Goal: Task Accomplishment & Management: Manage account settings

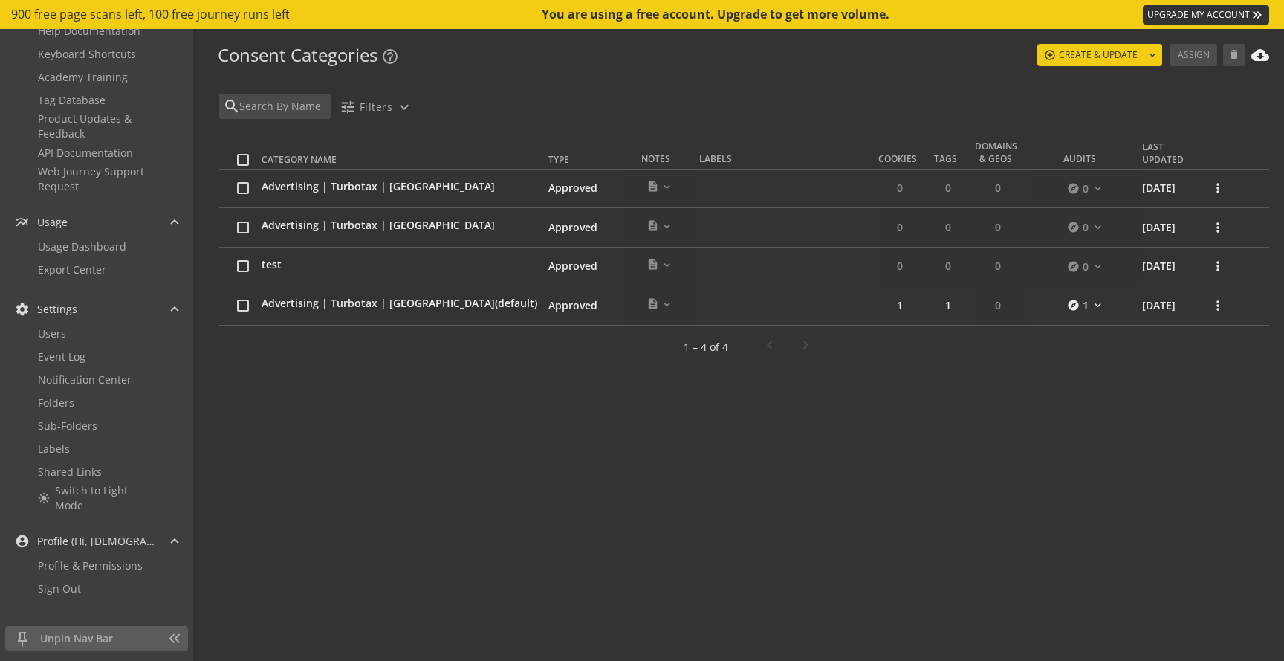
scroll to position [366, 0]
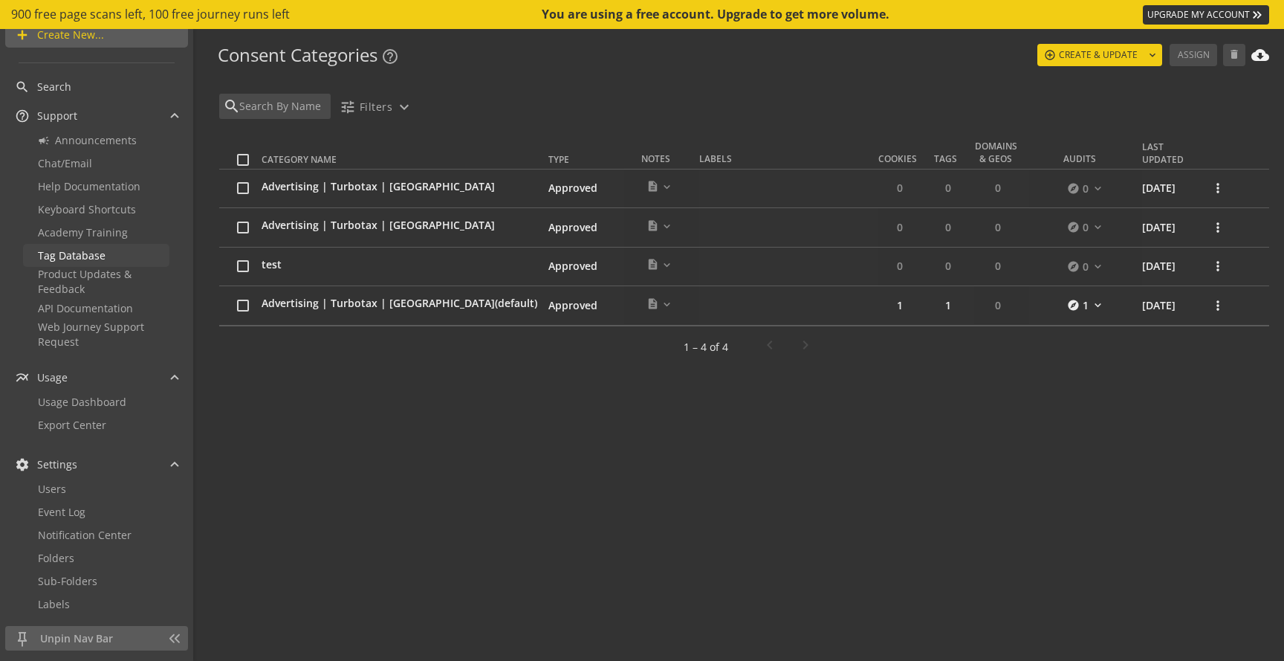
click at [70, 258] on span "Tag Database" at bounding box center [72, 255] width 68 height 14
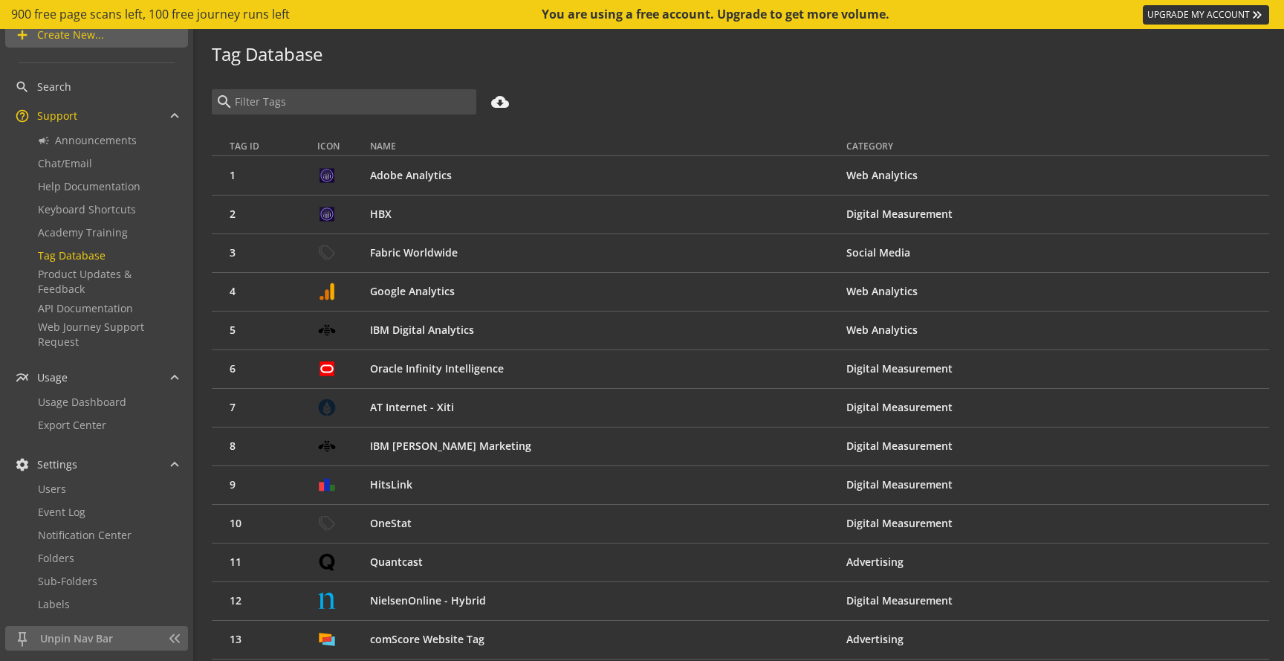
click at [559, 82] on ui-tag-database "Tag Database search cloud_download Tag ID Icon Name Category 1 Adobe Analytics …" at bounding box center [740, 345] width 1087 height 632
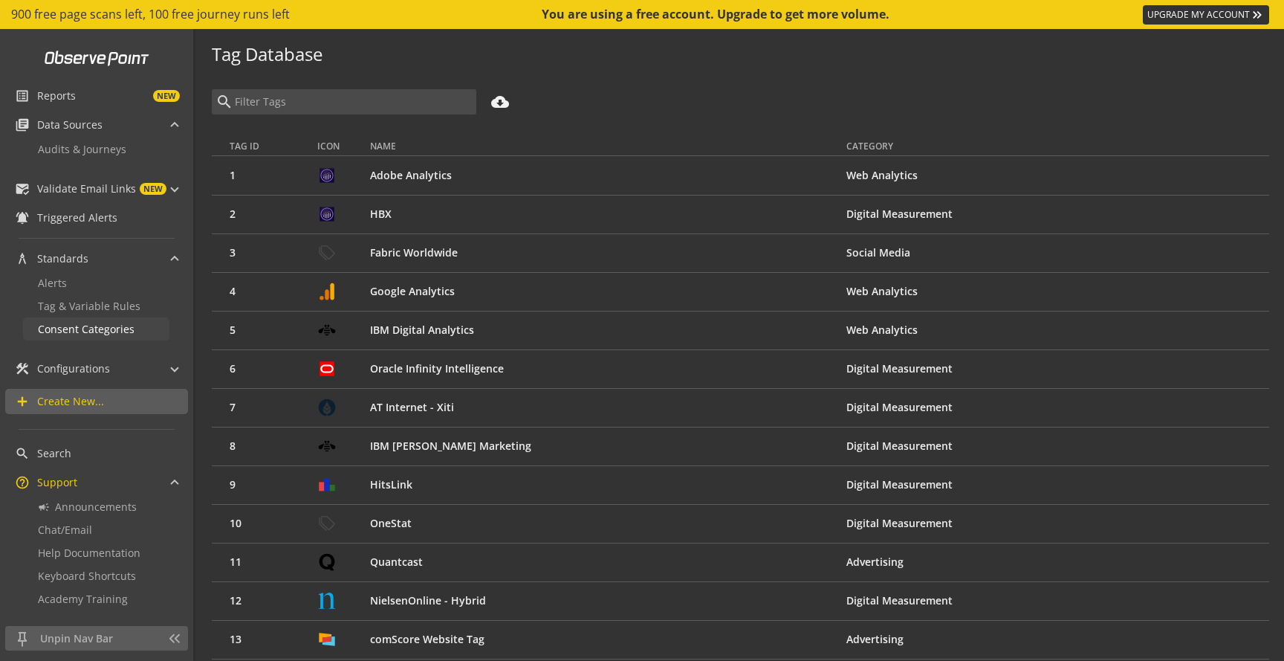
click at [77, 329] on span "Consent Categories" at bounding box center [86, 329] width 97 height 14
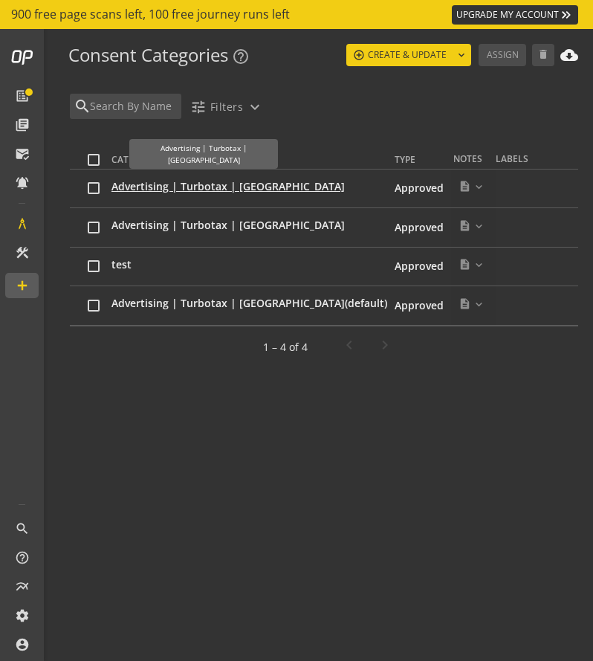
click at [189, 187] on span "Advertising | Turbotax | [GEOGRAPHIC_DATA]" at bounding box center [227, 186] width 233 height 15
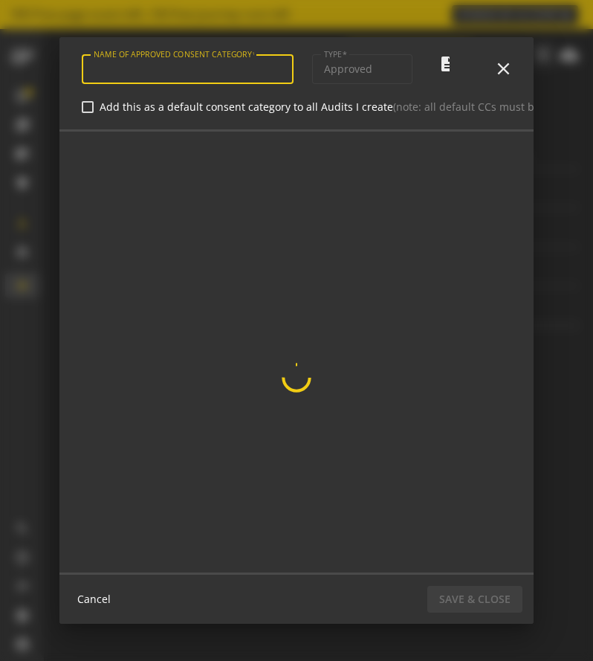
type input "Advertising | Turbotax | [GEOGRAPHIC_DATA]"
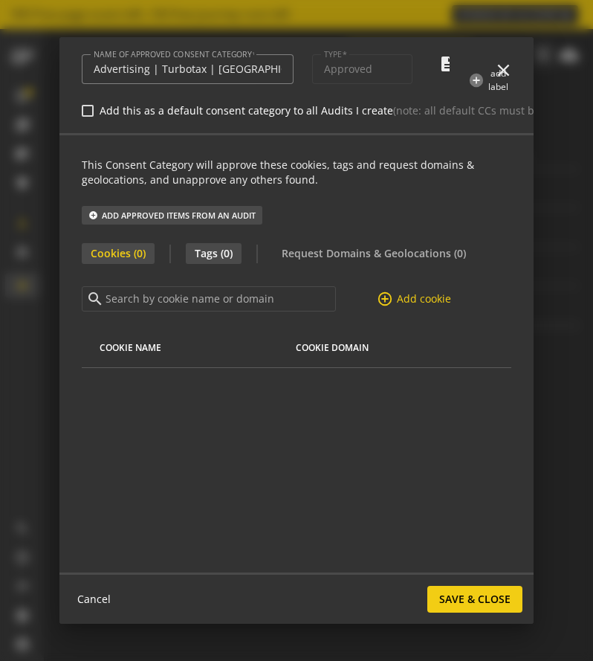
click at [224, 255] on span "Tags (0)" at bounding box center [214, 253] width 56 height 21
click at [169, 421] on div "This Consent Category will approve these cookies, tags and request domains & ge…" at bounding box center [296, 353] width 474 height 437
click at [155, 300] on input at bounding box center [217, 299] width 227 height 16
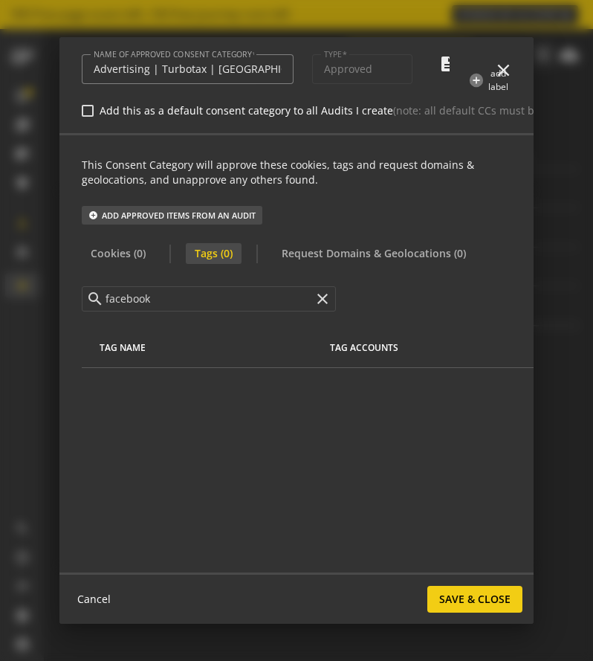
type input "facebook"
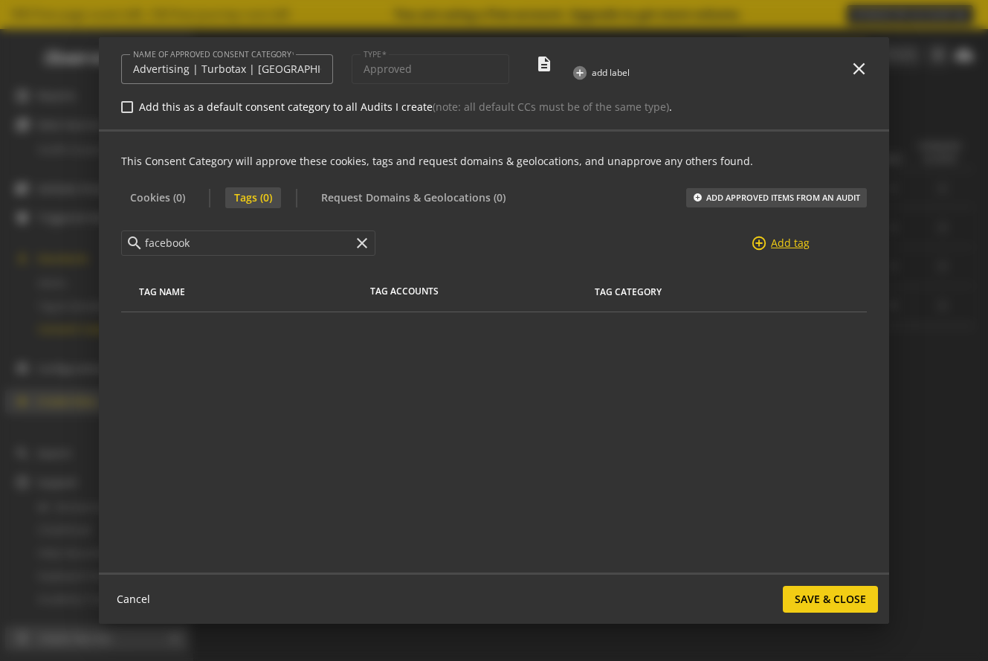
click at [765, 238] on mat-icon "add_circle_outline" at bounding box center [759, 243] width 16 height 16
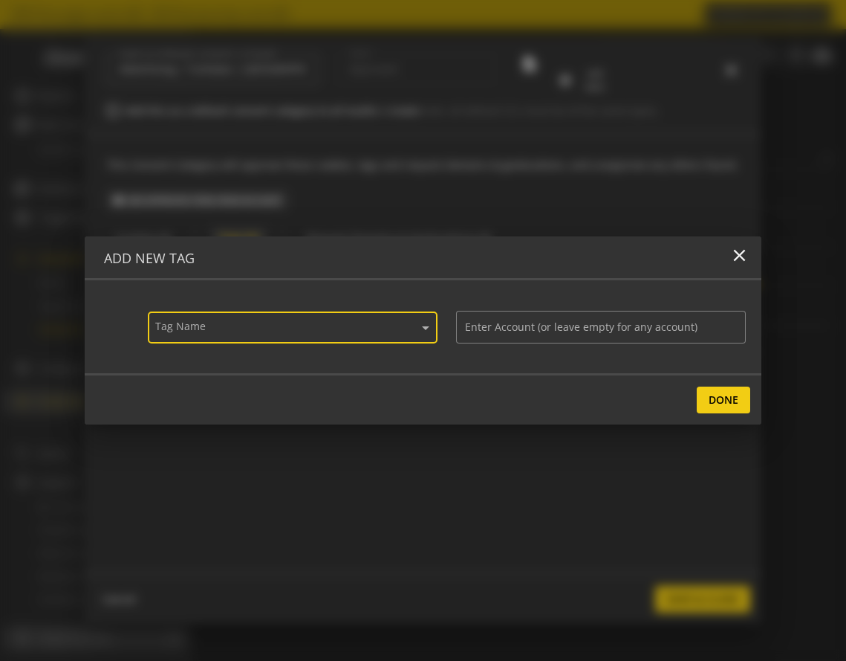
click at [291, 321] on div "Tag Name" at bounding box center [286, 314] width 266 height 17
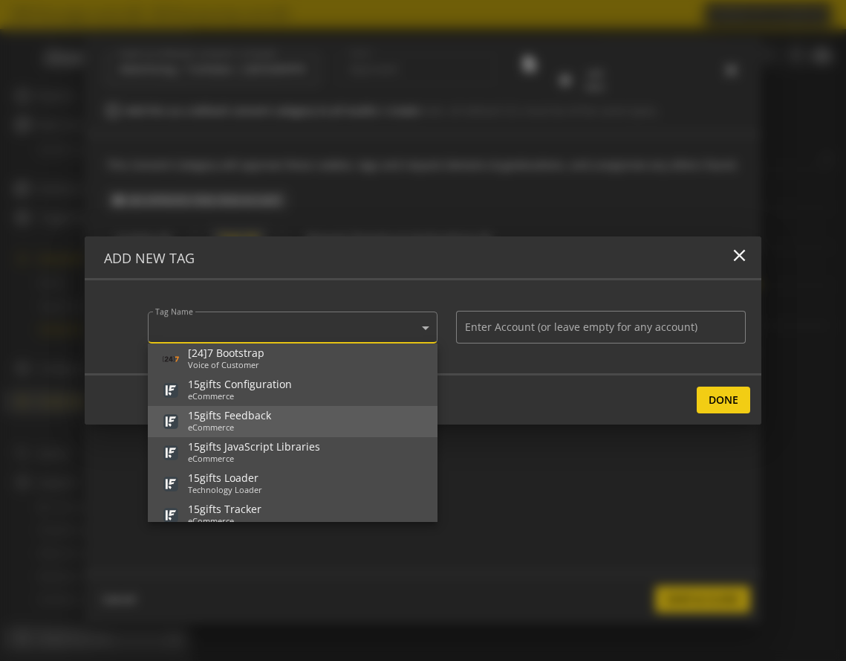
click at [262, 416] on div "15gifts Feedback" at bounding box center [229, 415] width 83 height 12
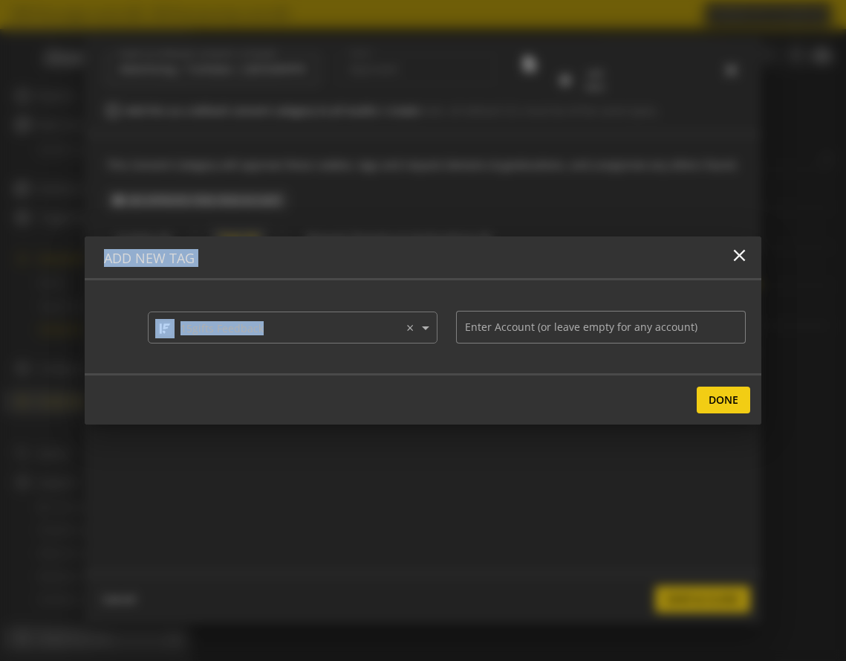
drag, startPoint x: 846, startPoint y: 302, endPoint x: 748, endPoint y: 308, distance: 97.5
click at [748, 308] on div "NAME OF APPROVED CONSENT CATEGORY Advertising | Turbotax | [GEOGRAPHIC_DATA] TY…" at bounding box center [423, 330] width 846 height 661
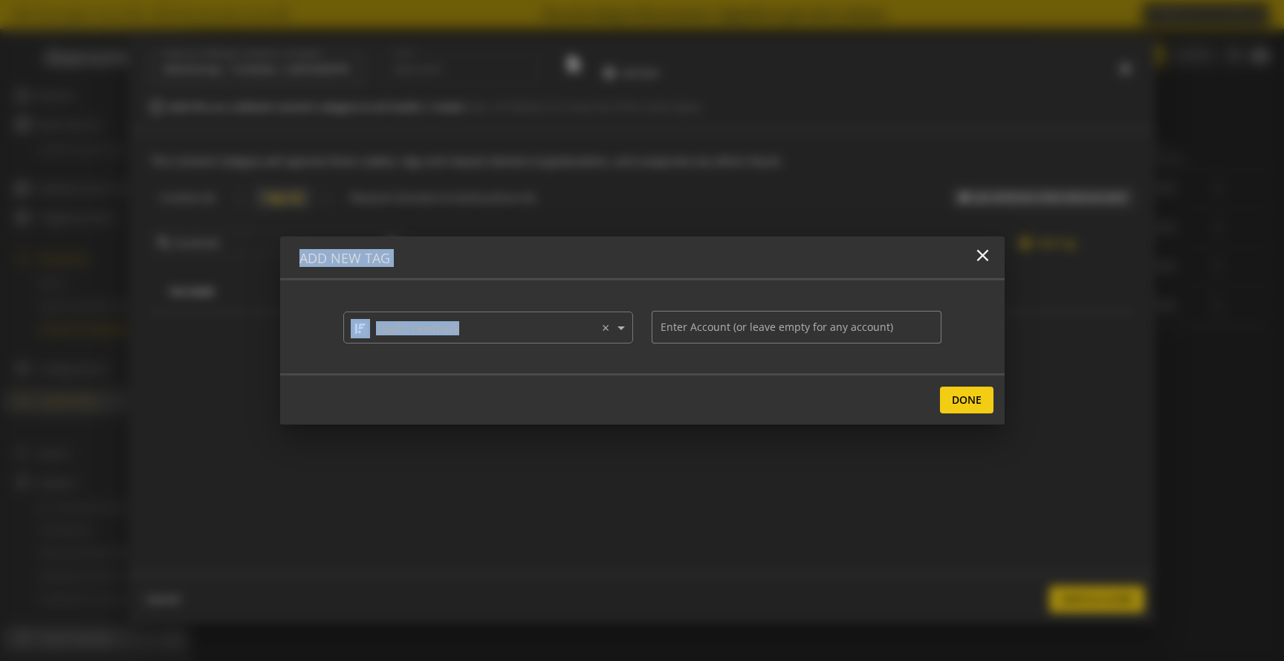
click at [583, 267] on div "Add New Tag close" at bounding box center [642, 258] width 725 height 44
click at [974, 402] on span "Done" at bounding box center [967, 399] width 30 height 27
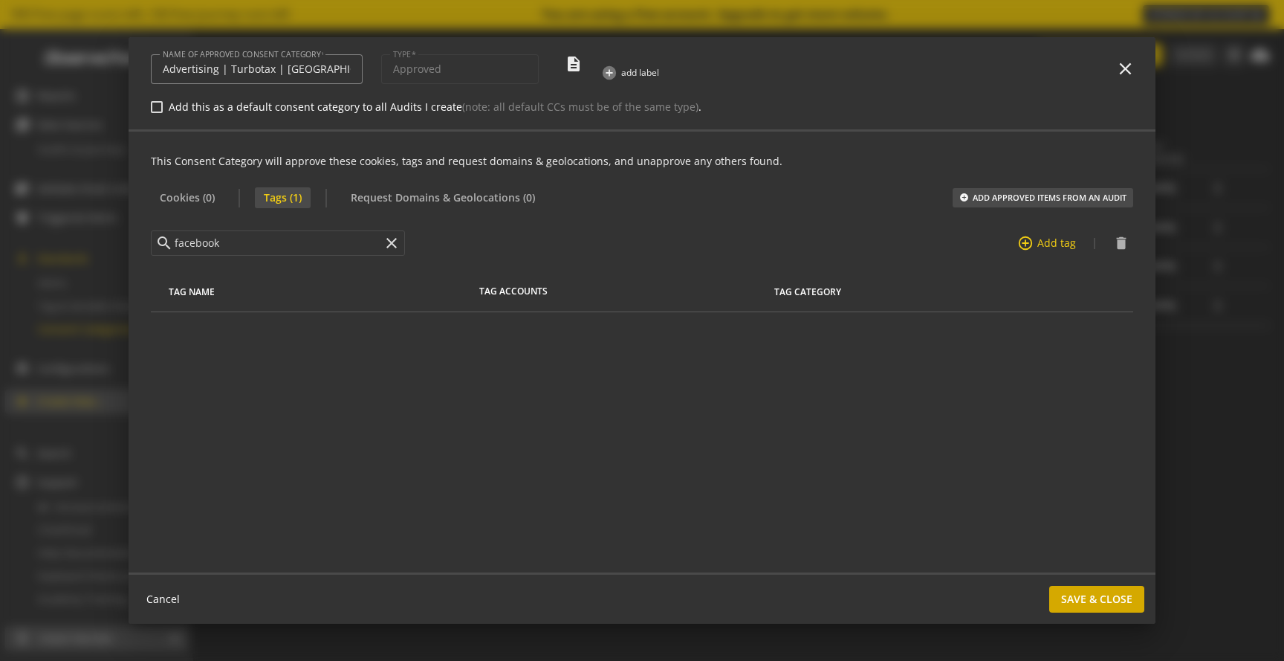
click at [1083, 604] on span "Save & Close" at bounding box center [1096, 599] width 71 height 27
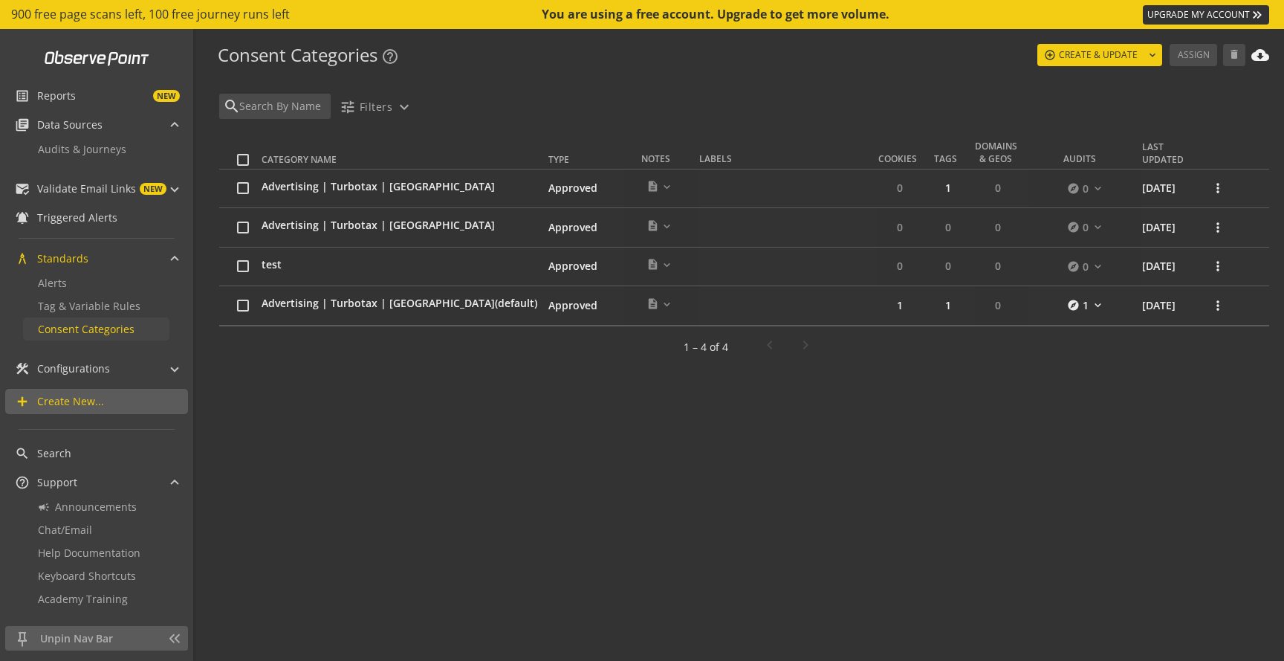
click at [90, 329] on span "Consent Categories" at bounding box center [86, 329] width 97 height 14
click at [375, 183] on span "Advertising | Turbotax | [GEOGRAPHIC_DATA]" at bounding box center [378, 186] width 233 height 15
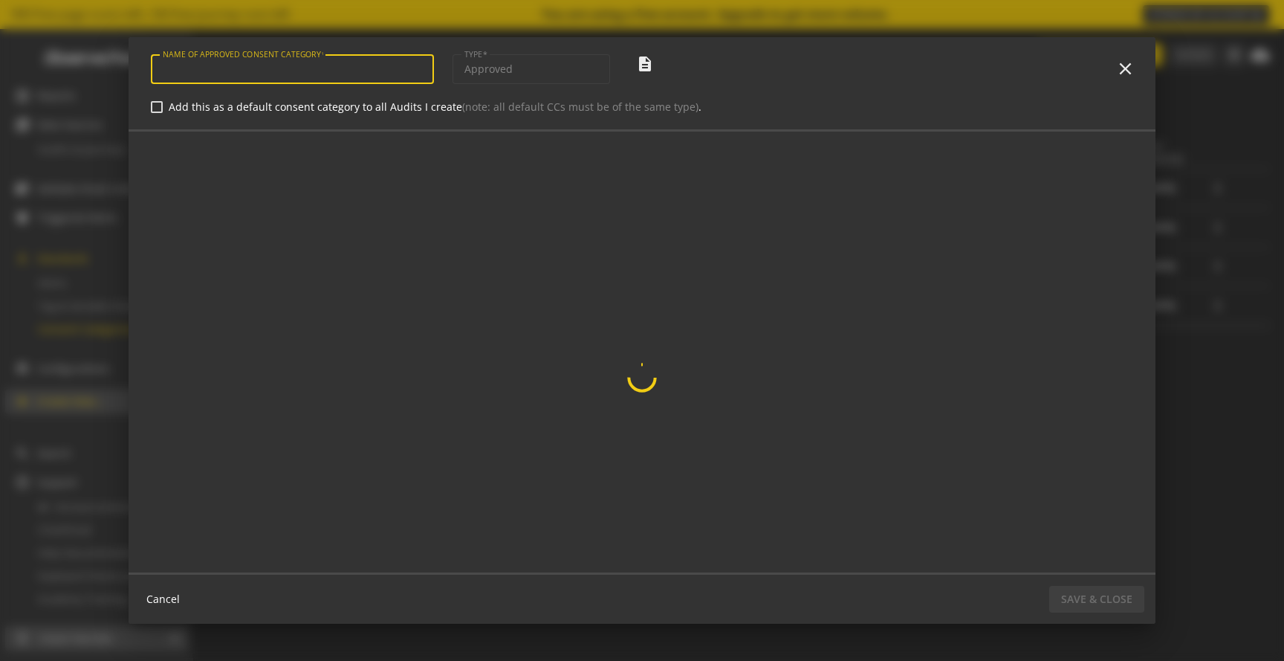
type input "Advertising | Turbotax | [GEOGRAPHIC_DATA]"
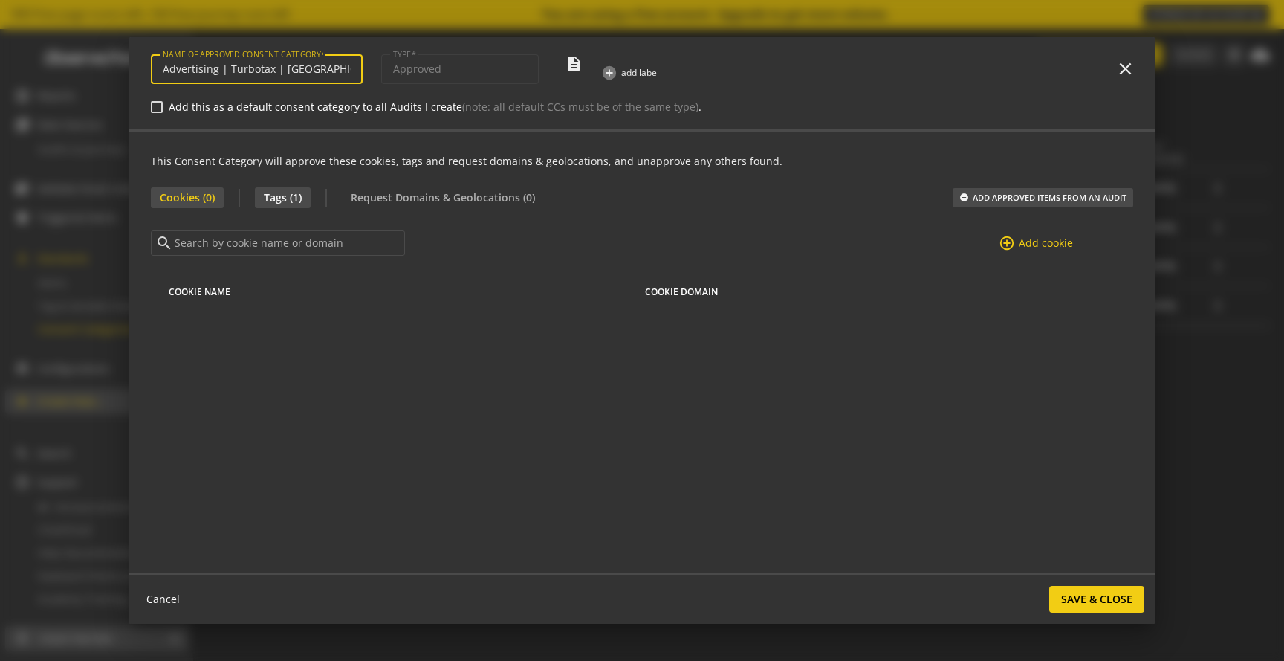
click at [295, 206] on span "Tags (1)" at bounding box center [283, 197] width 56 height 21
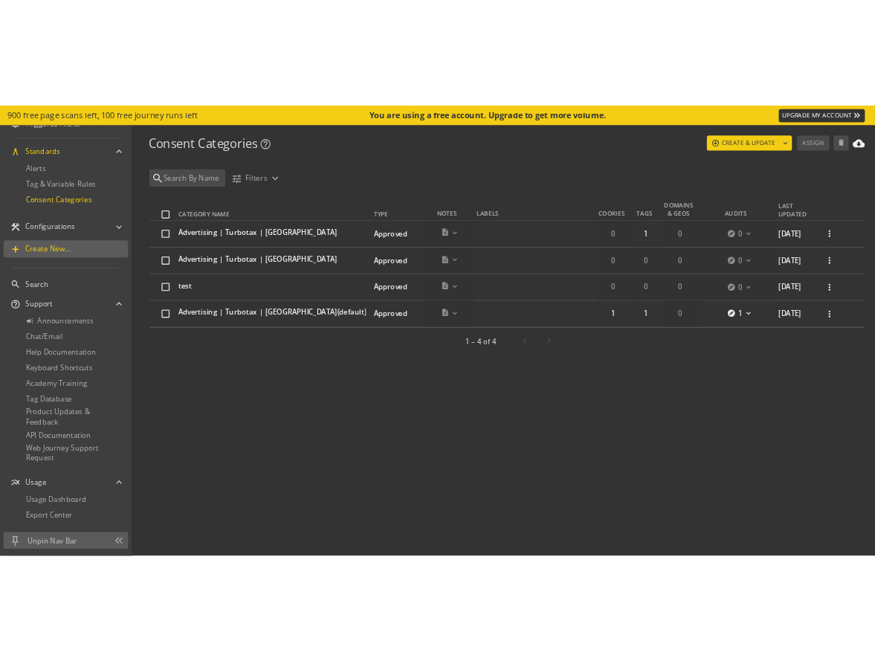
scroll to position [225, 0]
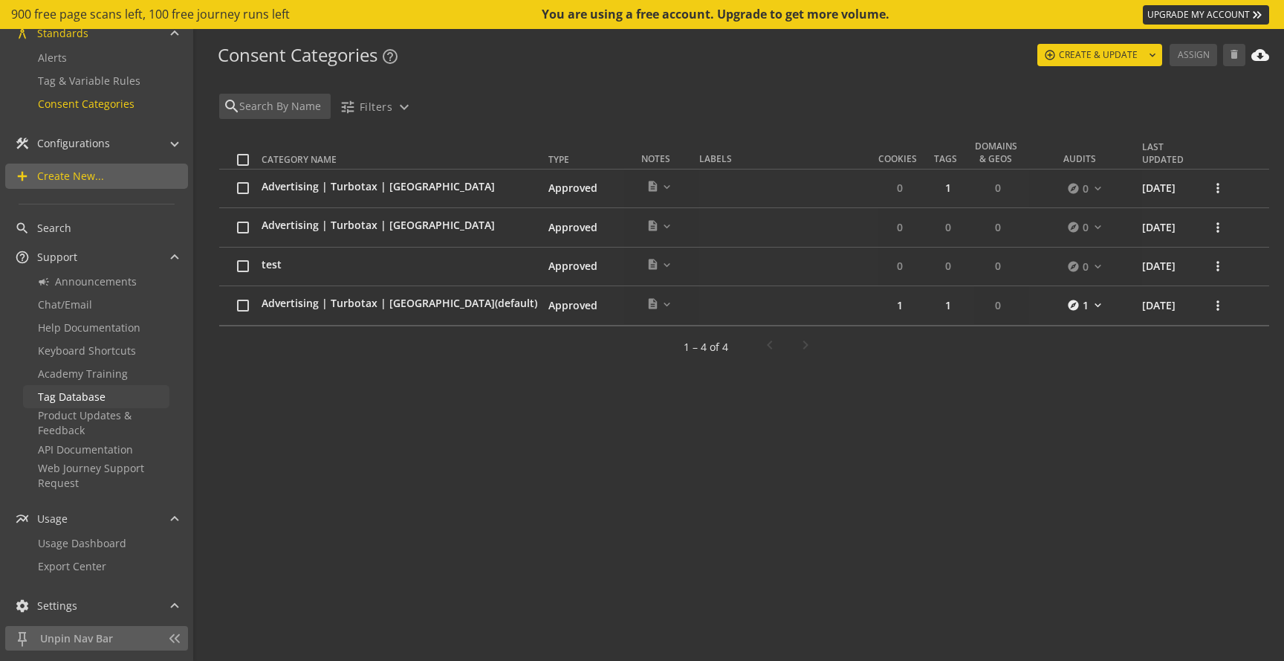
click at [81, 401] on span "Tag Database" at bounding box center [72, 396] width 68 height 14
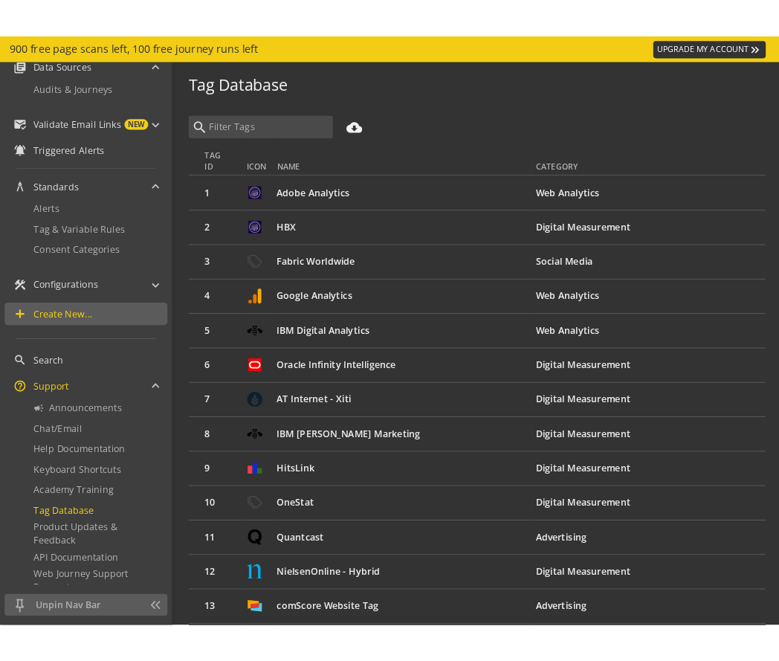
scroll to position [13, 0]
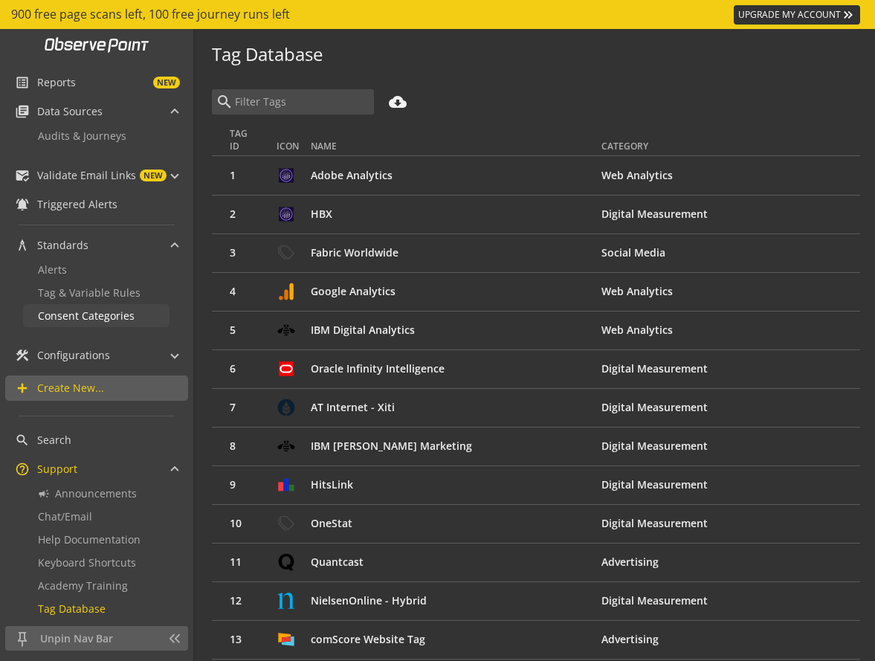
click at [84, 318] on span "Consent Categories" at bounding box center [86, 315] width 97 height 14
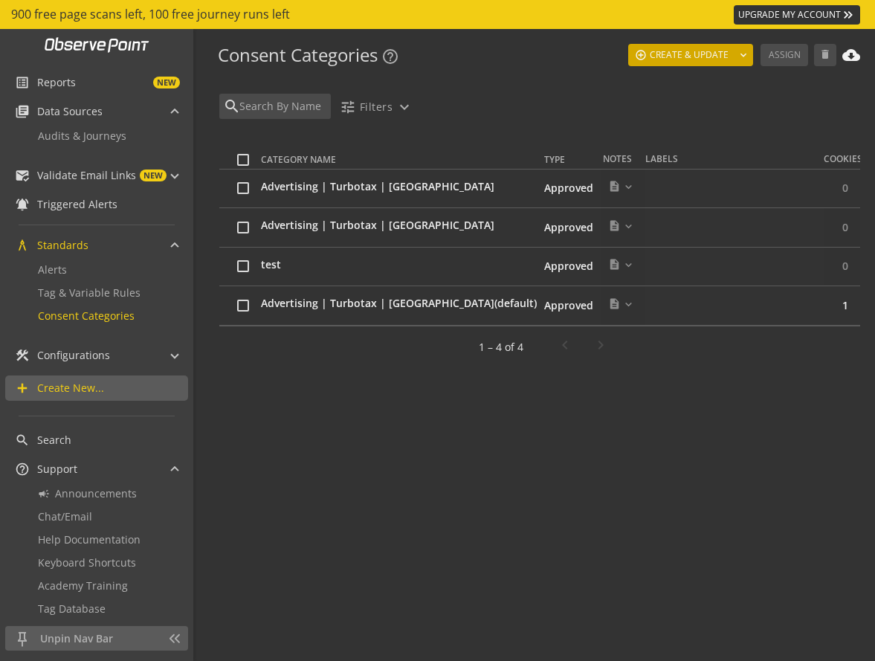
click at [670, 58] on span "CREATE & UPDATE" at bounding box center [689, 55] width 79 height 27
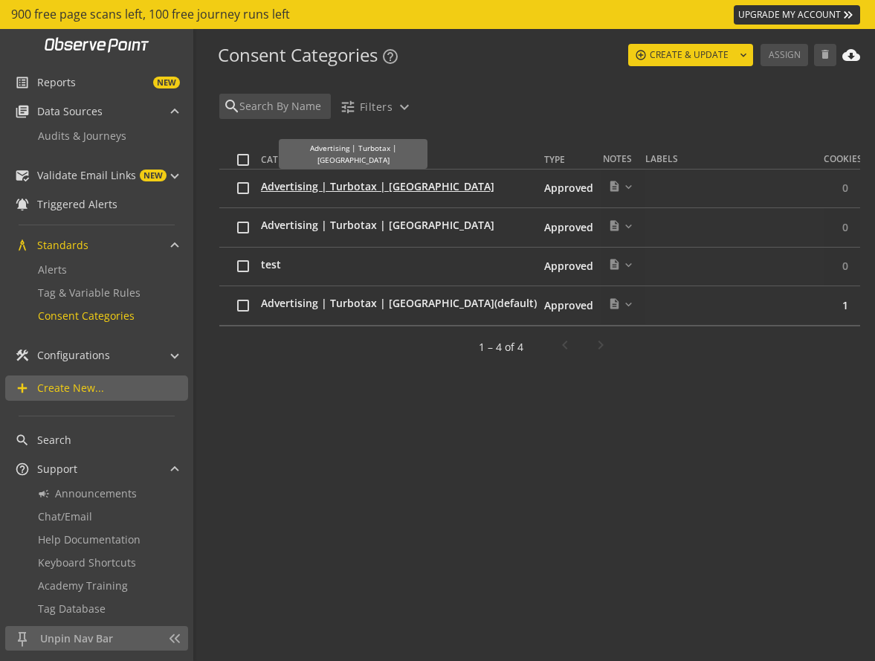
click at [314, 187] on span "Advertising | Turbotax | [GEOGRAPHIC_DATA]" at bounding box center [377, 186] width 233 height 15
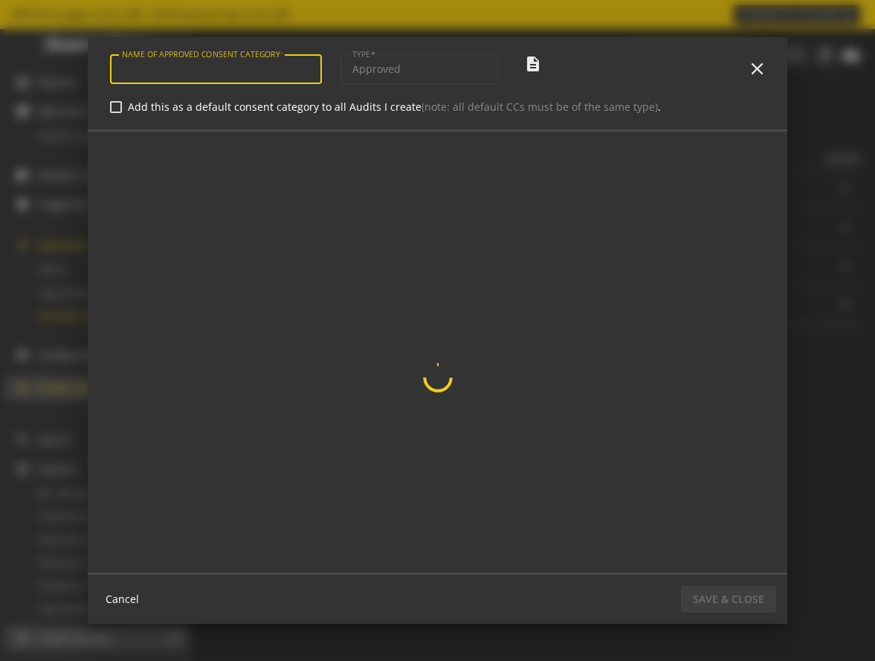
type input "Advertising | Turbotax | [GEOGRAPHIC_DATA]"
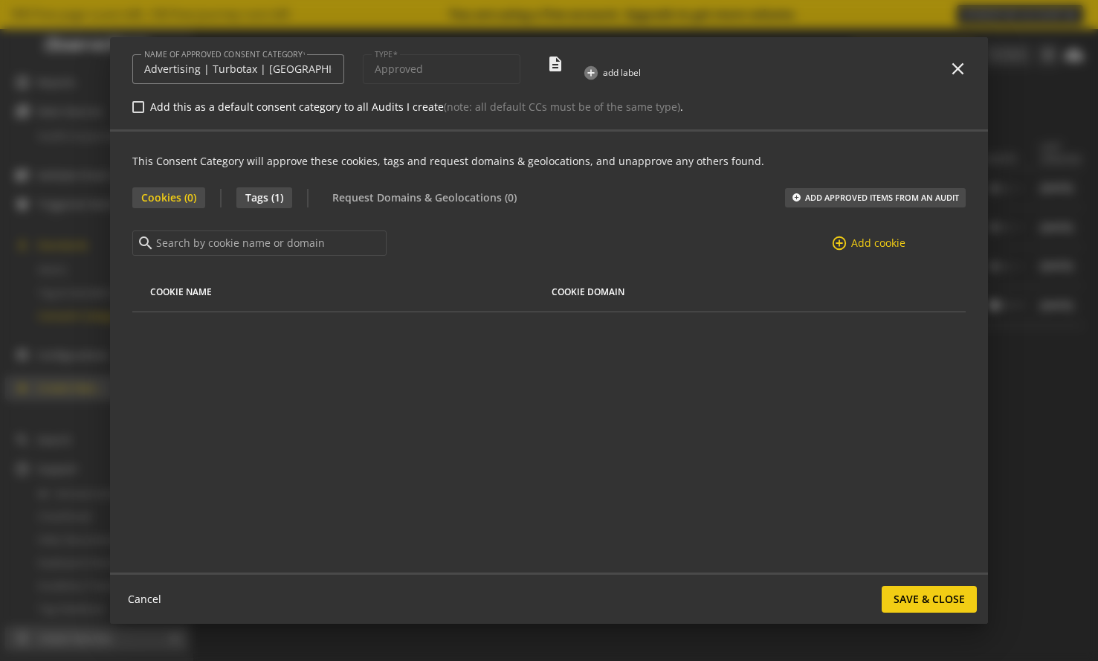
click at [274, 195] on span "Tags (1)" at bounding box center [264, 197] width 56 height 21
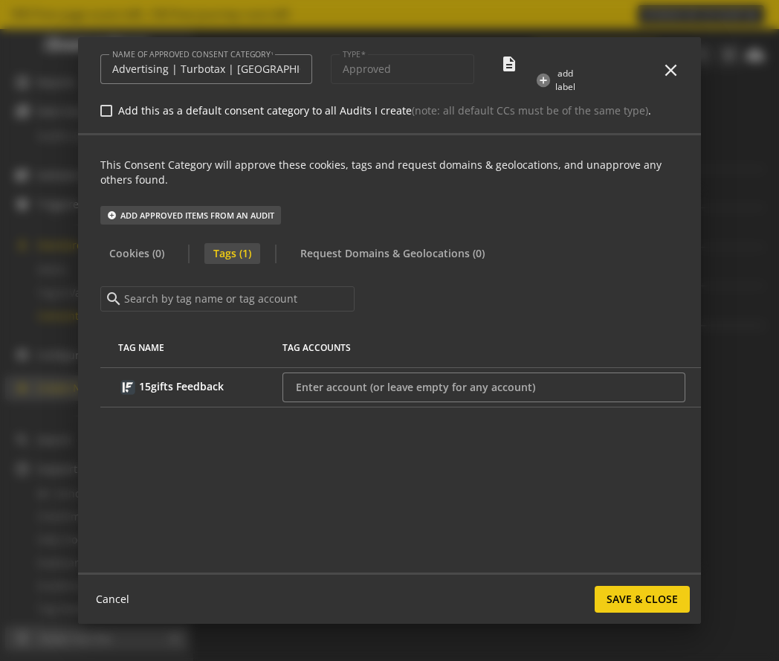
scroll to position [0, 142]
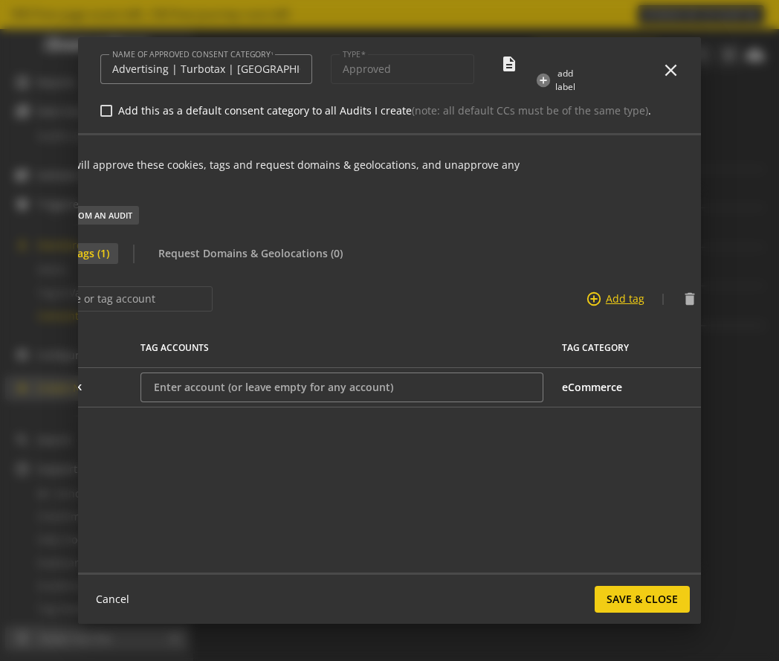
click at [625, 293] on span "Add tag" at bounding box center [625, 298] width 39 height 15
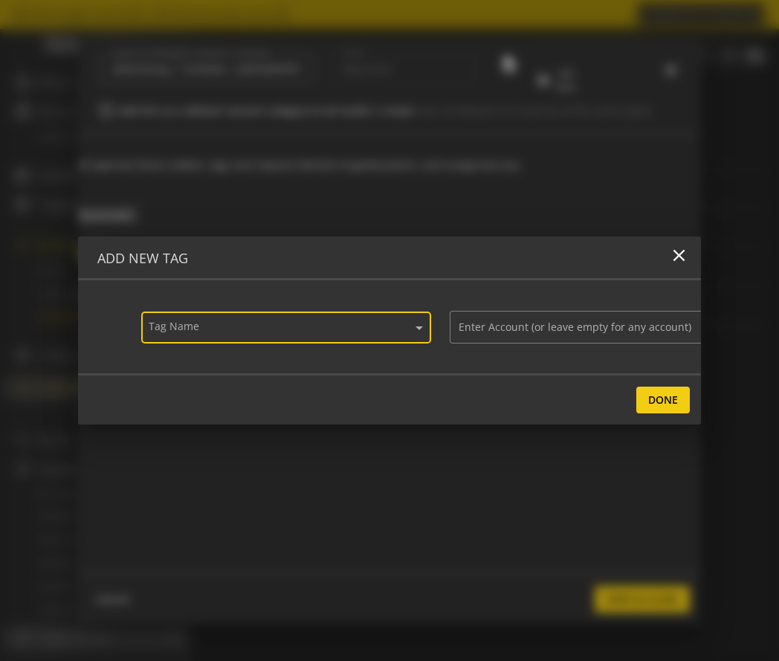
click at [301, 325] on input "text" at bounding box center [268, 331] width 254 height 15
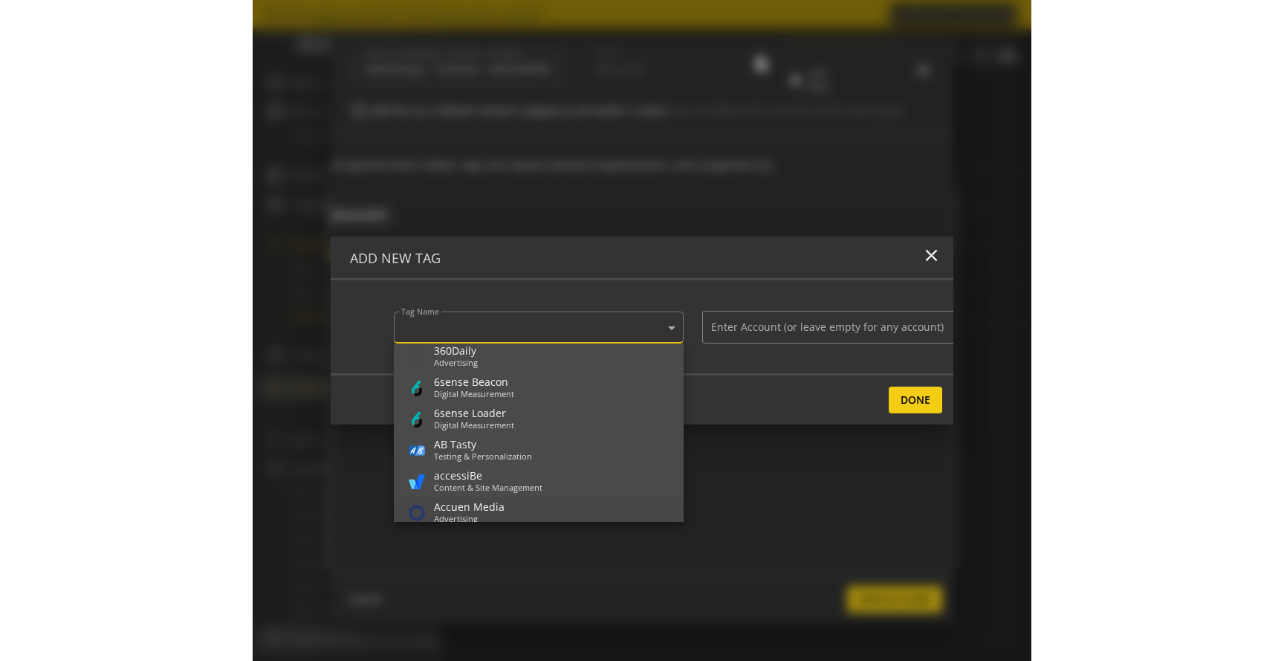
scroll to position [391, 0]
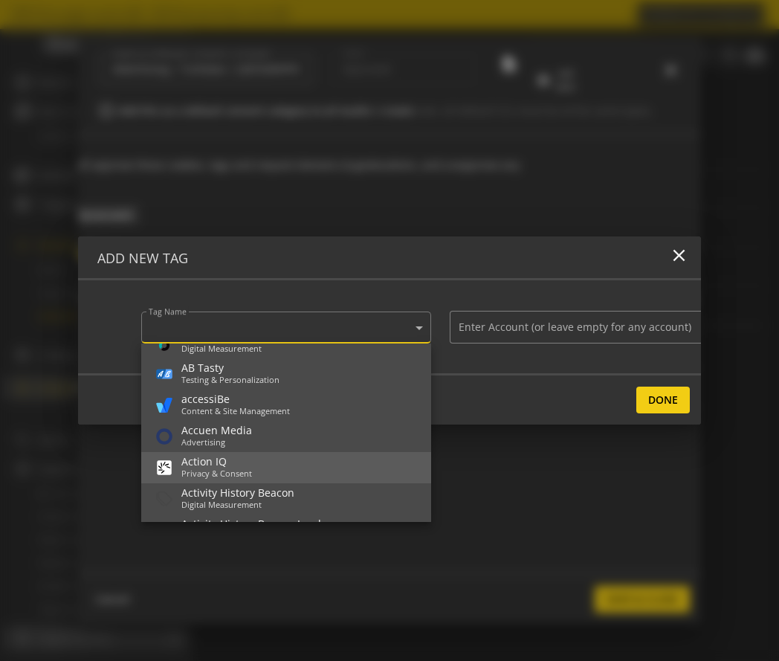
click at [256, 465] on div "Action IQ Privacy & Consent" at bounding box center [286, 468] width 266 height 24
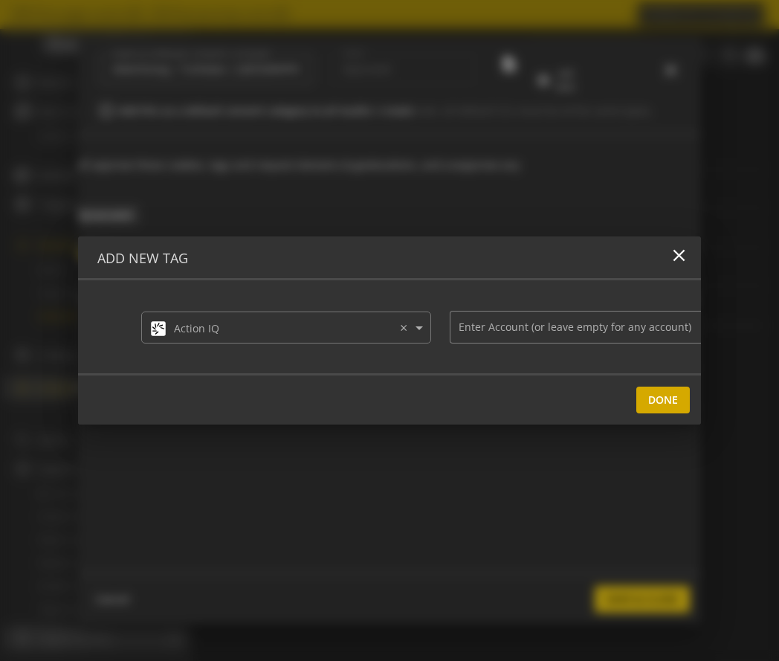
click at [652, 394] on span "Done" at bounding box center [663, 399] width 30 height 27
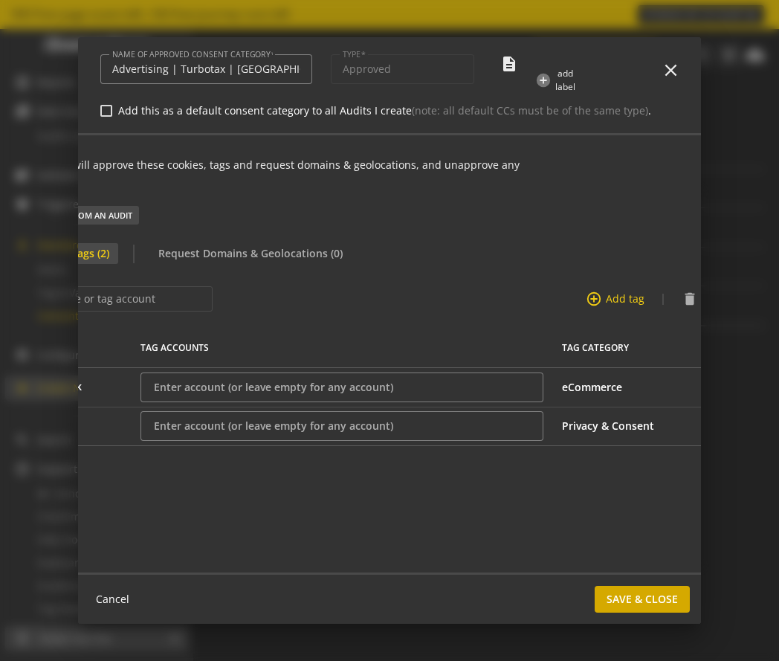
click at [632, 592] on span "Save & Close" at bounding box center [641, 599] width 71 height 27
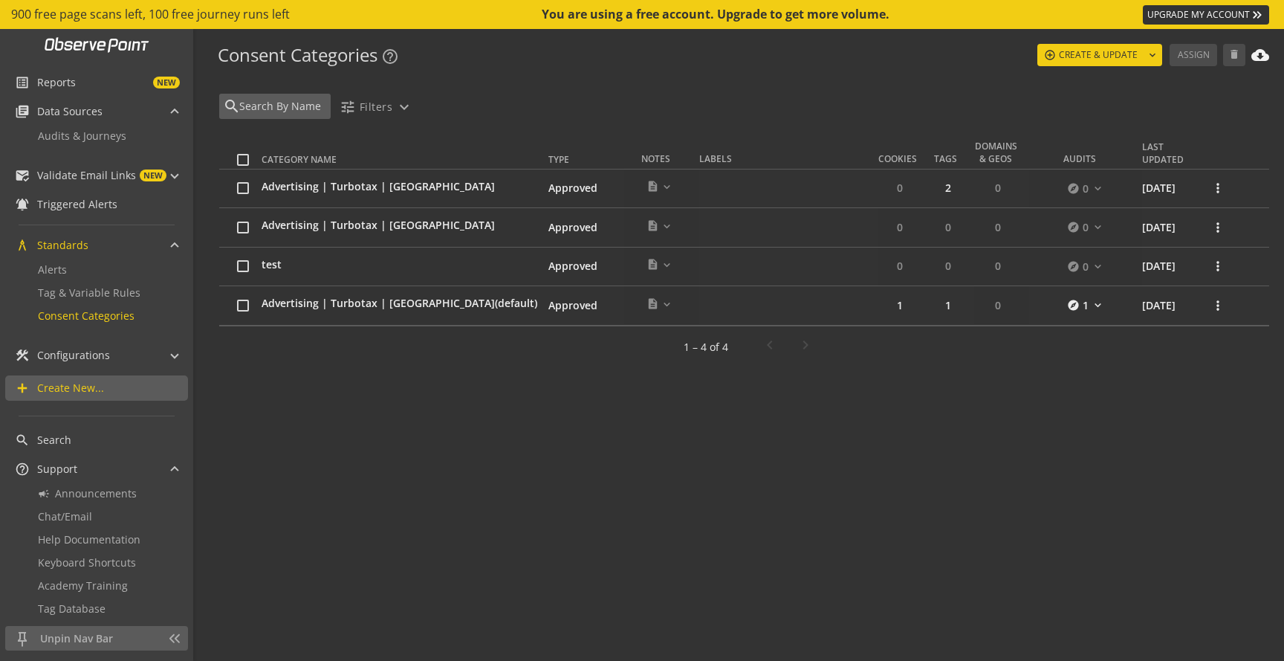
click at [285, 111] on input "text" at bounding box center [282, 106] width 89 height 16
type input "[GEOGRAPHIC_DATA]"
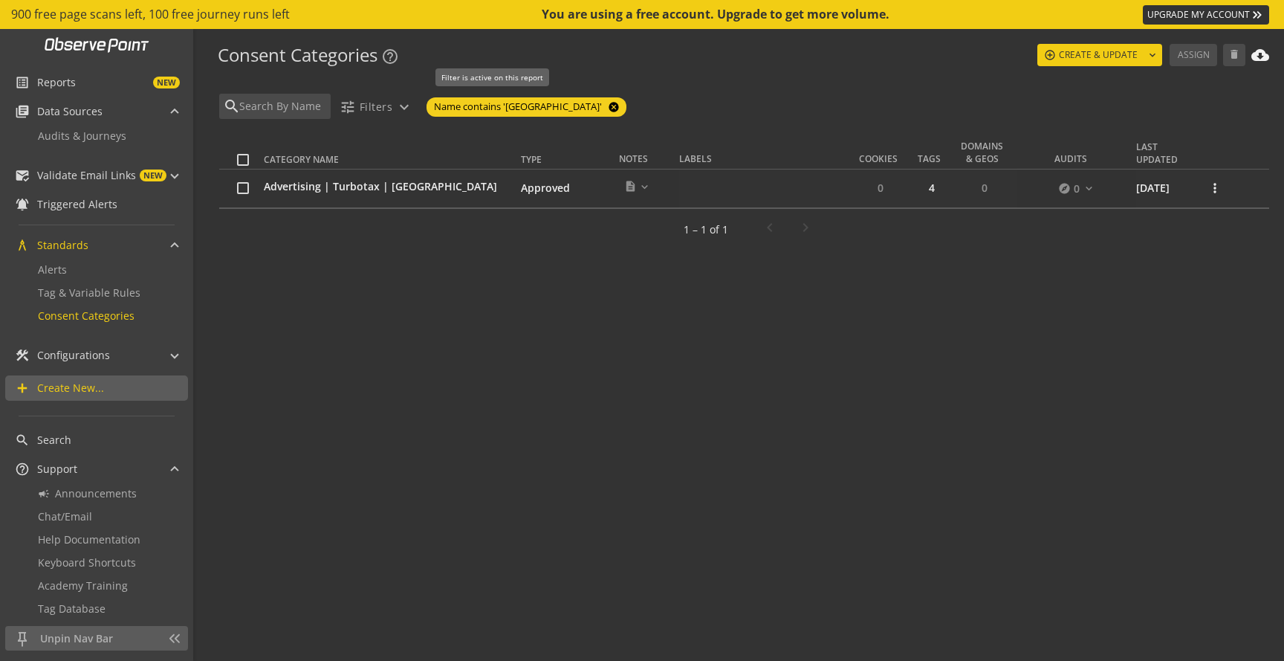
click at [602, 109] on mat-icon "cancel" at bounding box center [612, 107] width 21 height 12
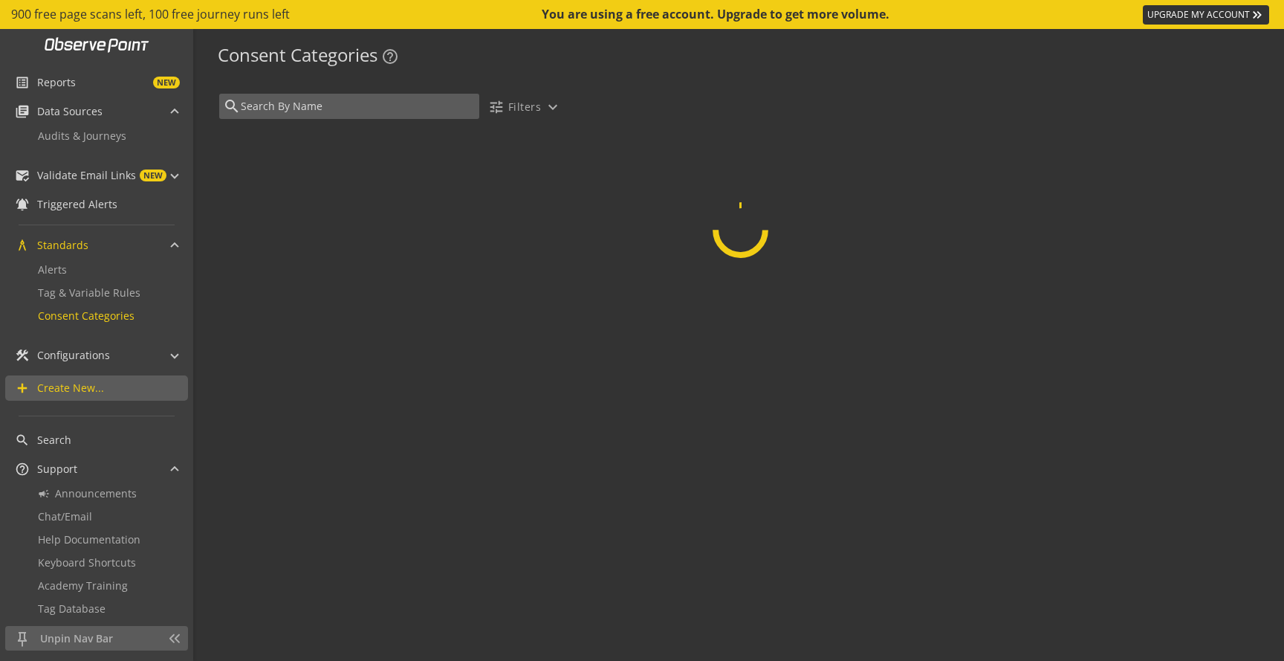
click at [296, 100] on input "text" at bounding box center [357, 106] width 236 height 16
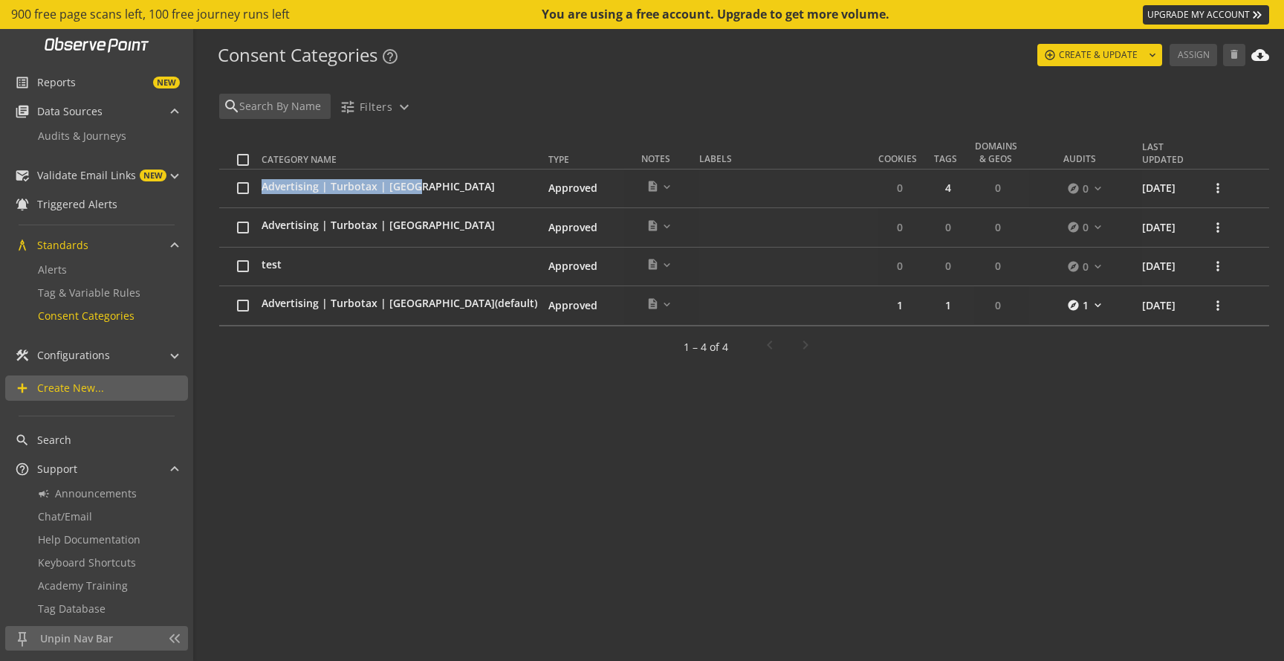
drag, startPoint x: 458, startPoint y: 187, endPoint x: 265, endPoint y: 187, distance: 193.2
click at [265, 187] on tr "Advertising | Turbotax | [GEOGRAPHIC_DATA] Approved description expand_more 0 m…" at bounding box center [744, 188] width 1050 height 39
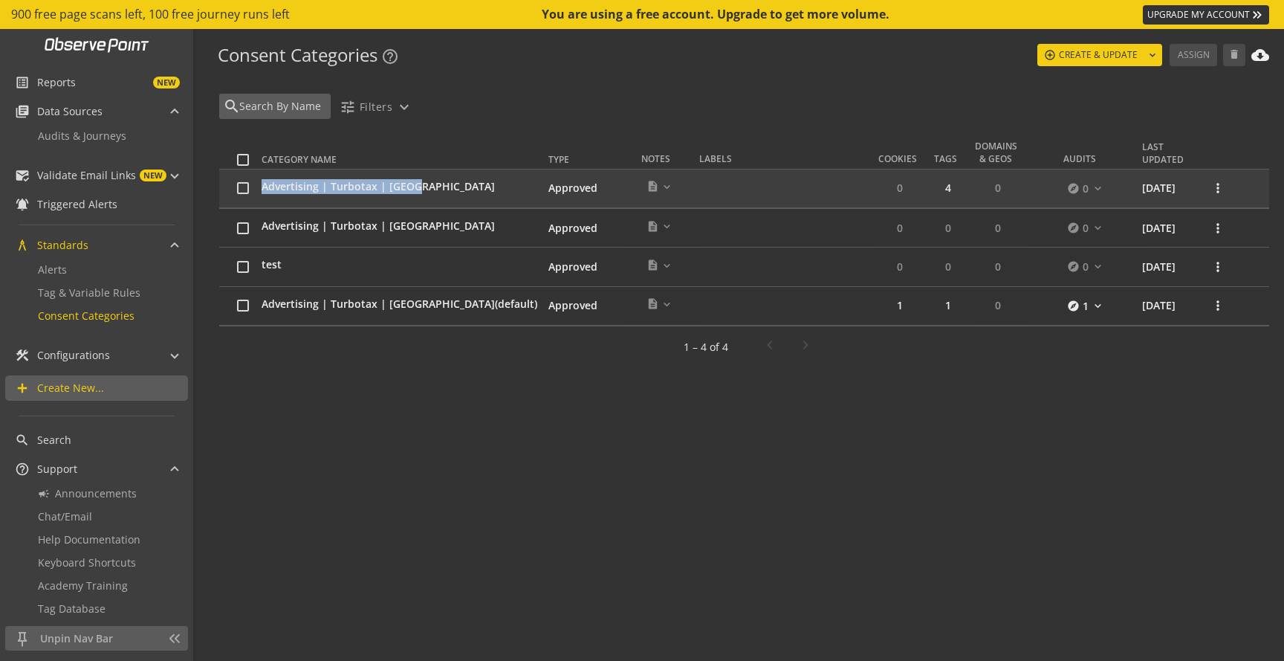
copy tr "Advertising | Turbotax | [GEOGRAPHIC_DATA]"
click at [271, 95] on div "search" at bounding box center [274, 106] width 111 height 25
click at [259, 95] on div "search" at bounding box center [274, 106] width 111 height 25
click at [260, 101] on input "text" at bounding box center [357, 106] width 236 height 16
paste input "Advertising | Turbotax | [GEOGRAPHIC_DATA]"
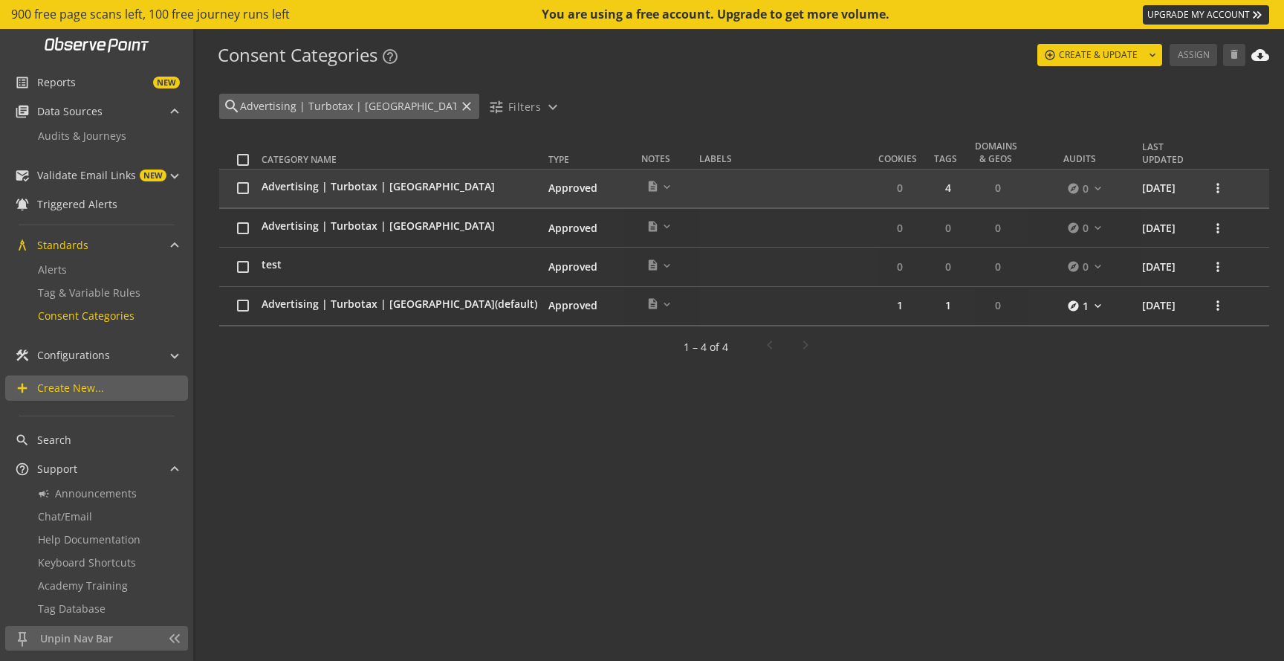
type input "Advertising | Turbotax | [GEOGRAPHIC_DATA]"
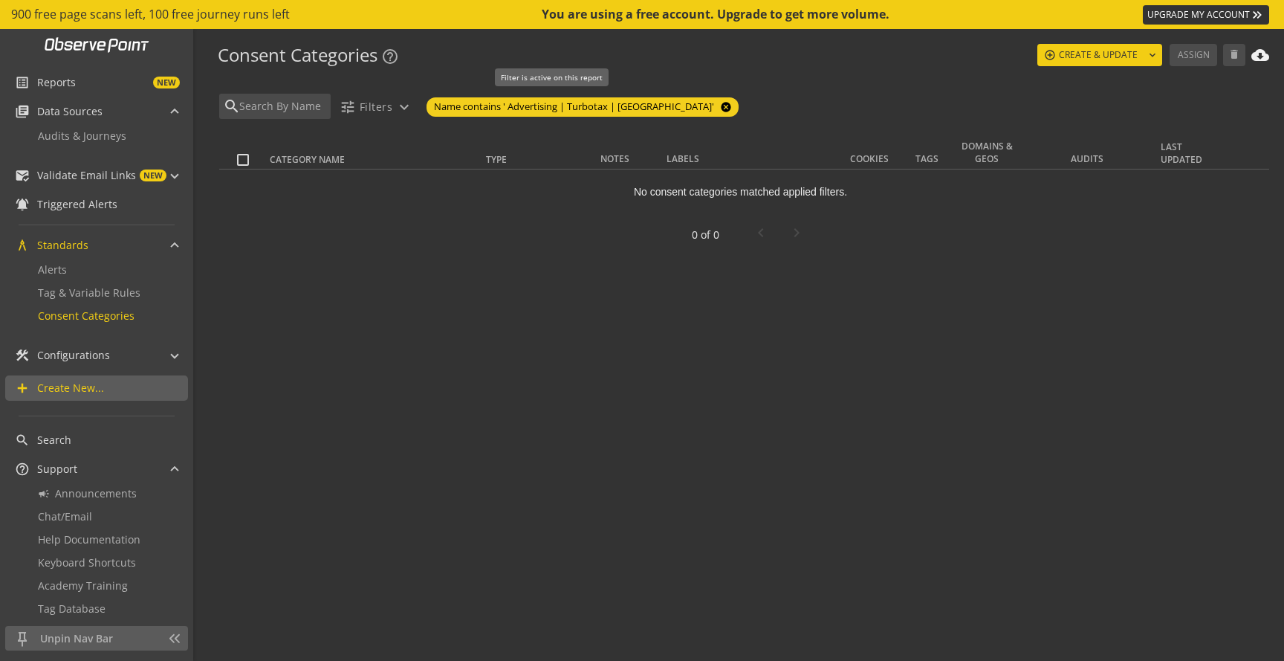
click at [714, 105] on mat-icon "cancel" at bounding box center [724, 107] width 21 height 12
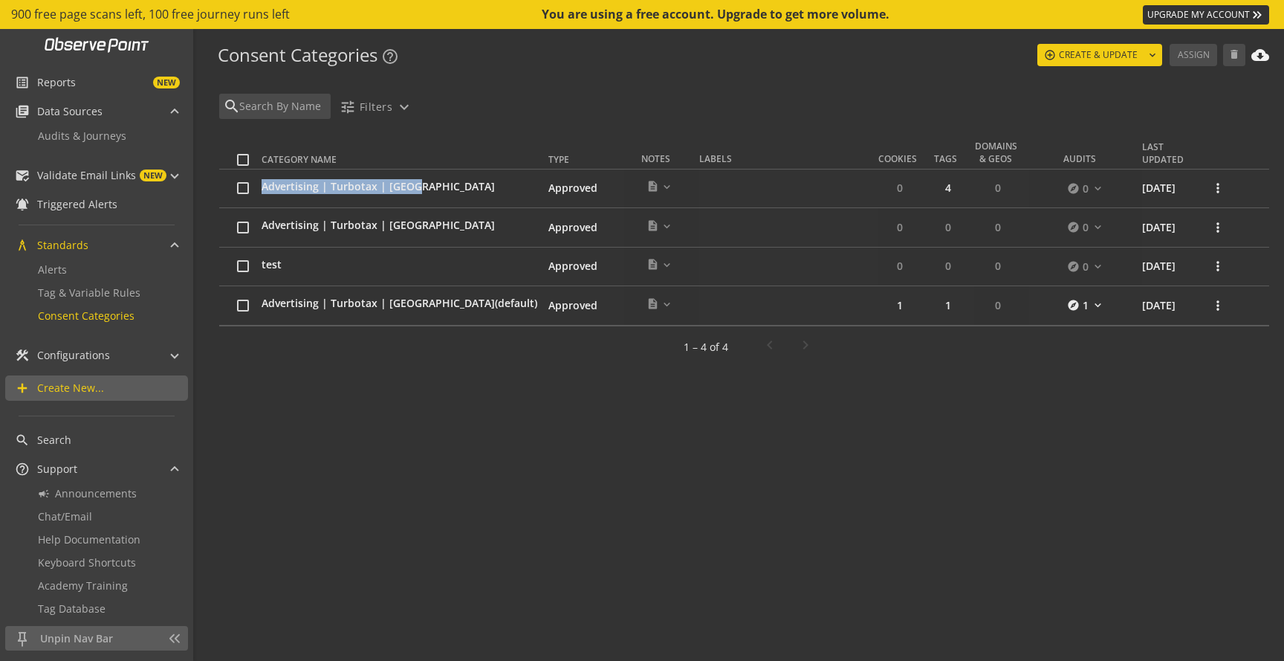
drag, startPoint x: 259, startPoint y: 188, endPoint x: 423, endPoint y: 185, distance: 164.3
click at [423, 185] on tr "Advertising | Turbotax | [GEOGRAPHIC_DATA] Approved description expand_more 0 m…" at bounding box center [744, 188] width 1050 height 39
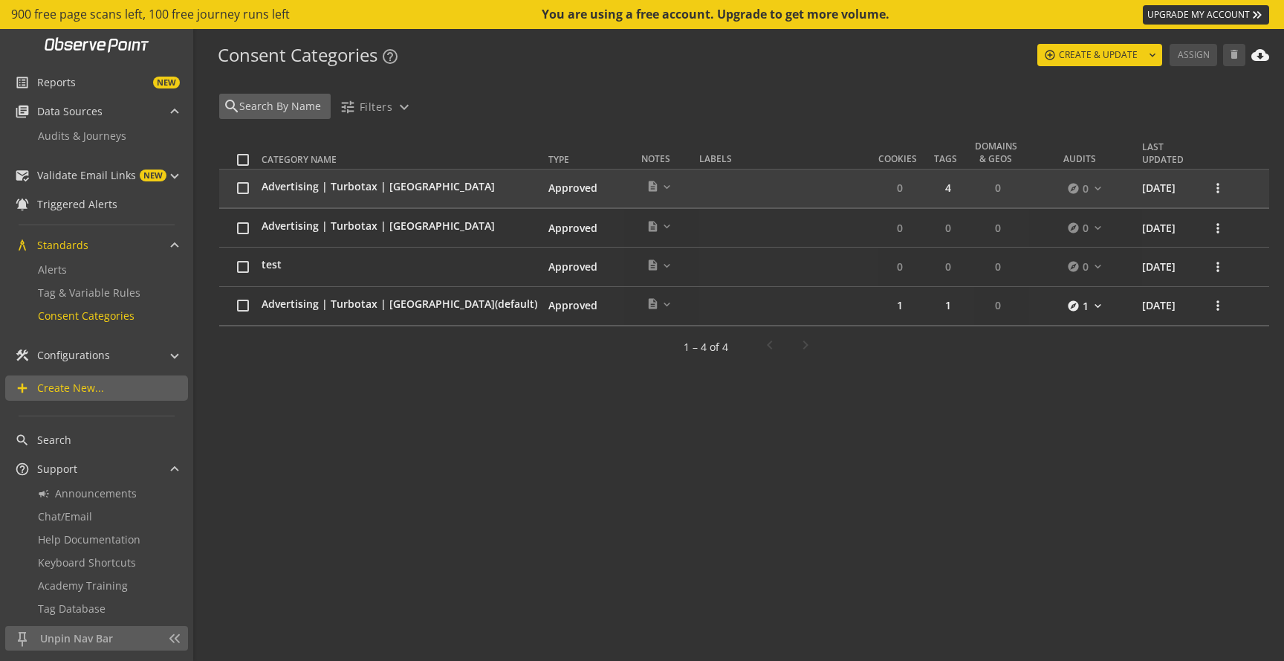
click at [281, 105] on input "text" at bounding box center [282, 106] width 89 height 16
type input "Advertising | Turbotax | [GEOGRAPHIC_DATA]"
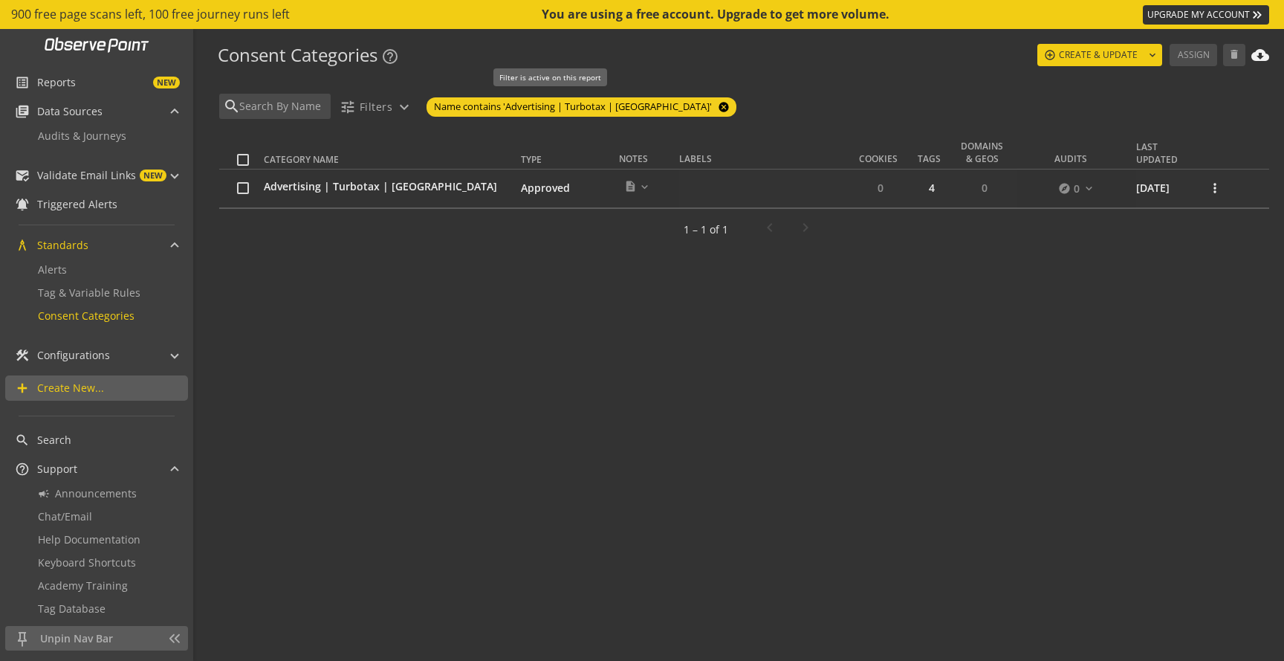
click at [712, 106] on mat-icon "cancel" at bounding box center [722, 107] width 21 height 12
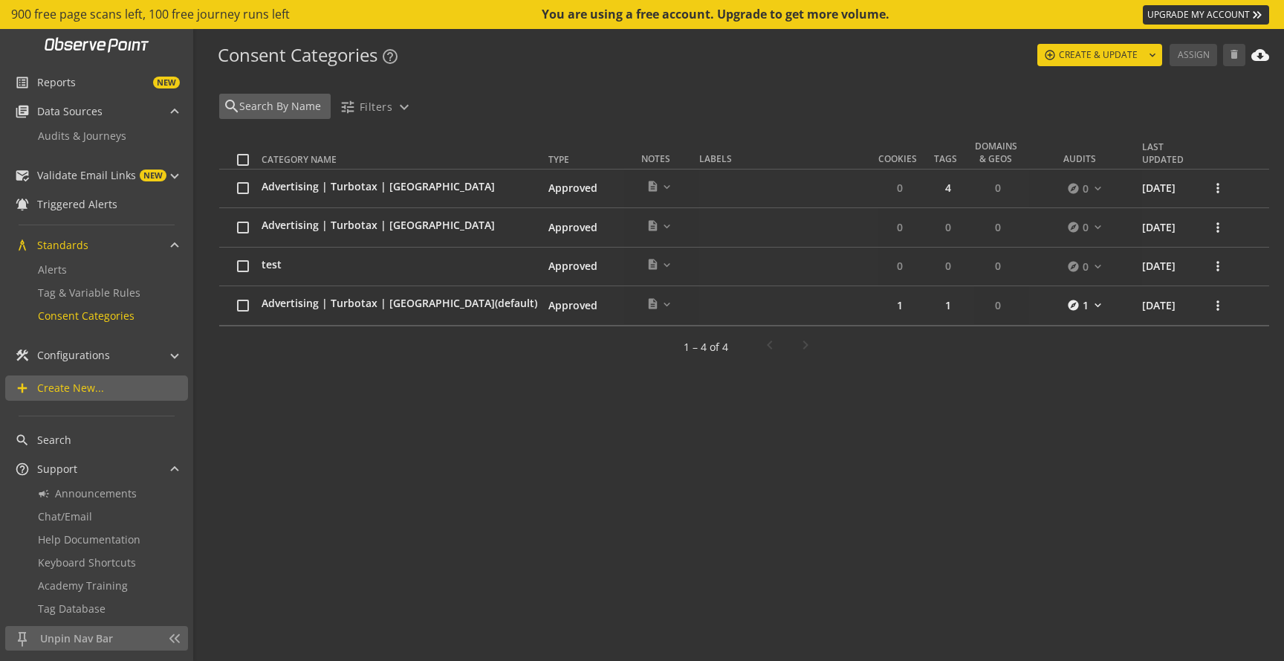
click at [310, 103] on input "text" at bounding box center [282, 106] width 89 height 16
click at [531, 100] on div "search tune Filters expand_more" at bounding box center [742, 111] width 1054 height 34
click at [402, 115] on span "button" at bounding box center [376, 107] width 85 height 36
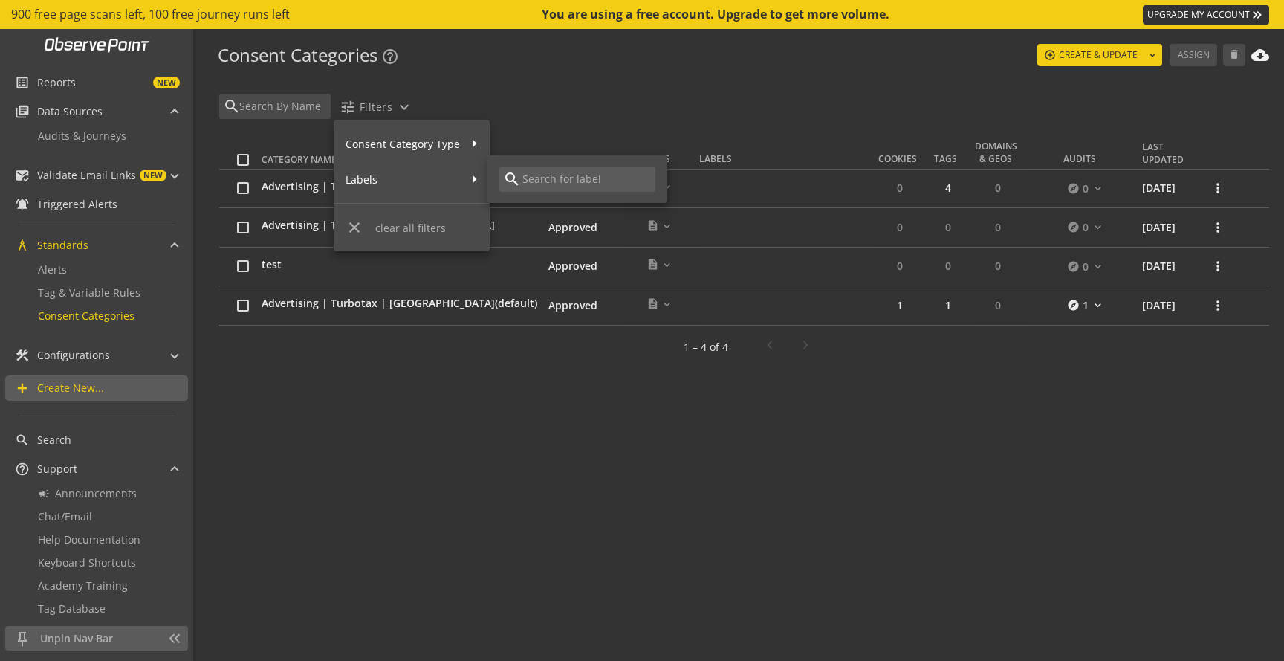
click at [565, 77] on div at bounding box center [642, 330] width 1284 height 661
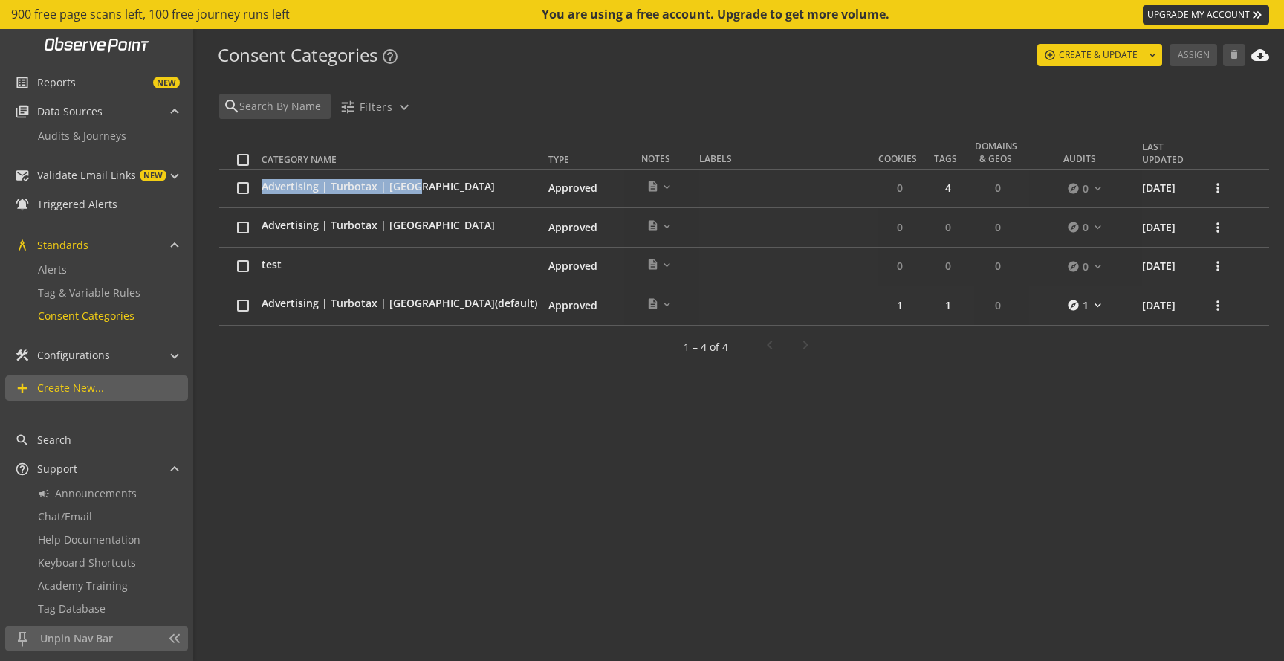
drag, startPoint x: 438, startPoint y: 187, endPoint x: 262, endPoint y: 191, distance: 175.4
click at [262, 191] on tr "Advertising | Turbotax | [GEOGRAPHIC_DATA] Approved description expand_more 0 m…" at bounding box center [744, 188] width 1050 height 39
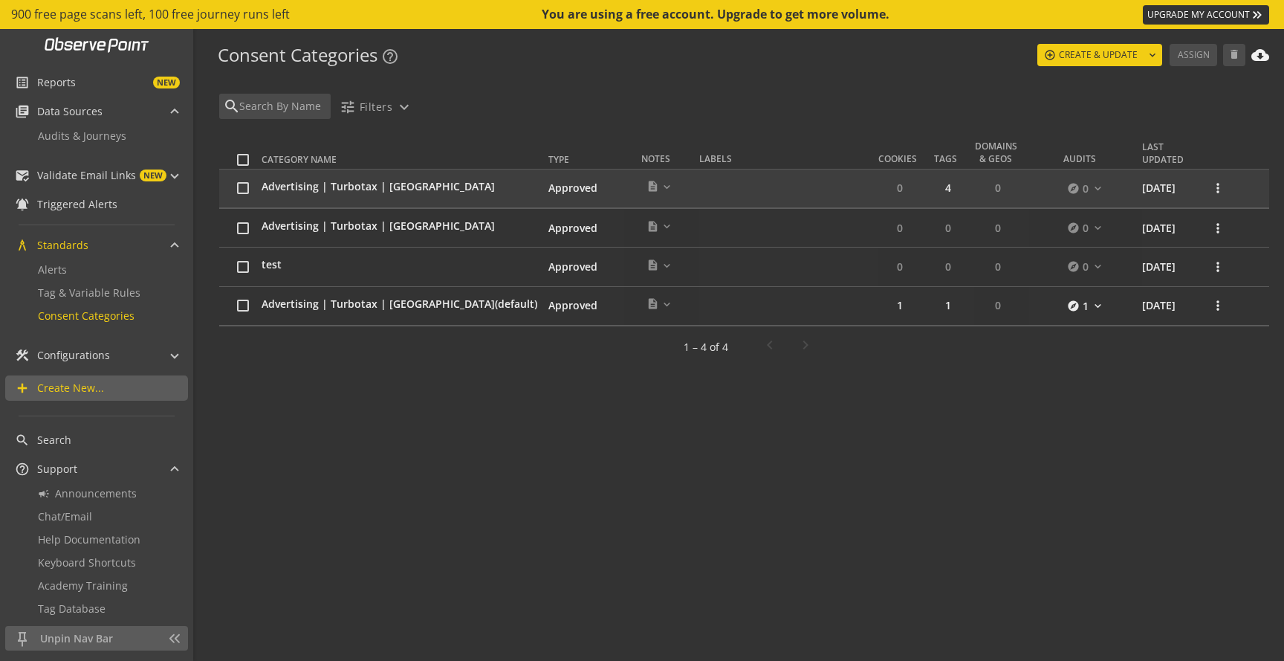
click at [307, 429] on div "Category Name Type Notes Labels Cookies Tags Domains & Geos Audits Last Updated…" at bounding box center [744, 392] width 1050 height 529
click at [271, 114] on div "search" at bounding box center [274, 106] width 111 height 25
click at [272, 109] on input "text" at bounding box center [357, 106] width 236 height 16
click at [572, 61] on div "Consent Categories help_outline expand_more control_point CREATE & UPDATE expan…" at bounding box center [740, 55] width 1057 height 23
click at [354, 304] on span "Advertising | Turbotax | [GEOGRAPHIC_DATA] (default)" at bounding box center [400, 304] width 276 height 15
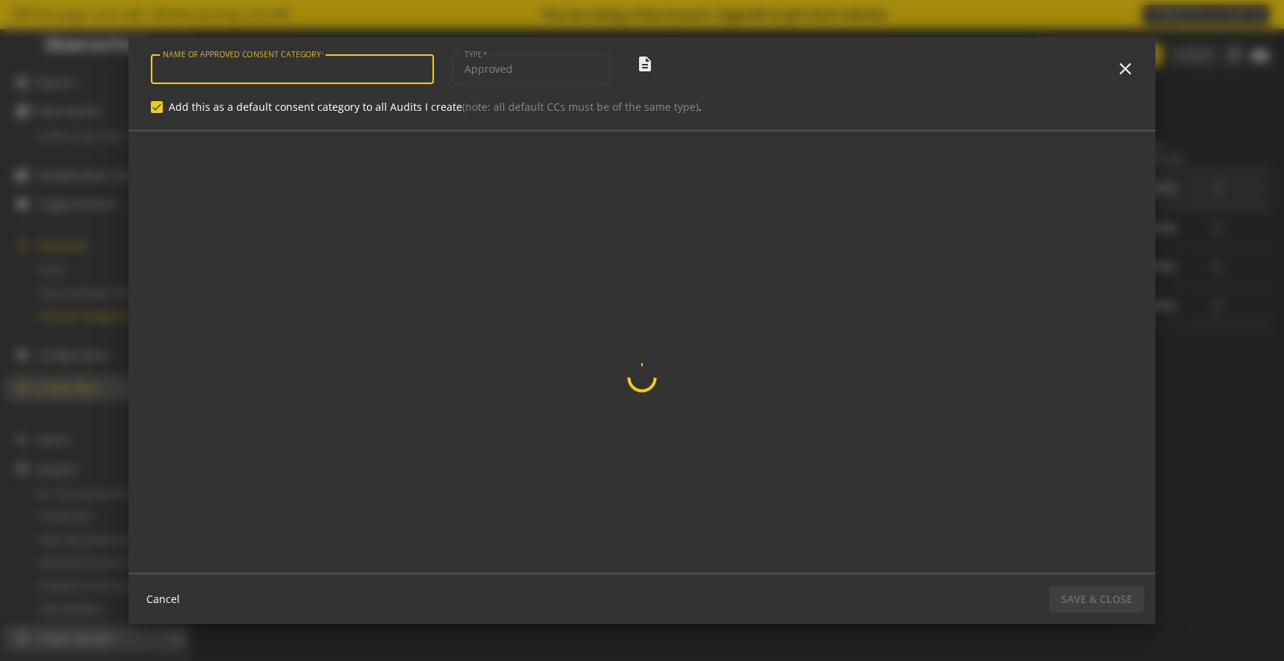
type input "Advertising | Turbotax | [GEOGRAPHIC_DATA]"
checkbox input "true"
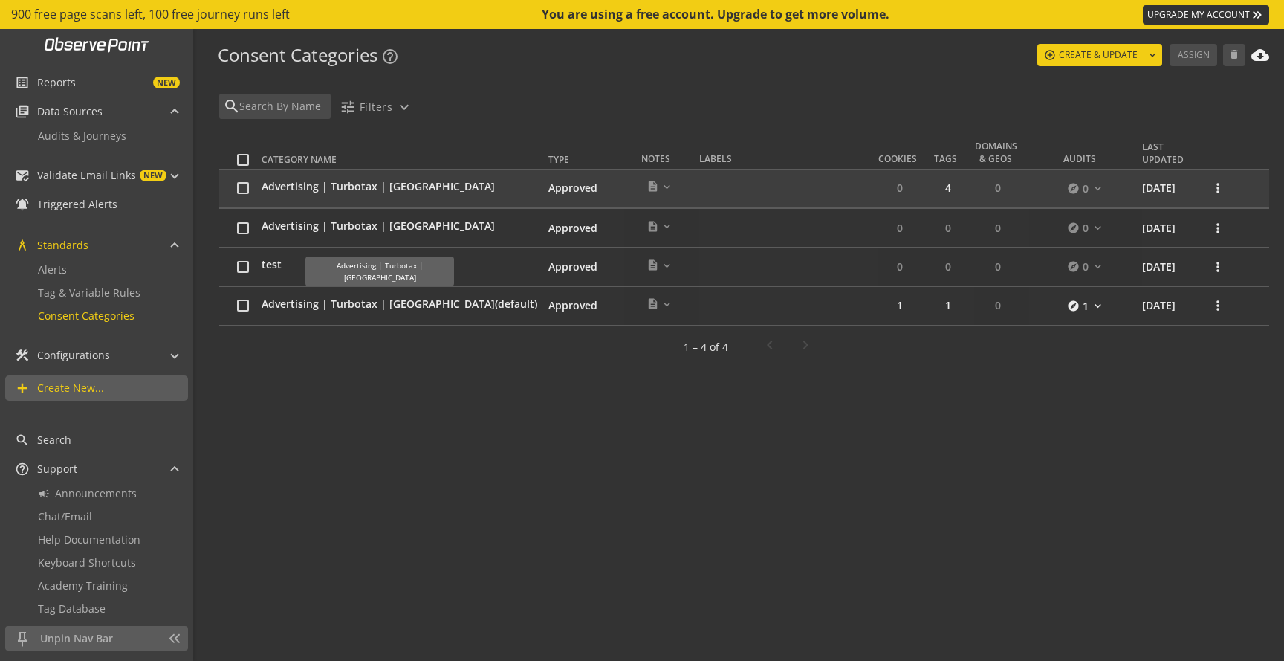
click at [312, 300] on span "Advertising | Turbotax | [GEOGRAPHIC_DATA] (default)" at bounding box center [400, 304] width 276 height 15
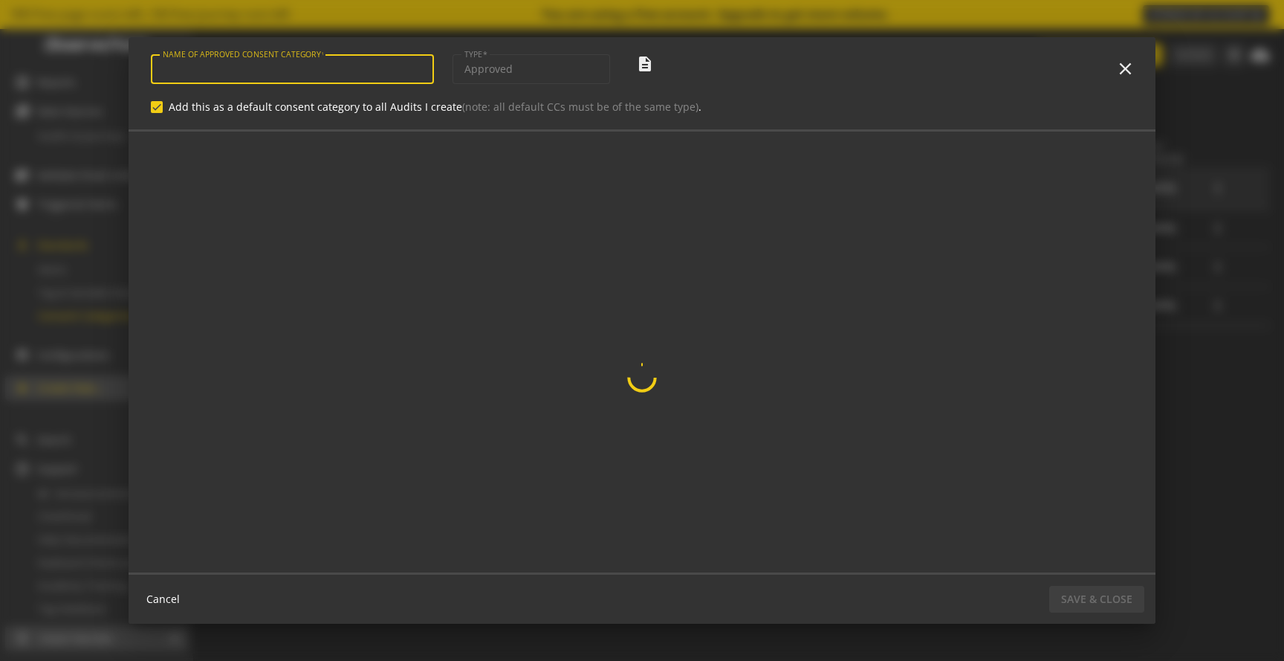
type input "Advertising | Turbotax | [GEOGRAPHIC_DATA]"
checkbox input "true"
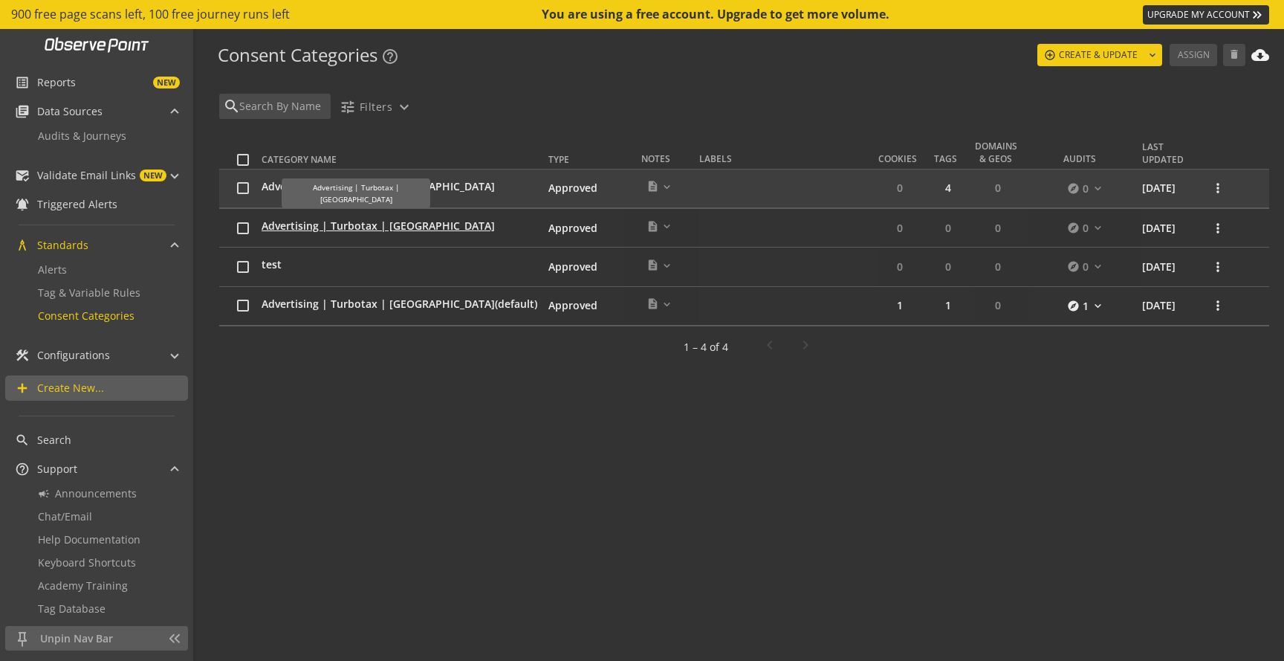
click at [297, 221] on span "Advertising | Turbotax | [GEOGRAPHIC_DATA]" at bounding box center [378, 225] width 233 height 15
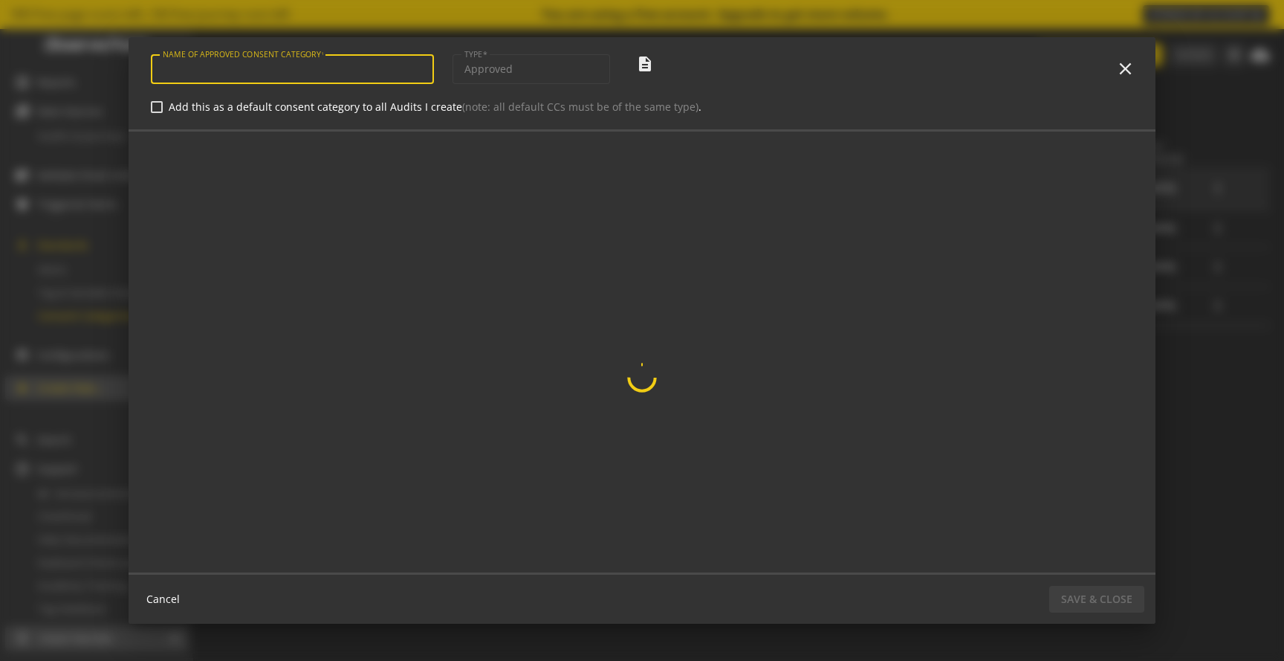
type input "Advertising | Turbotax | [GEOGRAPHIC_DATA]"
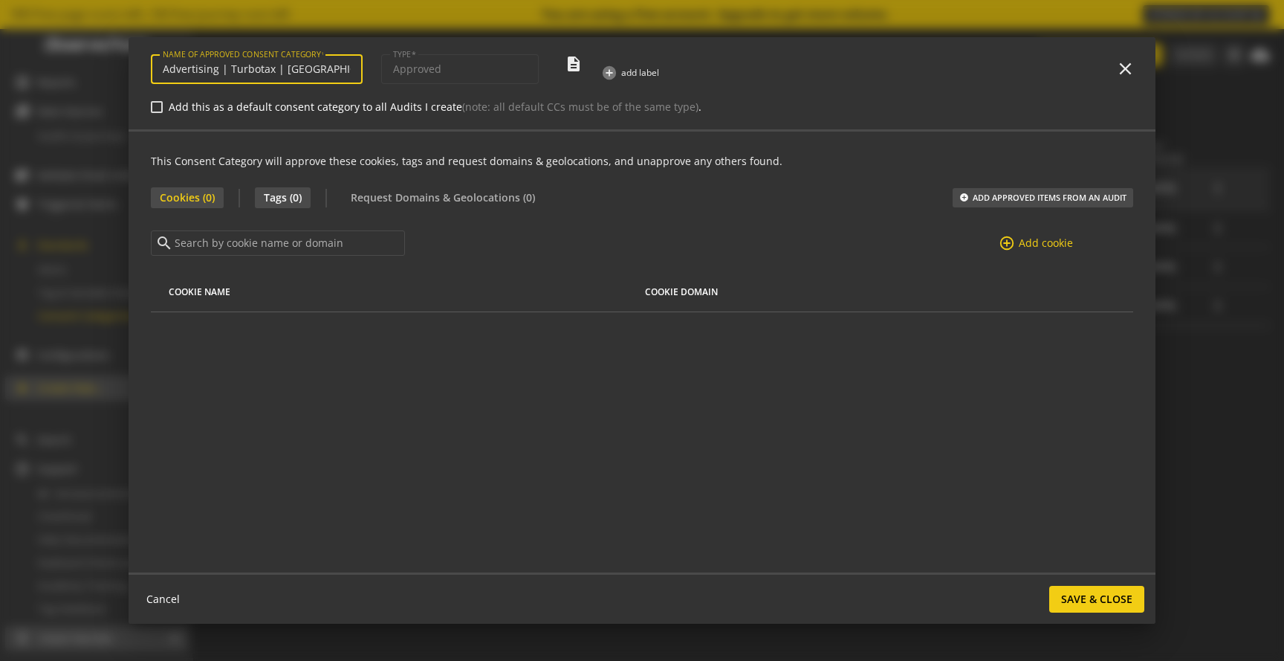
click at [291, 190] on span "Tags (0)" at bounding box center [283, 197] width 56 height 21
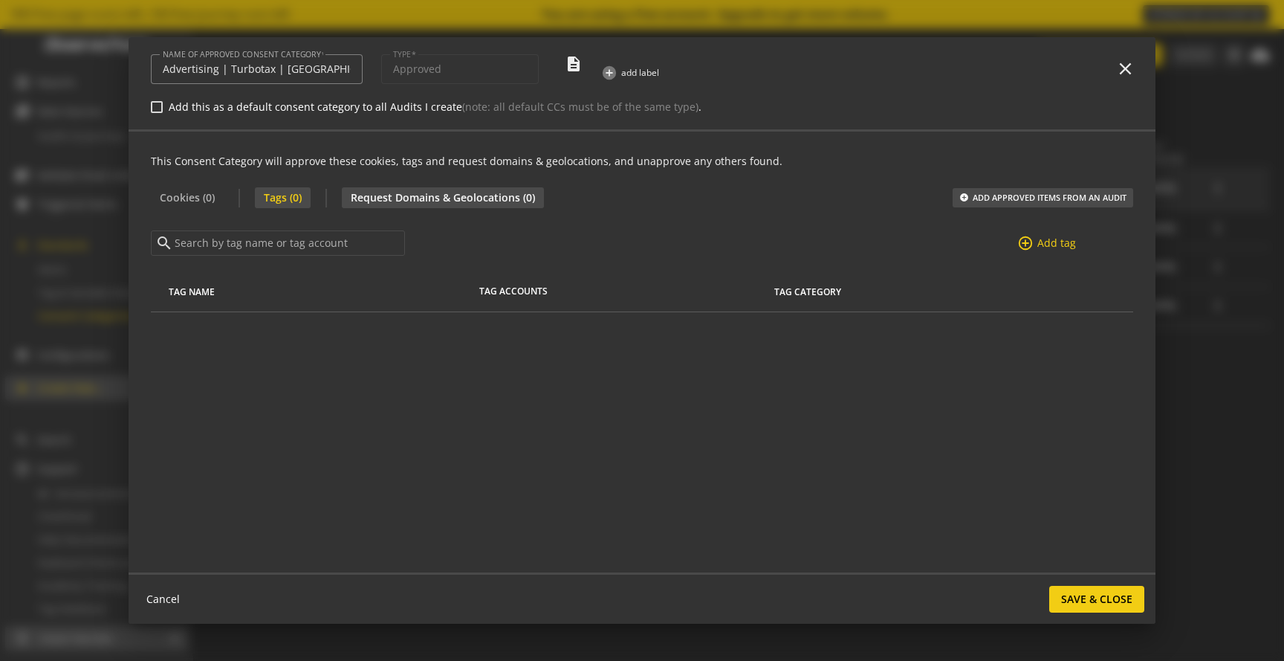
click at [378, 203] on span "Request Domains & Geolocations (0)" at bounding box center [443, 197] width 202 height 21
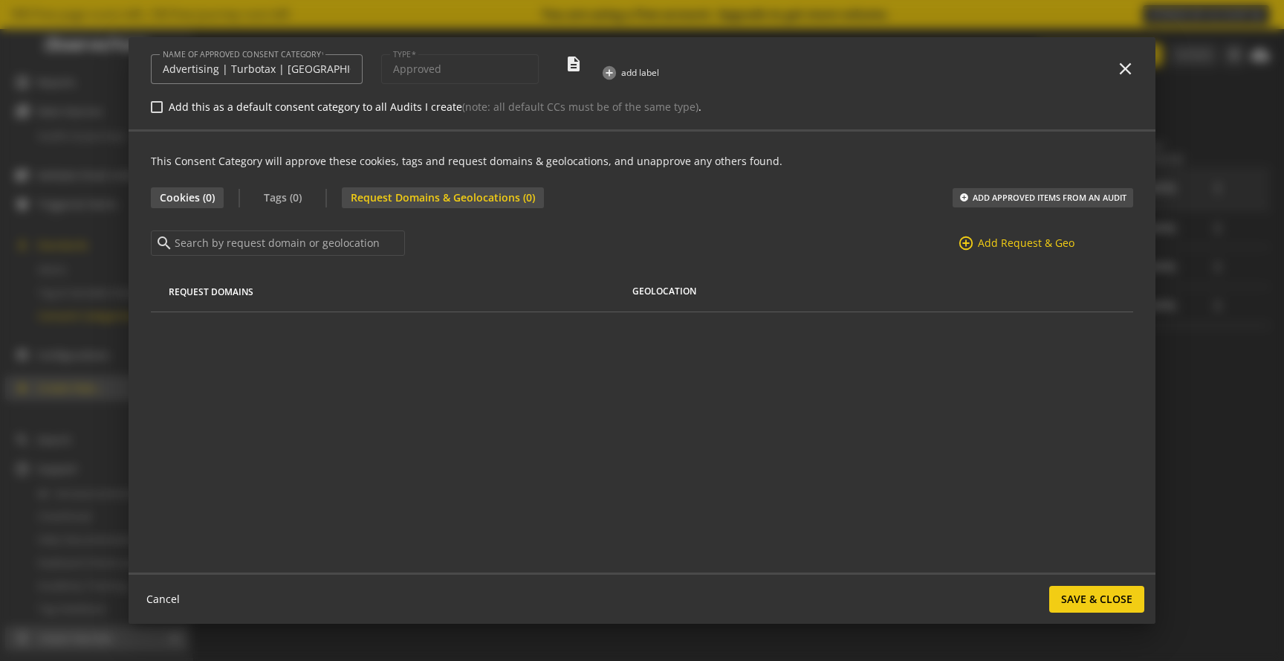
click at [169, 191] on span "Cookies (0)" at bounding box center [187, 197] width 73 height 21
click at [289, 195] on span "Tags (0)" at bounding box center [283, 197] width 56 height 21
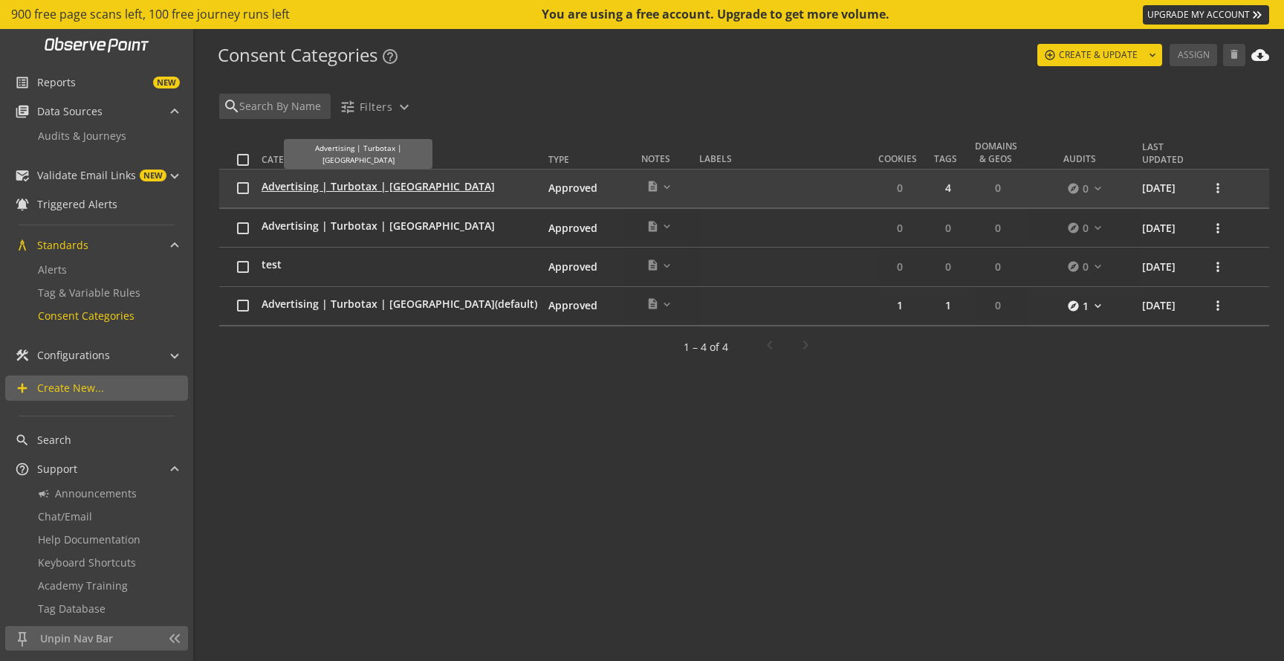
click at [305, 188] on span "Advertising | Turbotax | [GEOGRAPHIC_DATA]" at bounding box center [378, 186] width 233 height 15
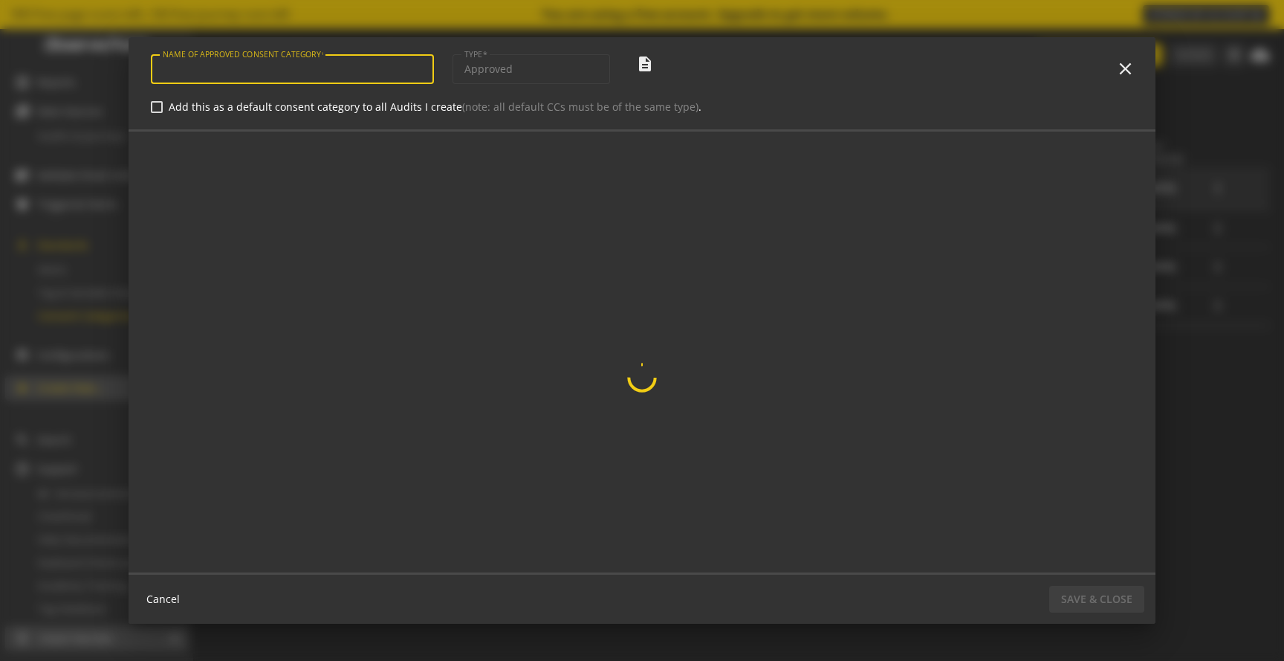
type input "Advertising | Turbotax | [GEOGRAPHIC_DATA]"
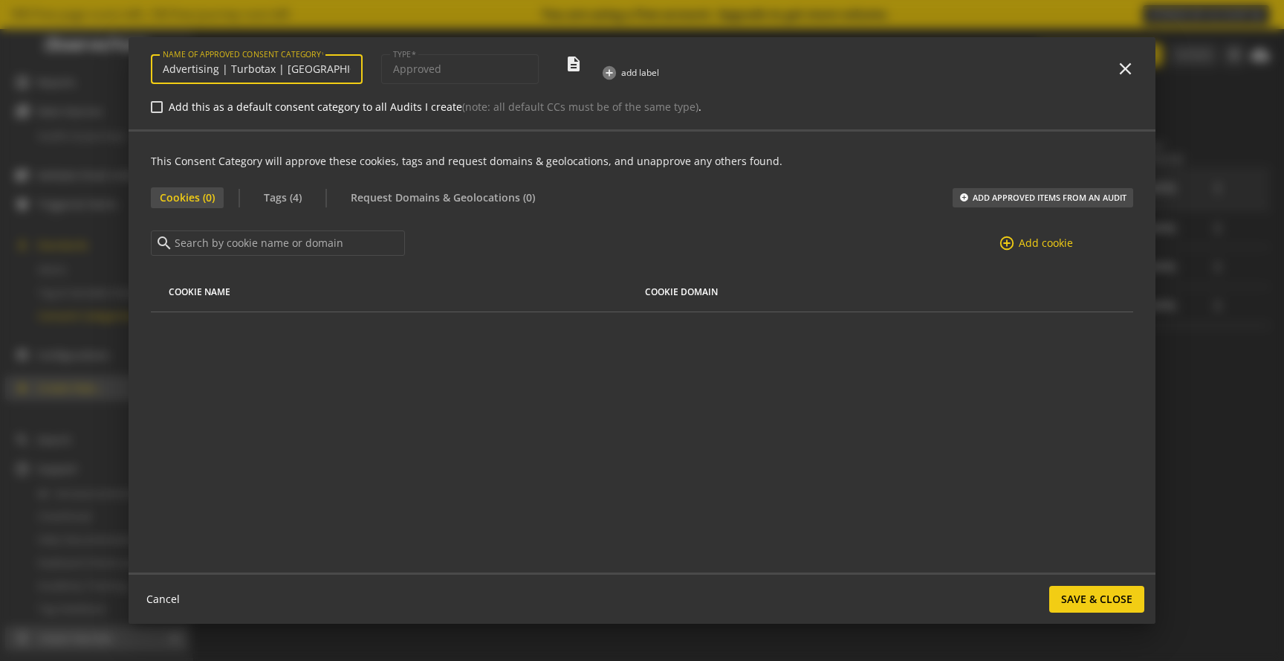
click at [1127, 68] on mat-icon "close" at bounding box center [1124, 68] width 18 height 18
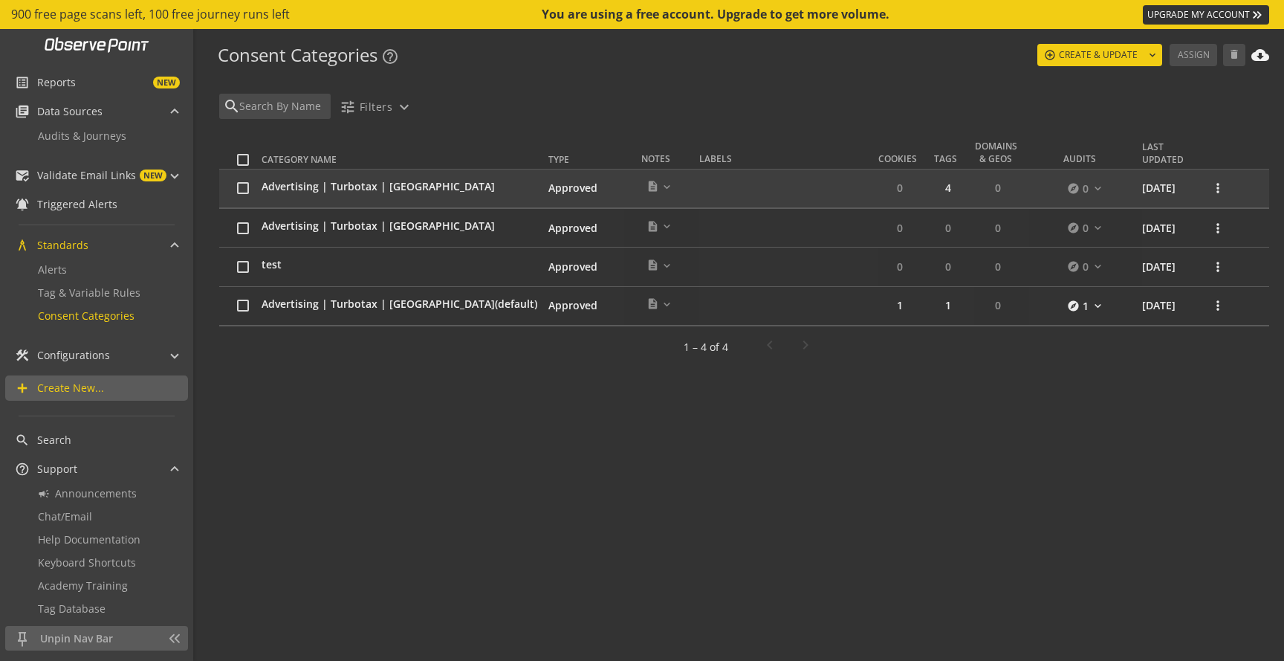
click at [302, 196] on td "Advertising | Turbotax | [GEOGRAPHIC_DATA]" at bounding box center [406, 188] width 288 height 39
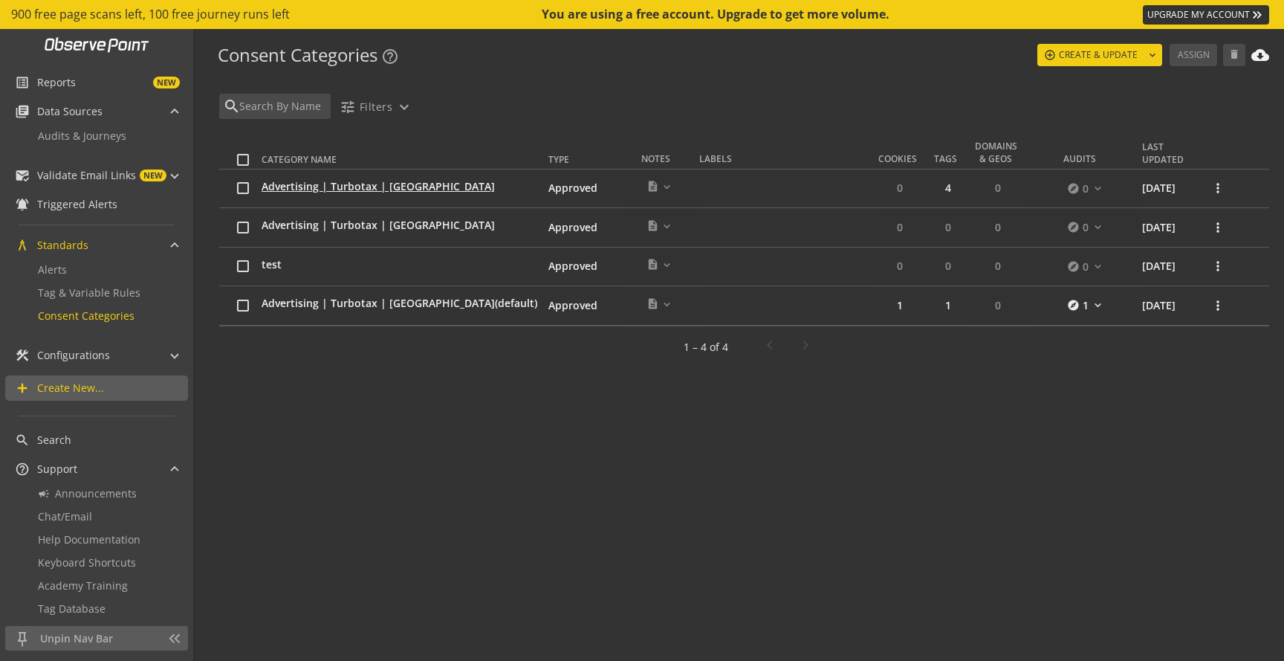
click at [301, 191] on span "Advertising | Turbotax | [GEOGRAPHIC_DATA]" at bounding box center [378, 186] width 233 height 15
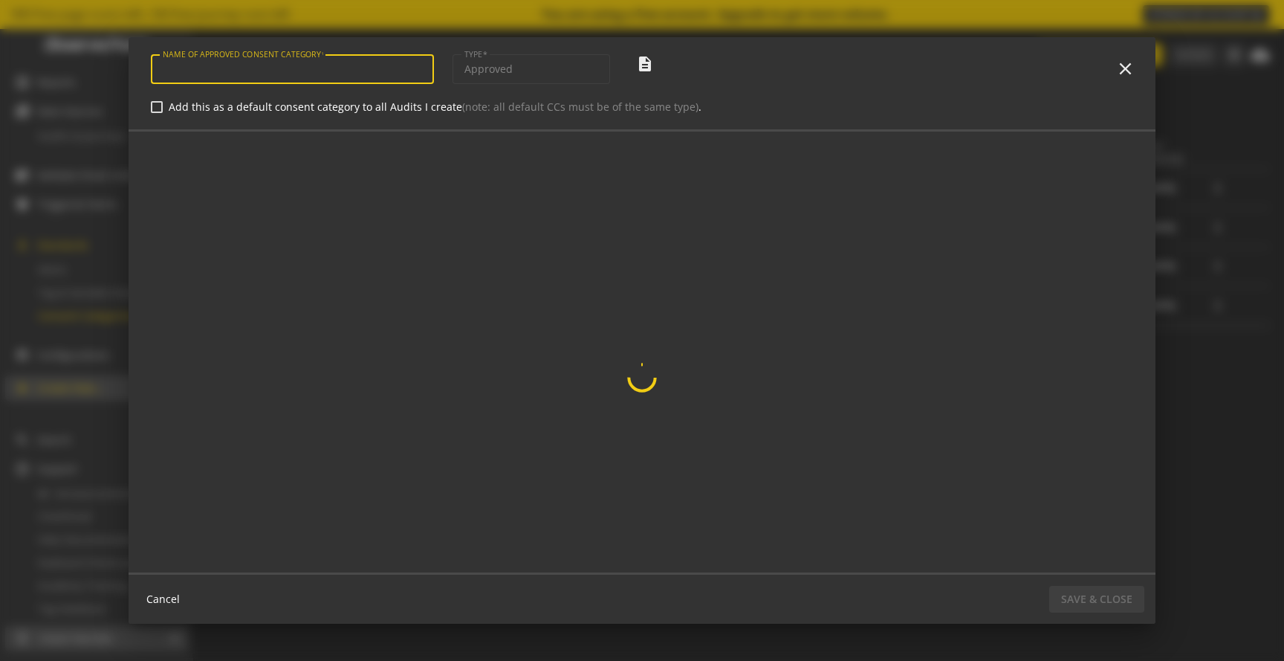
type input "Advertising | Turbotax | [GEOGRAPHIC_DATA]"
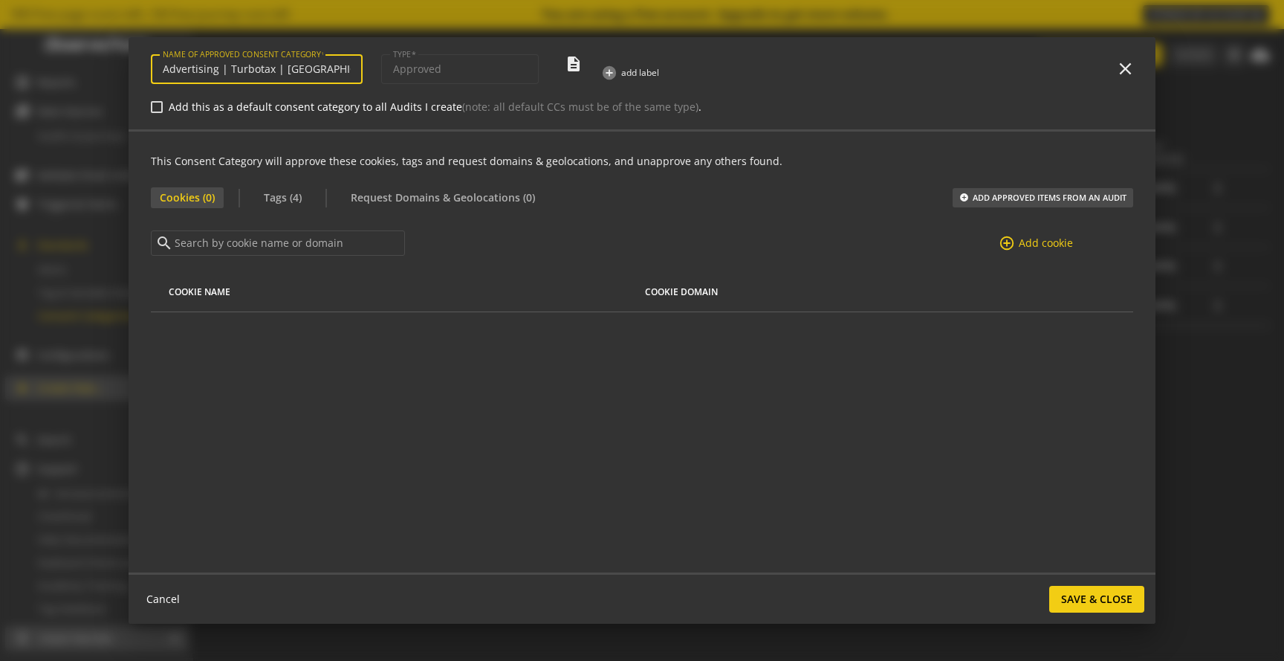
click at [1122, 68] on mat-icon "close" at bounding box center [1124, 68] width 18 height 18
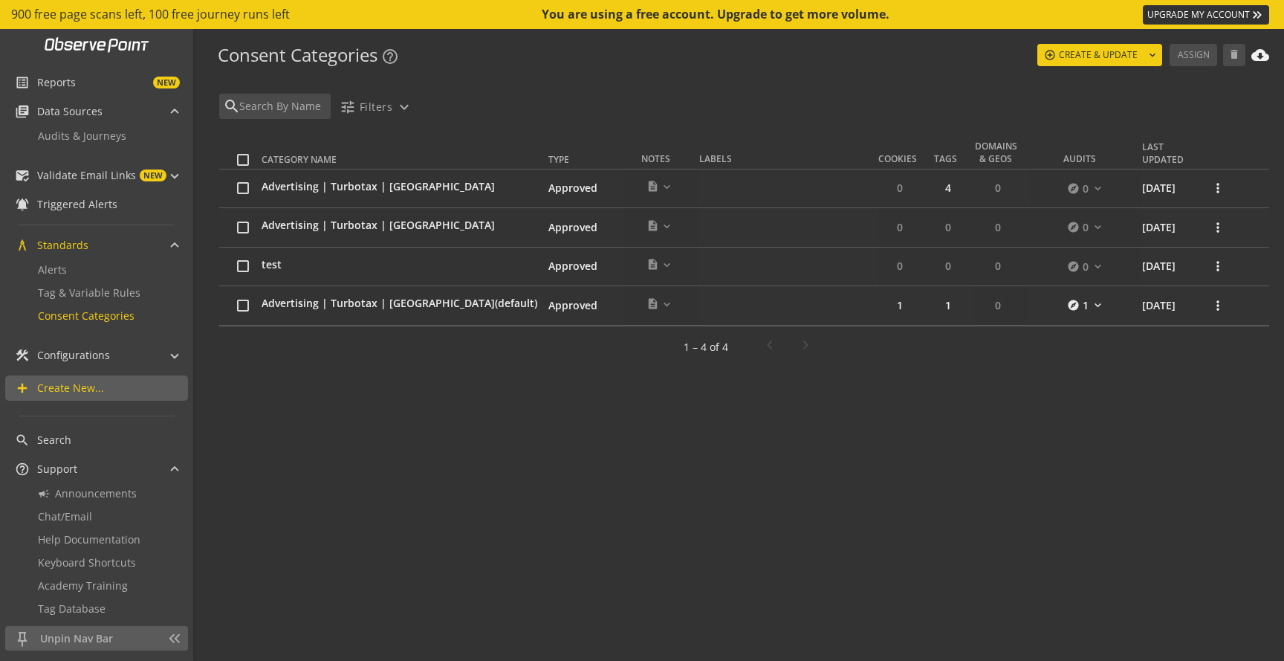
click at [239, 311] on td at bounding box center [240, 305] width 42 height 39
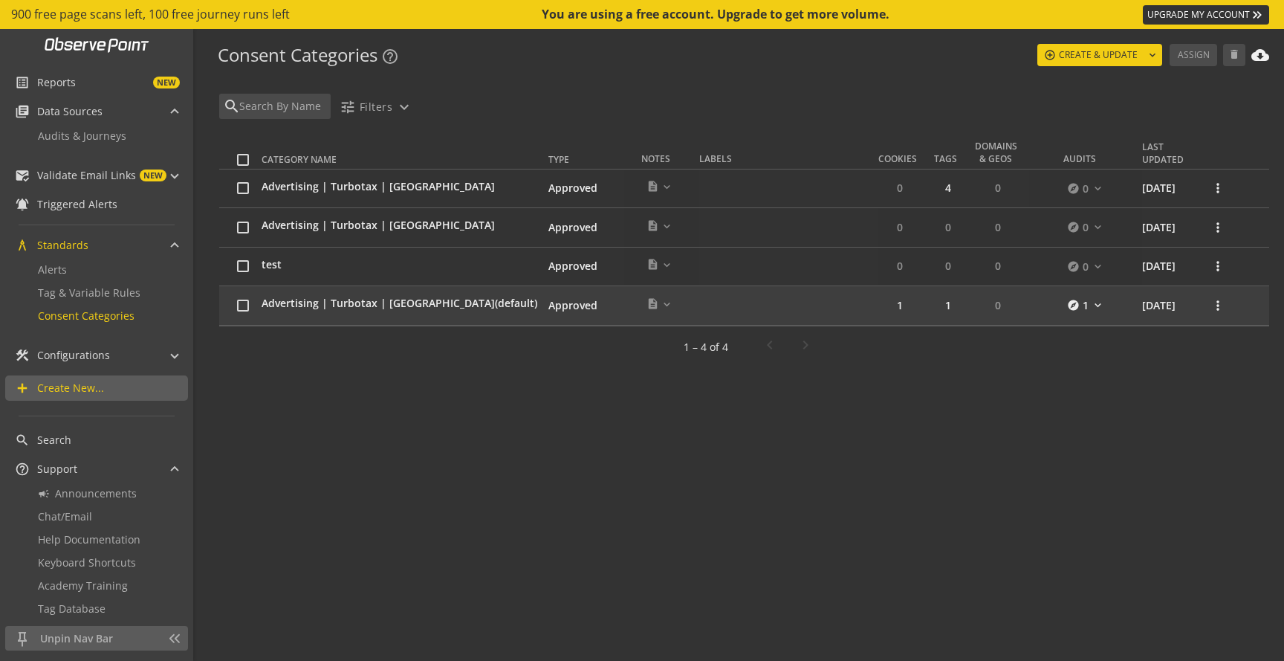
click at [243, 305] on input "checkbox" at bounding box center [243, 305] width 12 height 12
checkbox input "true"
click at [1189, 48] on span "Assign" at bounding box center [1194, 55] width 32 height 27
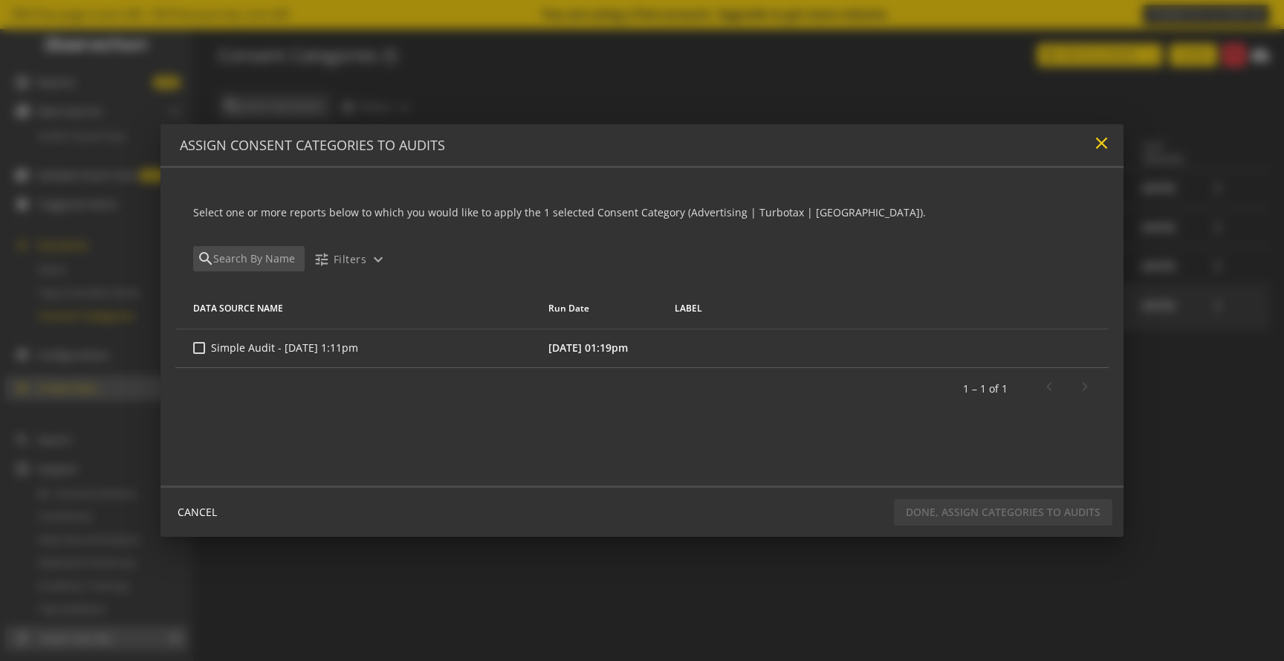
click at [1105, 146] on mat-icon "close" at bounding box center [1102, 143] width 20 height 20
checkbox input "false"
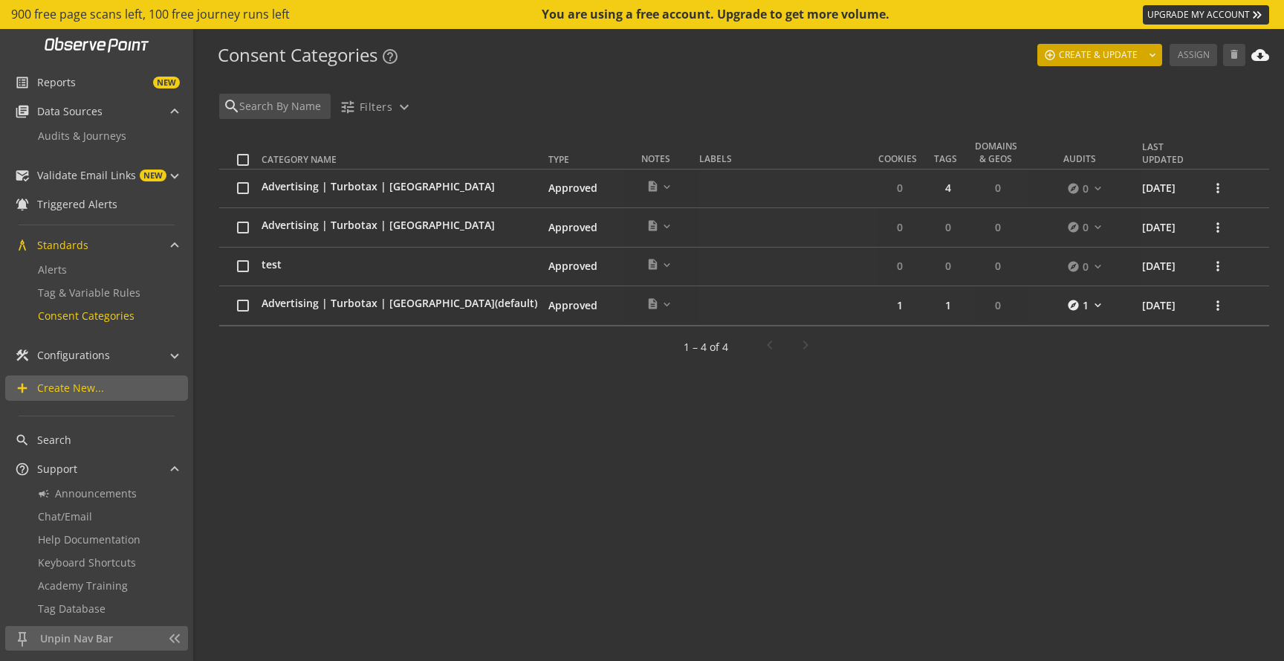
click at [1056, 62] on span at bounding box center [1099, 55] width 125 height 36
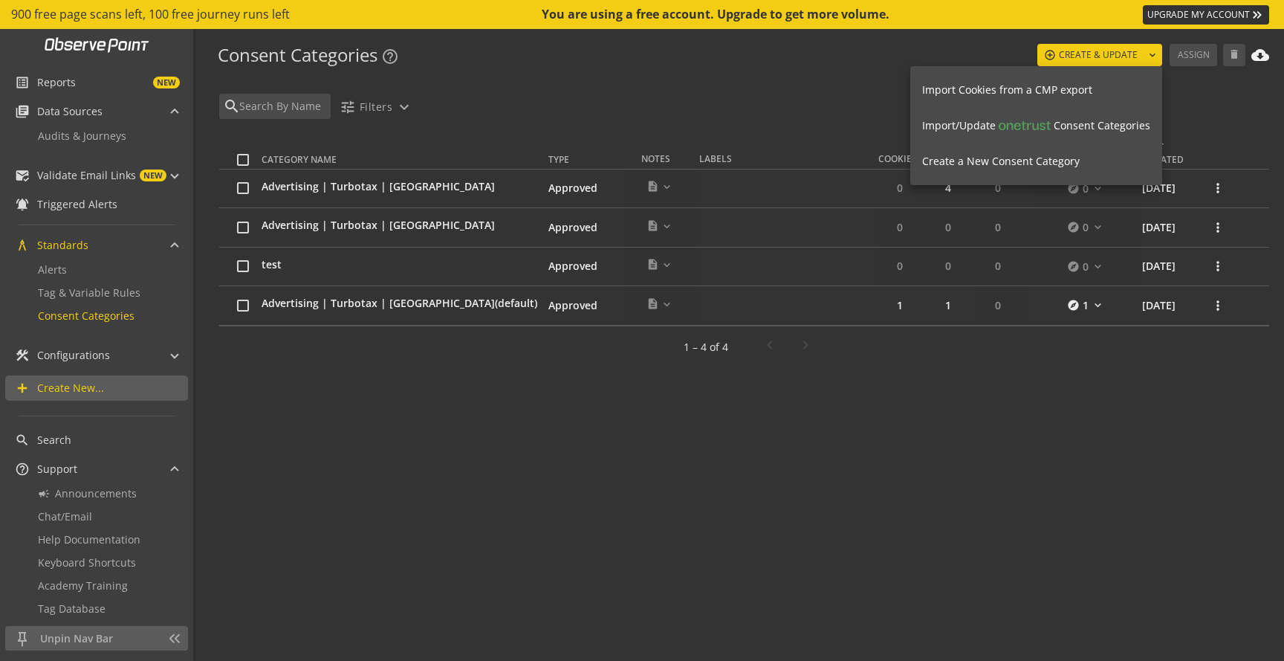
click at [968, 155] on span "Create a New Consent Category" at bounding box center [1001, 161] width 158 height 14
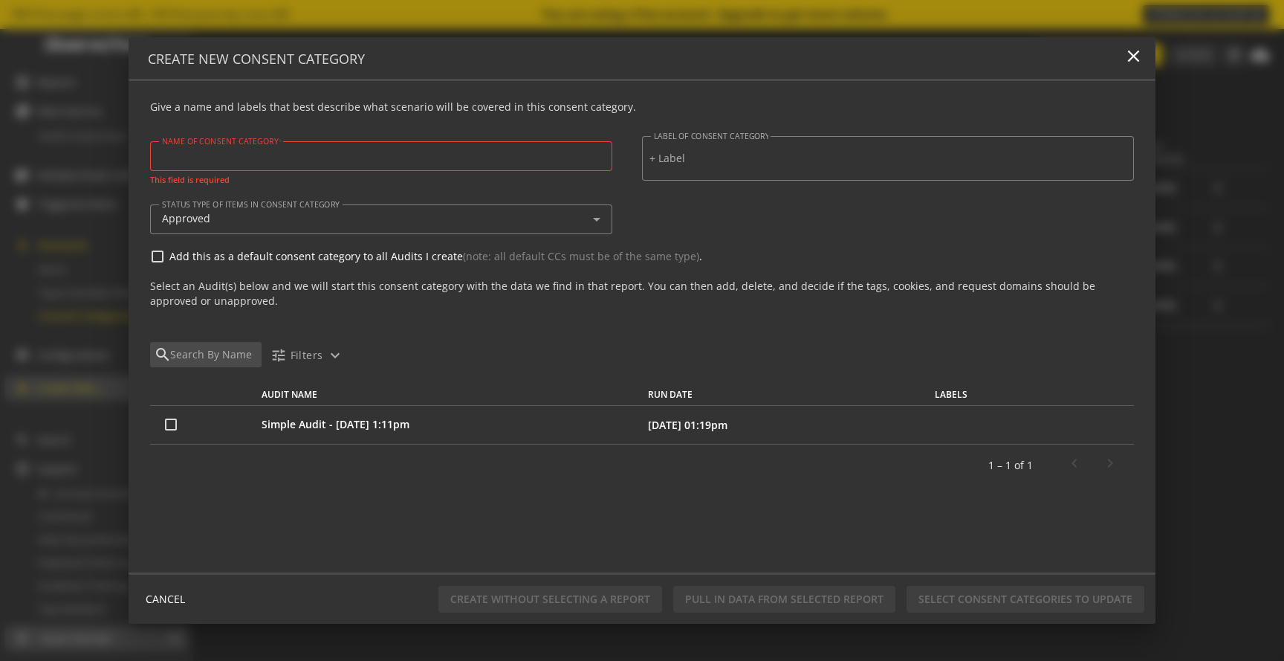
click at [268, 160] on input "NAME OF CONSENT CATEGORY" at bounding box center [381, 155] width 439 height 13
drag, startPoint x: 184, startPoint y: 265, endPoint x: 166, endPoint y: 258, distance: 19.3
click at [175, 262] on div "Give a name and labels that best describe what scenario will be covered in this…" at bounding box center [642, 293] width 985 height 386
click at [166, 258] on label "Add this as a default consent category to all Audits I create (note: all defaul…" at bounding box center [648, 256] width 971 height 15
click at [163, 258] on input "Add this as a default consent category to all Audits I create (note: all defaul…" at bounding box center [158, 256] width 12 height 12
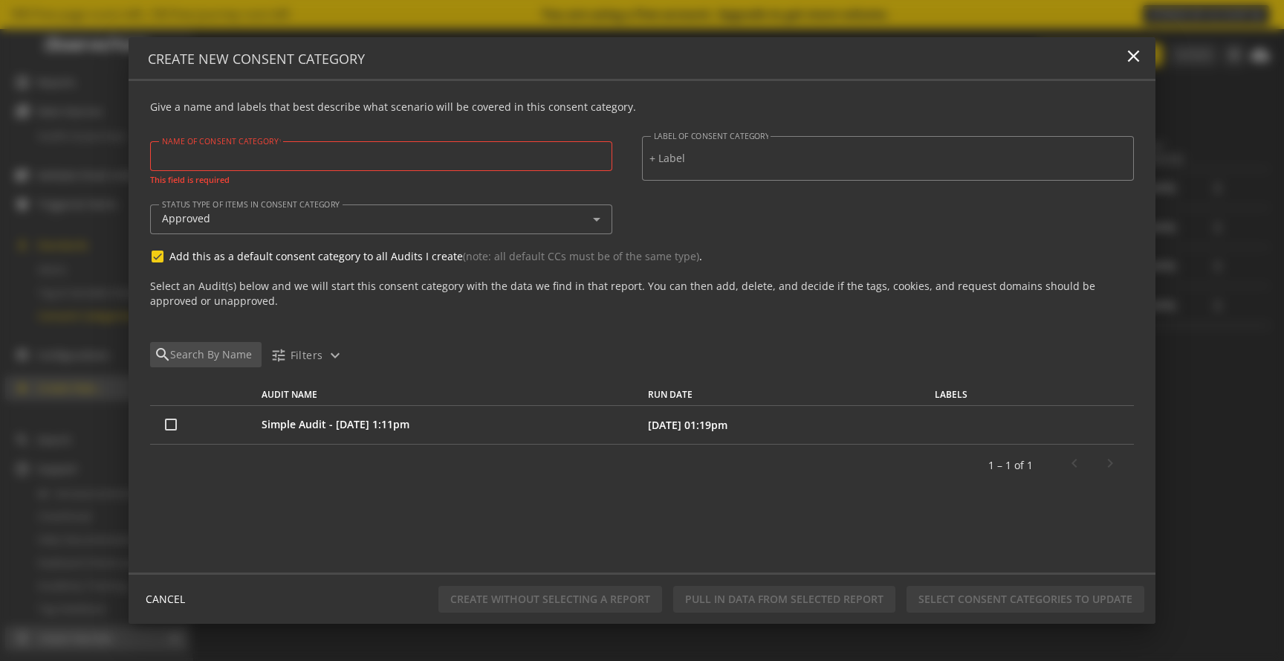
click at [160, 256] on input "Add this as a default consent category to all Audits I create (note: all defaul…" at bounding box center [158, 256] width 12 height 12
checkbox input "false"
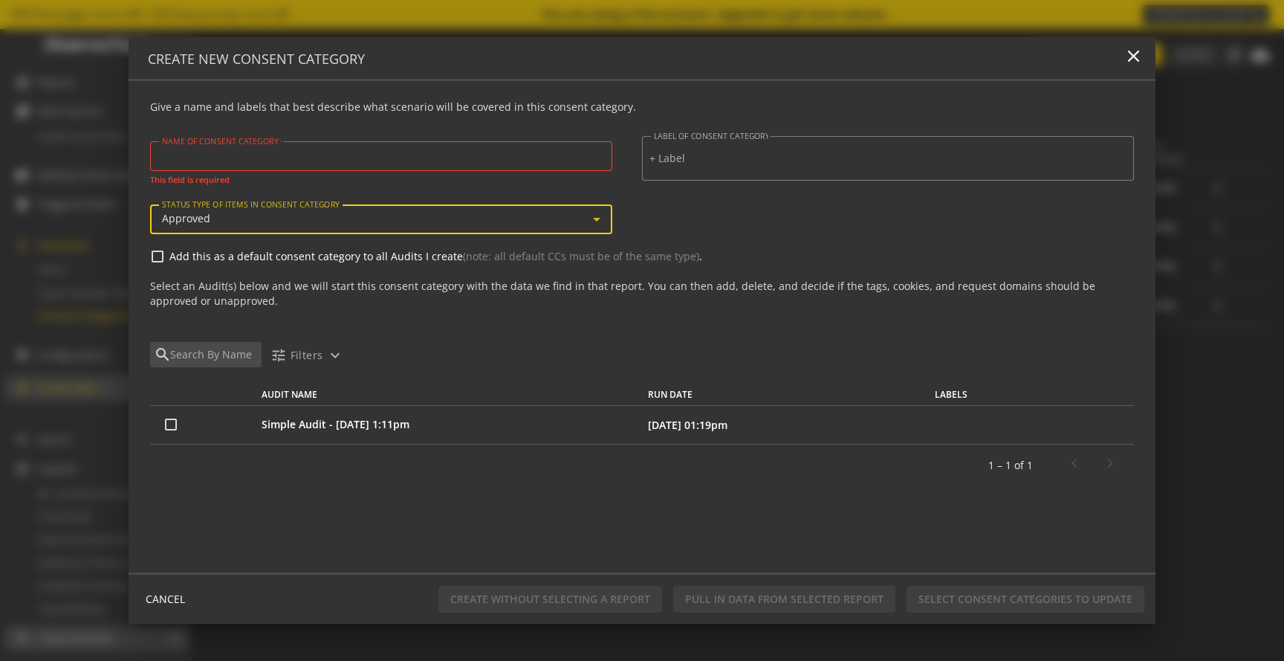
click at [532, 221] on div "Approved" at bounding box center [378, 219] width 432 height 13
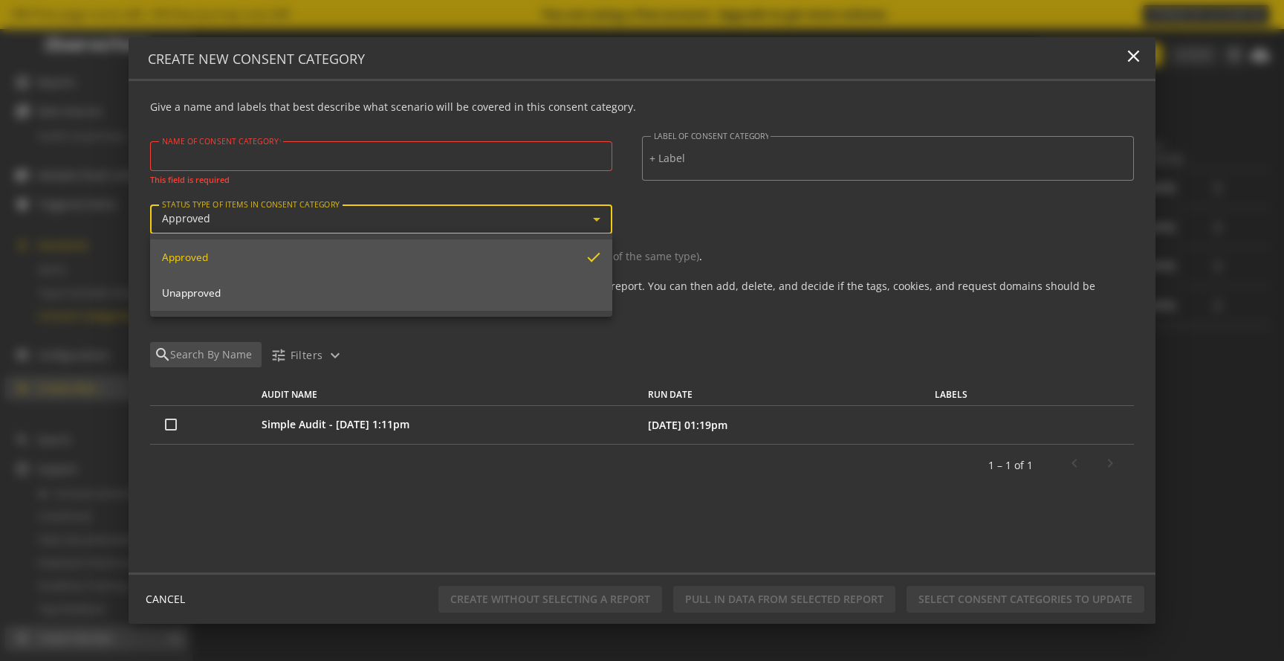
click at [372, 279] on mat-option "Unapproved" at bounding box center [381, 293] width 463 height 36
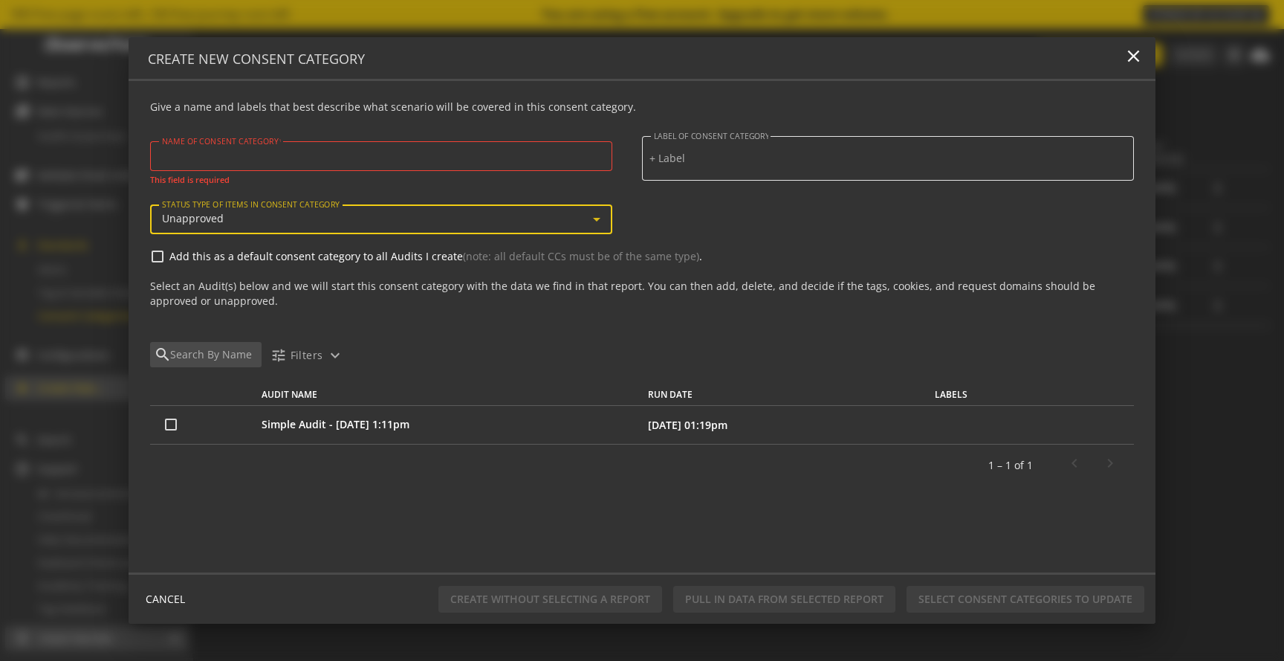
click at [713, 167] on div at bounding box center [888, 158] width 477 height 30
click at [393, 214] on div "Unapproved" at bounding box center [378, 219] width 432 height 13
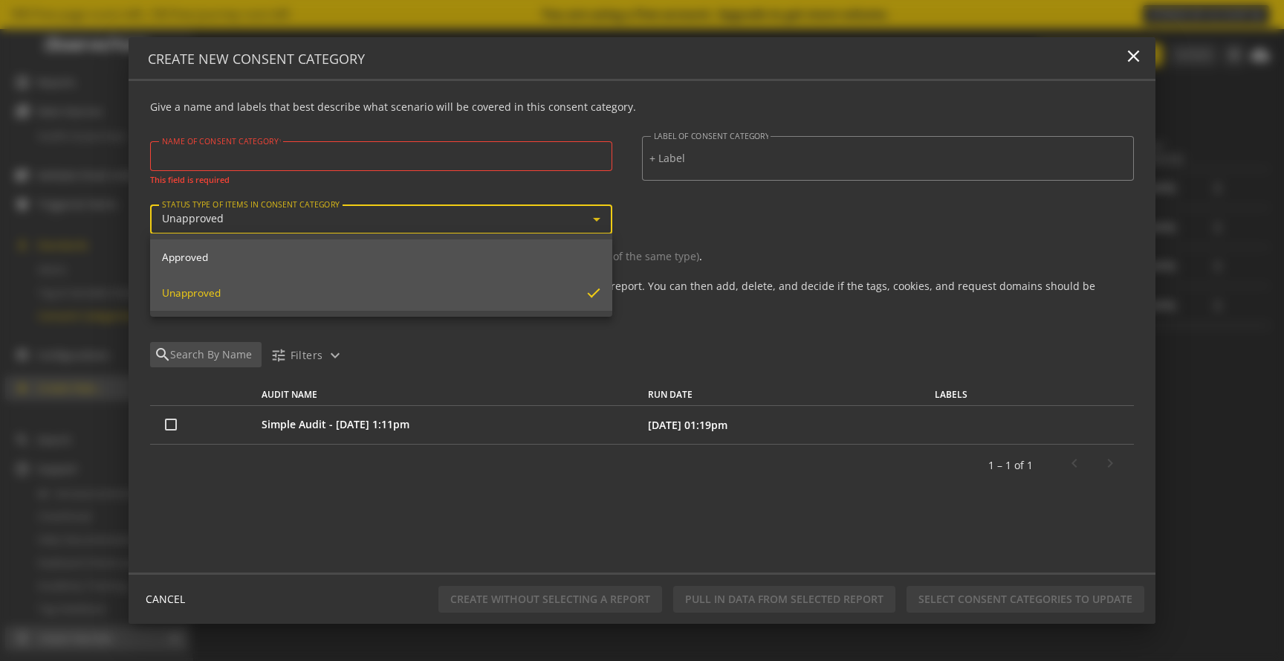
click at [244, 260] on span "Approved" at bounding box center [381, 256] width 439 height 13
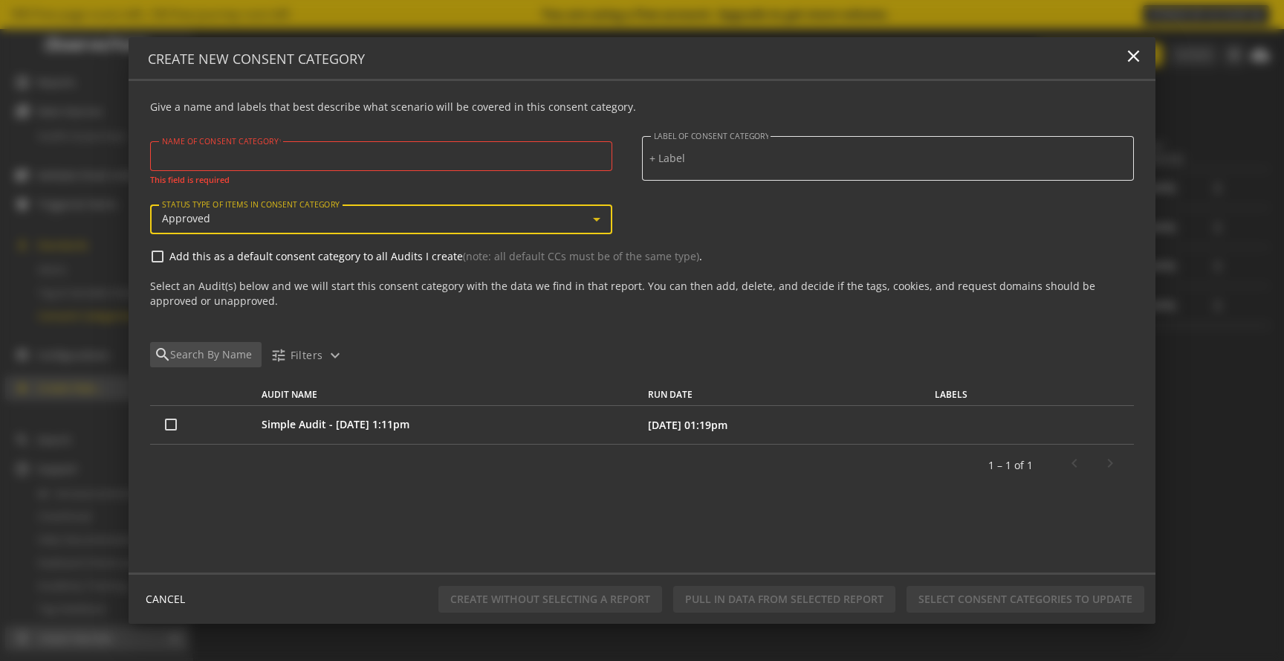
click at [724, 155] on input at bounding box center [888, 158] width 477 height 13
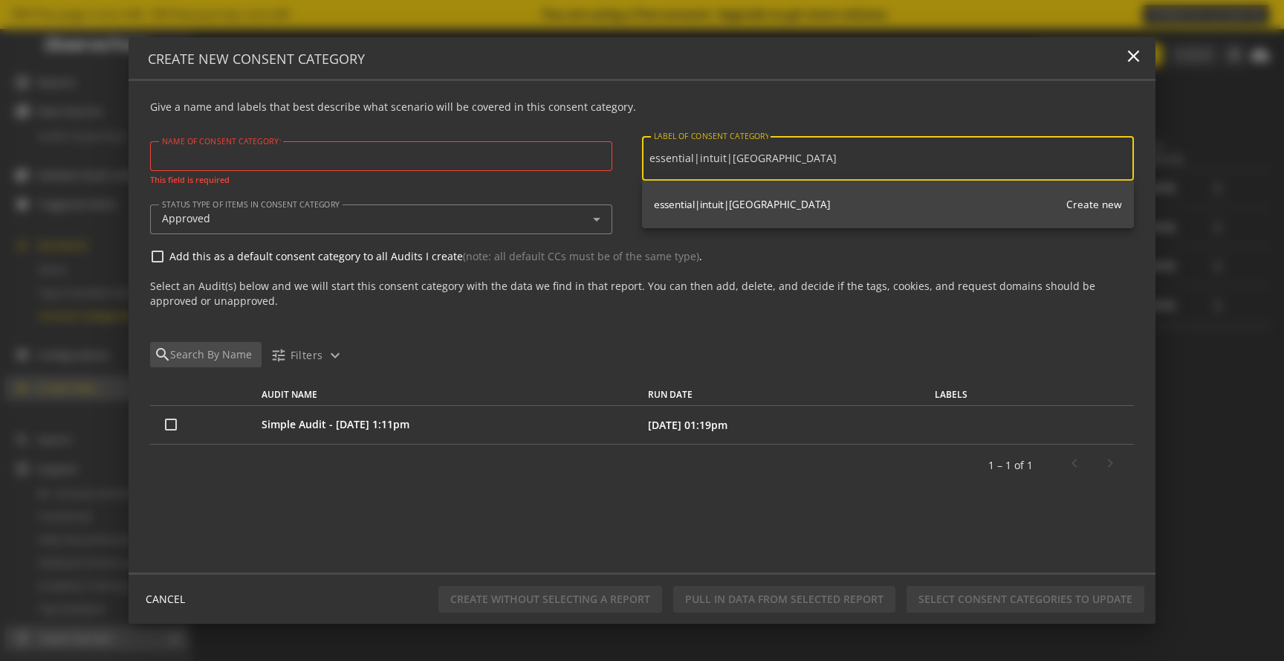
type input "essential|intuit|[GEOGRAPHIC_DATA]"
click at [389, 158] on input "NAME OF CONSENT CATEGORY" at bounding box center [381, 155] width 439 height 13
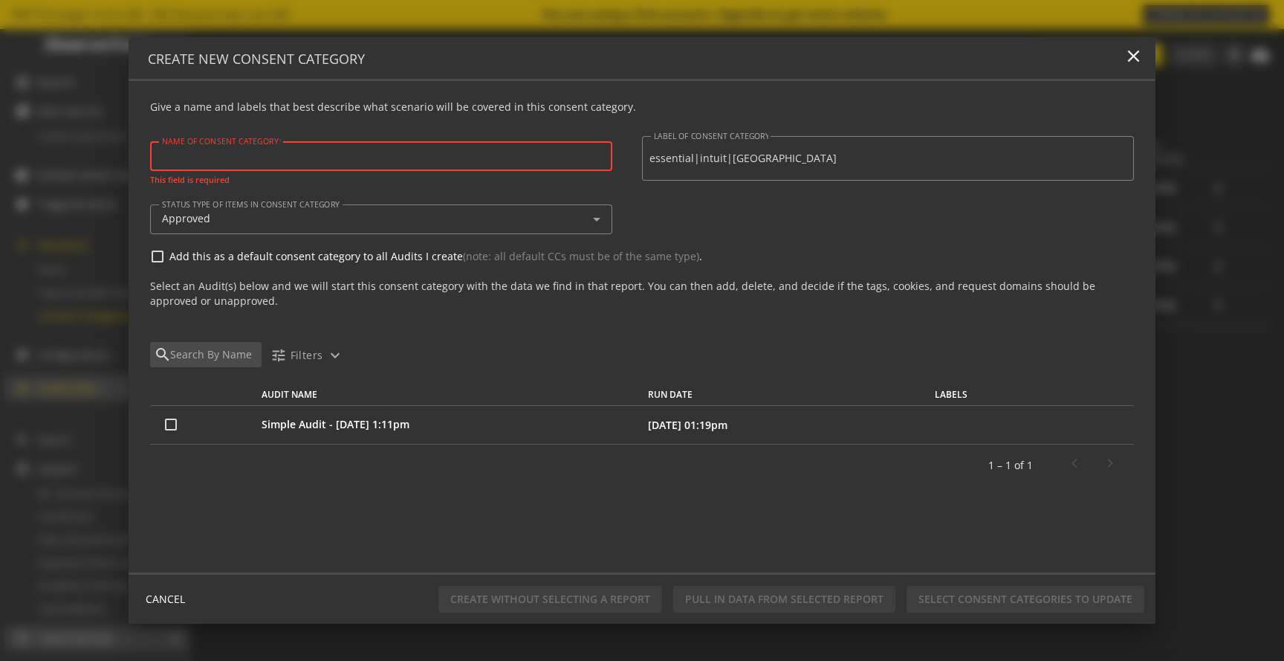
paste input "essential|intuit|[GEOGRAPHIC_DATA]"
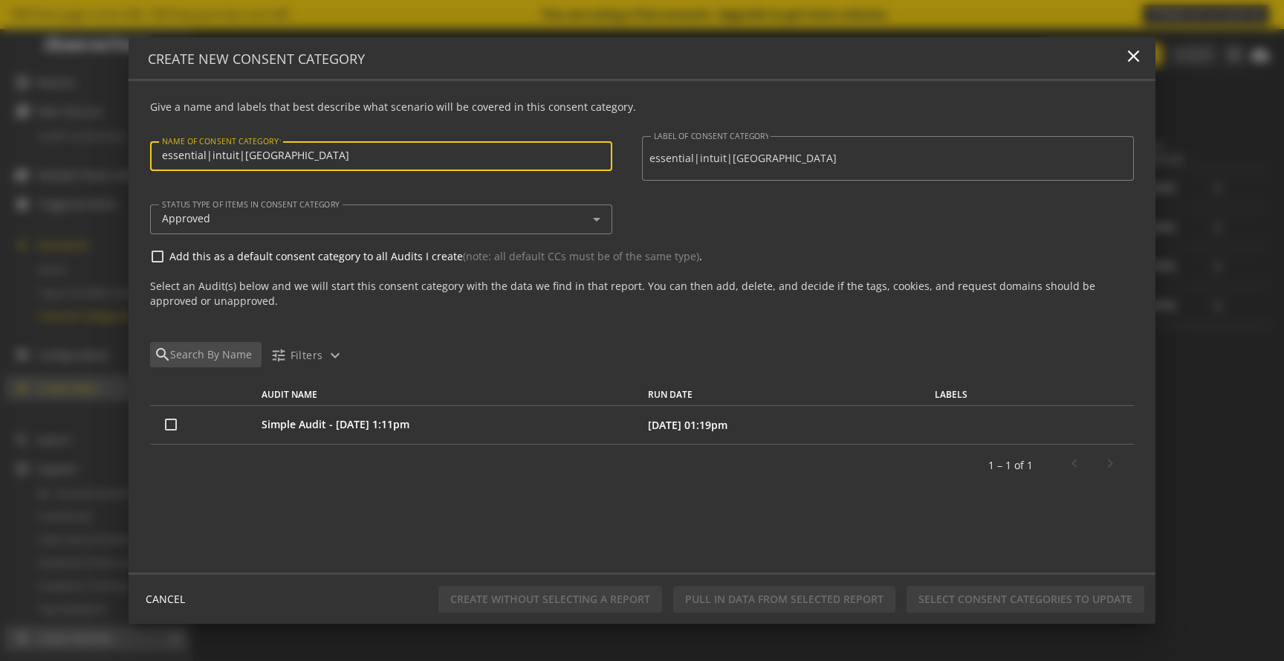
click at [207, 152] on input "essential|intuit|[GEOGRAPHIC_DATA]" at bounding box center [381, 155] width 439 height 13
type input "essential | intuit | [GEOGRAPHIC_DATA]"
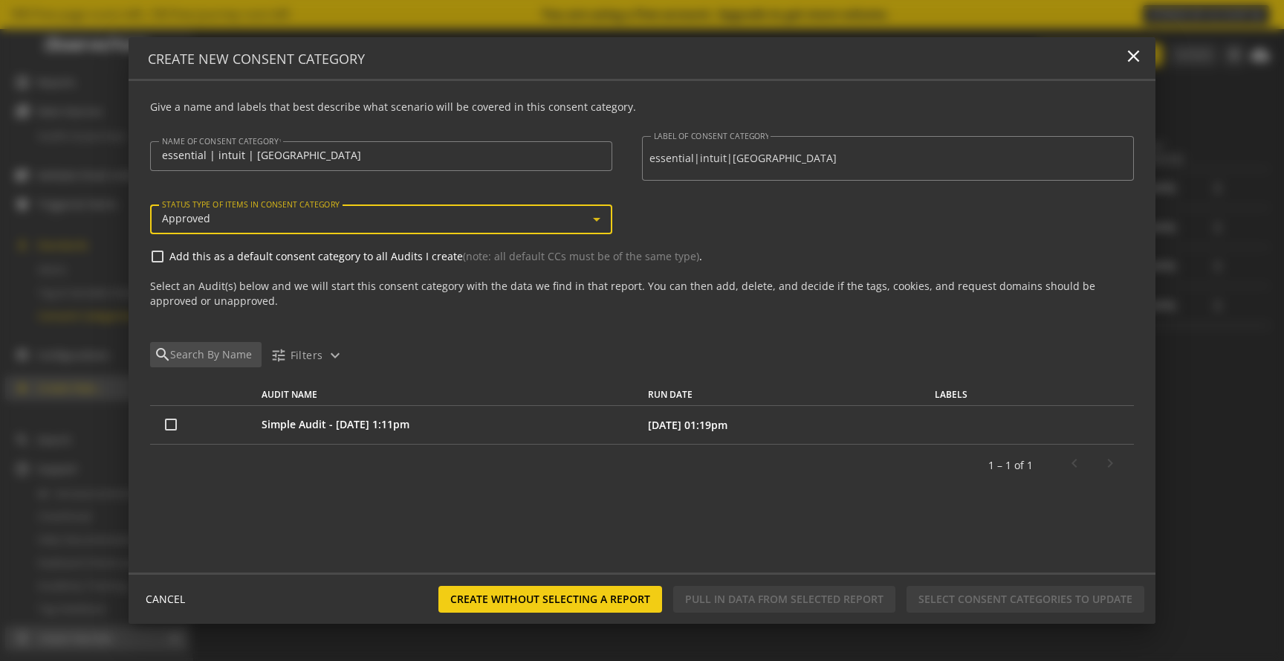
click at [259, 224] on div "Approved" at bounding box center [378, 219] width 432 height 13
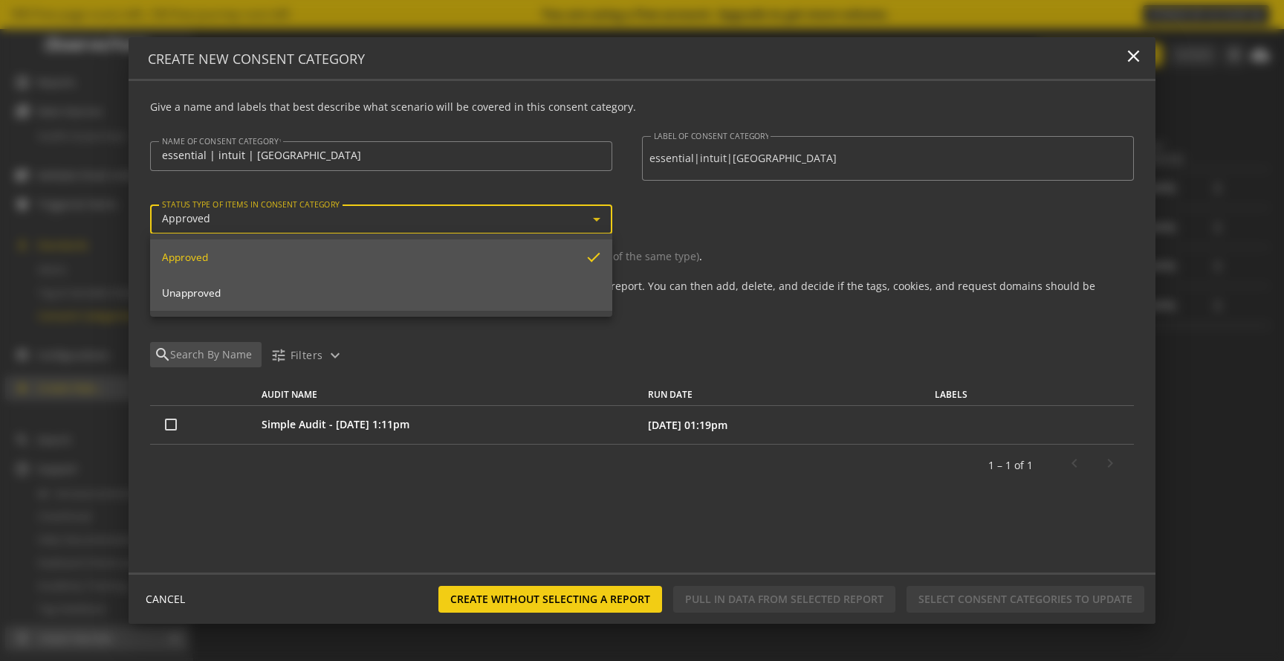
click at [231, 288] on span "Unapproved" at bounding box center [381, 292] width 439 height 13
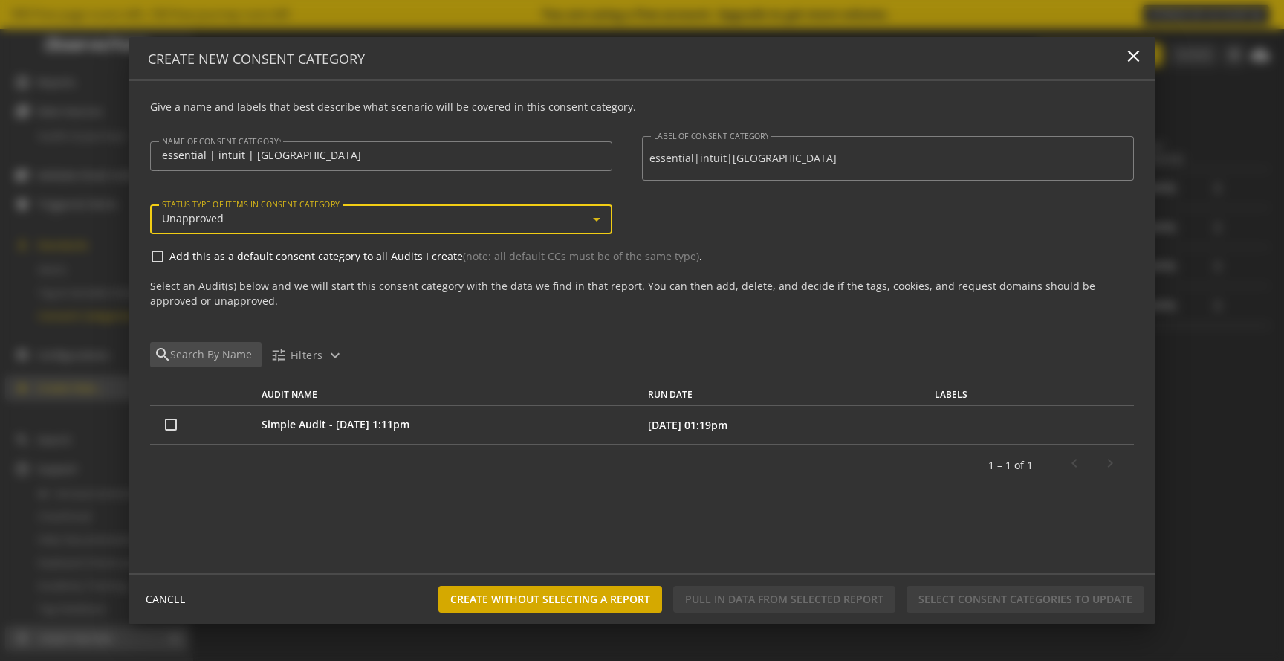
click at [509, 594] on span "Create without selecting a report" at bounding box center [550, 599] width 200 height 27
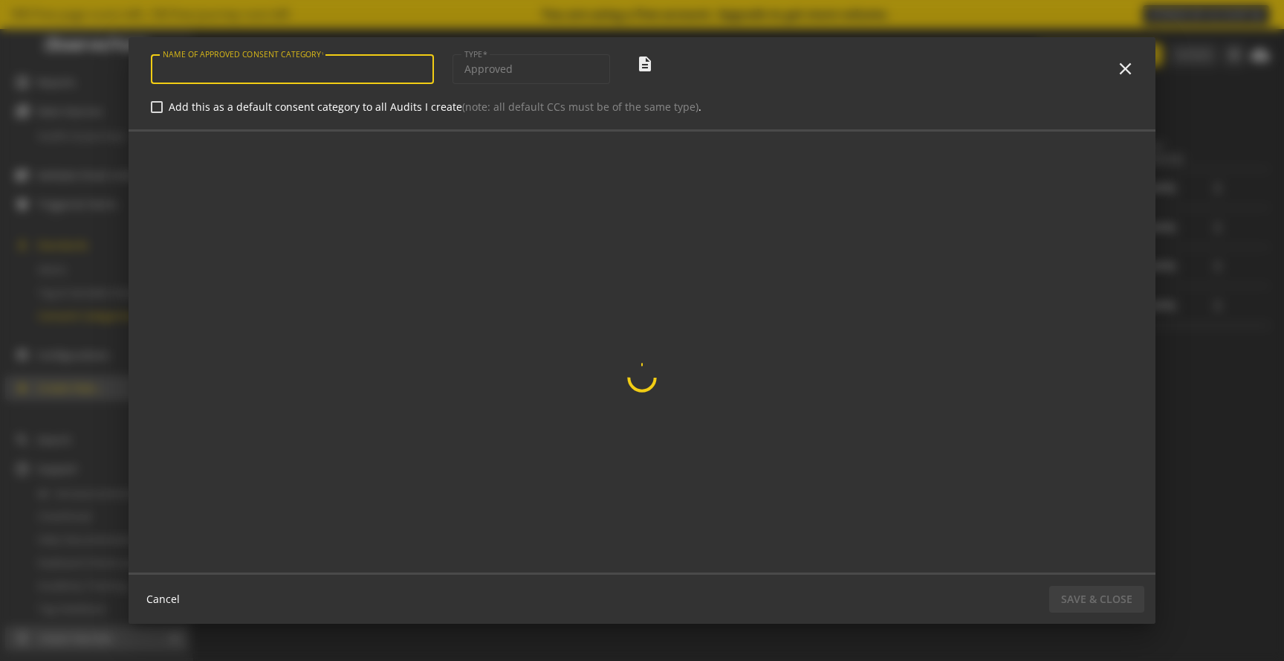
type input "essential | intuit | [GEOGRAPHIC_DATA]"
type input "unapproved"
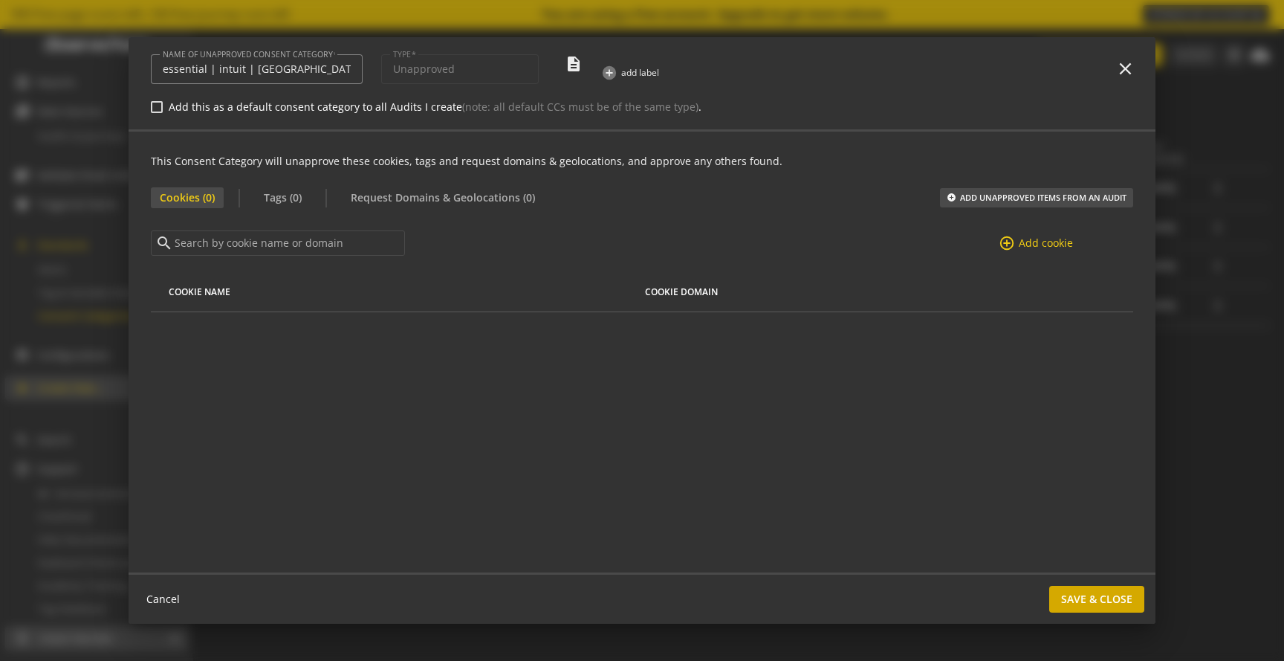
click at [1090, 592] on span "Save & Close" at bounding box center [1096, 599] width 71 height 27
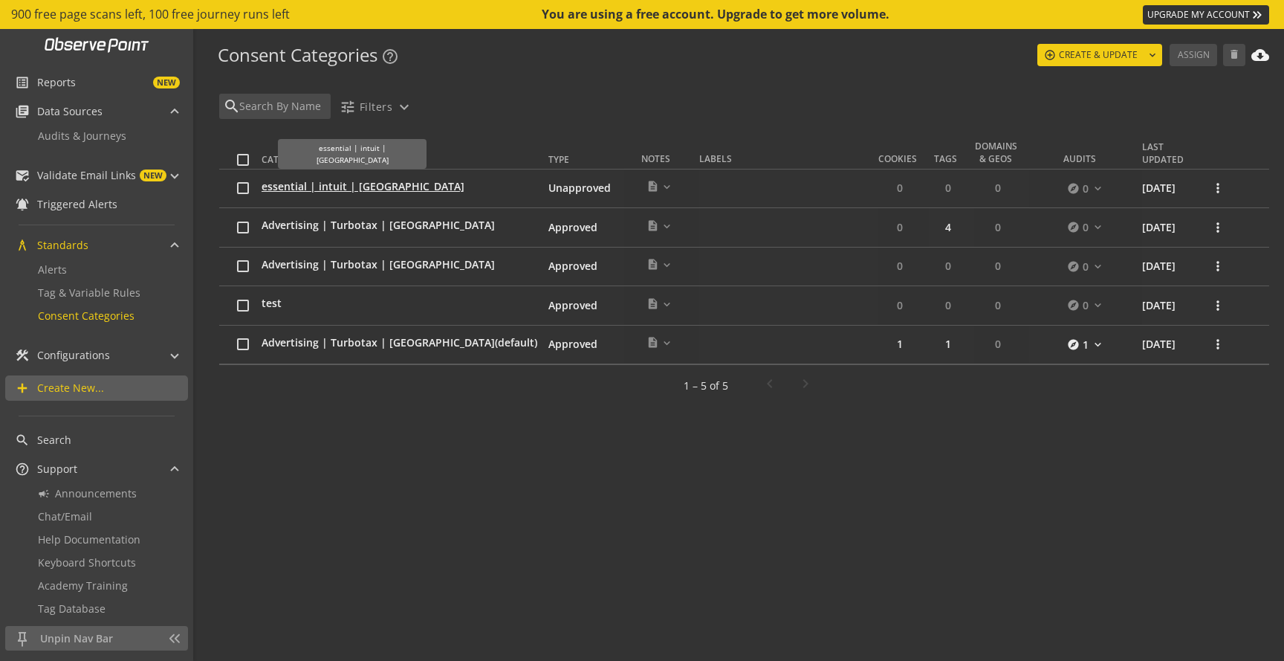
click at [343, 187] on span "essential | intuit | [GEOGRAPHIC_DATA]" at bounding box center [363, 186] width 203 height 15
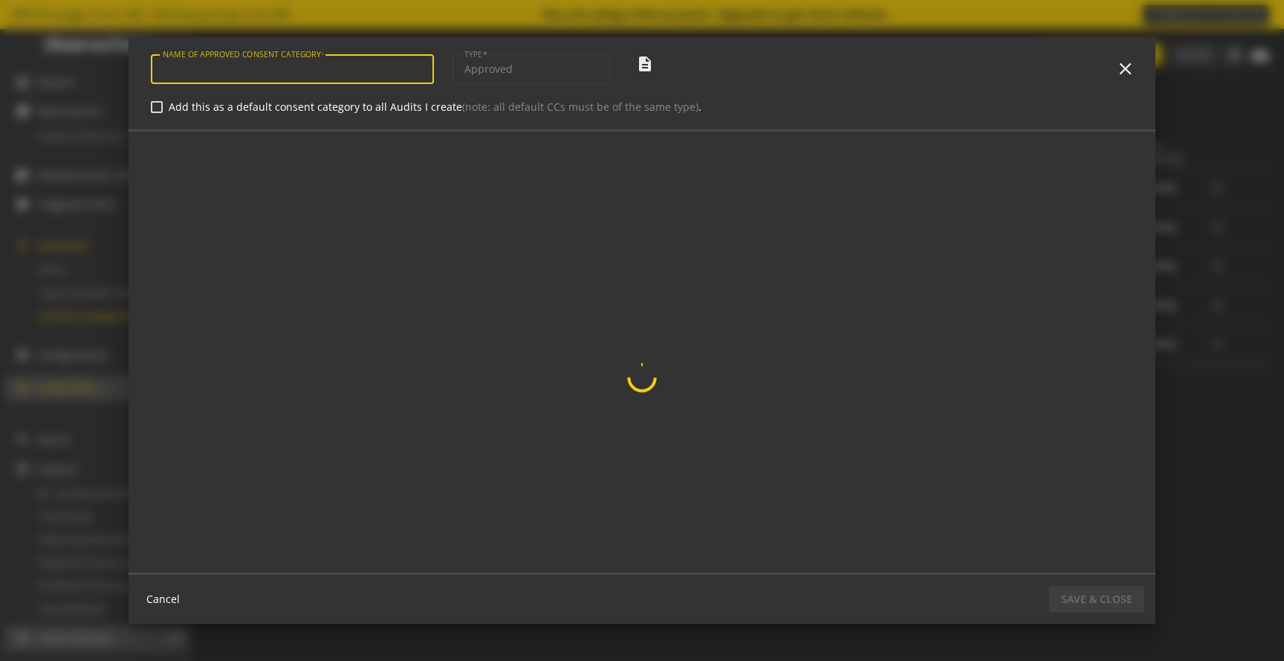
type input "essential | intuit | [GEOGRAPHIC_DATA]"
type input "unapproved"
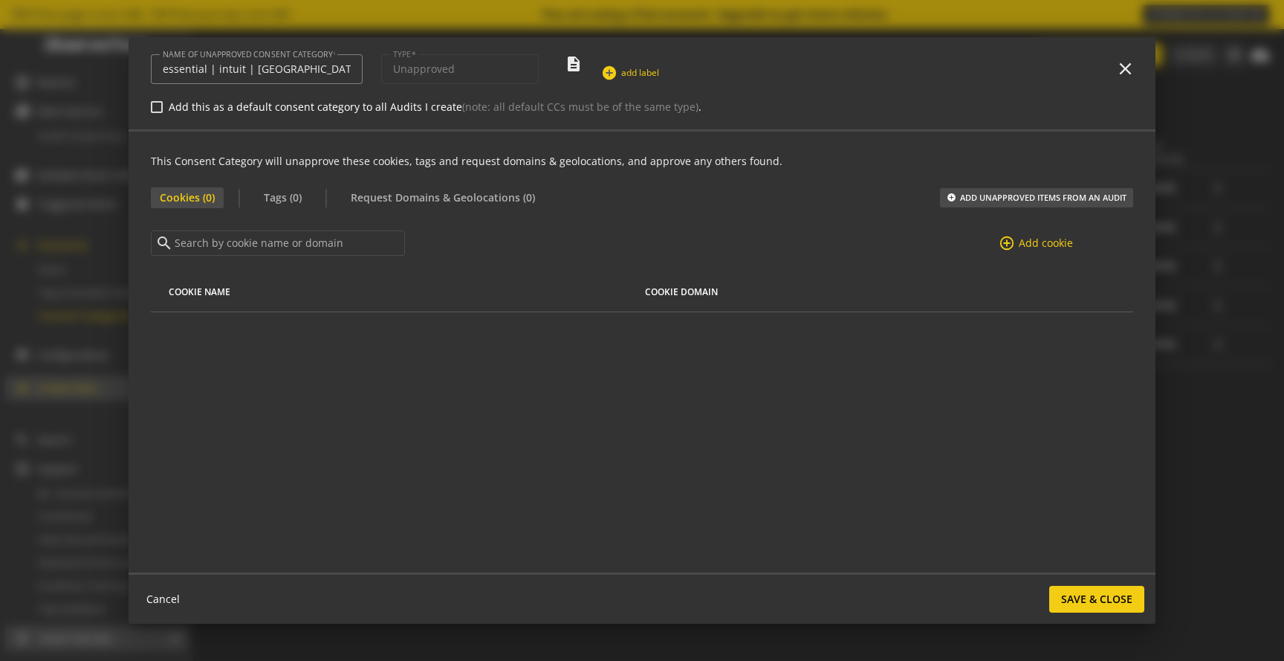
click at [628, 71] on span "add label" at bounding box center [640, 72] width 38 height 13
click at [622, 71] on mat-icon "close" at bounding box center [622, 73] width 10 height 10
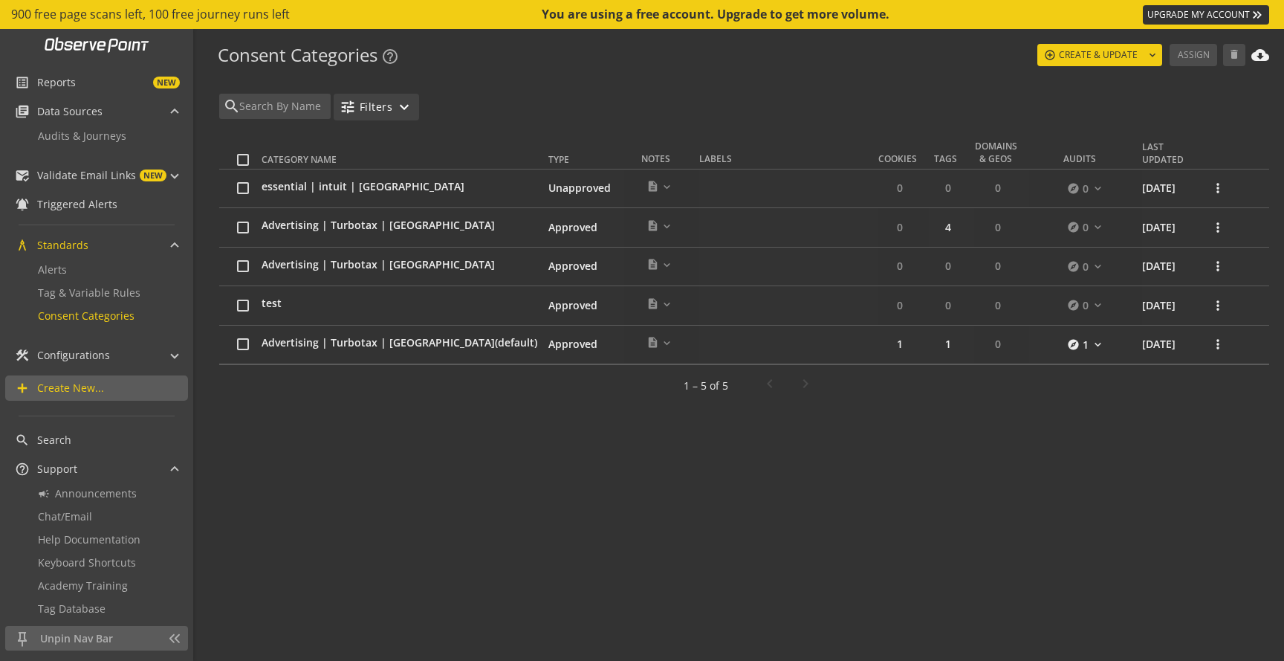
click at [402, 112] on mat-icon "expand_more" at bounding box center [404, 107] width 18 height 18
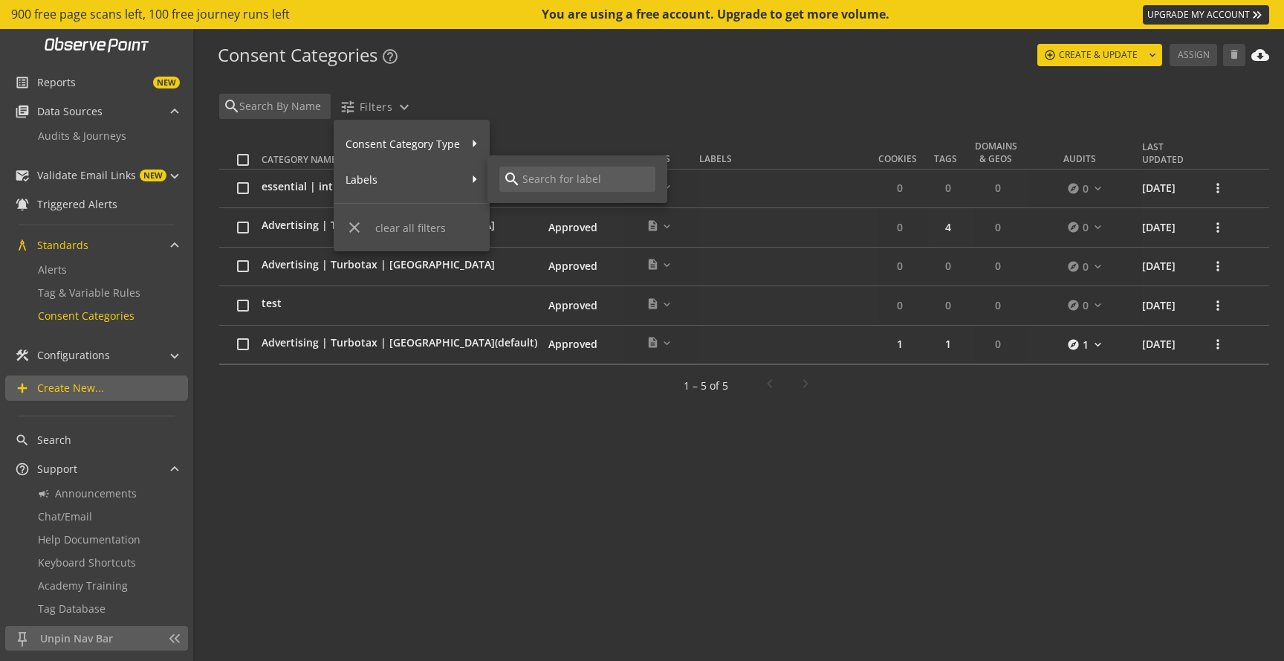
click at [557, 172] on input at bounding box center [586, 179] width 131 height 16
type input "essential"
click at [593, 178] on input "essential" at bounding box center [577, 179] width 113 height 16
click at [475, 181] on icon at bounding box center [469, 178] width 18 height 7
click at [560, 181] on input "essential" at bounding box center [577, 179] width 113 height 16
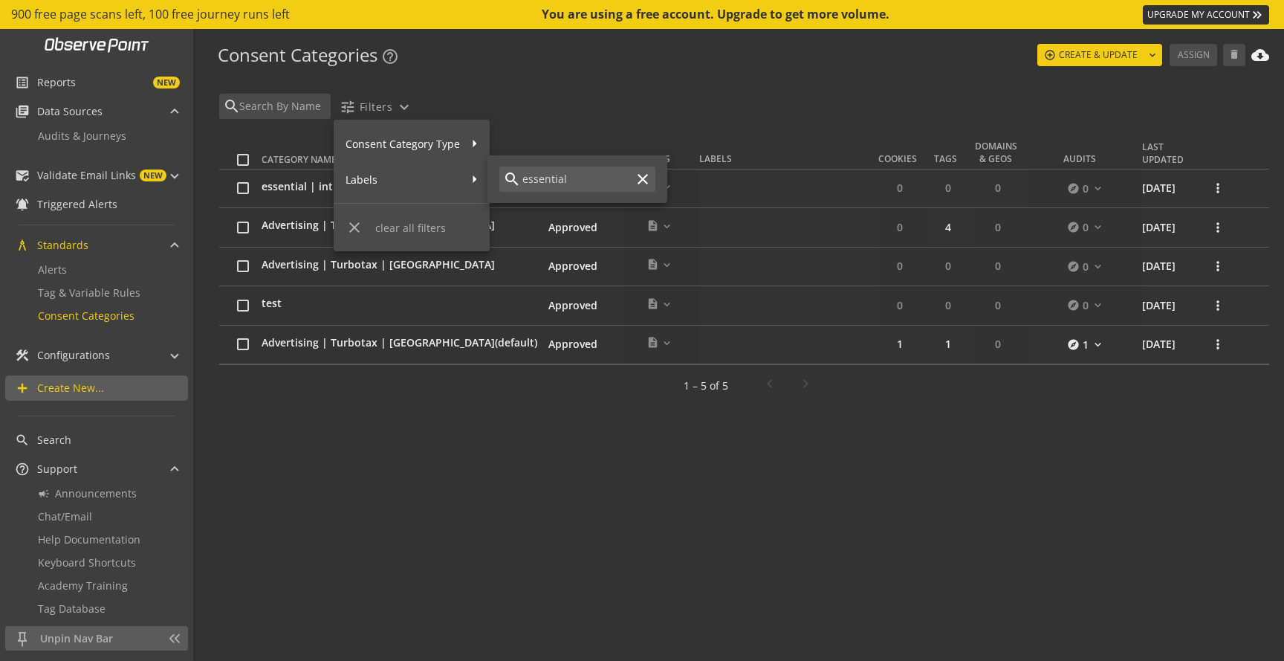
click at [586, 179] on input "essential" at bounding box center [577, 179] width 113 height 16
click at [643, 177] on mat-icon "close" at bounding box center [643, 179] width 18 height 18
click at [629, 126] on div at bounding box center [642, 330] width 1284 height 661
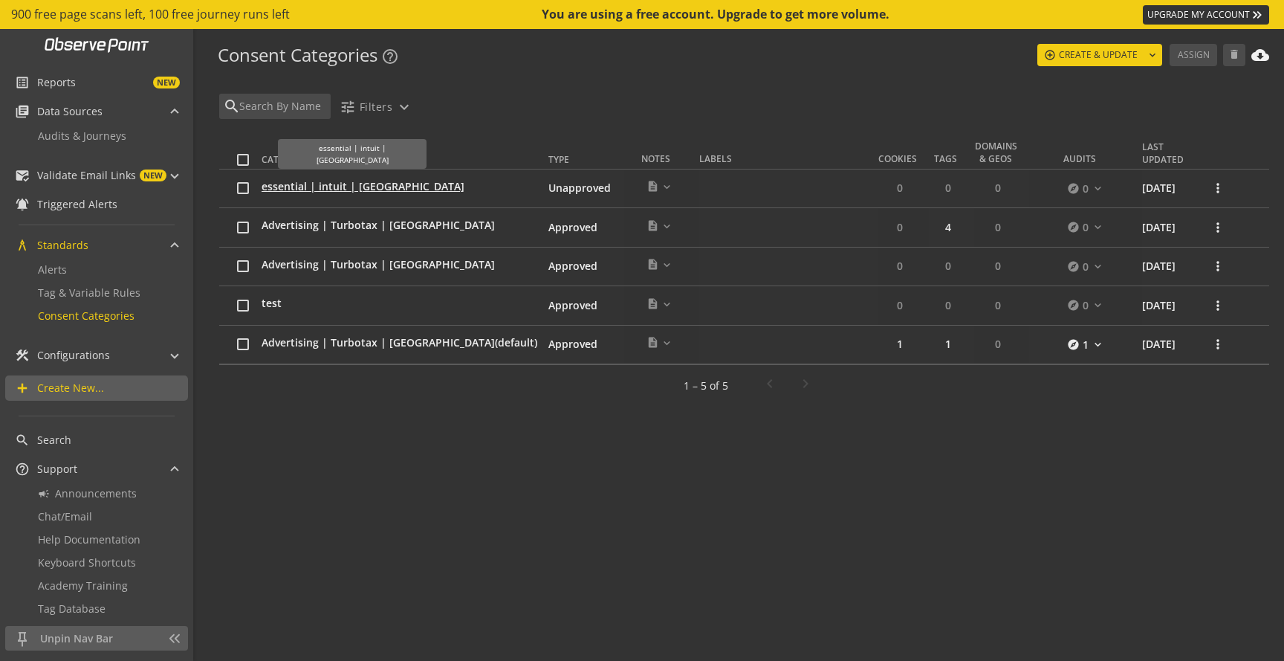
click at [331, 188] on span "essential | intuit | [GEOGRAPHIC_DATA]" at bounding box center [363, 186] width 203 height 15
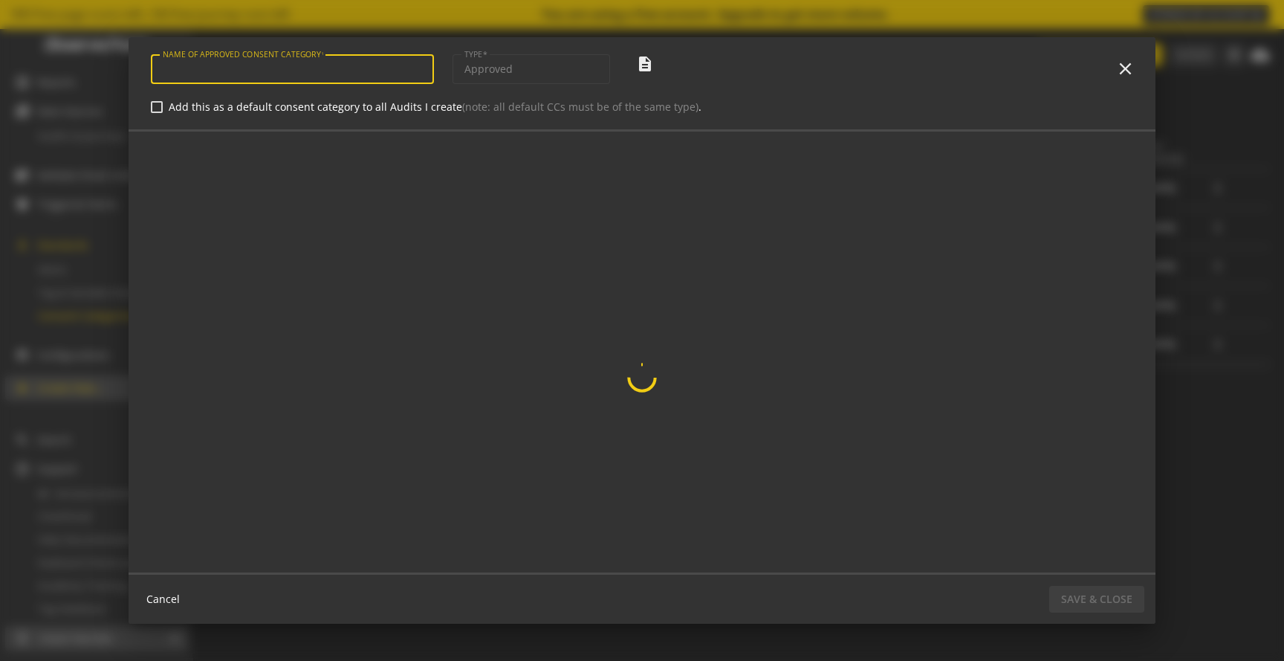
type input "essential | intuit | [GEOGRAPHIC_DATA]"
type input "unapproved"
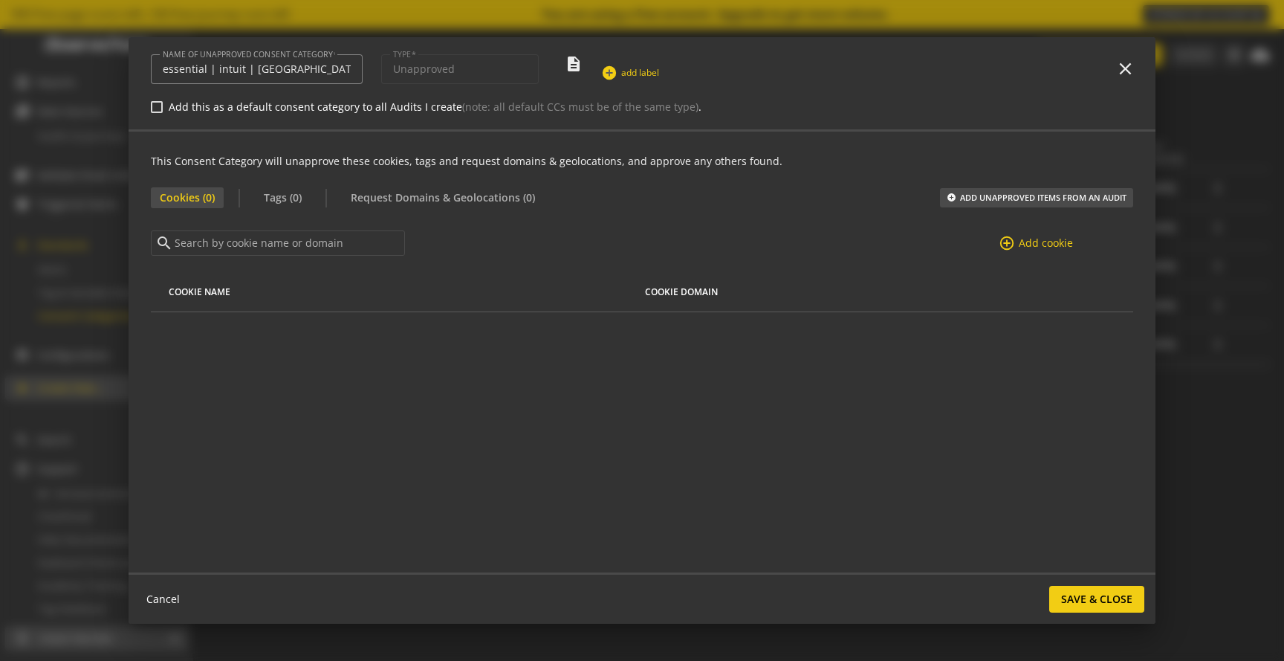
click at [632, 71] on span "add label" at bounding box center [640, 72] width 38 height 13
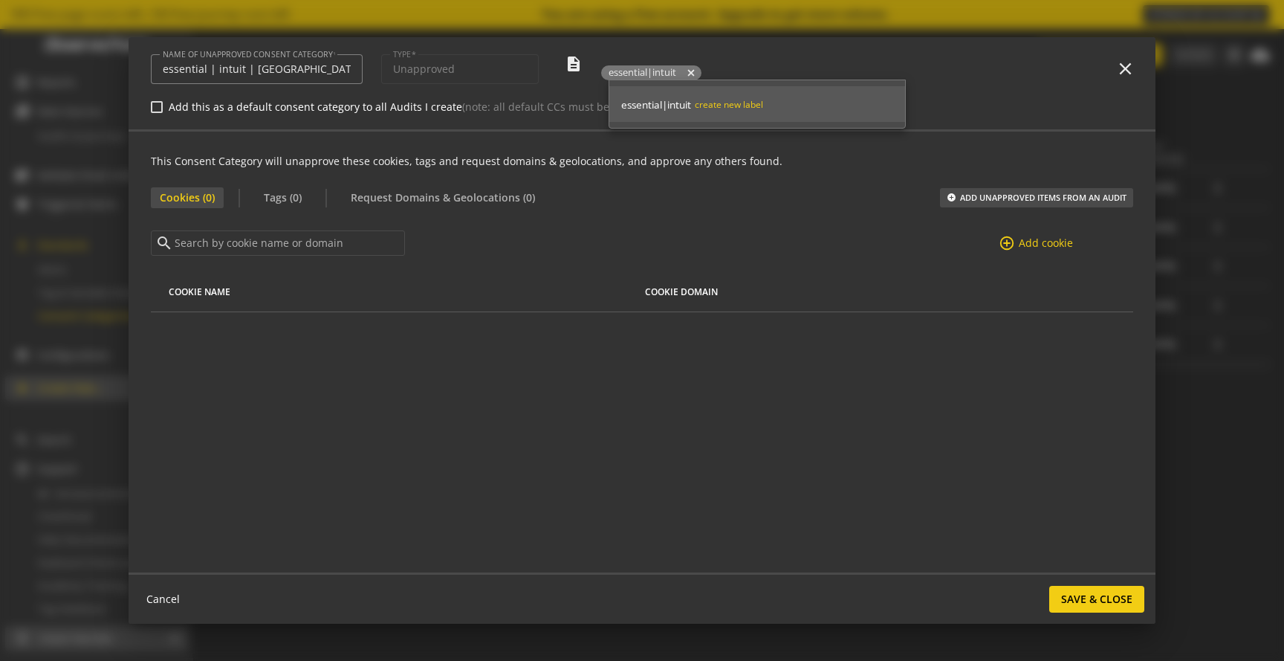
scroll to position [0, 0]
type input "essential|intuit|[GEOGRAPHIC_DATA]"
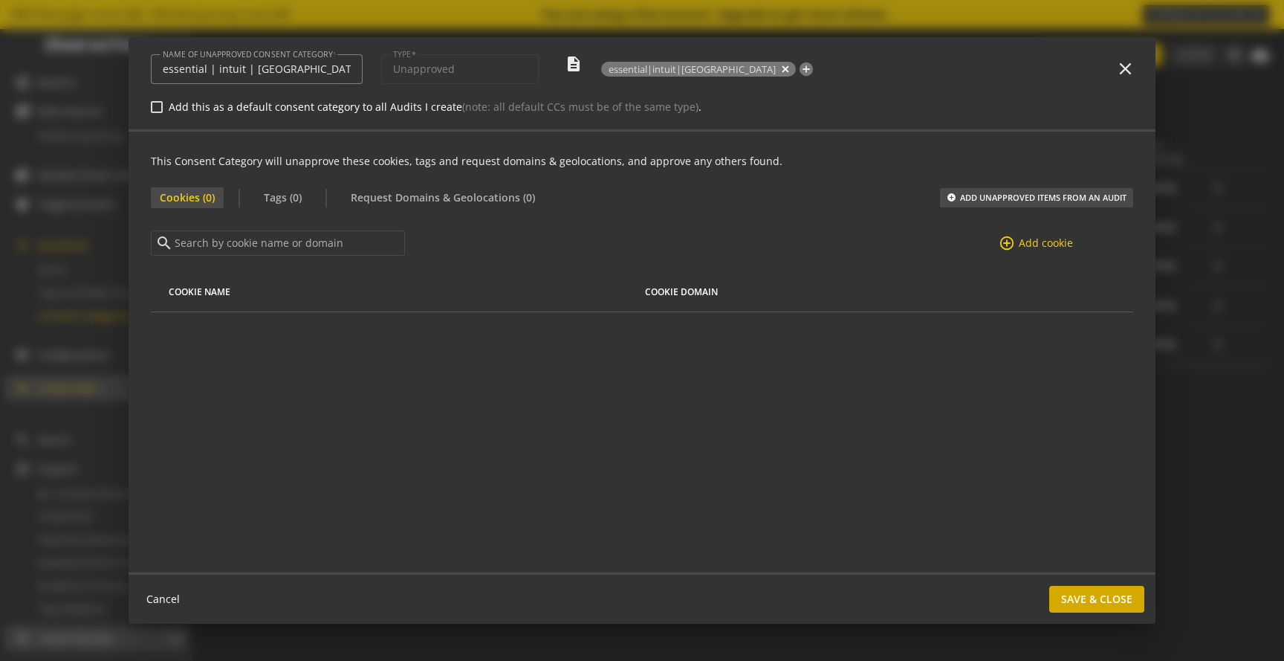
click at [1098, 592] on span "Save & Close" at bounding box center [1096, 599] width 71 height 27
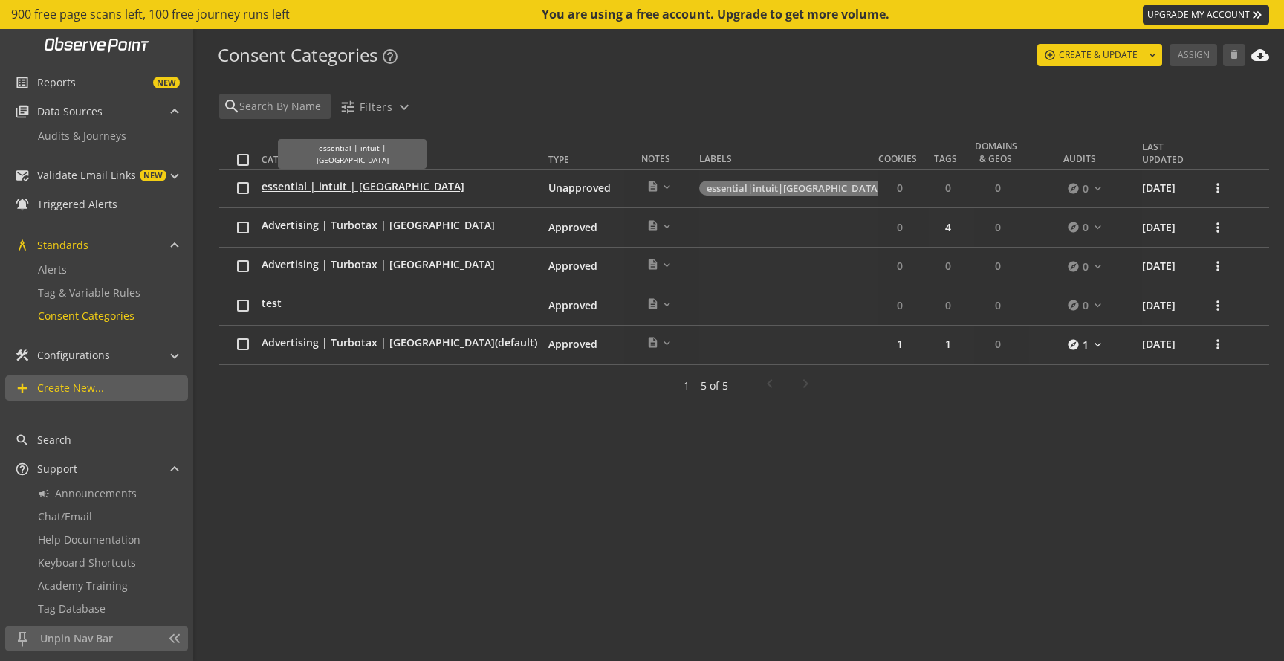
click at [323, 190] on span "essential | intuit | [GEOGRAPHIC_DATA]" at bounding box center [363, 186] width 203 height 15
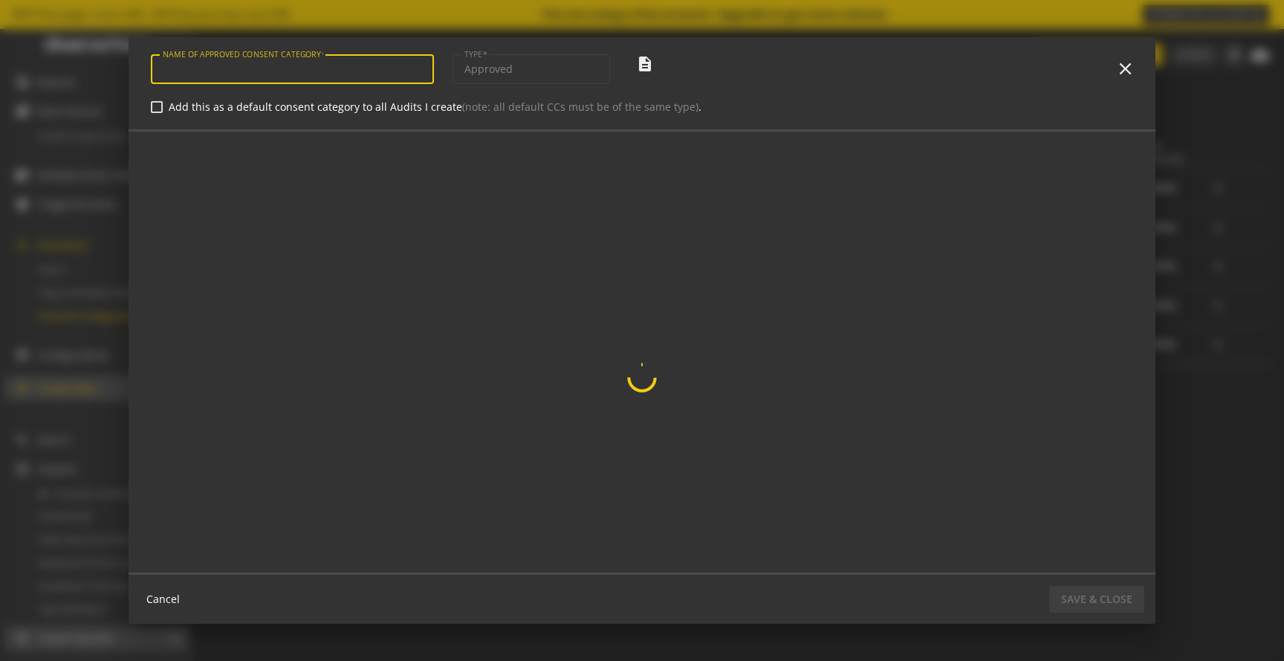
type input "essential | intuit | [GEOGRAPHIC_DATA]"
type input "unapproved"
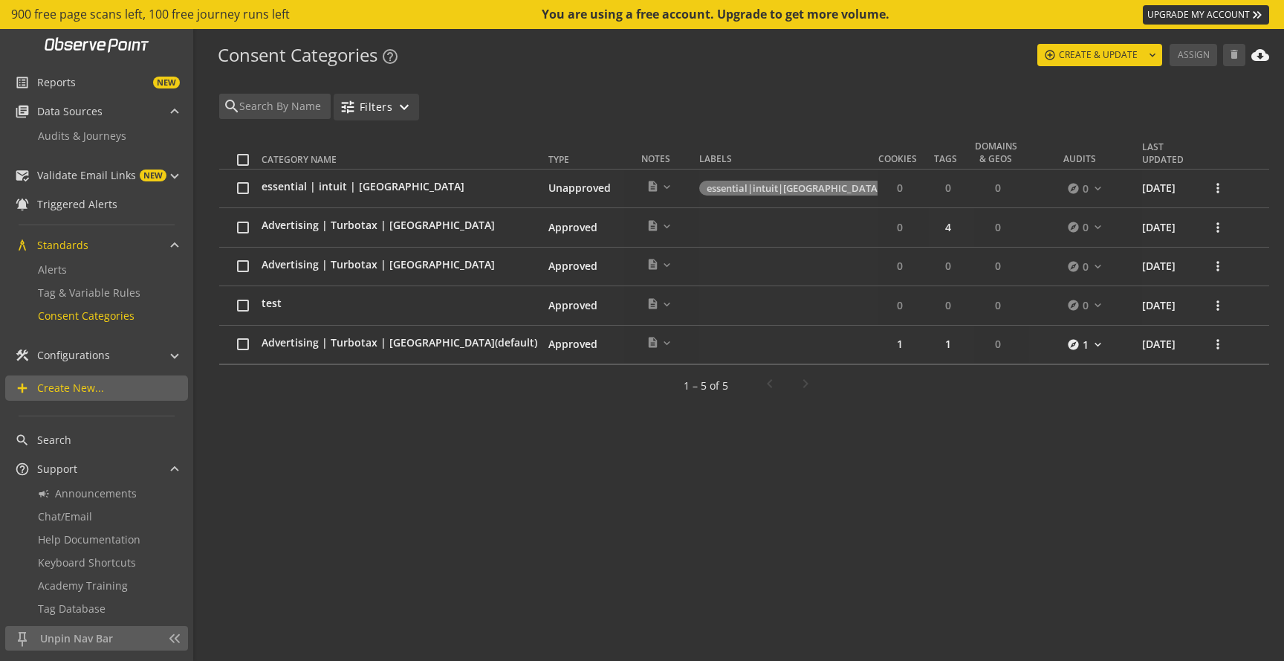
click at [406, 111] on mat-icon "expand_more" at bounding box center [404, 107] width 18 height 18
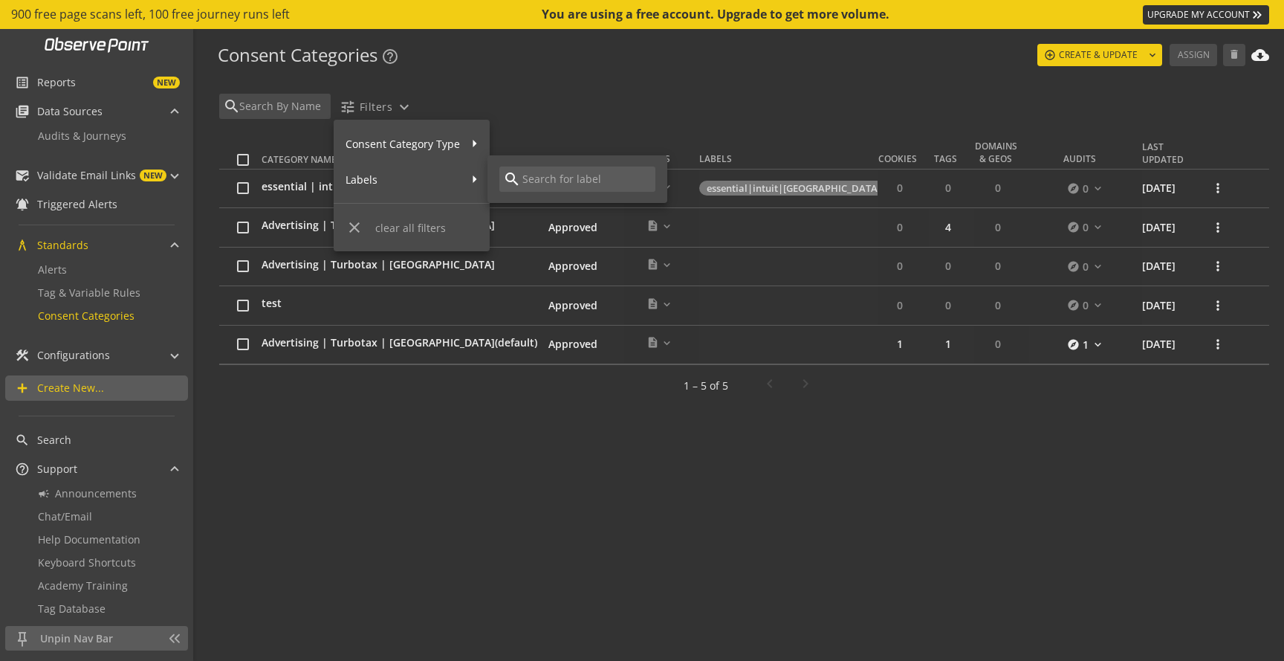
click at [528, 173] on input at bounding box center [586, 179] width 131 height 16
type input "esse"
click at [548, 210] on span "essential|intuit|[GEOGRAPHIC_DATA]" at bounding box center [591, 215] width 184 height 52
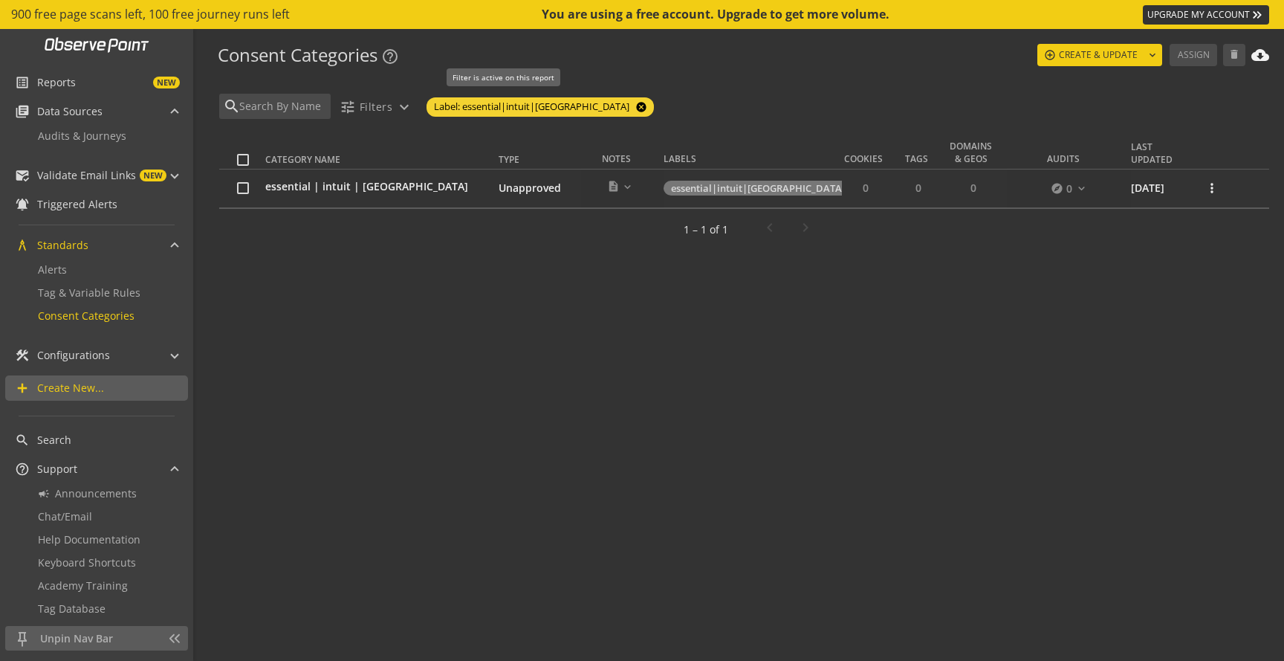
click at [629, 106] on mat-icon "cancel" at bounding box center [639, 107] width 21 height 12
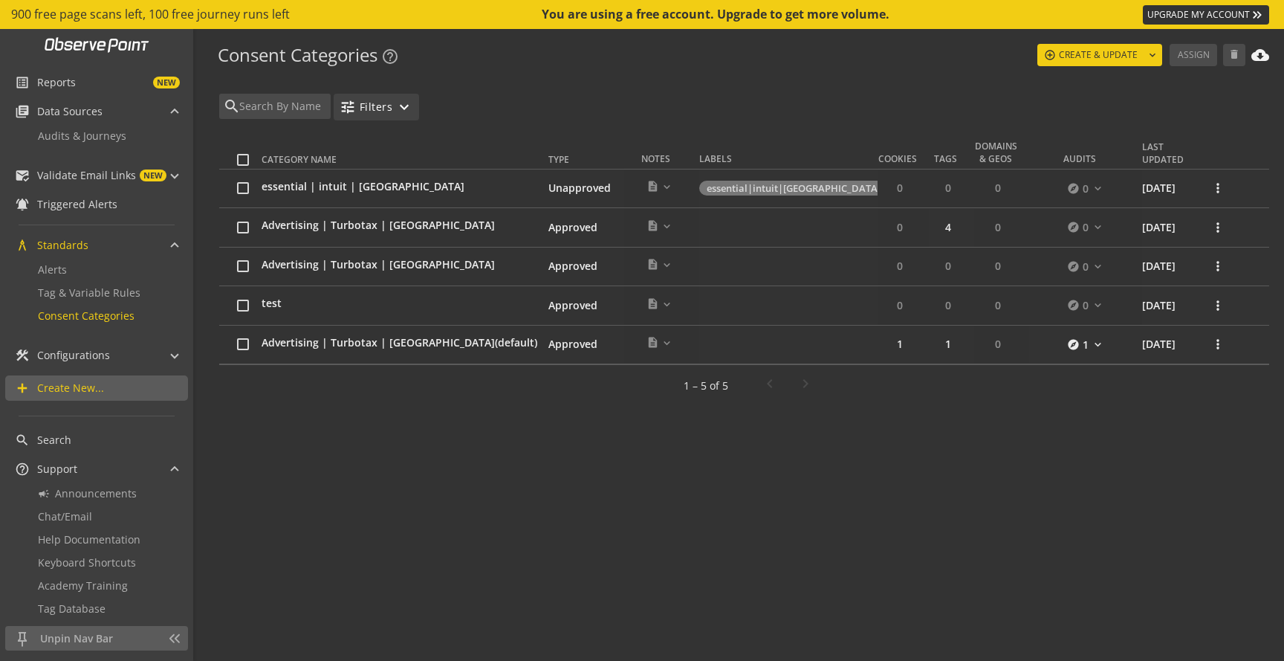
click at [403, 111] on mat-icon "expand_more" at bounding box center [404, 107] width 18 height 18
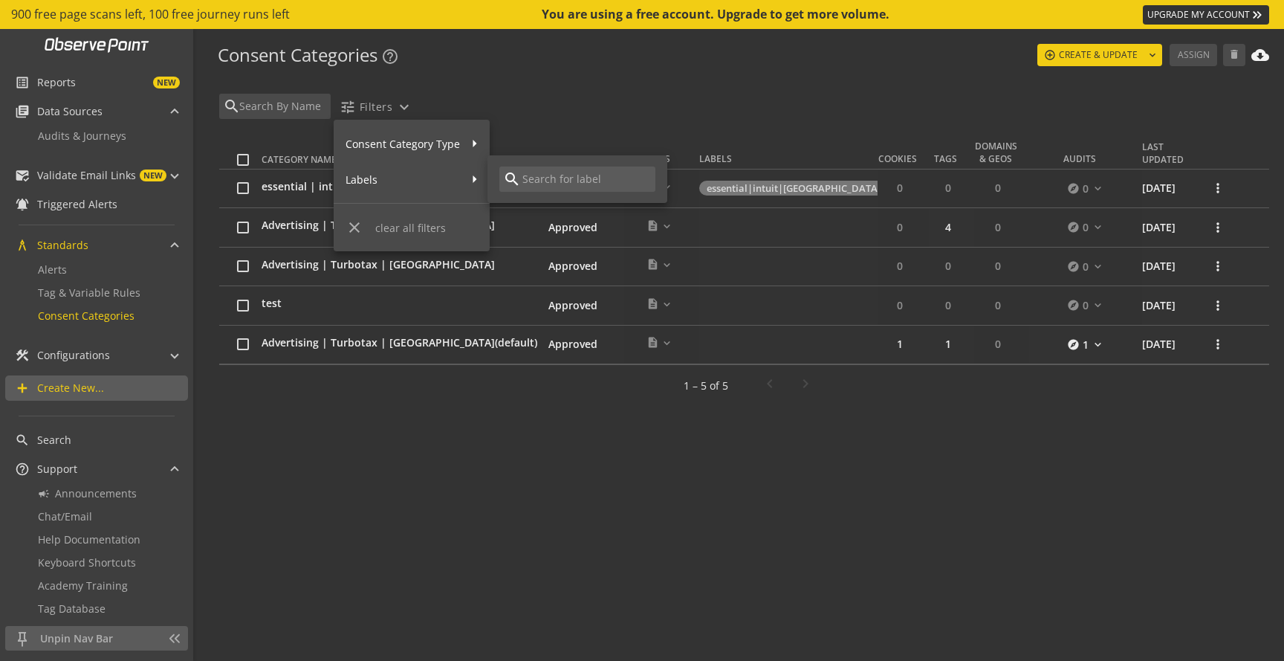
click at [508, 181] on mat-icon "search" at bounding box center [512, 179] width 18 height 18
click at [526, 175] on input at bounding box center [586, 179] width 131 height 16
type input "esse"
click at [449, 152] on span "Consent Category Type" at bounding box center [403, 144] width 114 height 26
click at [514, 174] on span "Unapproved" at bounding box center [554, 179] width 110 height 26
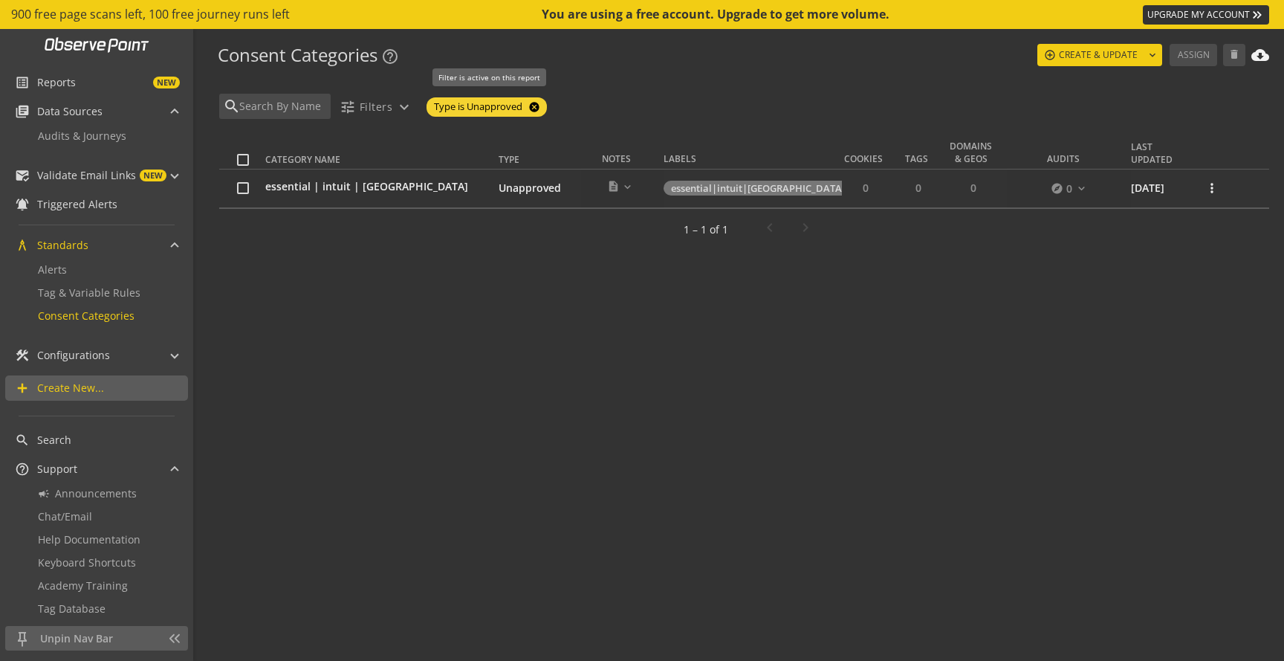
click at [535, 106] on mat-icon "cancel" at bounding box center [532, 107] width 21 height 12
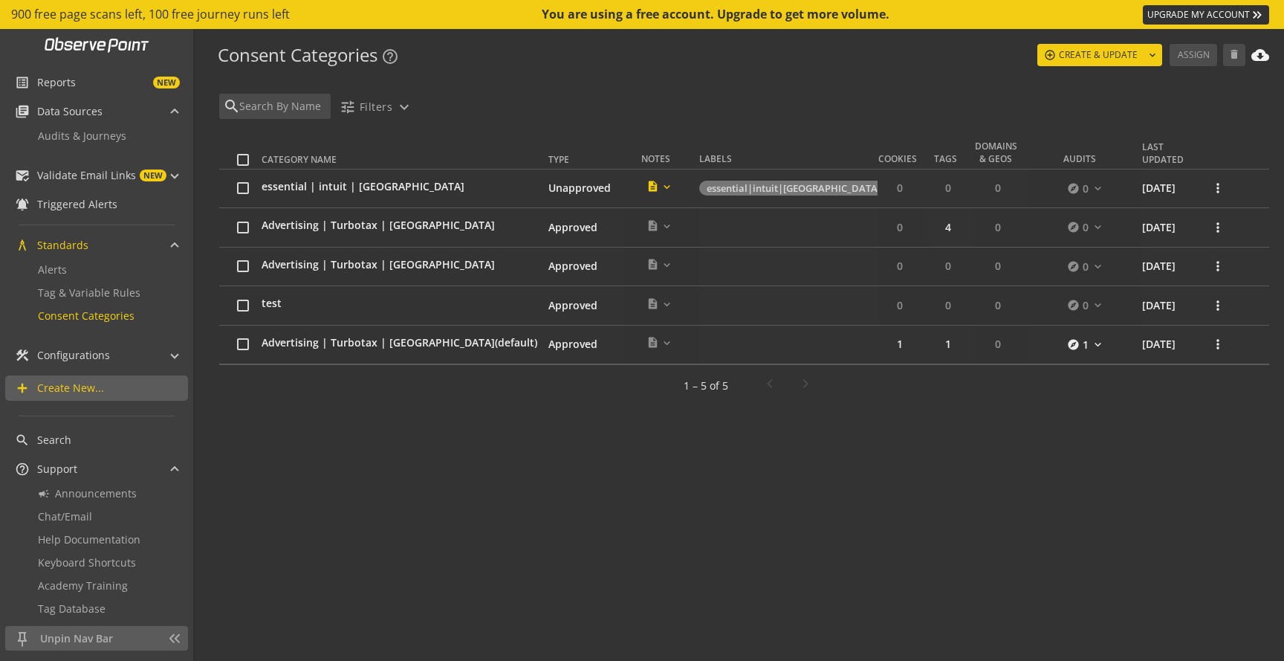
click at [661, 188] on mat-icon "expand_more" at bounding box center [667, 187] width 13 height 13
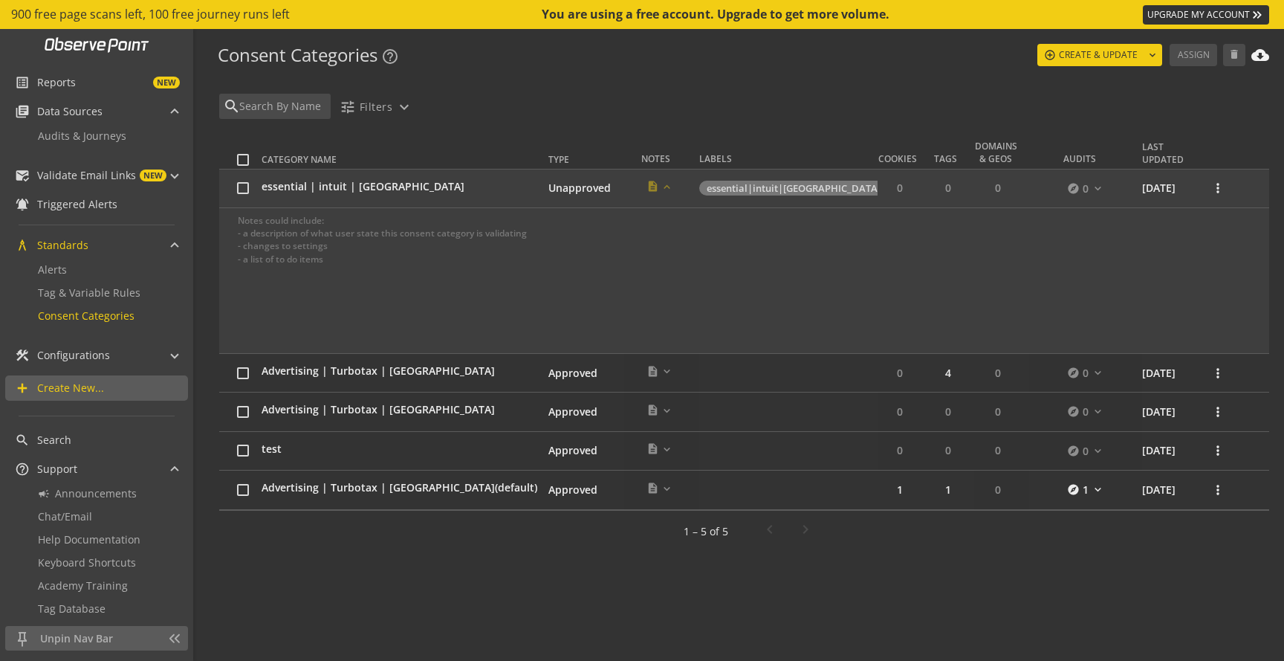
click at [827, 118] on div "search tune Filters expand_more" at bounding box center [742, 111] width 1054 height 34
click at [1072, 481] on td "explore 1 expand_more" at bounding box center [1085, 489] width 113 height 39
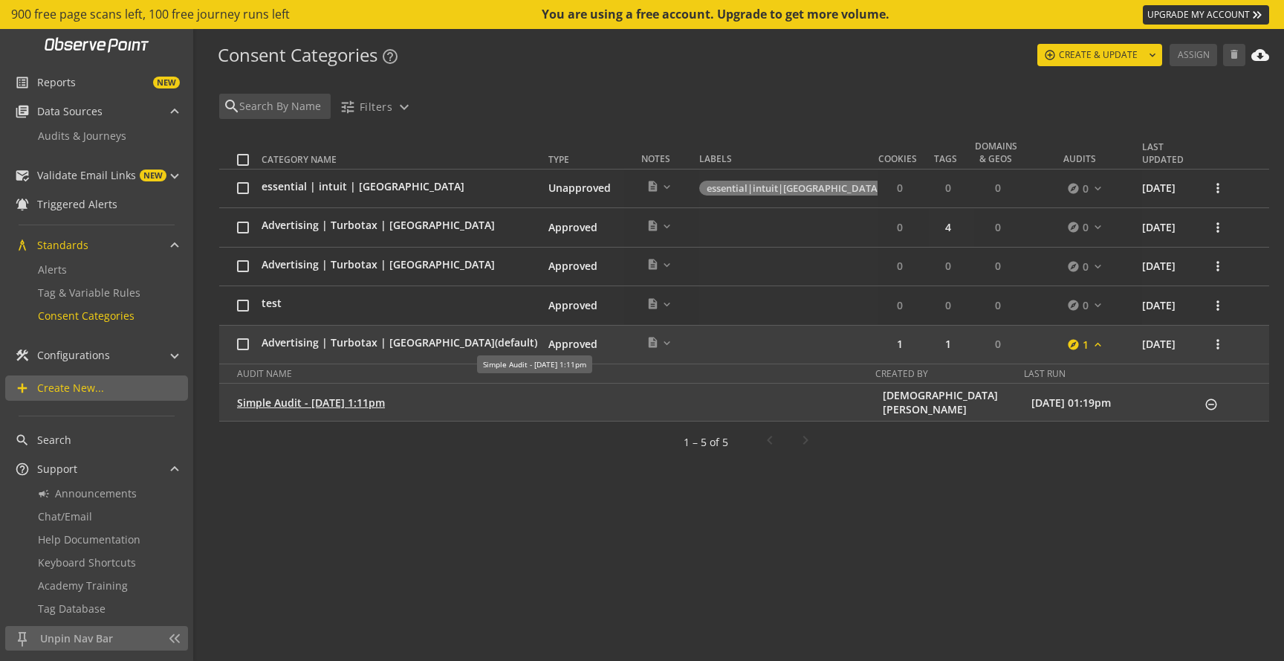
click at [304, 405] on link "Simple Audit - [DATE] 1:11pm" at bounding box center [311, 402] width 148 height 14
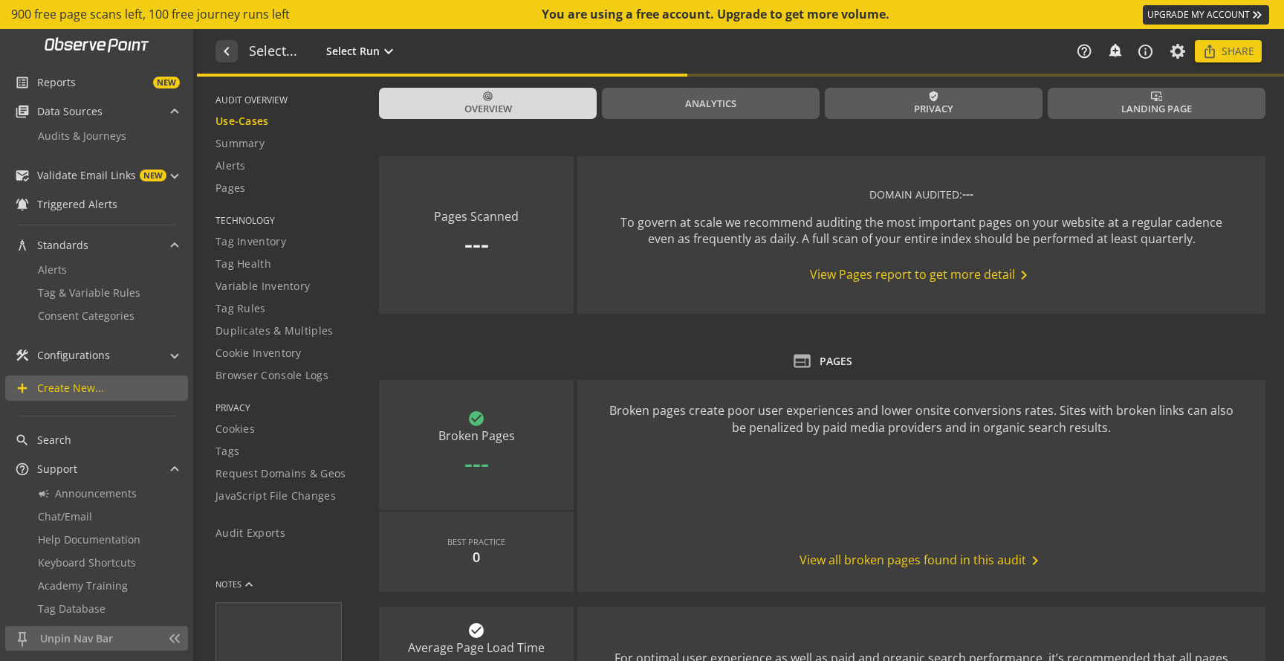
type textarea "Notes can include: -a description of what this audit is validating -changes in …"
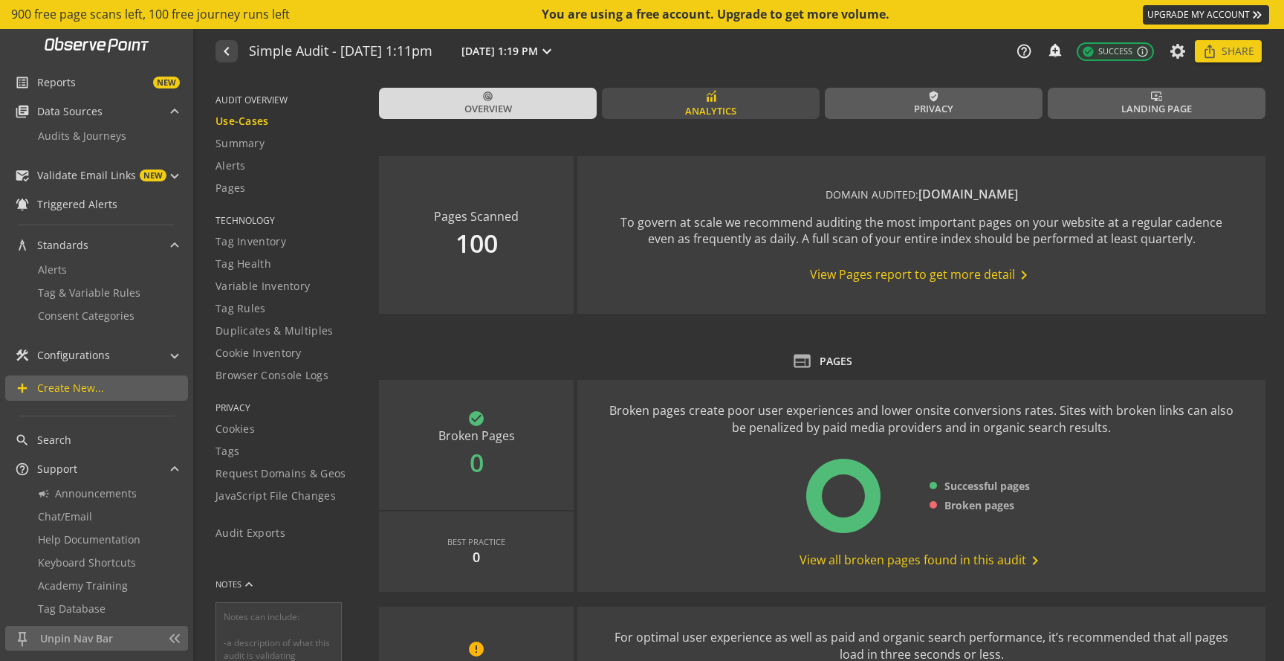
click at [727, 97] on link "Analytics" at bounding box center [711, 103] width 218 height 31
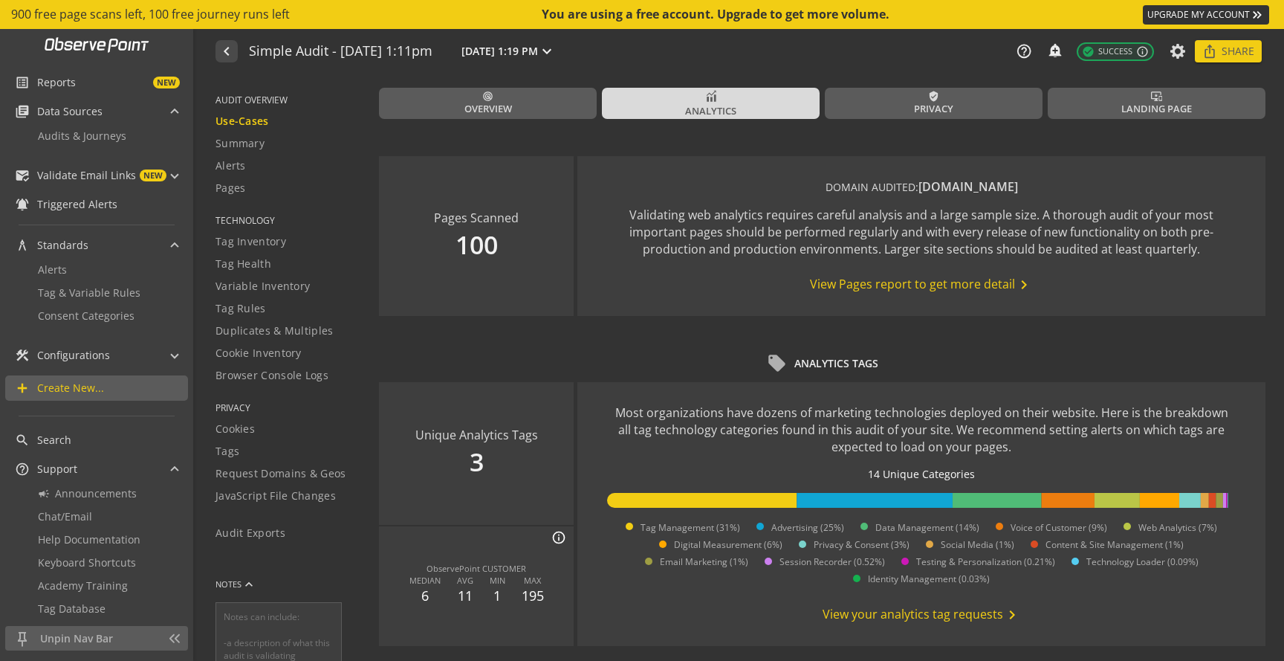
click at [187, 75] on span at bounding box center [143, 75] width 87 height 3
click at [932, 92] on mat-icon "verified_user" at bounding box center [933, 96] width 11 height 11
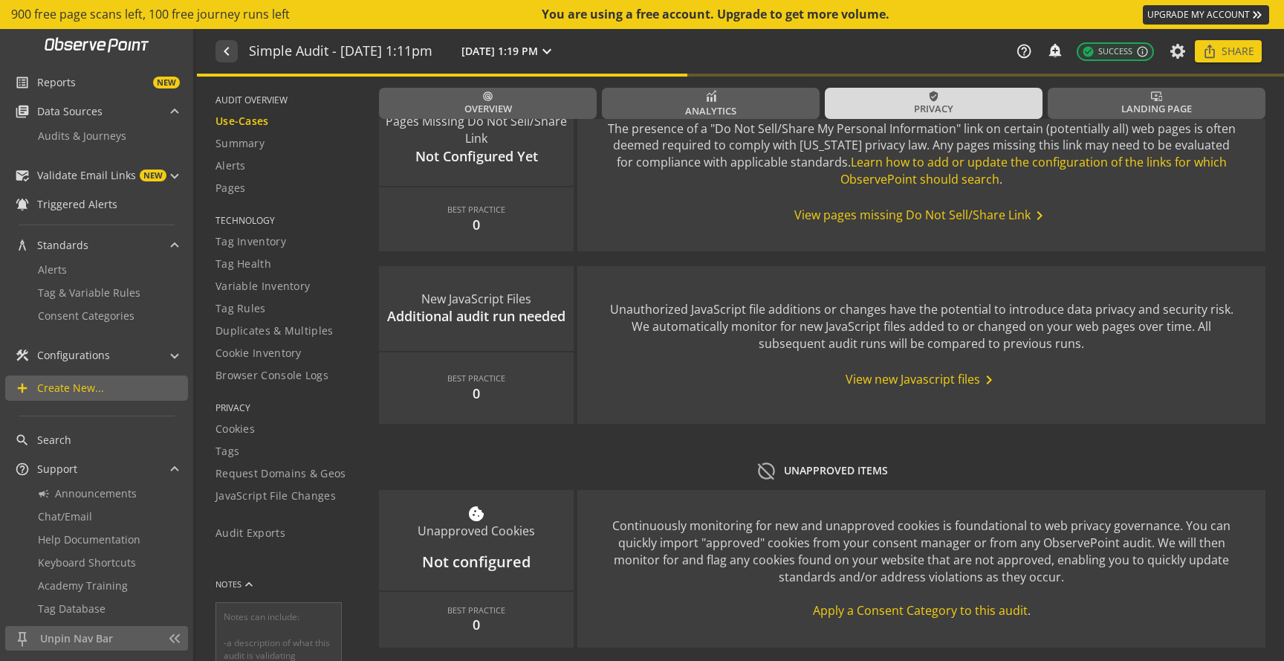
scroll to position [2014, 0]
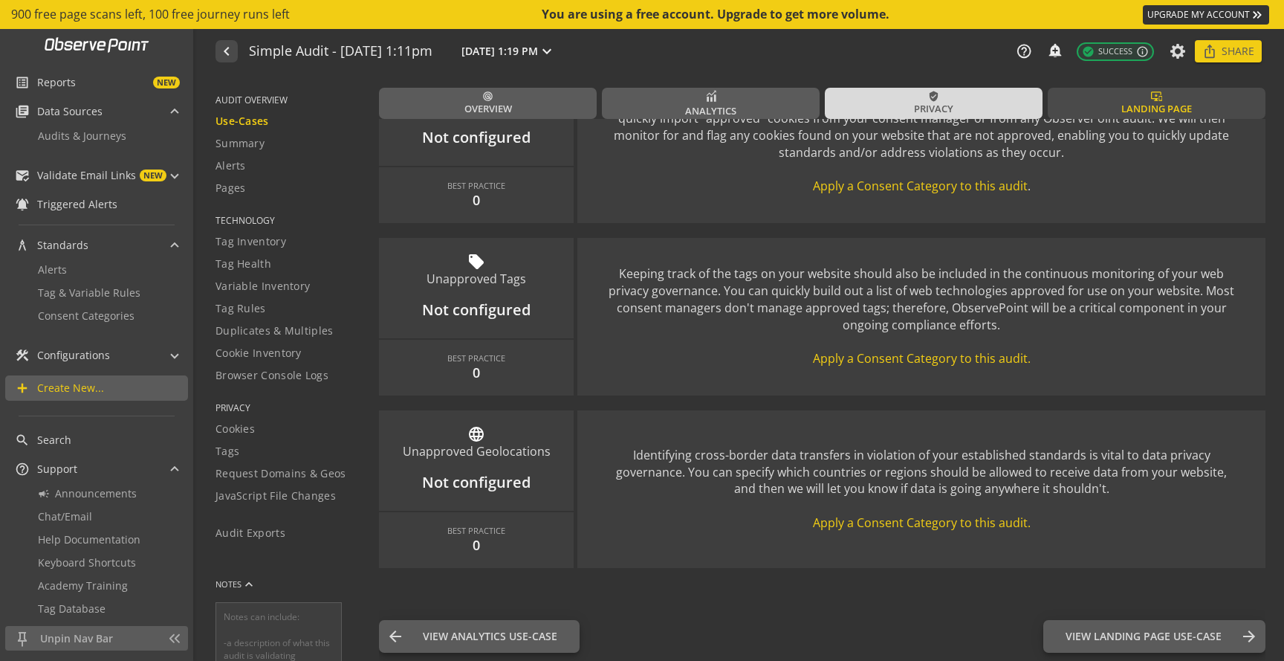
click at [1114, 89] on link "important_devices Landing Page" at bounding box center [1157, 103] width 218 height 31
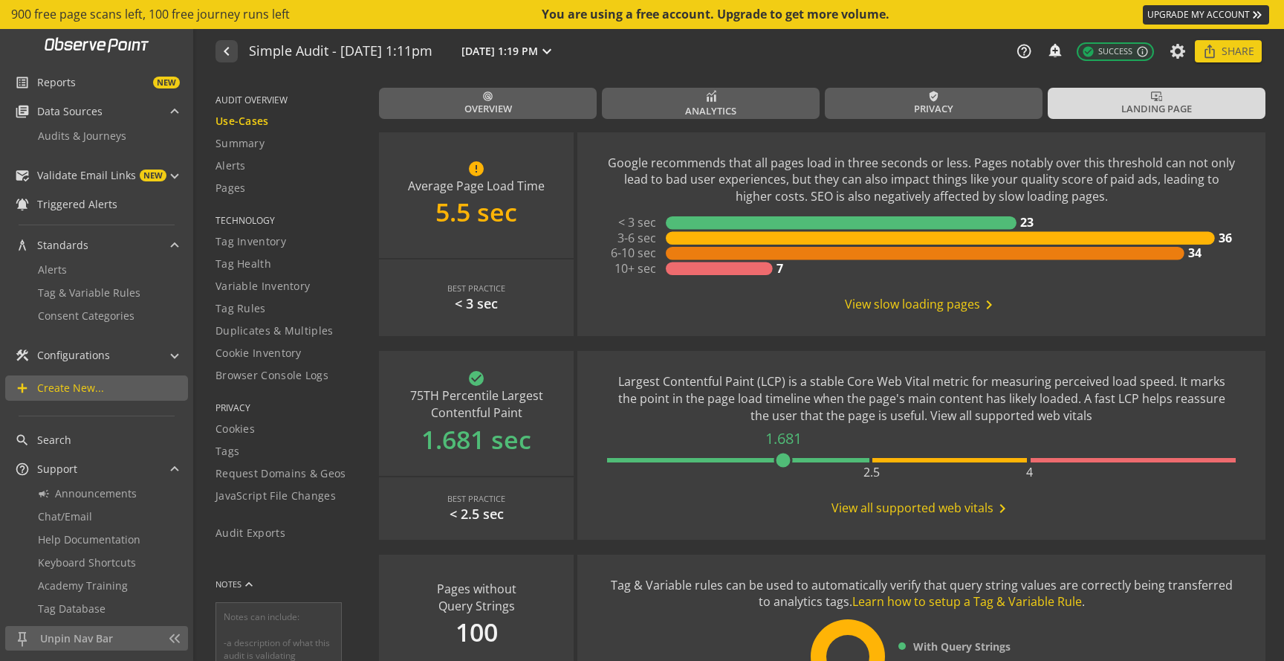
scroll to position [22, 0]
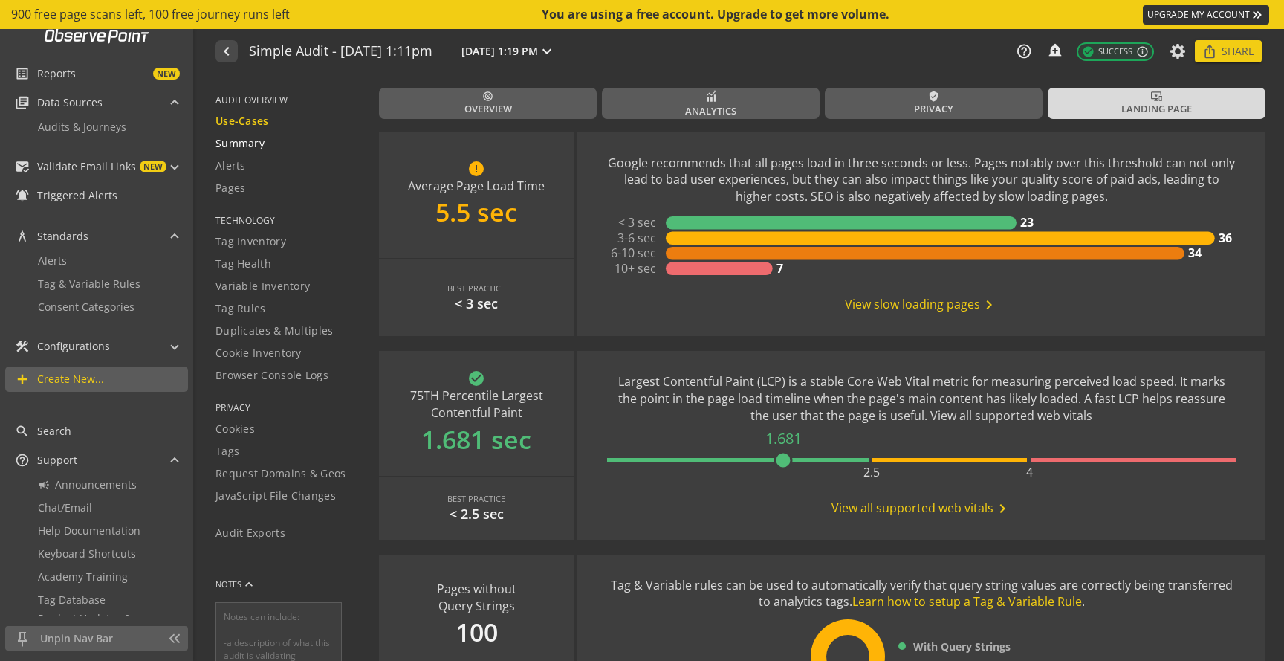
click at [246, 146] on span "Summary" at bounding box center [240, 143] width 49 height 15
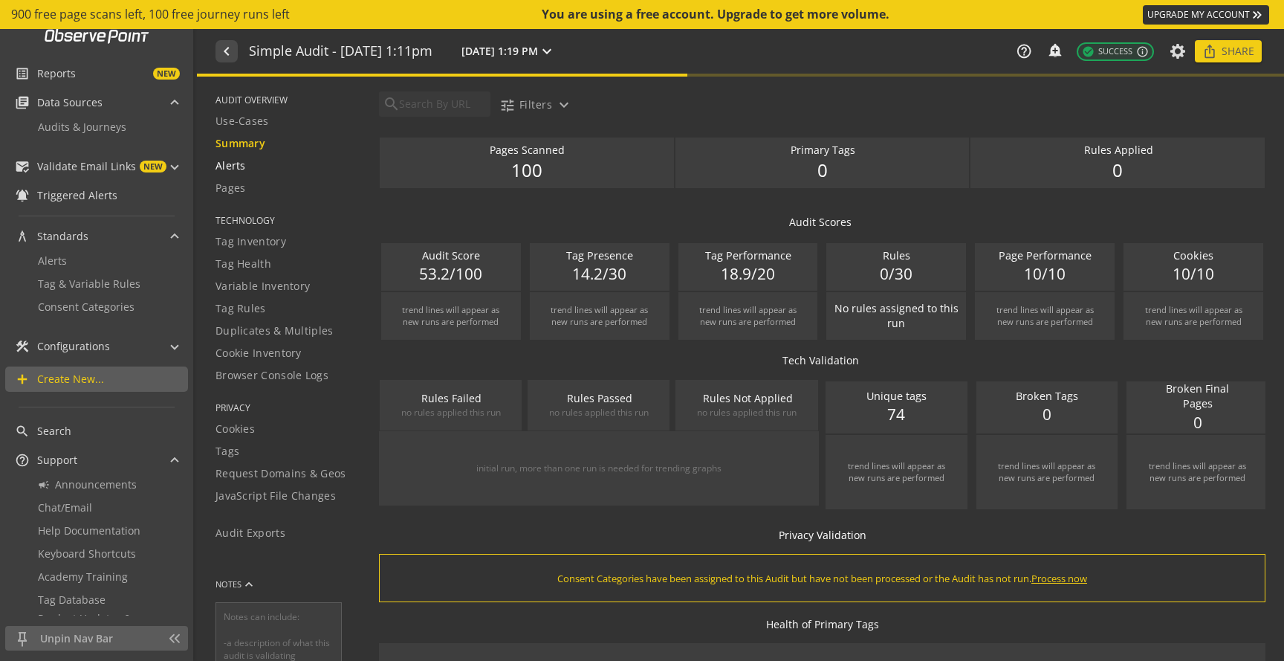
click at [244, 169] on div "Alerts" at bounding box center [288, 165] width 145 height 15
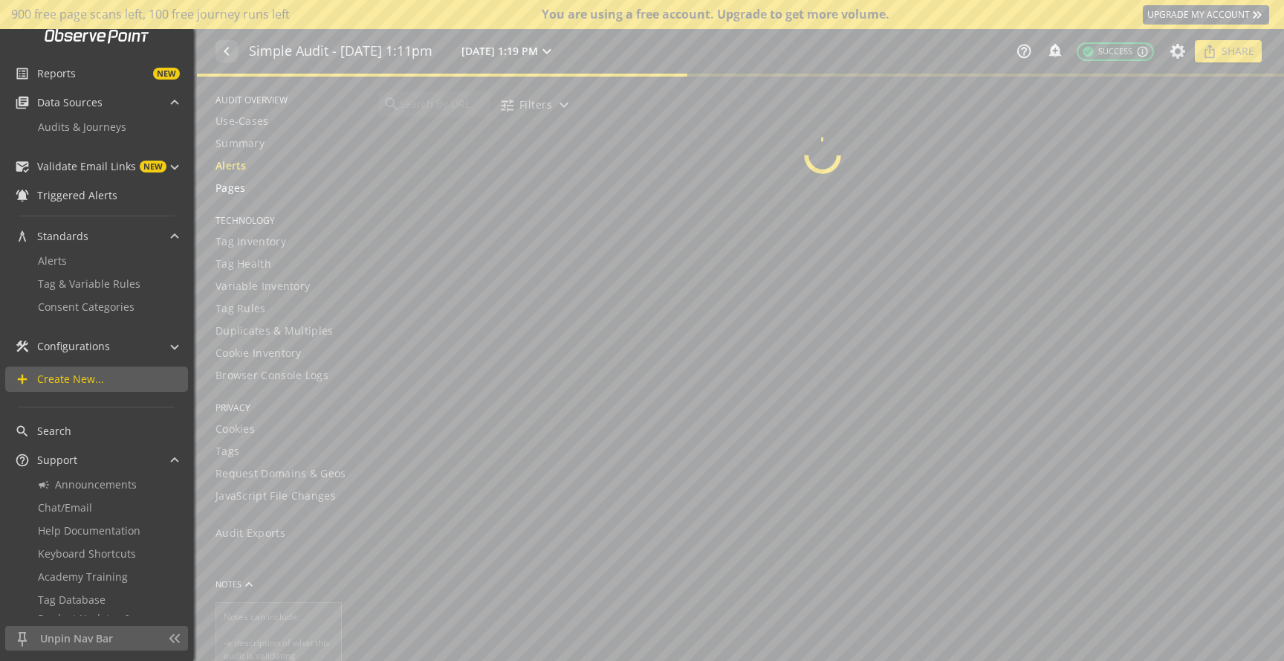
click at [240, 190] on span "Pages" at bounding box center [231, 188] width 30 height 15
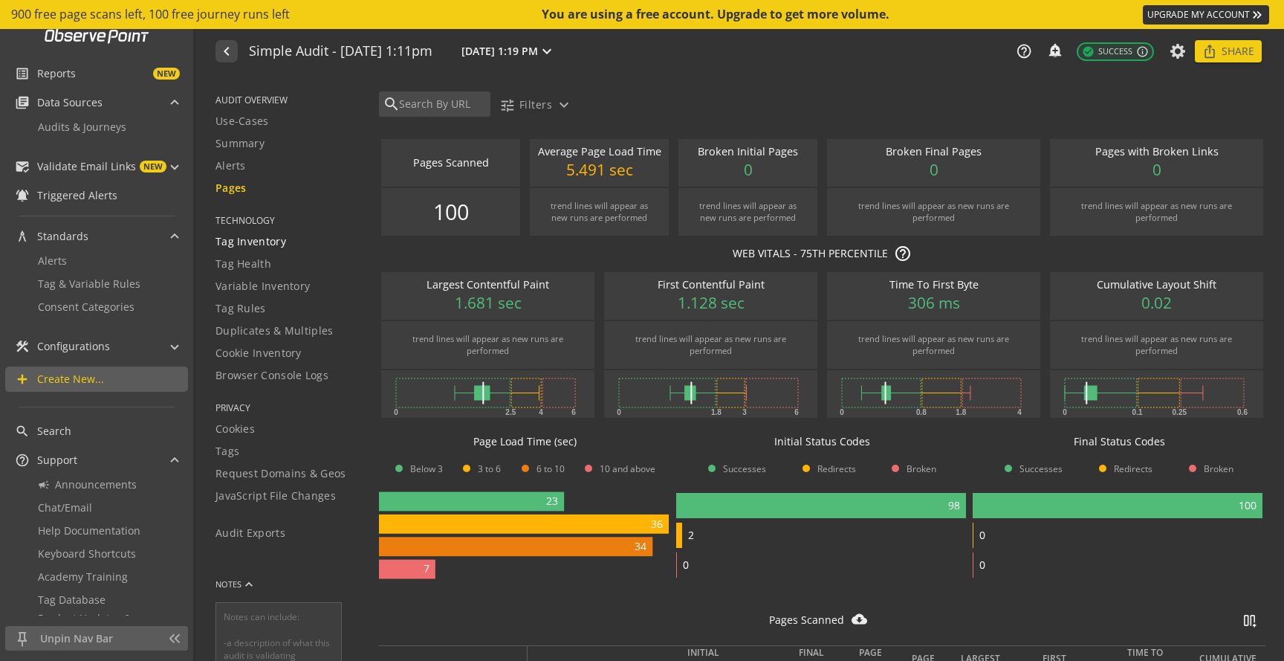
click at [256, 243] on span "Tag Inventory" at bounding box center [251, 241] width 71 height 15
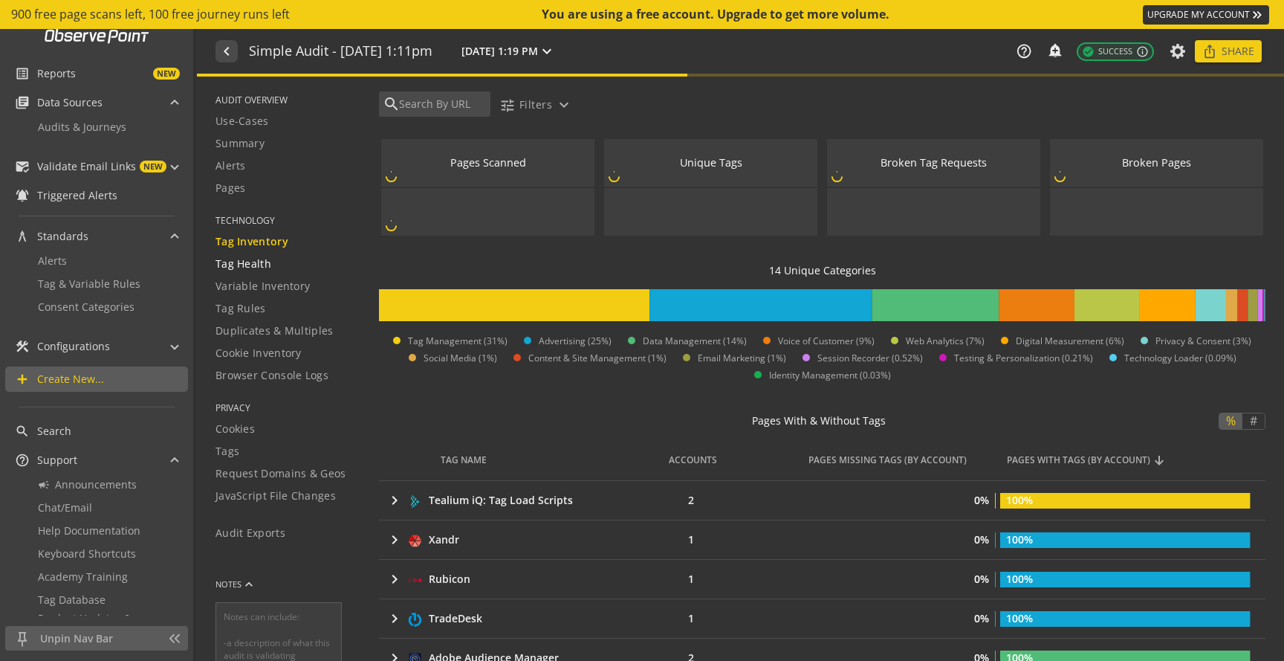
click at [253, 266] on span "Tag Health" at bounding box center [244, 263] width 56 height 15
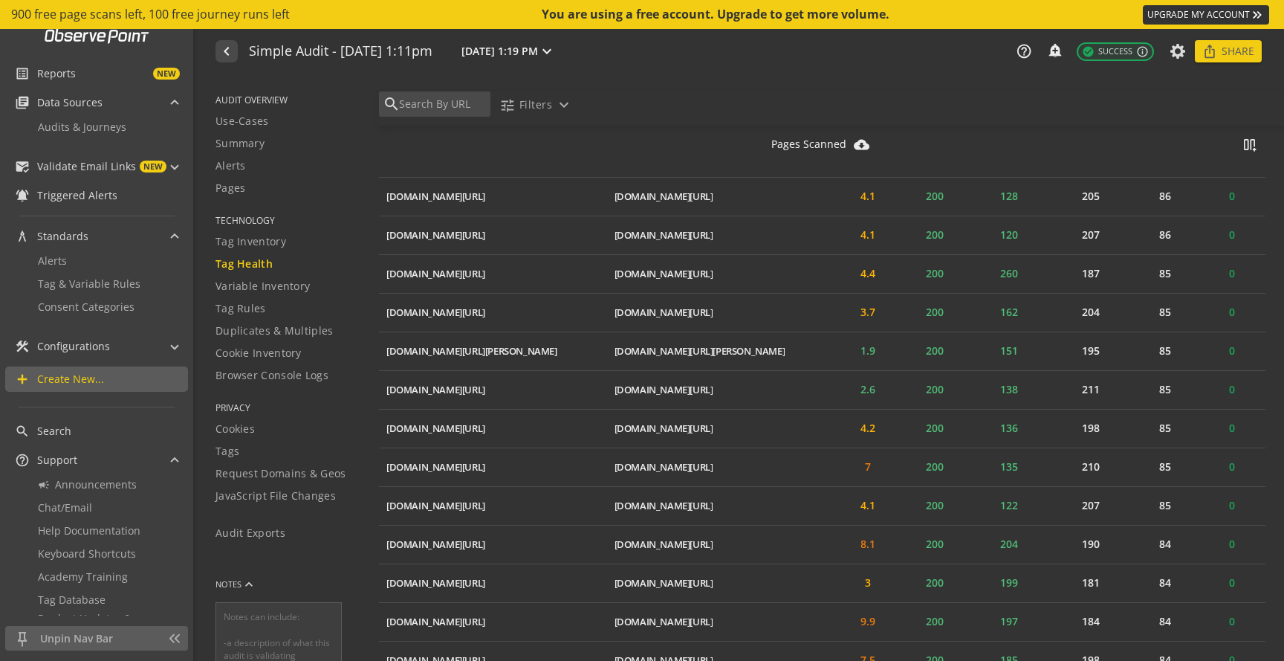
scroll to position [6753, 0]
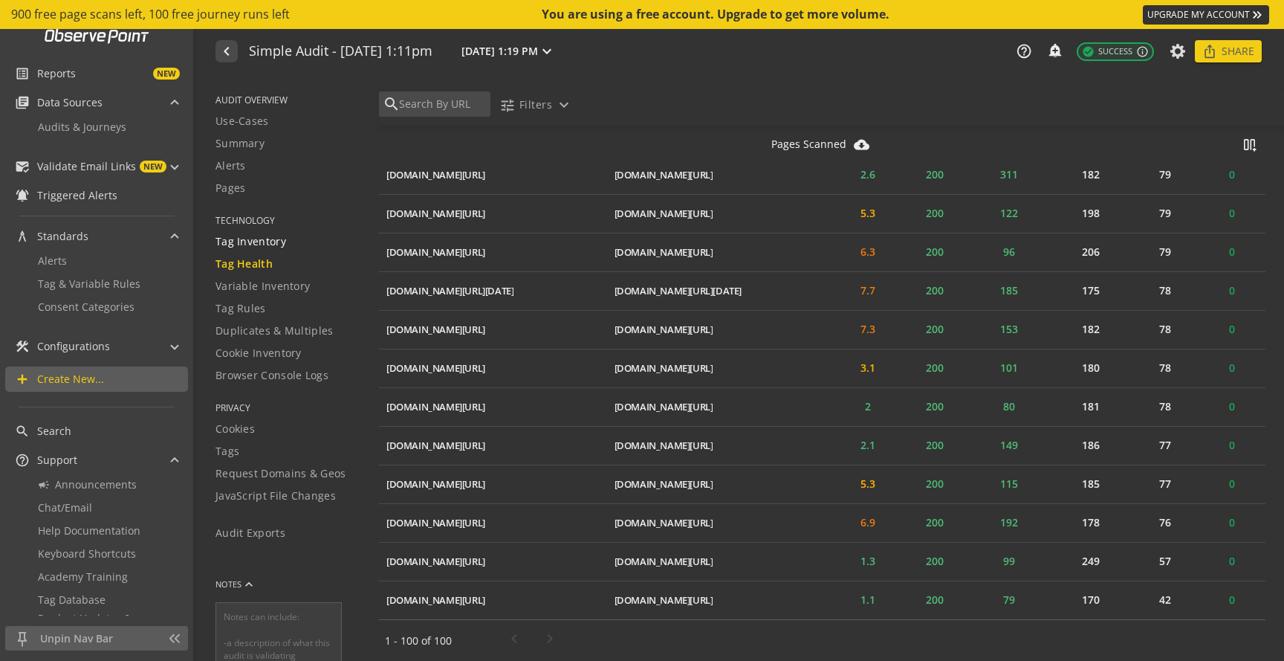
click at [265, 242] on span "Tag Inventory" at bounding box center [251, 241] width 71 height 15
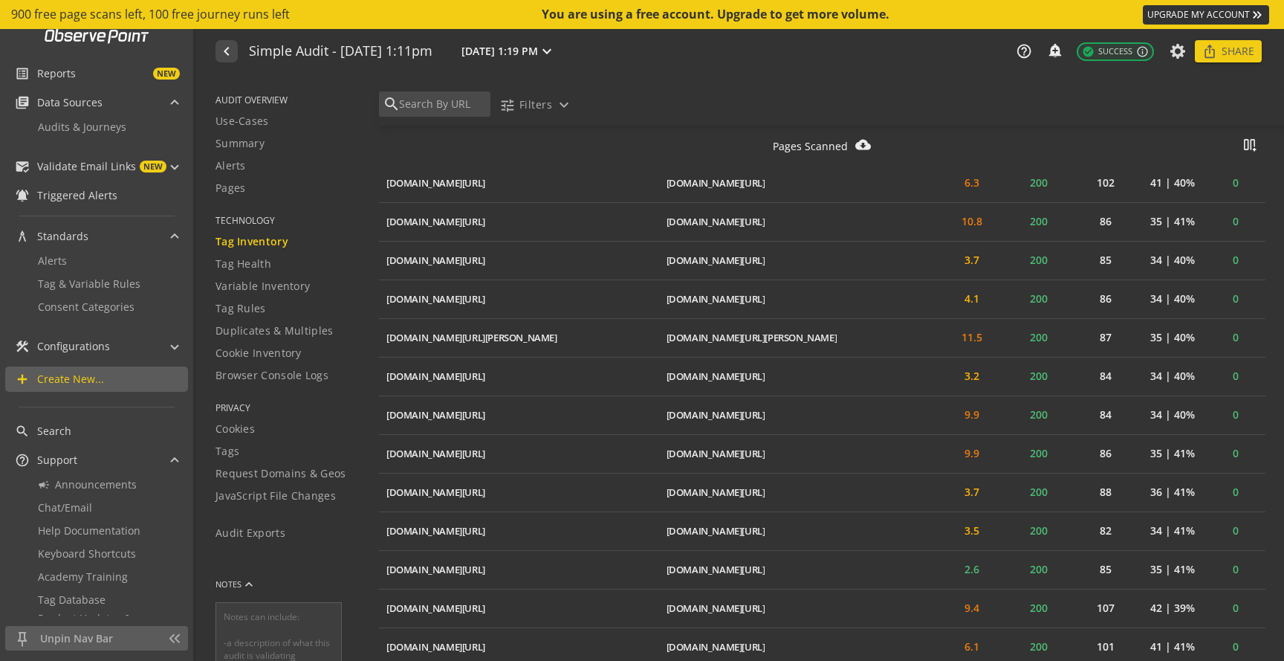
scroll to position [6422, 0]
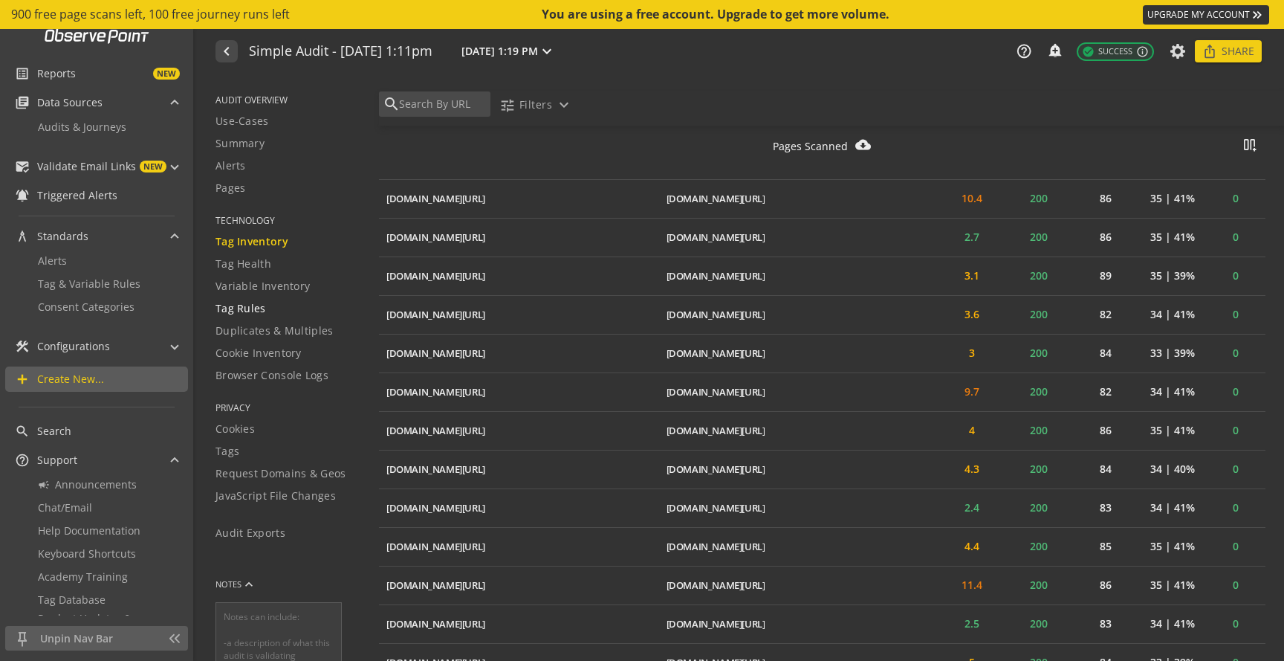
click at [262, 309] on span "Tag Rules" at bounding box center [241, 308] width 51 height 15
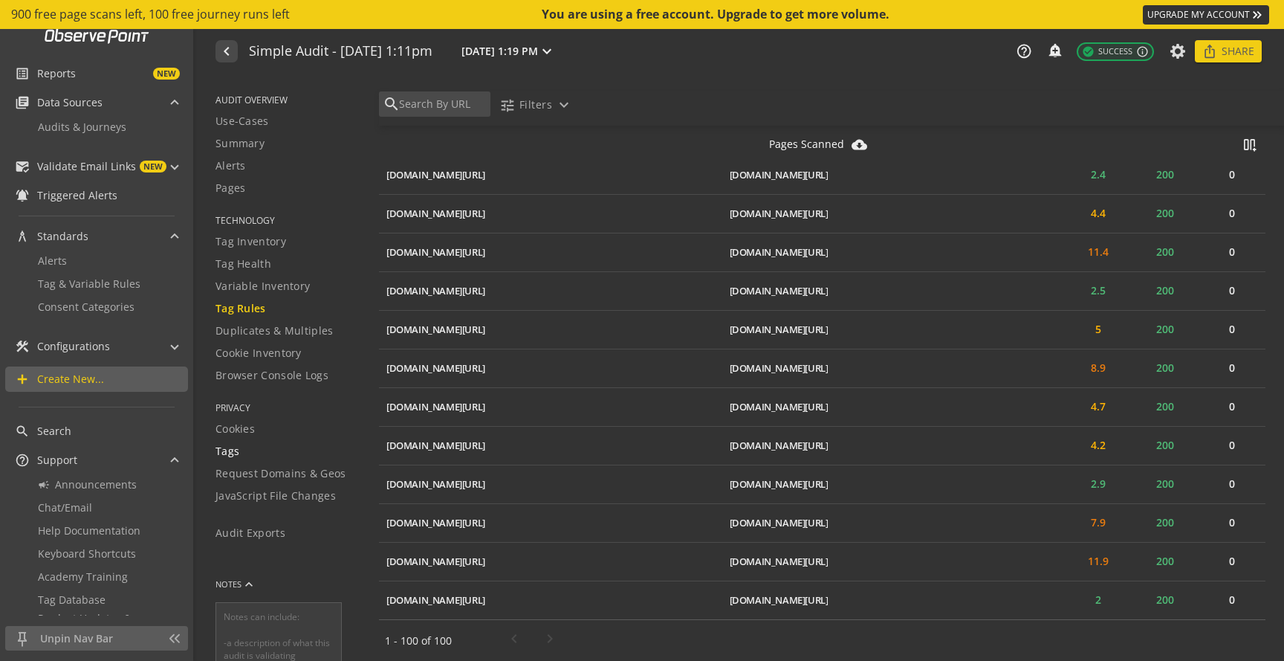
click at [227, 455] on span "Tags" at bounding box center [228, 451] width 24 height 15
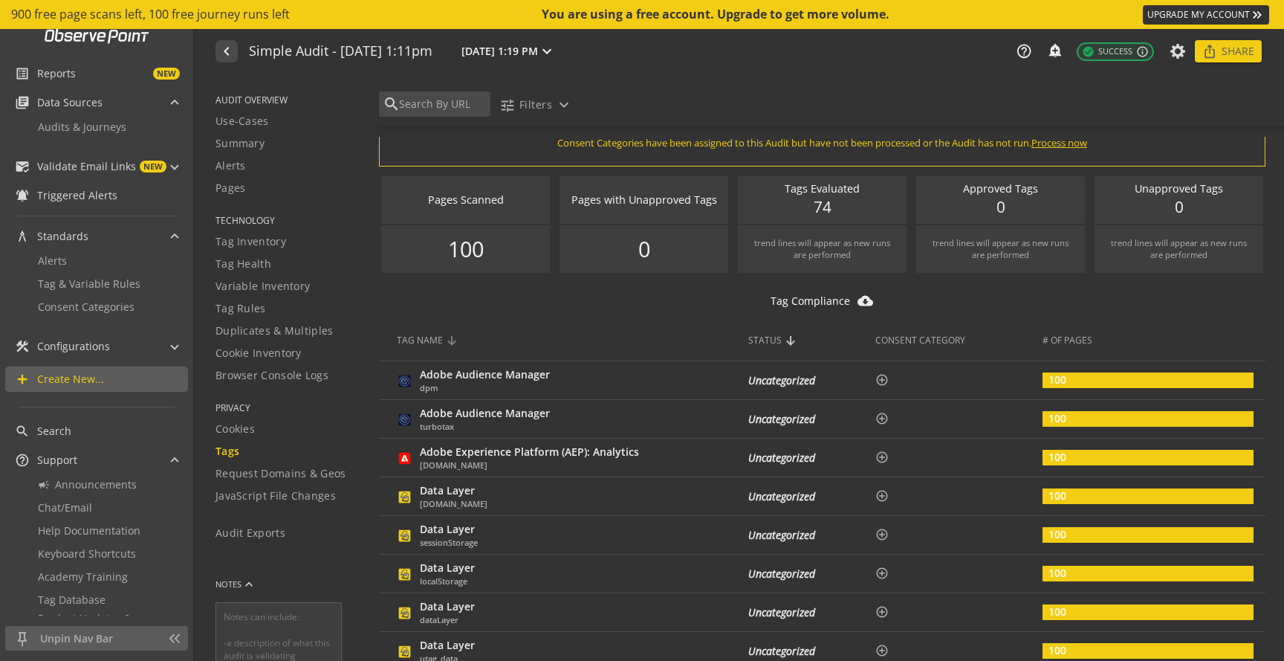
scroll to position [52, 0]
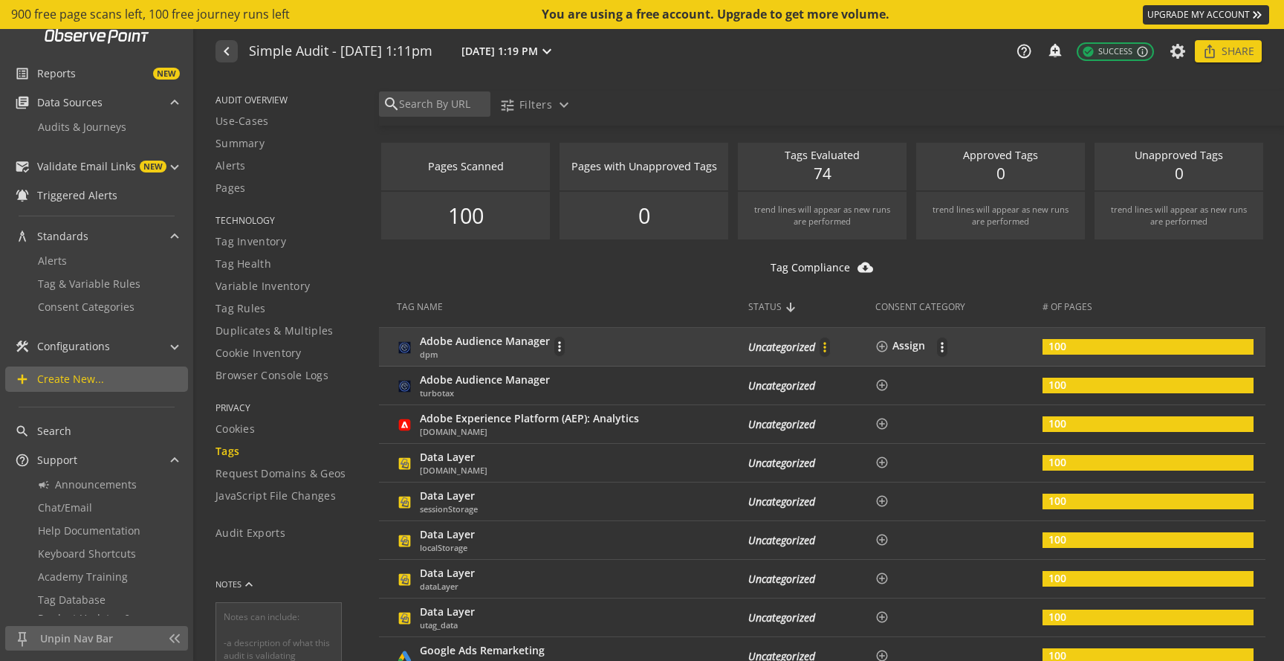
click at [817, 346] on mat-icon "more_vert" at bounding box center [824, 347] width 15 height 15
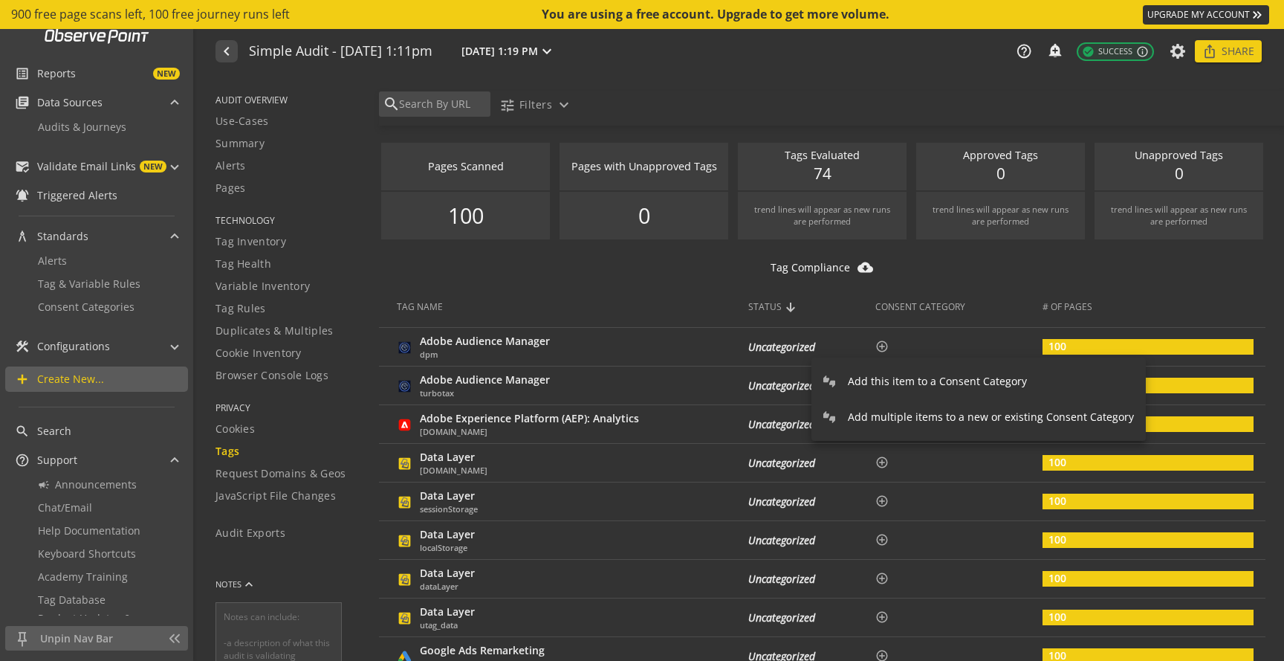
click at [893, 421] on span "Add multiple items to a new or existing Consent Category" at bounding box center [991, 416] width 286 height 15
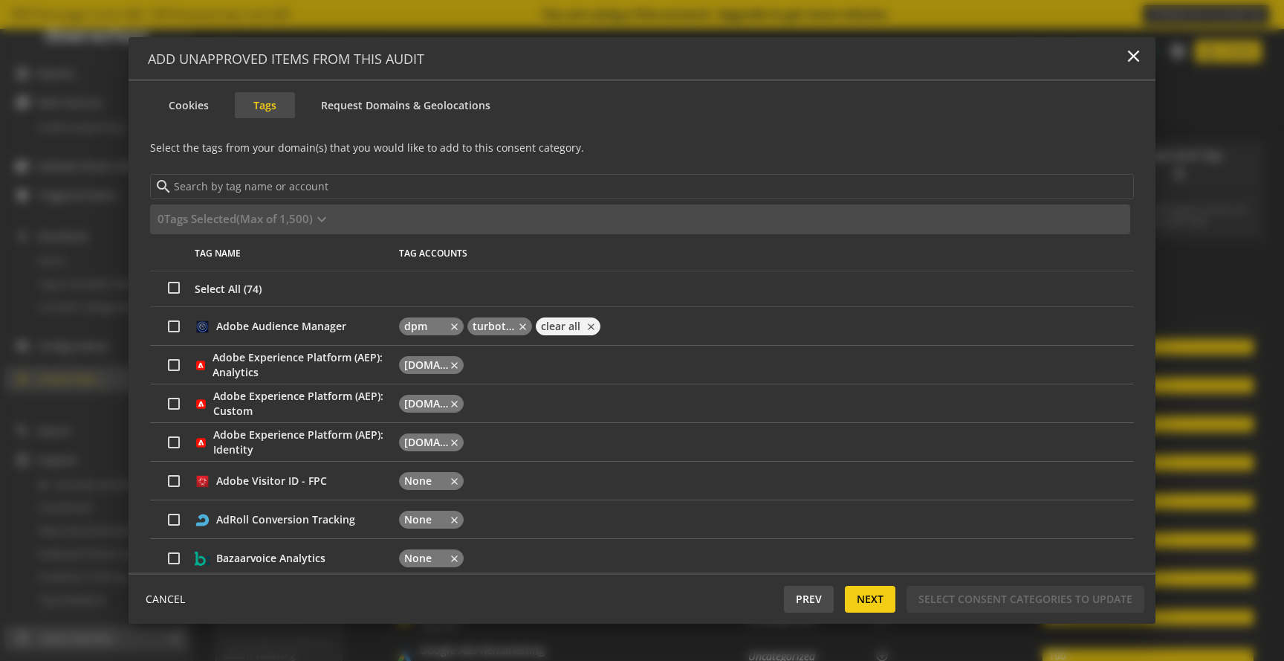
click at [170, 329] on input "checkbox" at bounding box center [174, 326] width 12 height 12
checkbox input "true"
click at [178, 357] on td at bounding box center [172, 365] width 45 height 39
click at [175, 363] on input "checkbox" at bounding box center [174, 365] width 12 height 12
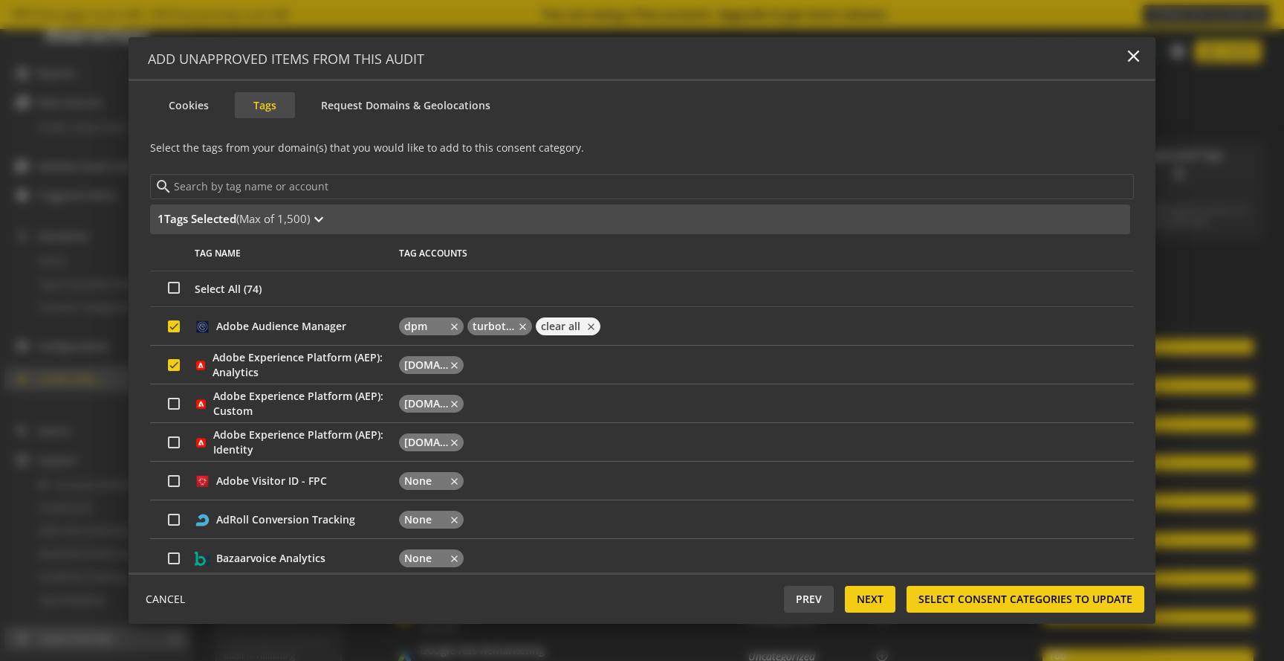
checkbox input "true"
click at [948, 597] on span "Select Consent Categories To Update" at bounding box center [1026, 599] width 214 height 27
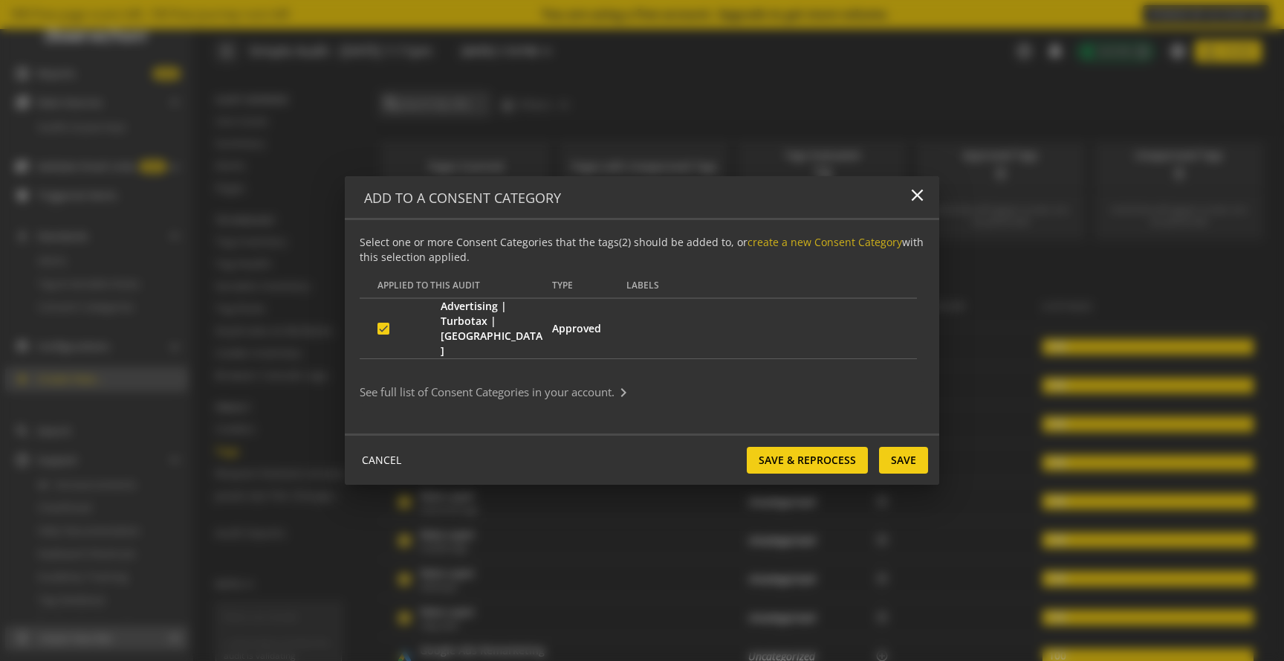
click at [456, 383] on mat-panel-title "See full list of Consent Categories in your account. keyboard_arrow_right" at bounding box center [633, 392] width 547 height 18
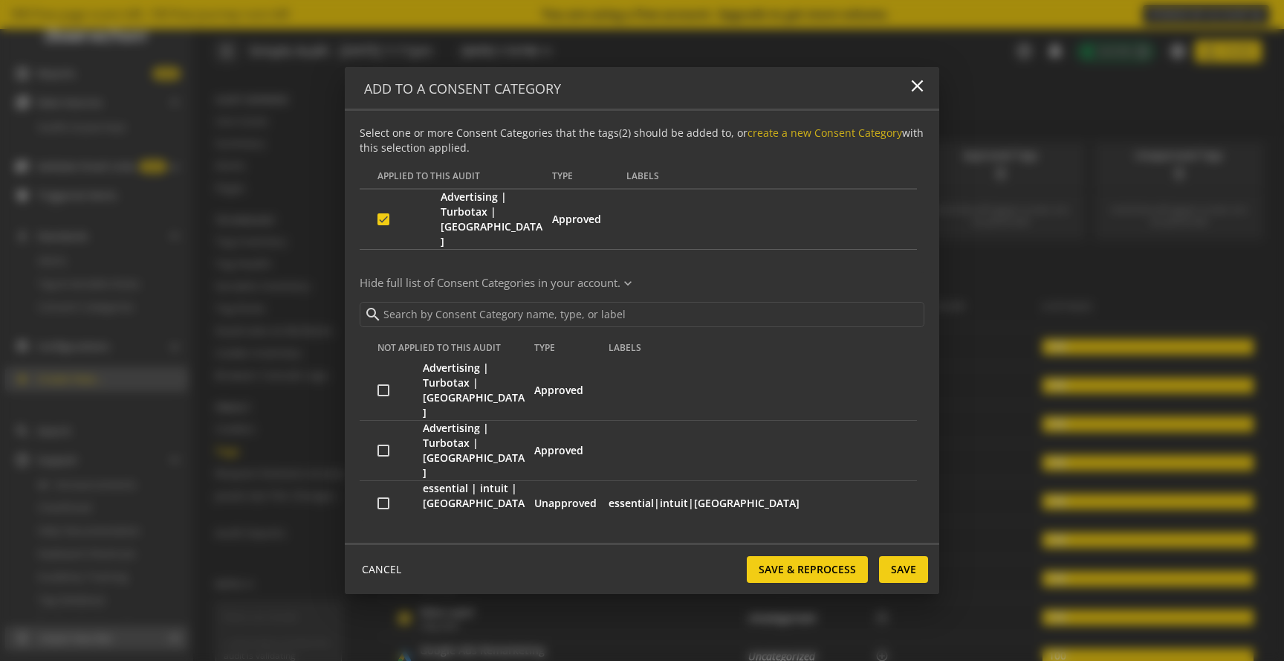
click at [385, 384] on input "checkbox" at bounding box center [384, 390] width 12 height 12
checkbox input "true"
click at [386, 421] on td at bounding box center [391, 451] width 63 height 60
click at [385, 444] on input "checkbox" at bounding box center [384, 450] width 12 height 12
checkbox input "true"
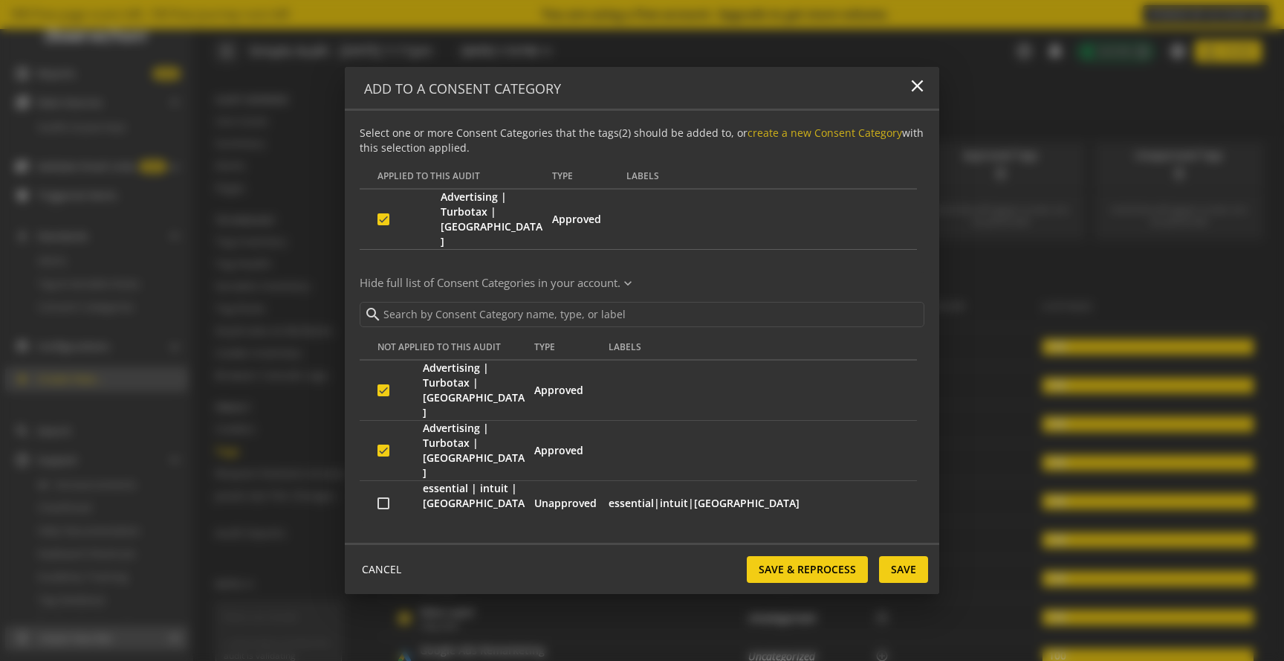
click at [910, 100] on op-close-btn "close" at bounding box center [917, 88] width 20 height 24
click at [922, 96] on mat-icon "close" at bounding box center [917, 86] width 20 height 20
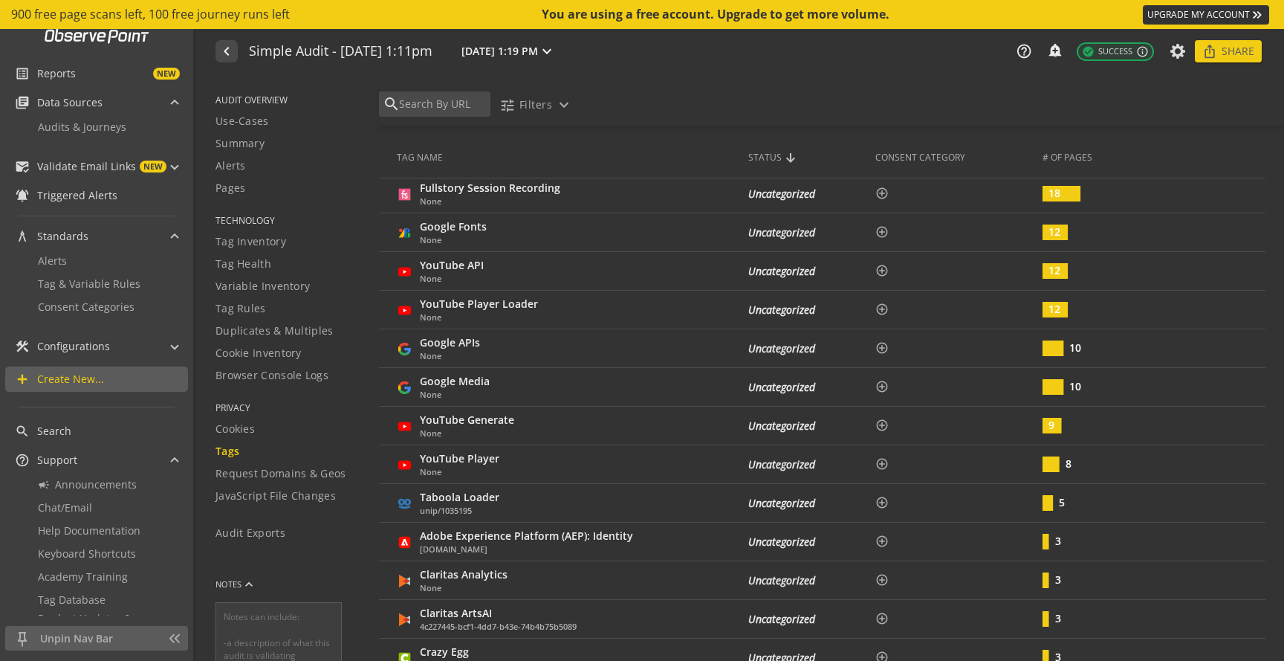
scroll to position [0, 0]
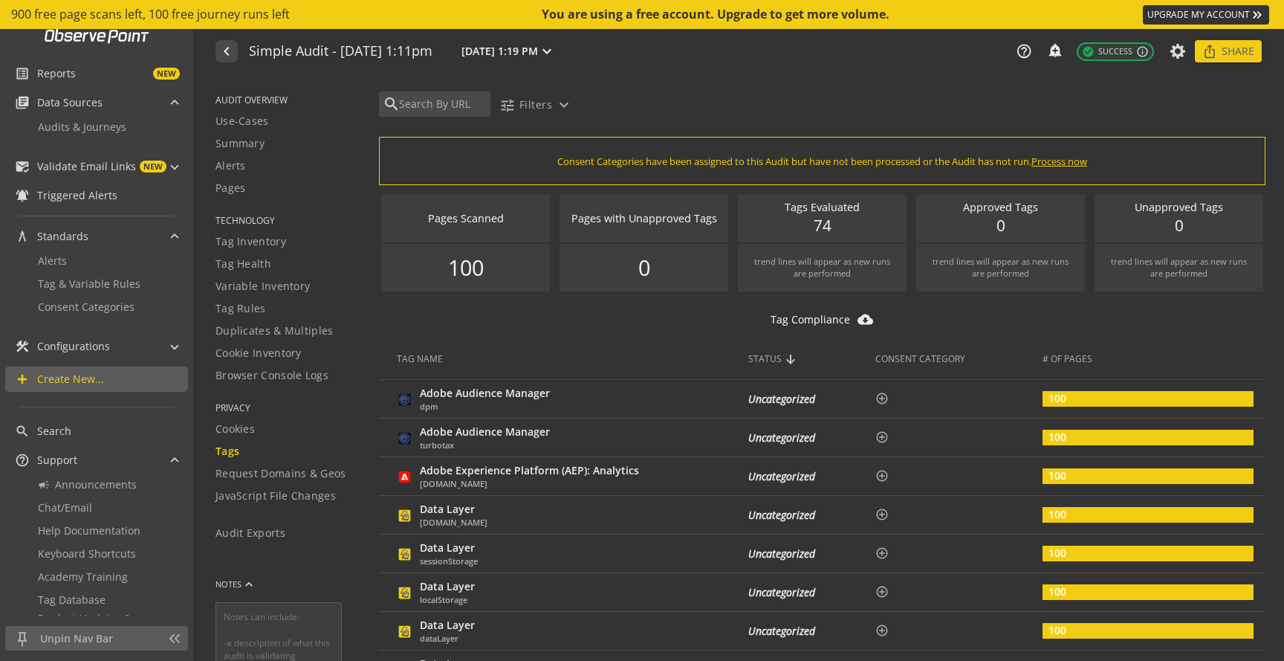
click at [898, 82] on audit-report-filter-bar "search tune Filters expand_more" at bounding box center [831, 101] width 905 height 49
click at [982, 235] on div "Approved Tags notifications_none add_alert 0" at bounding box center [1000, 219] width 169 height 48
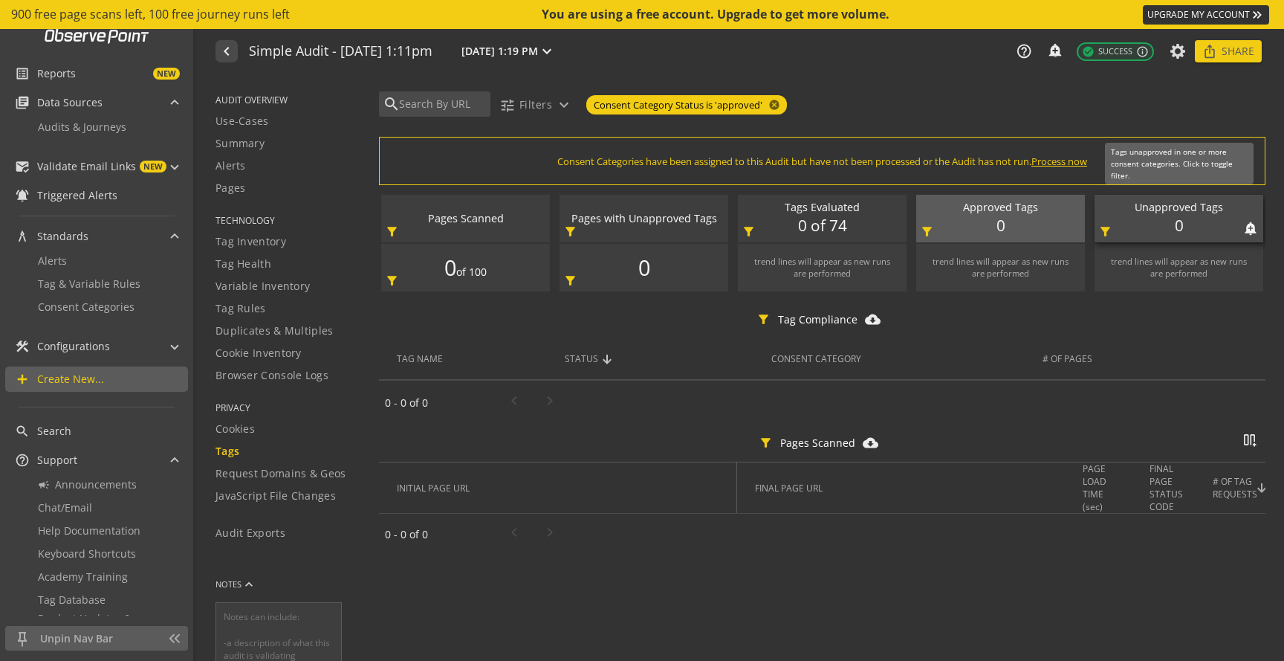
click at [1153, 226] on div "Unapproved Tags notifications_none add_alert 0 filter_alt" at bounding box center [1179, 219] width 169 height 48
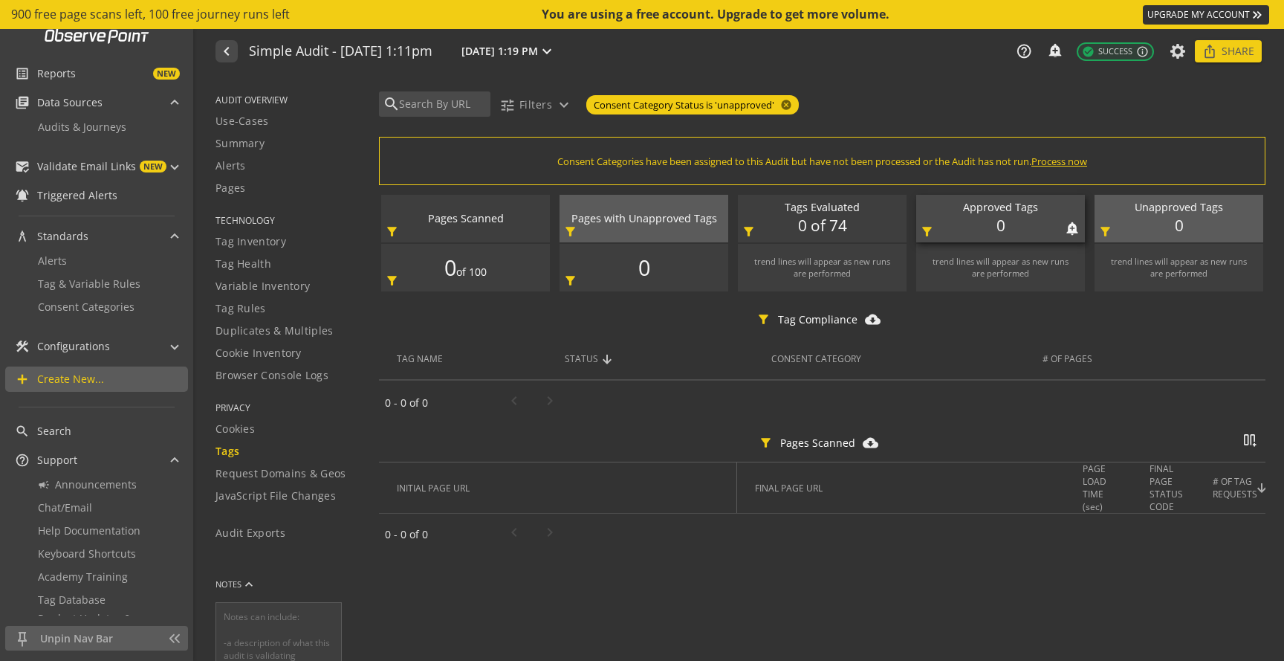
click at [1008, 227] on div "Approved Tags notifications_none add_alert 0 filter_alt" at bounding box center [1000, 219] width 169 height 48
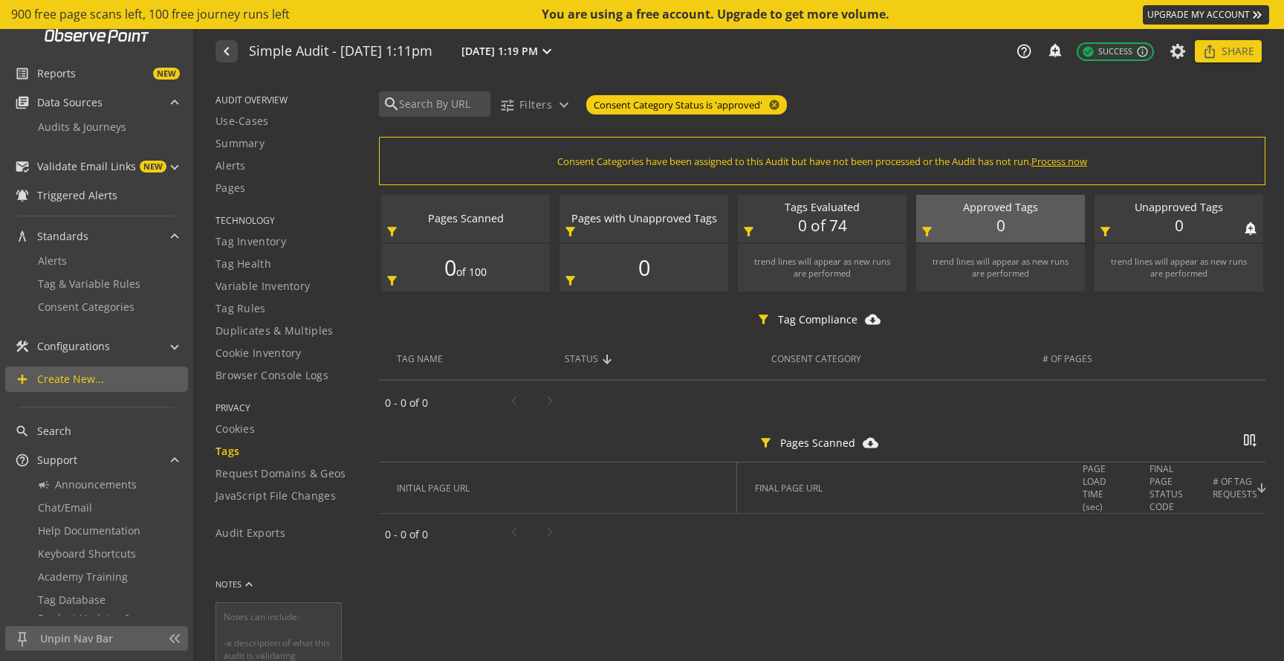
click at [1162, 244] on div "trend lines will appear as new runs are performed" at bounding box center [1179, 268] width 169 height 48
click at [1155, 234] on div "Unapproved Tags notifications_none add_alert 0 filter_alt" at bounding box center [1179, 219] width 169 height 48
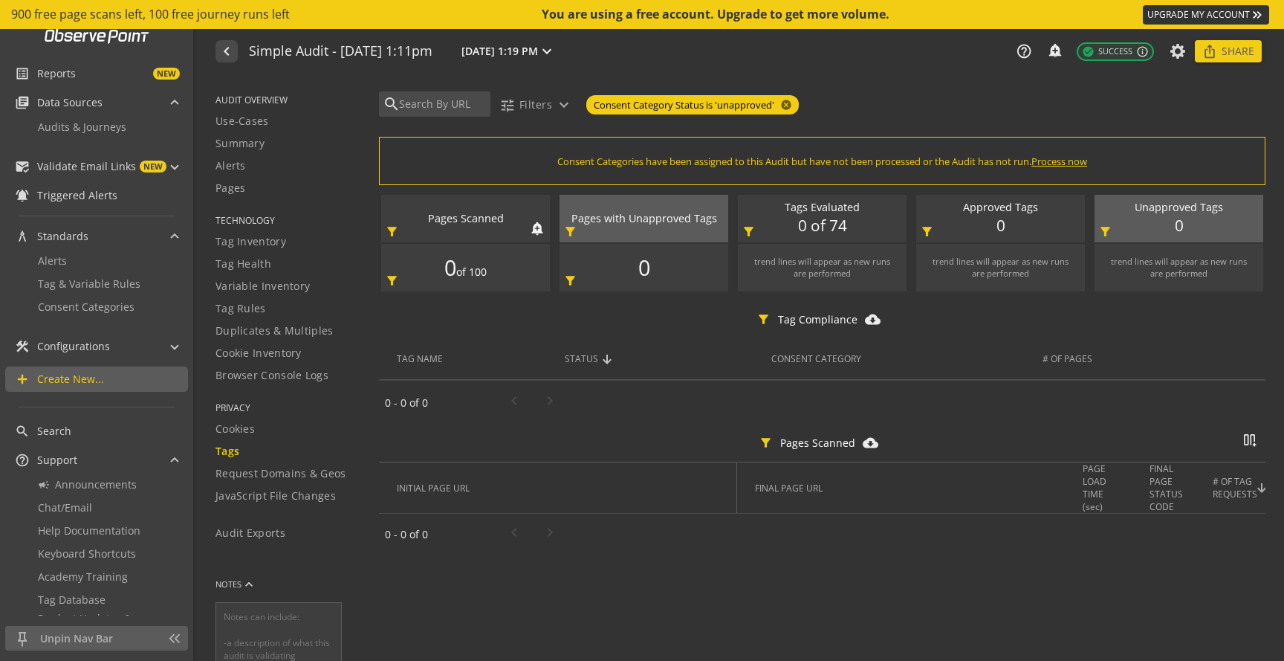
click at [486, 218] on div "Pages Scanned" at bounding box center [466, 219] width 154 height 16
click at [225, 458] on span "Tags" at bounding box center [228, 451] width 24 height 15
click at [224, 456] on span "Tags" at bounding box center [228, 451] width 24 height 15
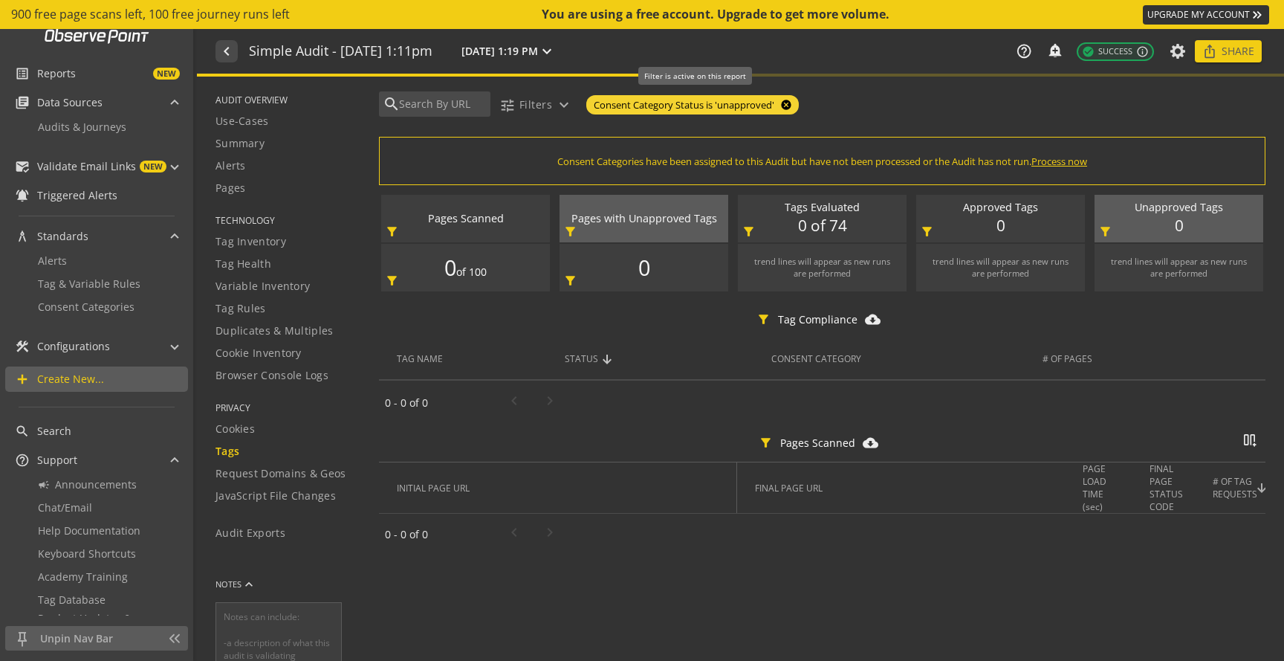
click at [782, 105] on mat-icon "cancel" at bounding box center [784, 105] width 21 height 12
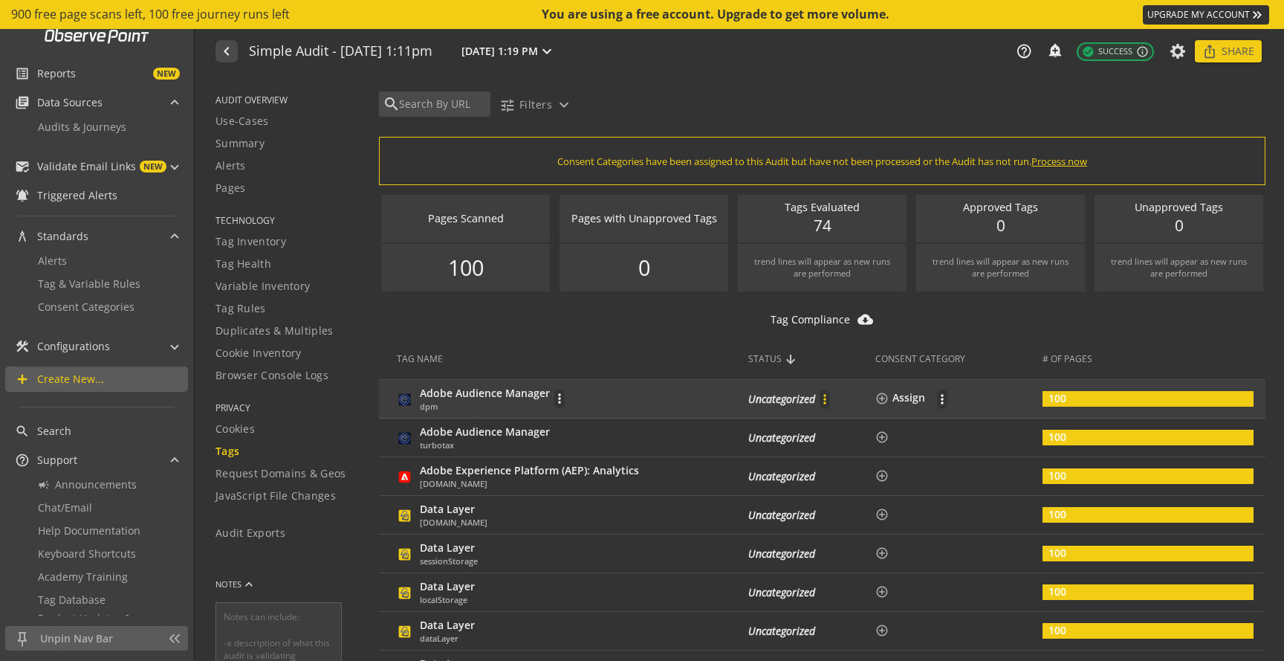
click at [809, 402] on span at bounding box center [825, 399] width 36 height 36
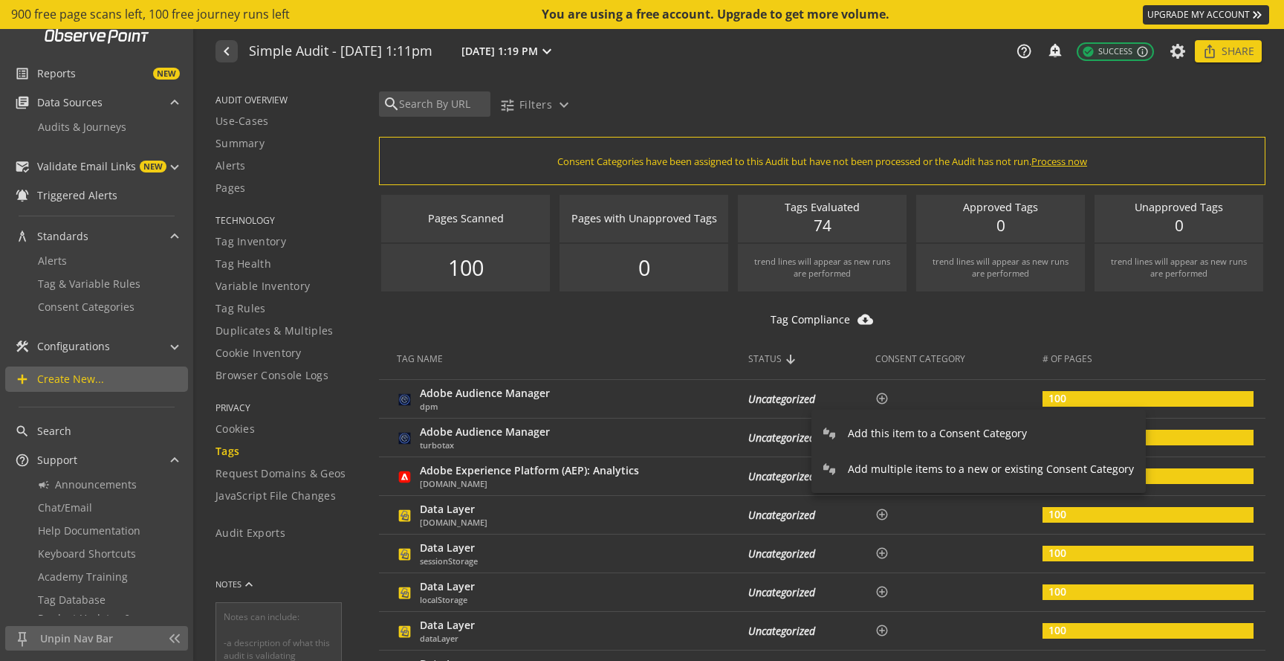
click at [848, 433] on span "Add this item to a Consent Category" at bounding box center [991, 433] width 286 height 15
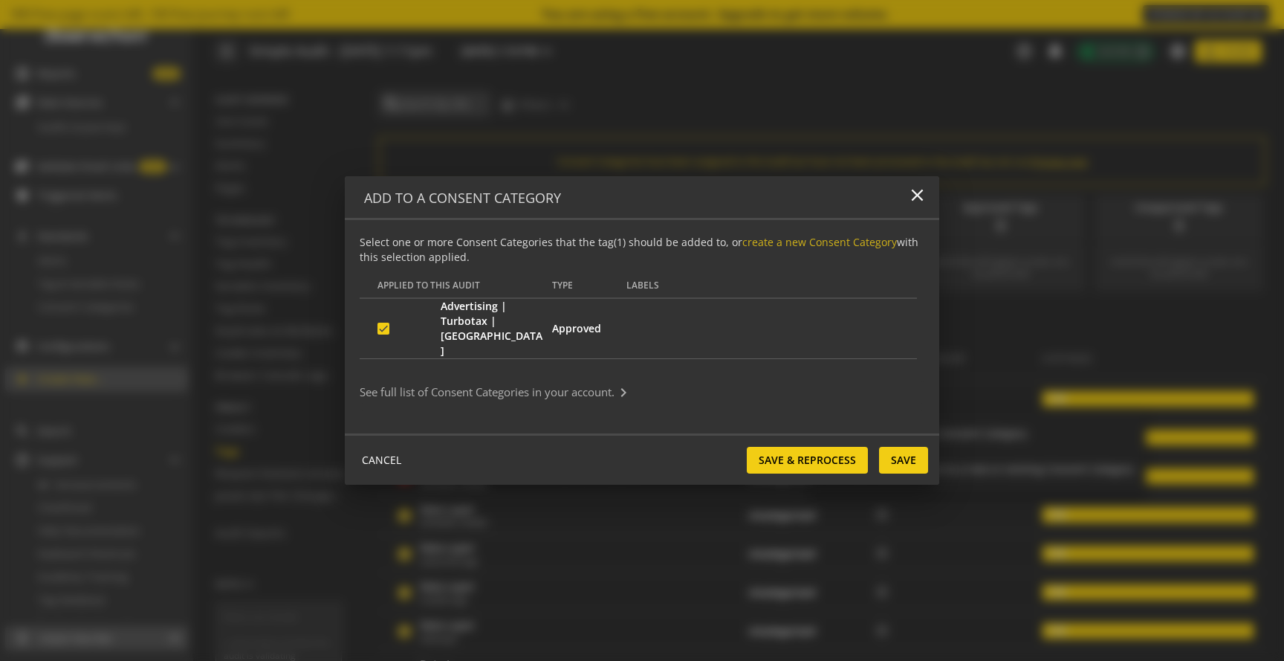
click at [380, 387] on mat-panel-title "See full list of Consent Categories in your account. keyboard_arrow_right" at bounding box center [633, 392] width 547 height 18
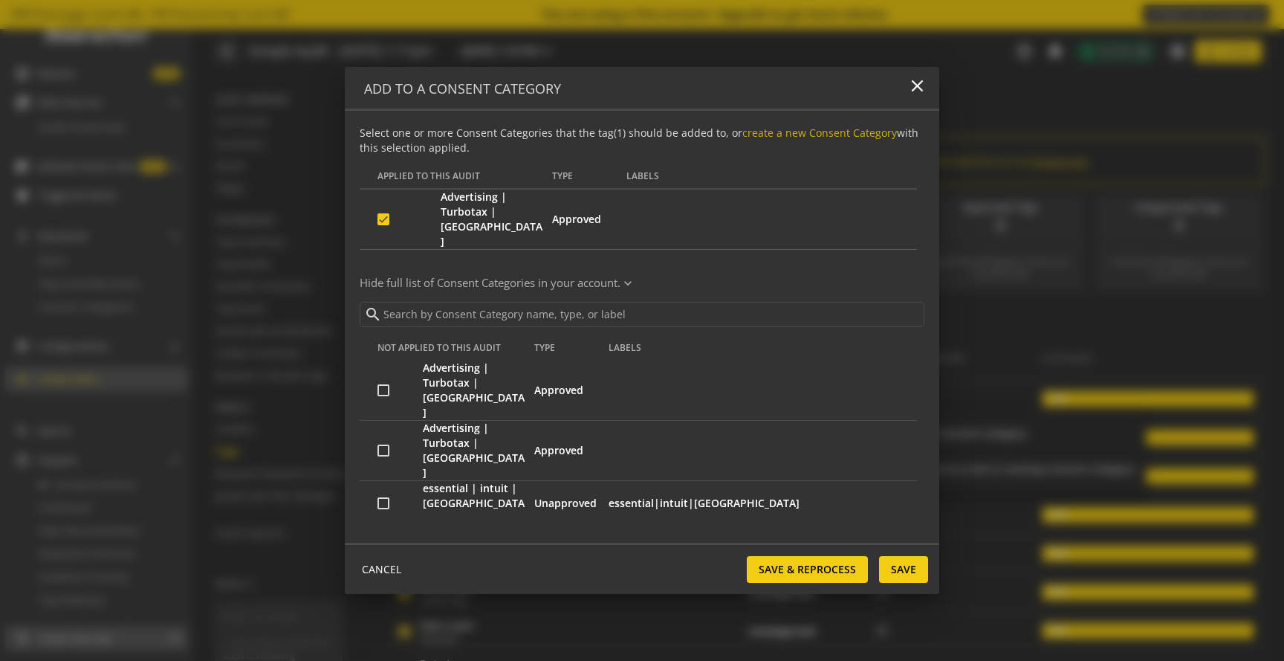
click at [384, 481] on td at bounding box center [391, 503] width 63 height 45
click at [387, 497] on input "checkbox" at bounding box center [384, 503] width 12 height 12
checkbox input "true"
click at [814, 557] on span "Save & Reprocess" at bounding box center [807, 569] width 97 height 27
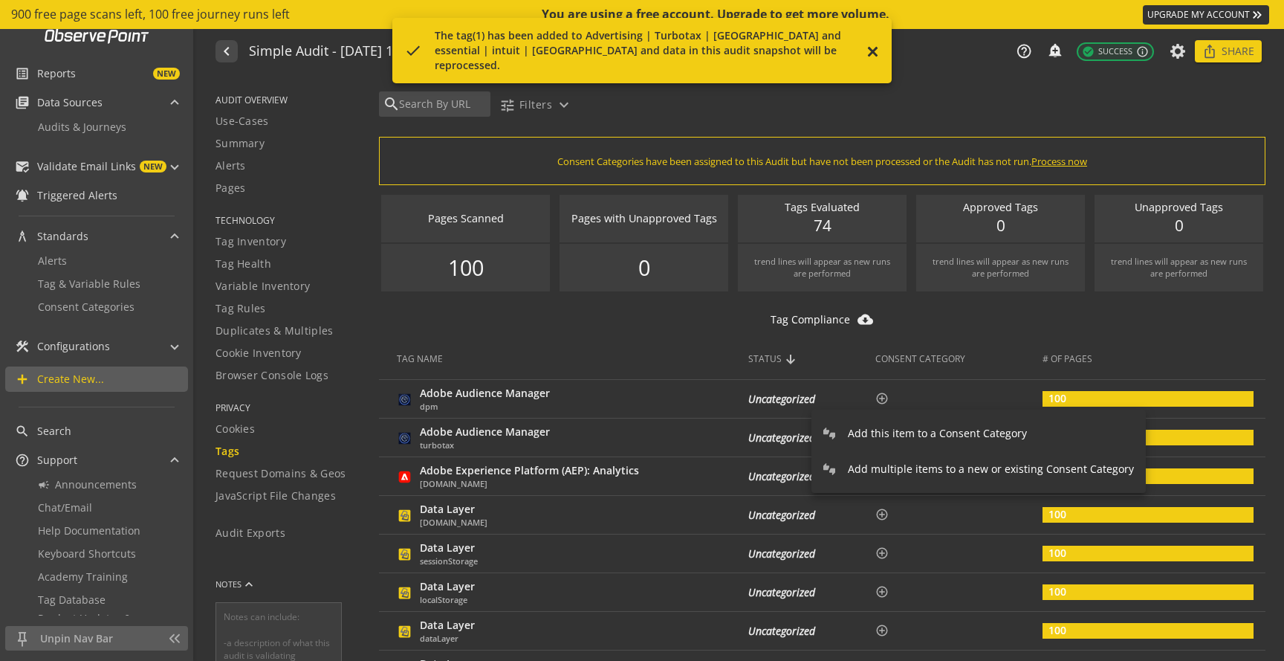
click at [877, 47] on mat-icon "close" at bounding box center [872, 53] width 15 height 18
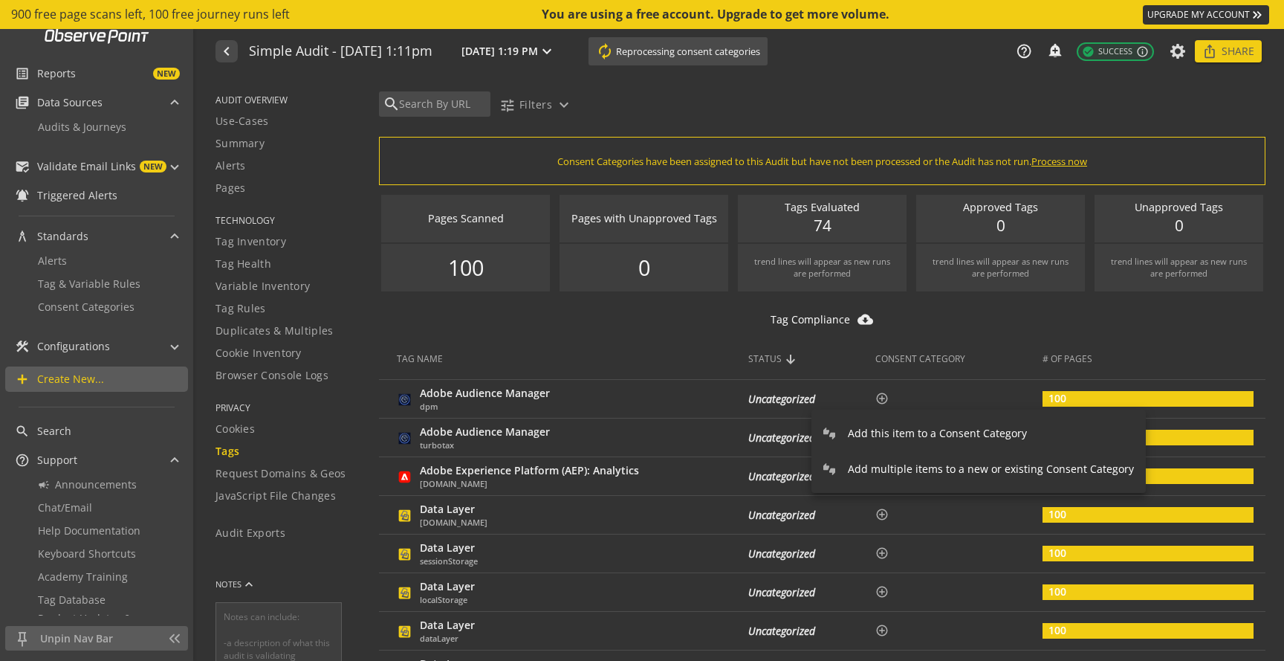
click at [238, 435] on div at bounding box center [642, 330] width 1284 height 661
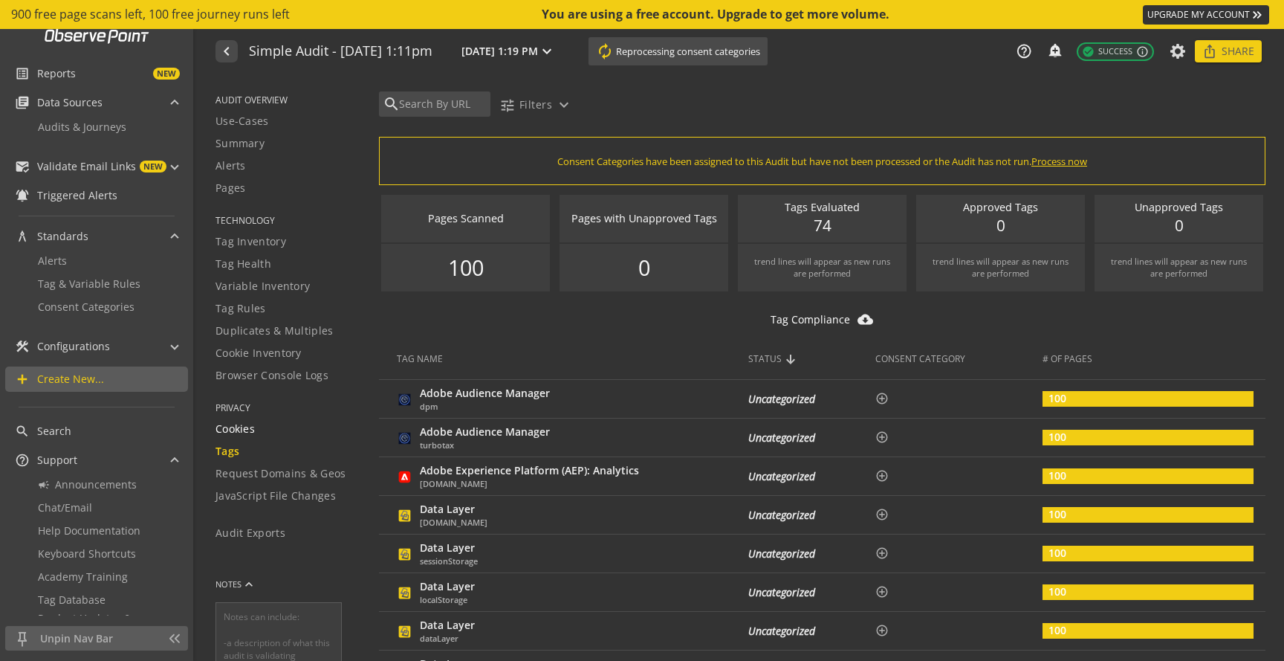
click at [235, 430] on span "Cookies" at bounding box center [235, 428] width 39 height 15
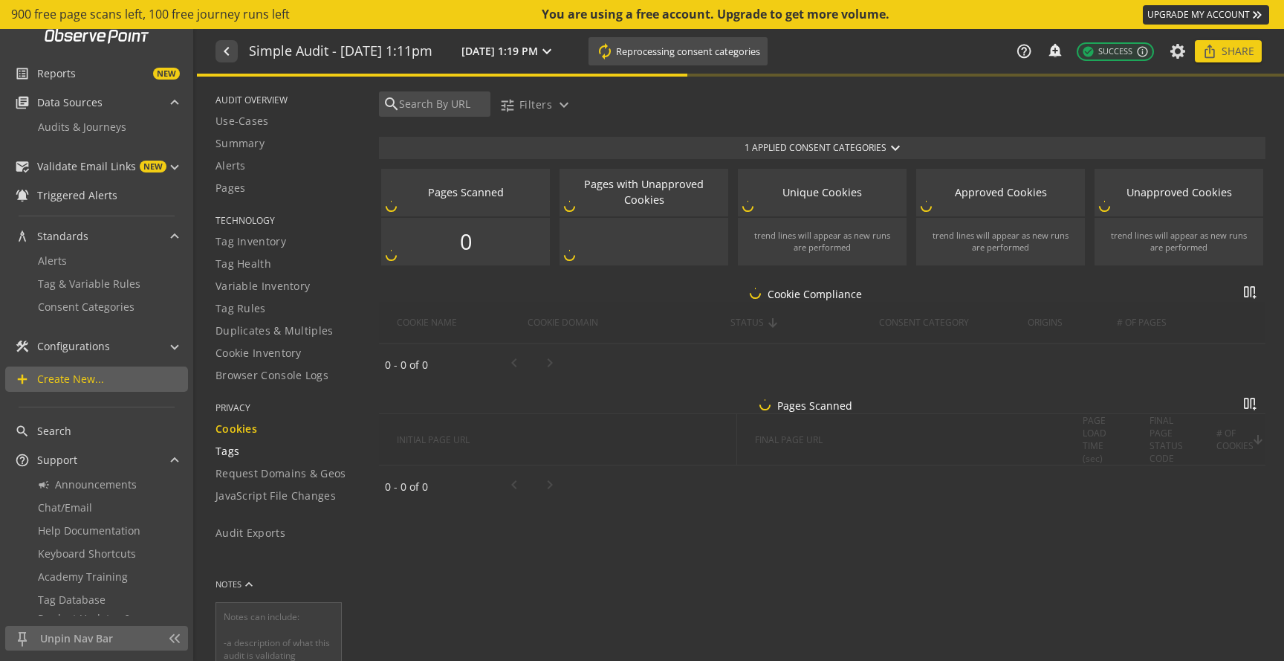
click at [236, 449] on span "Tags" at bounding box center [228, 451] width 24 height 15
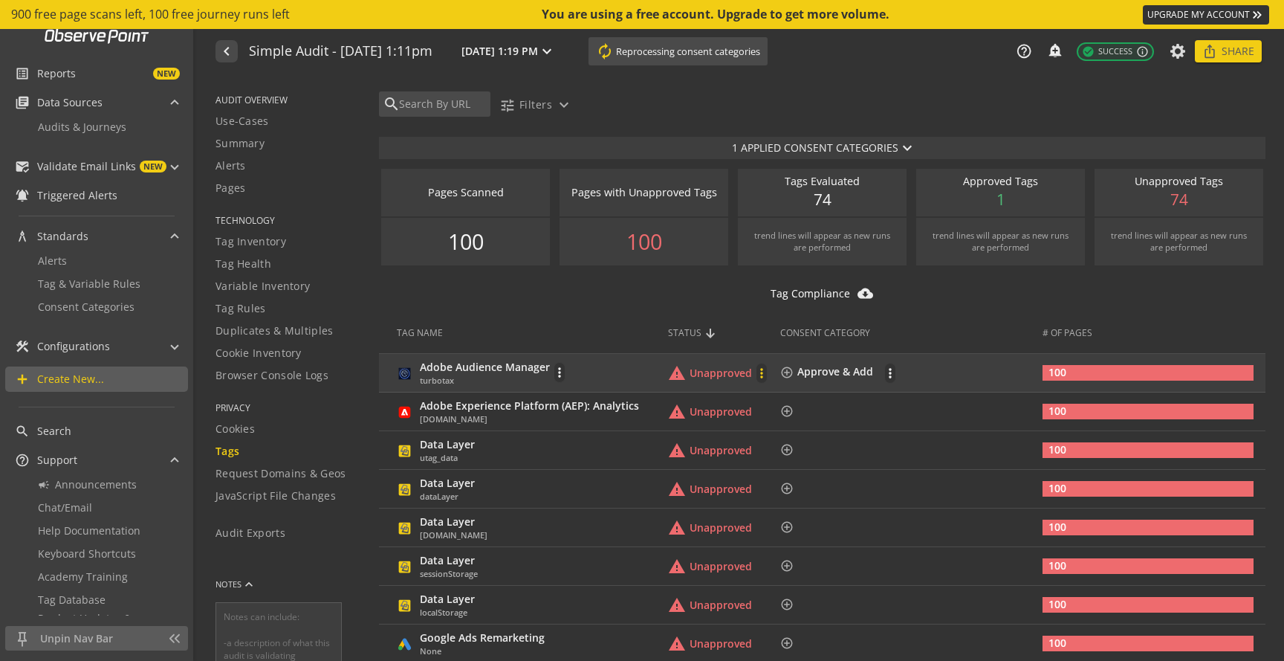
click at [769, 374] on mat-icon "more_vert" at bounding box center [761, 373] width 15 height 15
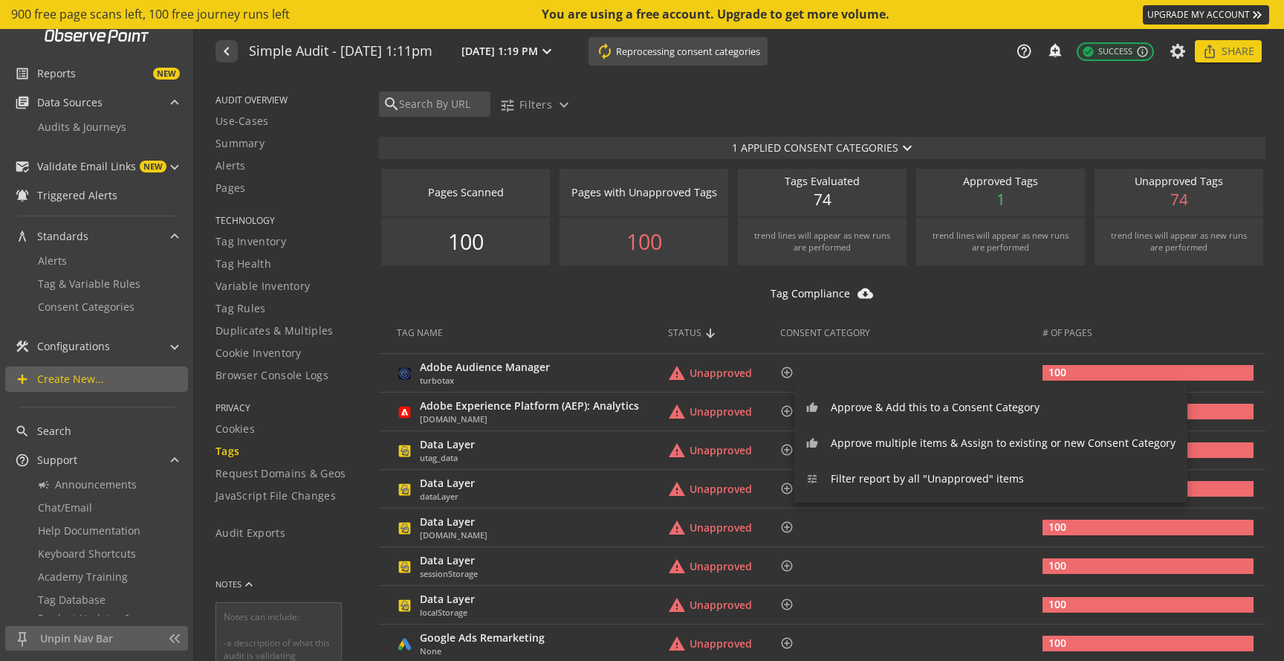
click at [696, 297] on div at bounding box center [642, 330] width 1284 height 661
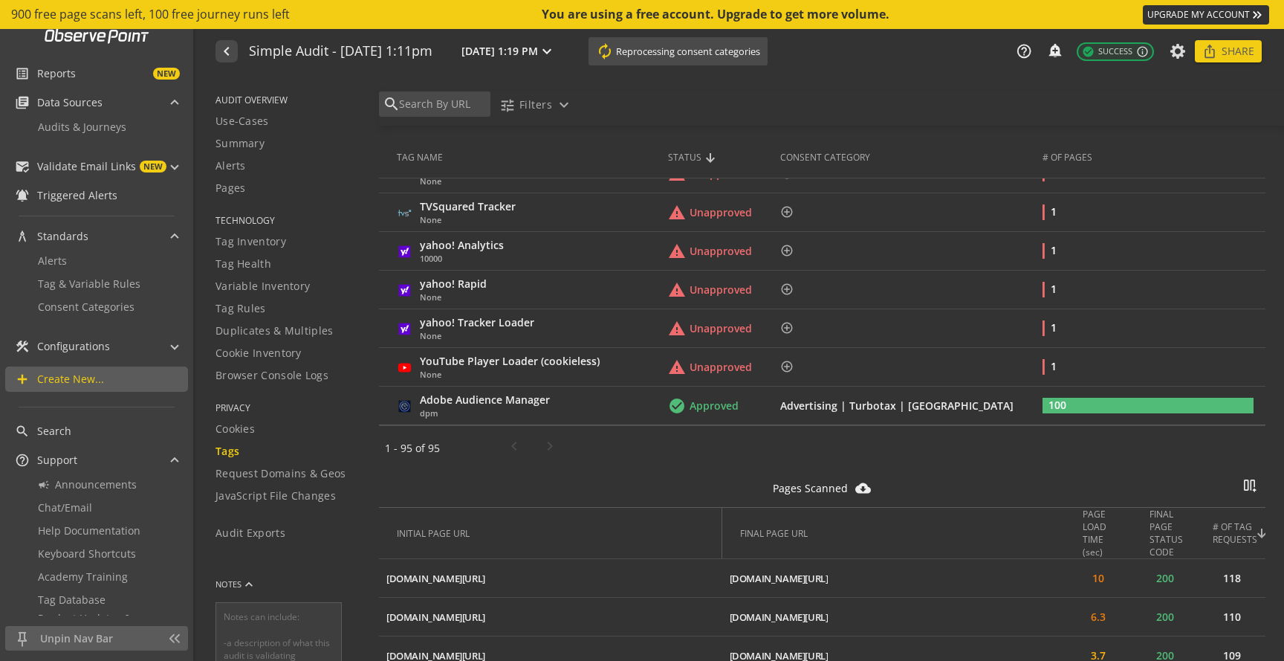
scroll to position [3676, 0]
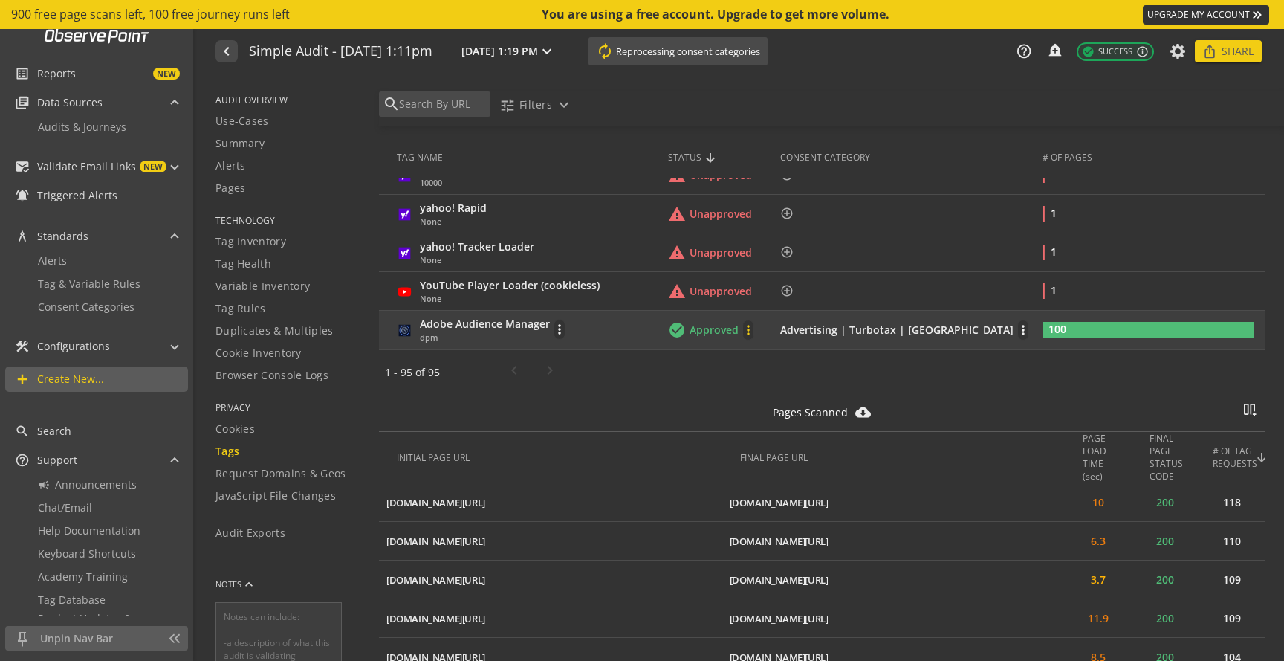
click at [756, 327] on mat-icon "more_vert" at bounding box center [748, 330] width 15 height 15
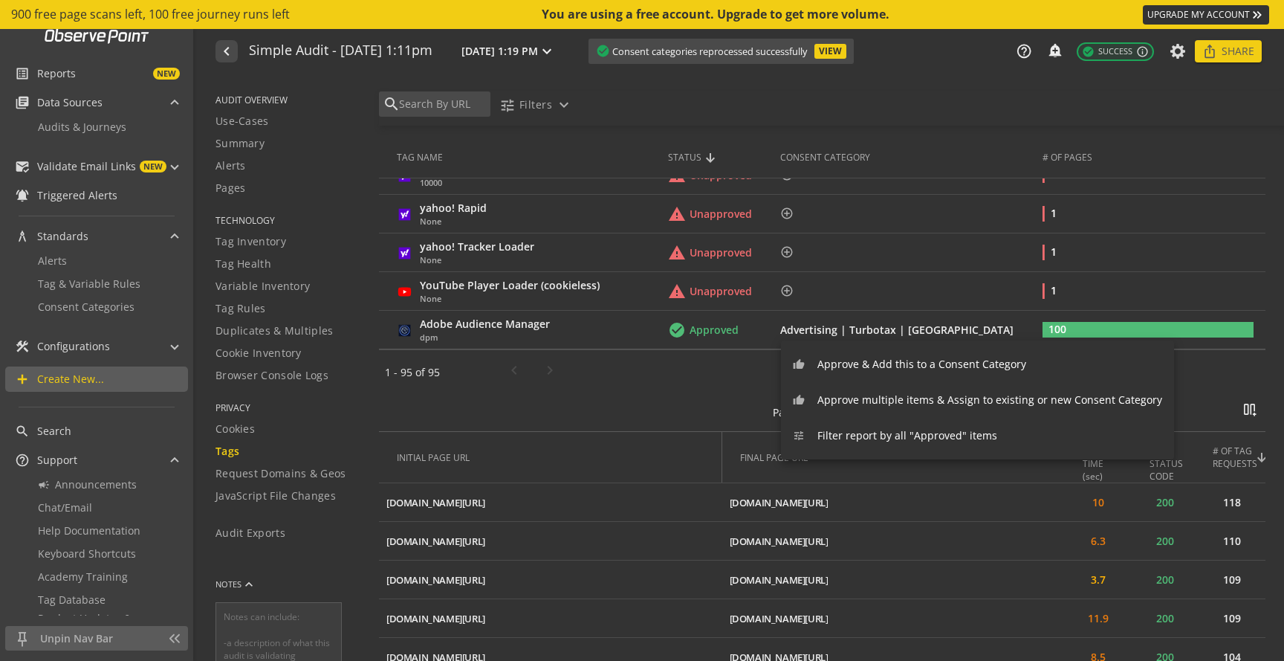
click at [717, 369] on div at bounding box center [642, 330] width 1284 height 661
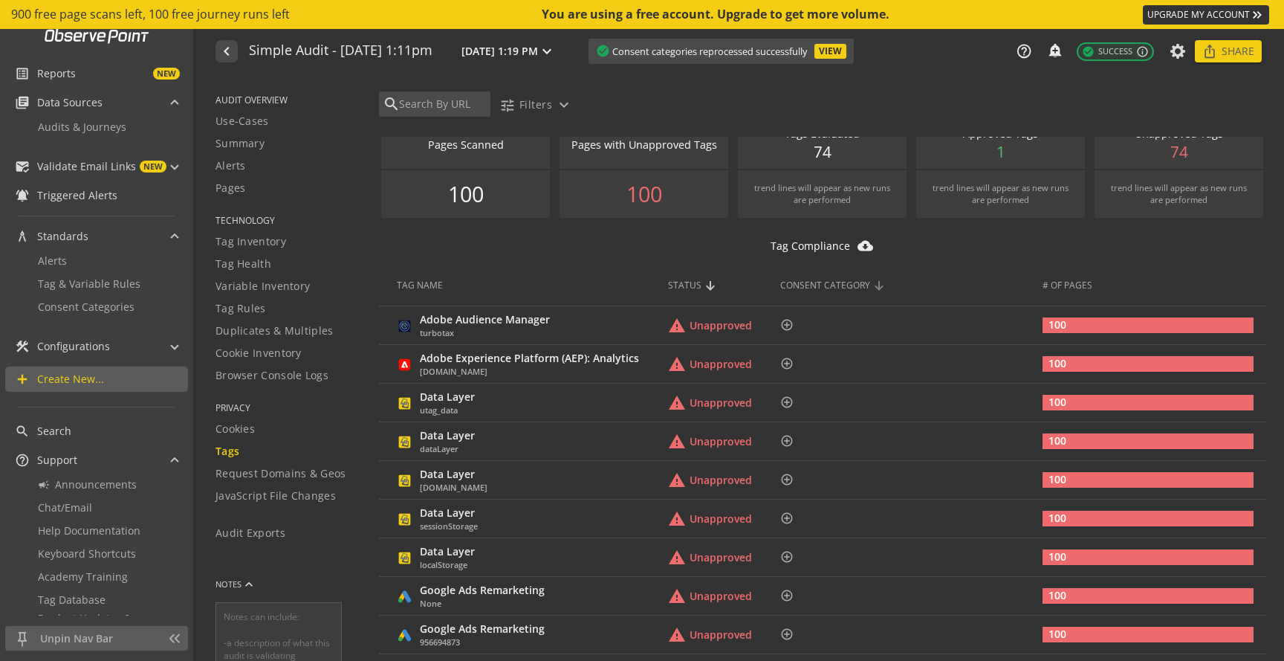
scroll to position [0, 0]
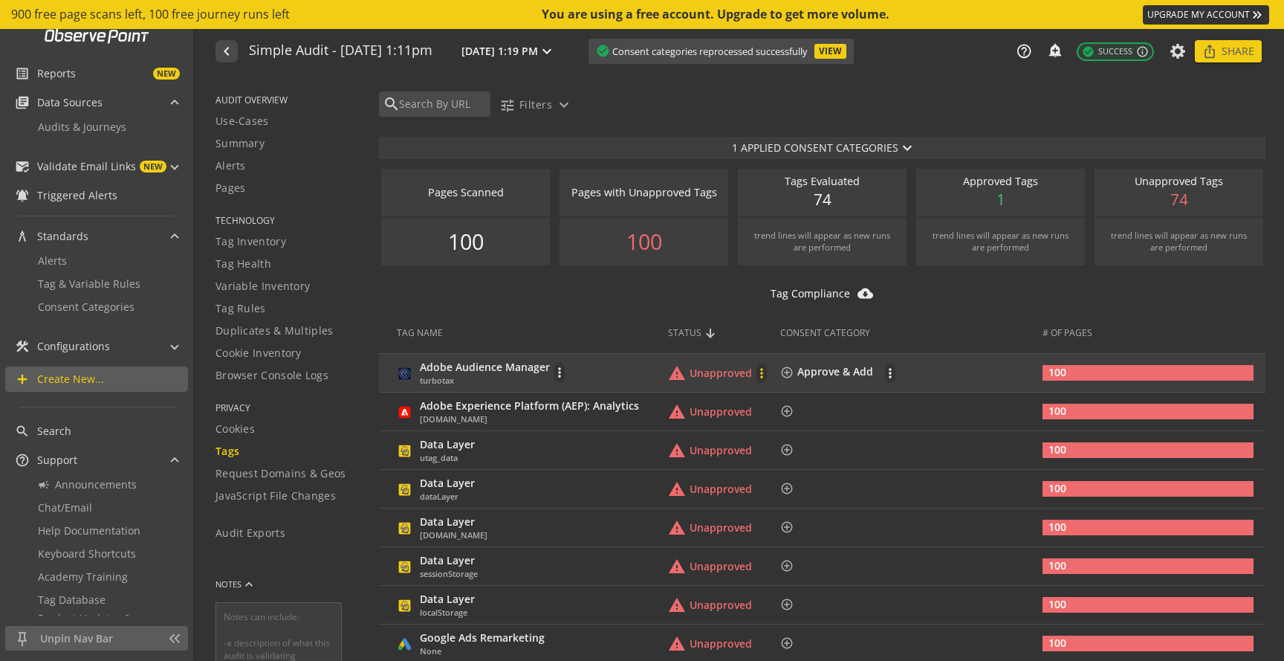
click at [769, 374] on mat-icon "more_vert" at bounding box center [761, 373] width 15 height 15
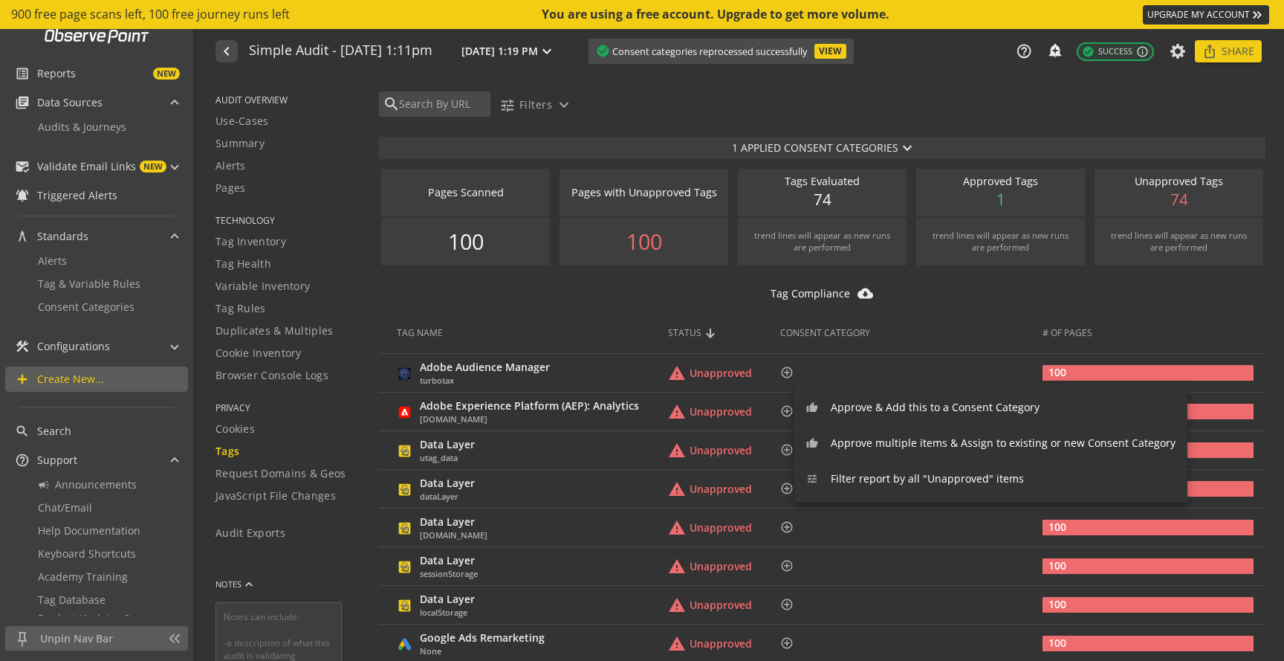
click at [619, 320] on div at bounding box center [642, 330] width 1284 height 661
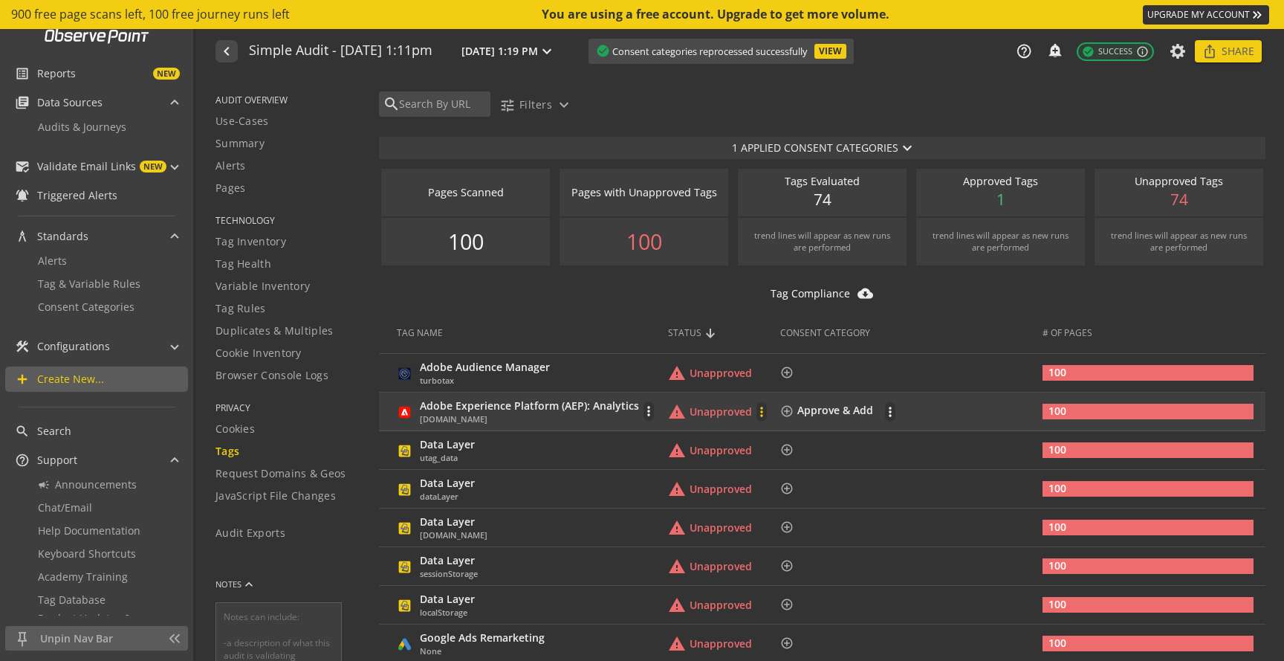
click at [769, 409] on mat-icon "more_vert" at bounding box center [761, 411] width 15 height 15
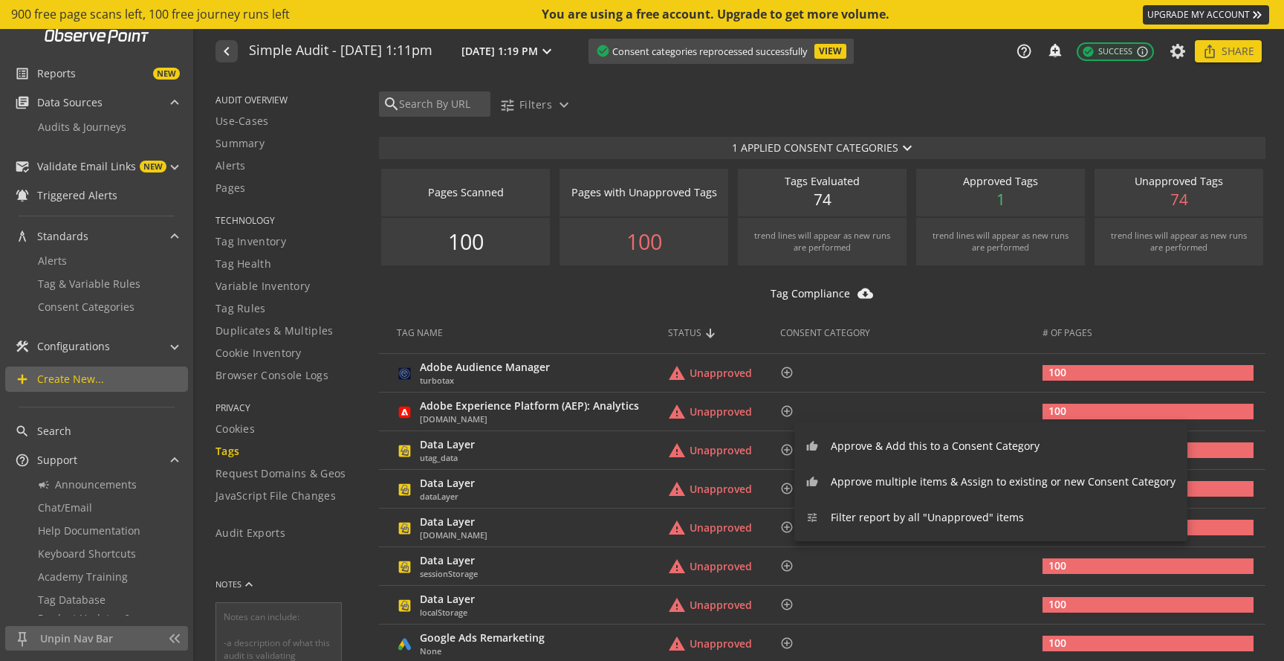
click at [809, 437] on button "thumb_up Approve & Add this to a Consent Category" at bounding box center [990, 446] width 393 height 36
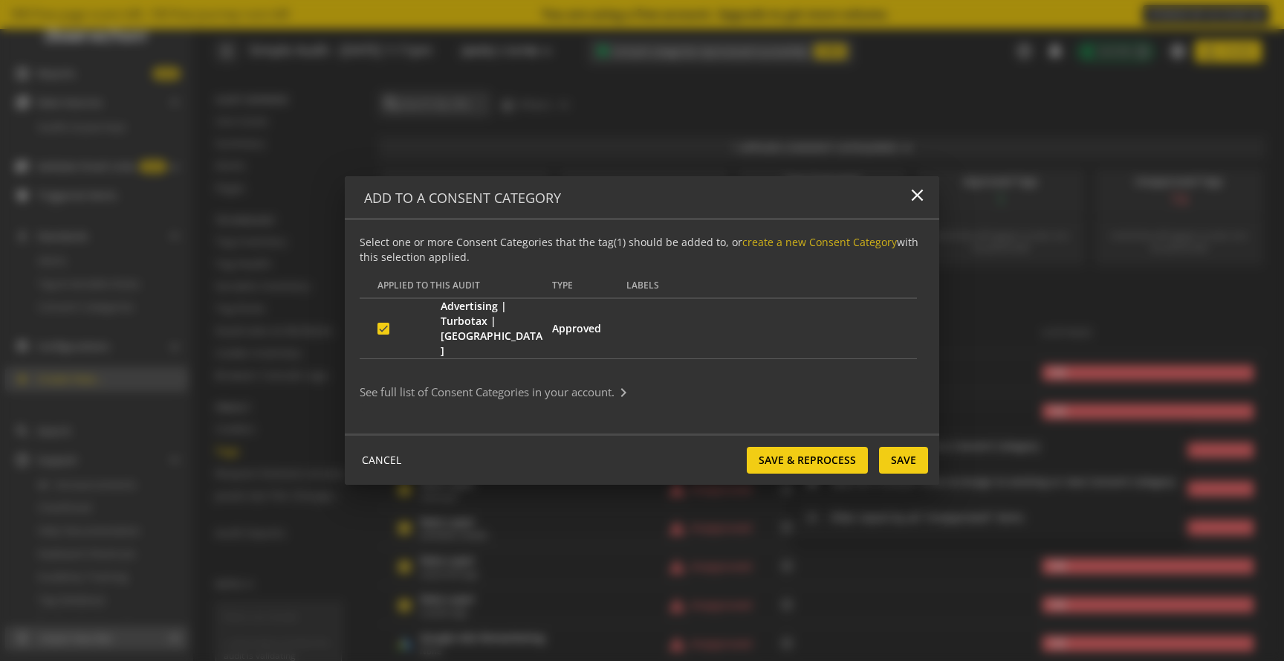
click at [448, 383] on mat-panel-title "See full list of Consent Categories in your account. keyboard_arrow_right" at bounding box center [633, 392] width 547 height 18
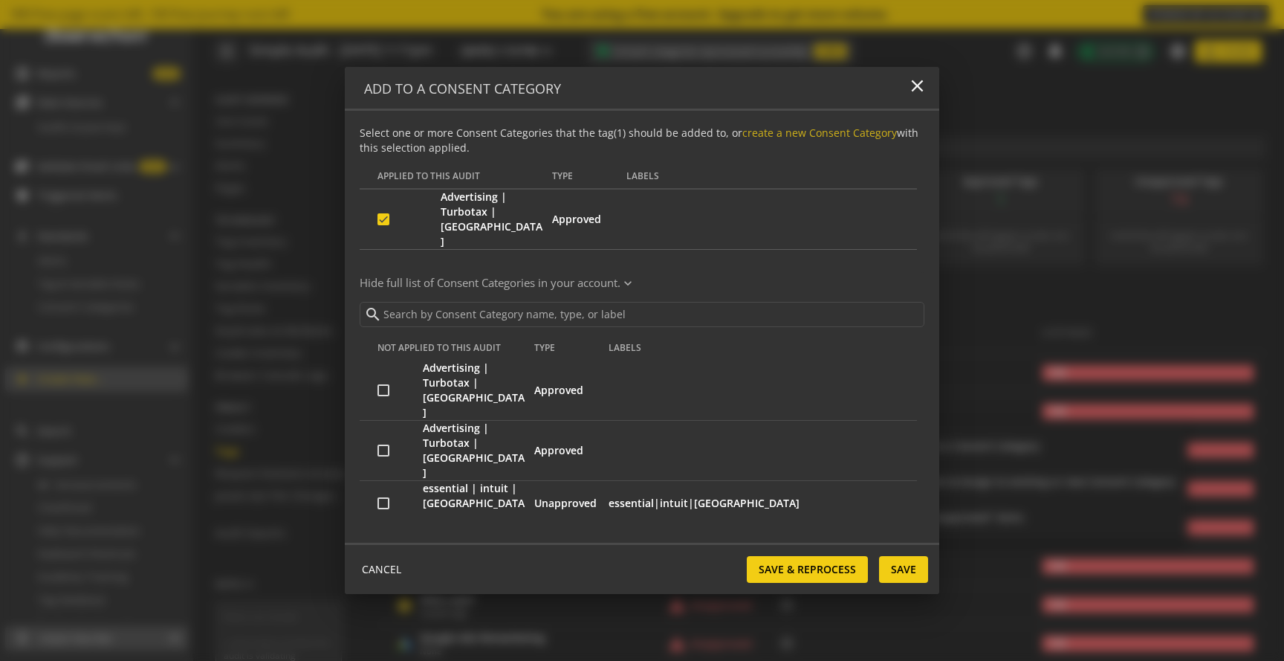
click at [386, 497] on input "checkbox" at bounding box center [384, 503] width 12 height 12
checkbox input "true"
click at [821, 562] on span "Save & Reprocess" at bounding box center [807, 569] width 97 height 27
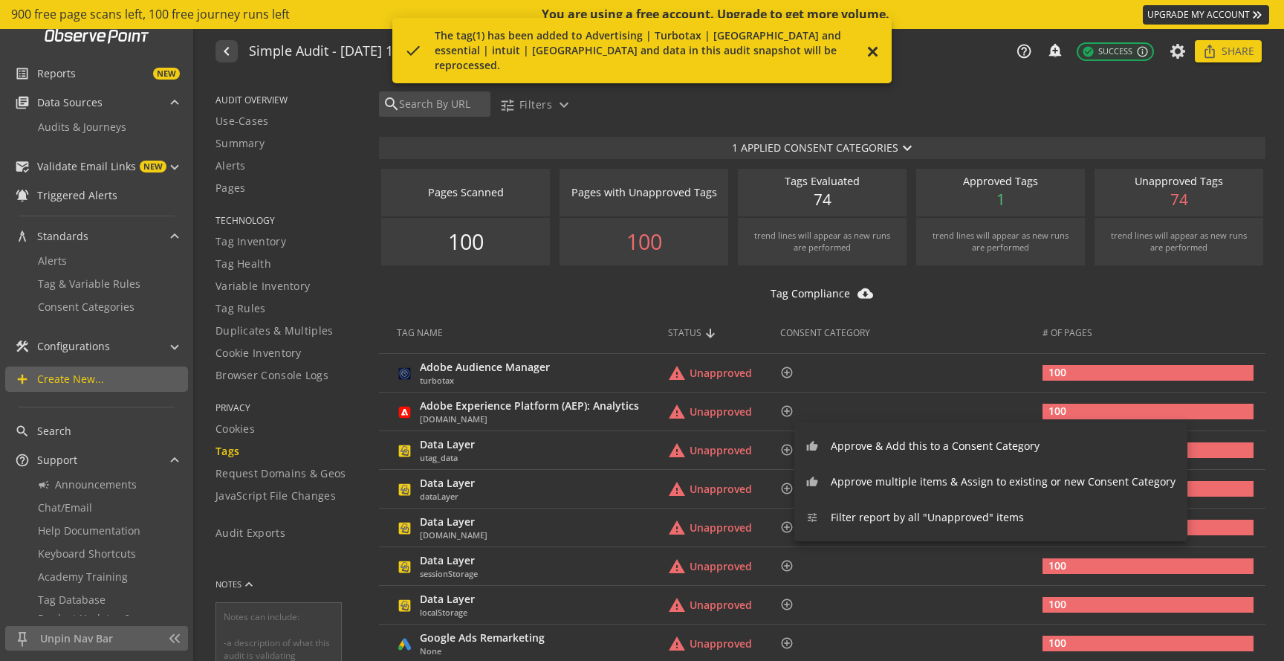
click at [632, 308] on div at bounding box center [642, 330] width 1284 height 661
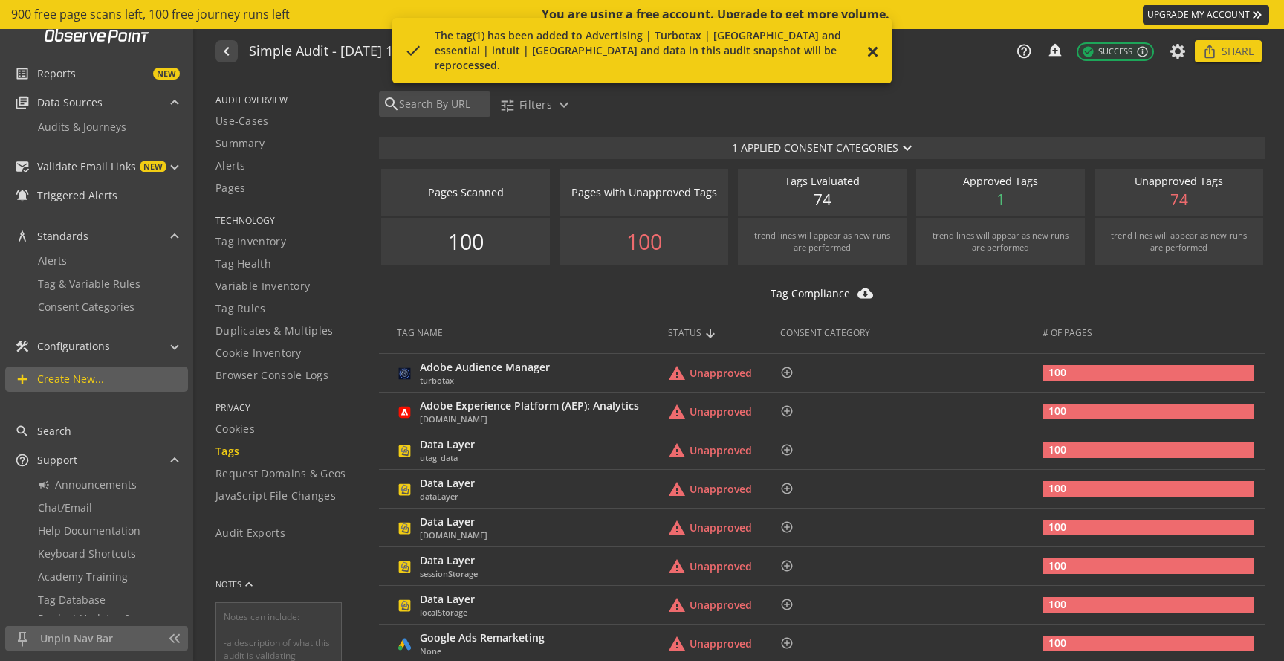
click at [869, 44] on mat-icon "close" at bounding box center [872, 53] width 15 height 18
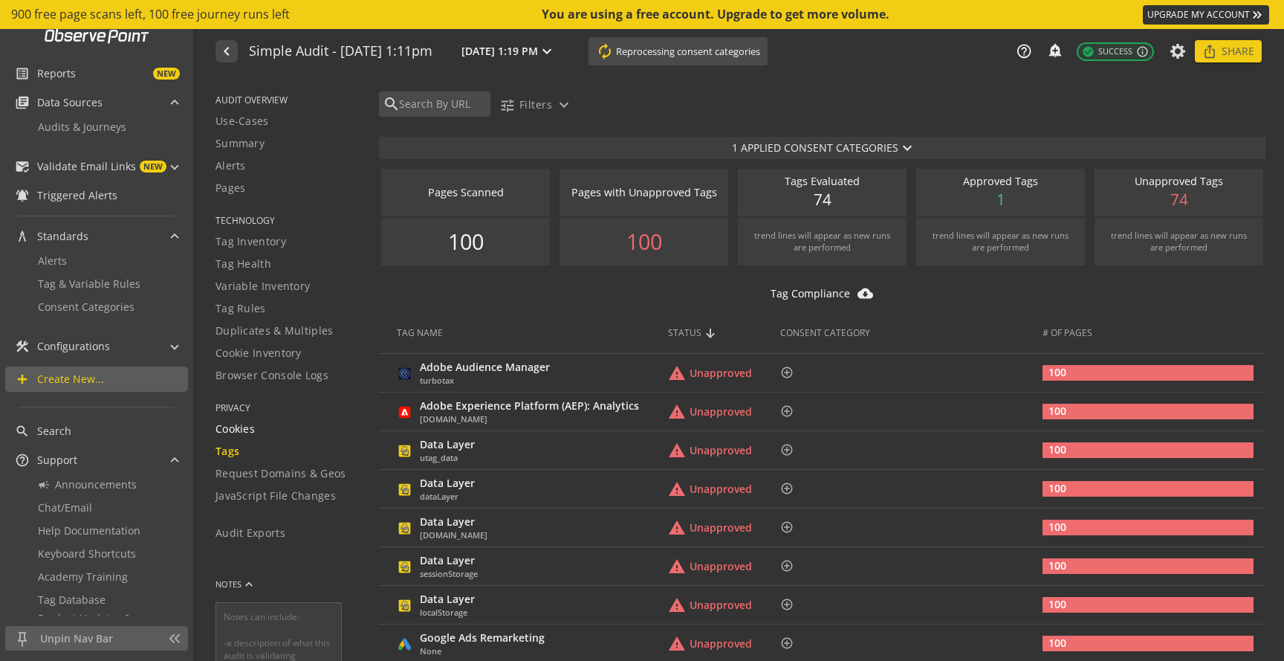
click at [272, 434] on div "Cookies" at bounding box center [288, 428] width 145 height 15
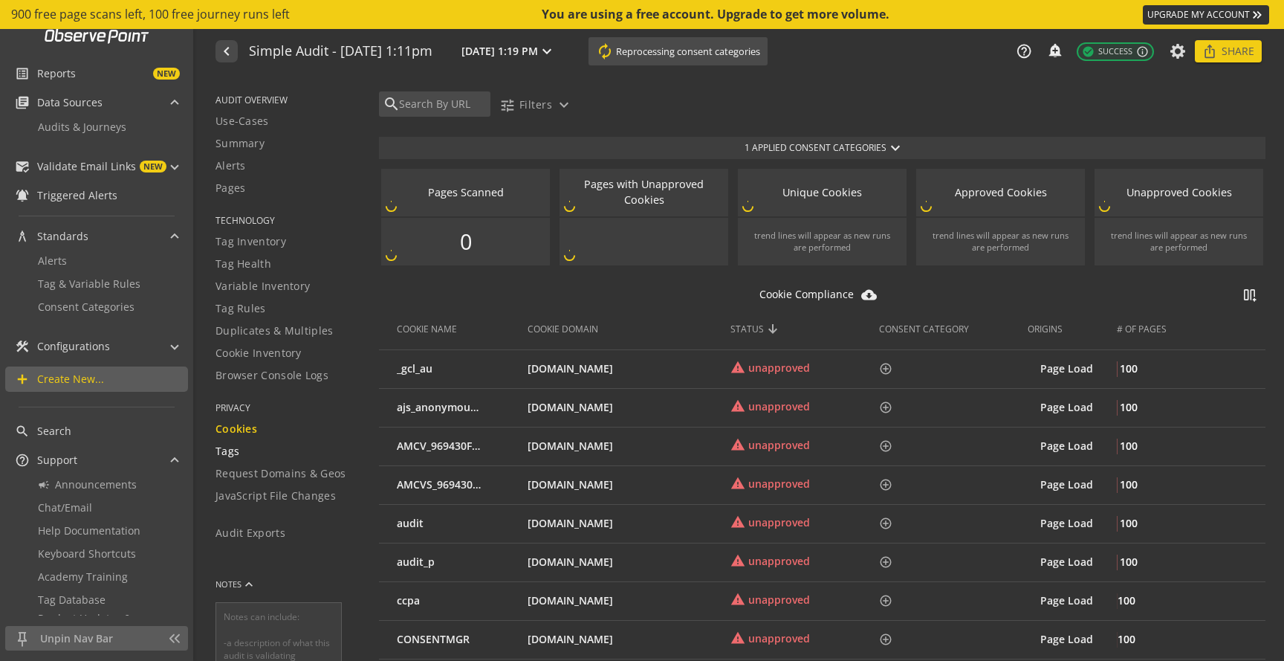
click at [262, 449] on div "Tags" at bounding box center [288, 451] width 145 height 15
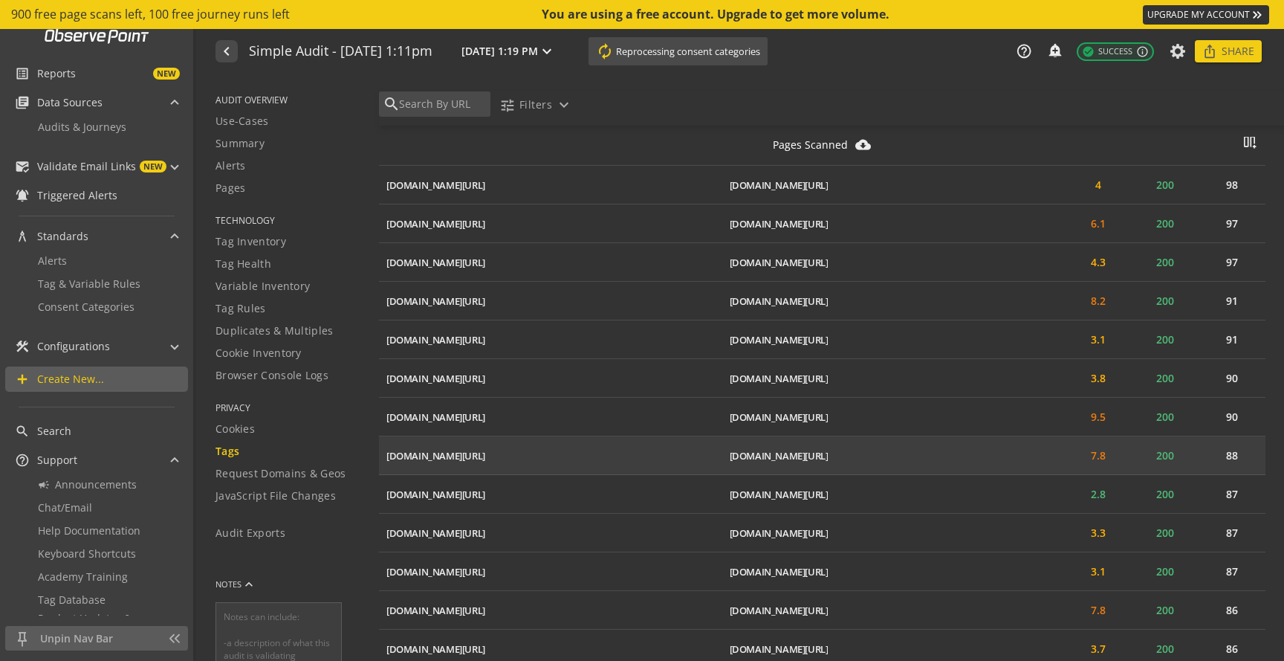
scroll to position [4018, 0]
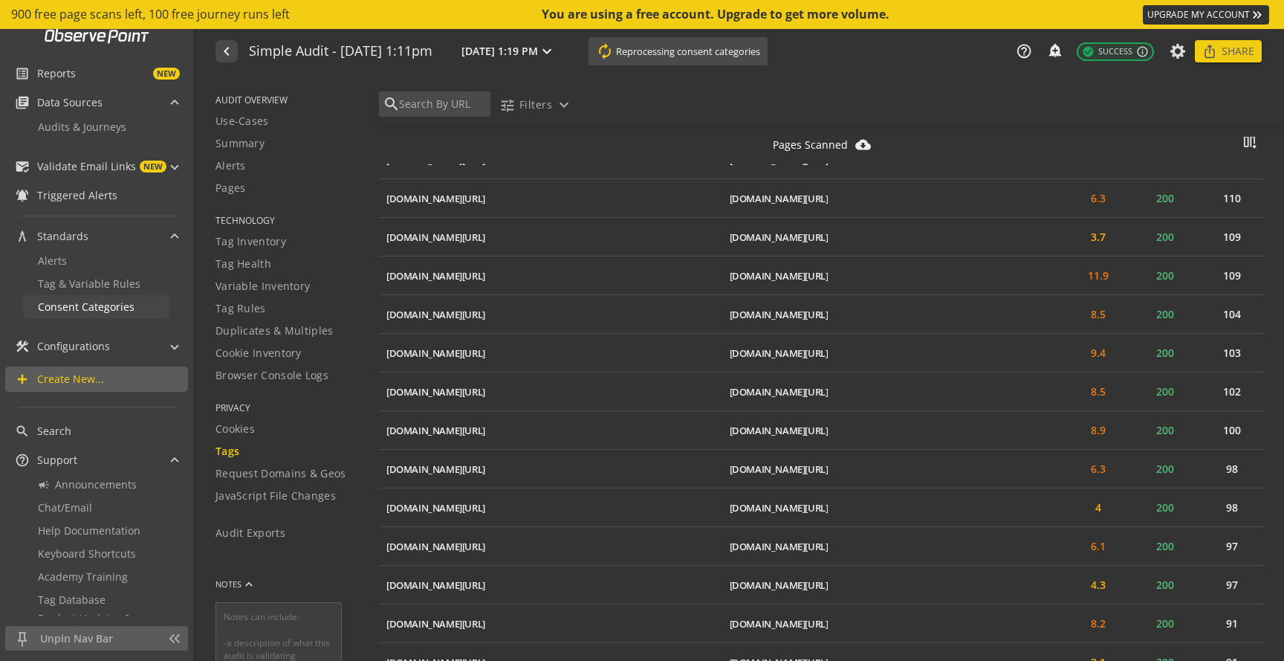
click at [85, 308] on span "Consent Categories" at bounding box center [86, 306] width 97 height 14
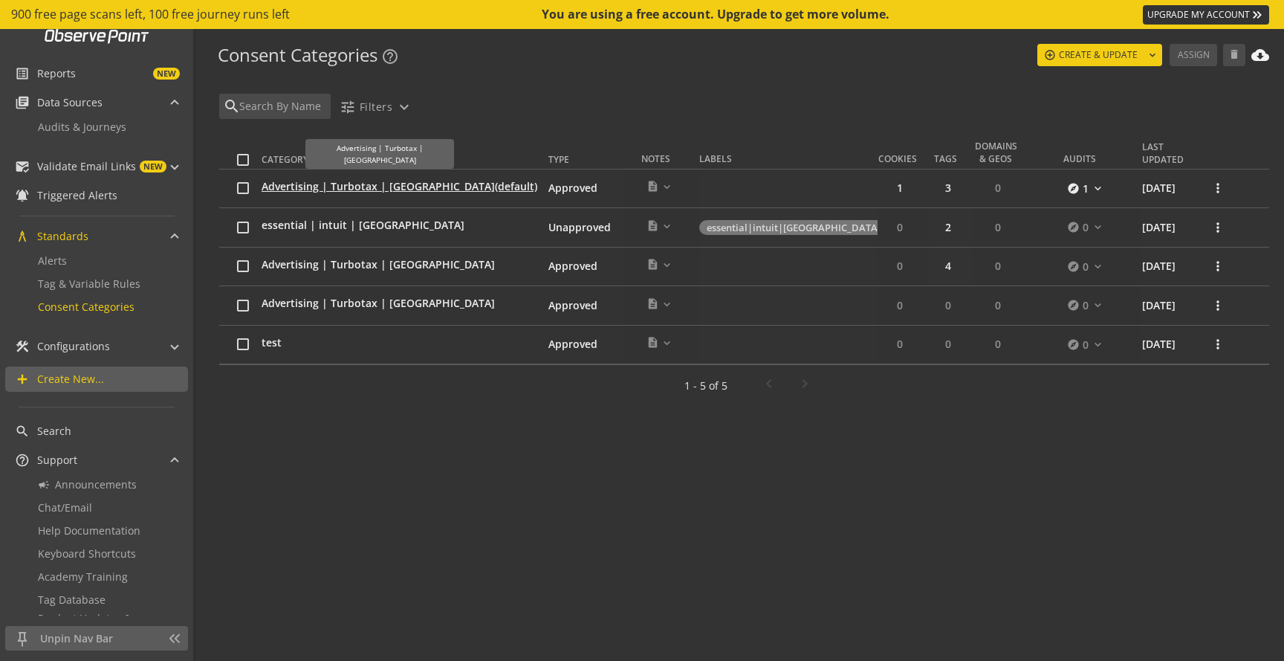
click at [388, 184] on span "Advertising | Turbotax | [GEOGRAPHIC_DATA] (default)" at bounding box center [400, 186] width 276 height 15
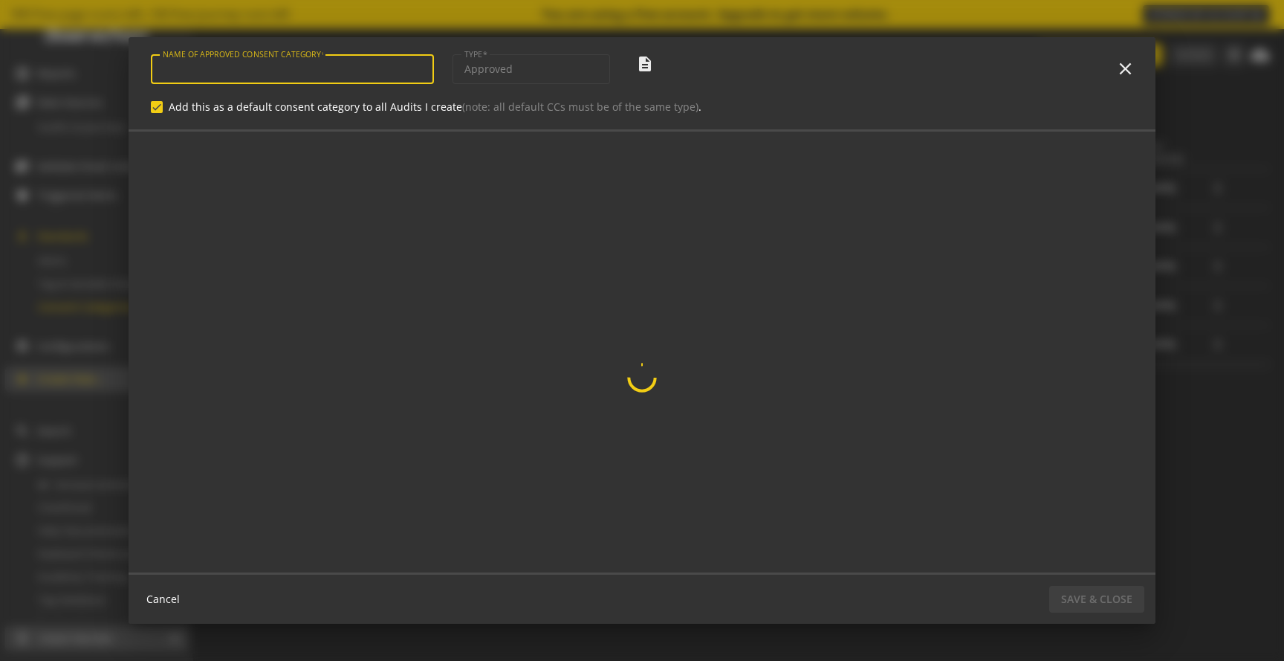
type input "Advertising | Turbotax | [GEOGRAPHIC_DATA]"
checkbox input "true"
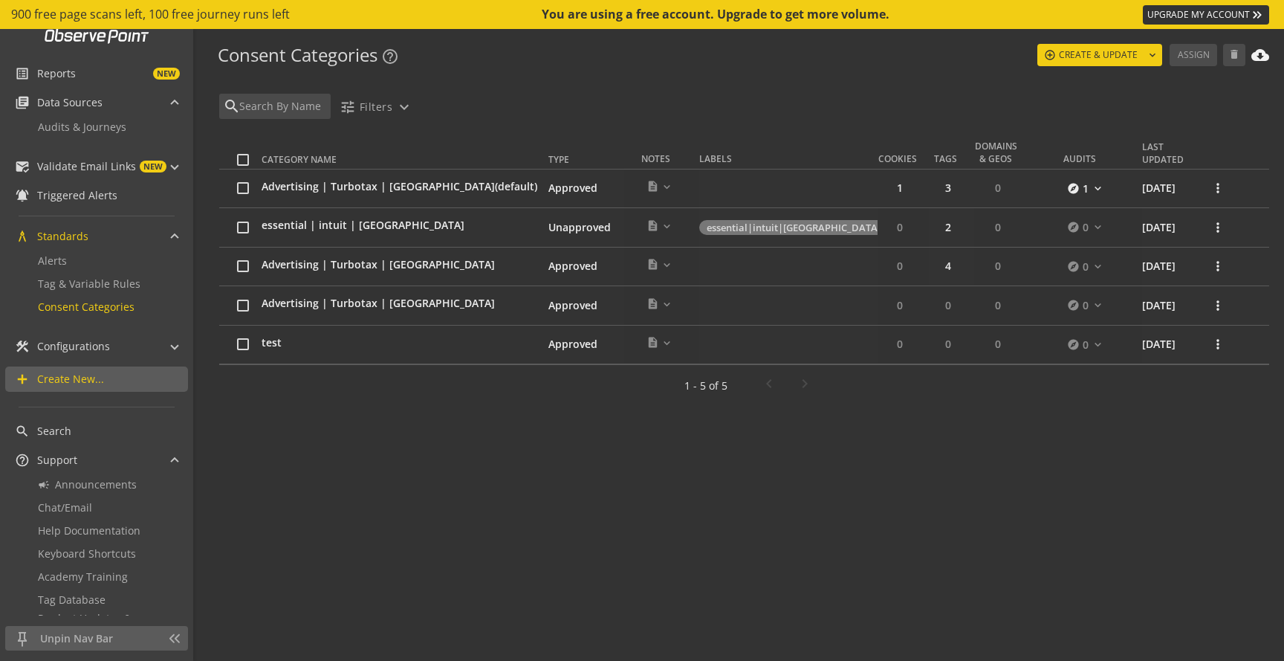
click at [699, 188] on td "0 more expand_more" at bounding box center [788, 188] width 178 height 39
click at [495, 190] on span "(default)" at bounding box center [516, 186] width 42 height 14
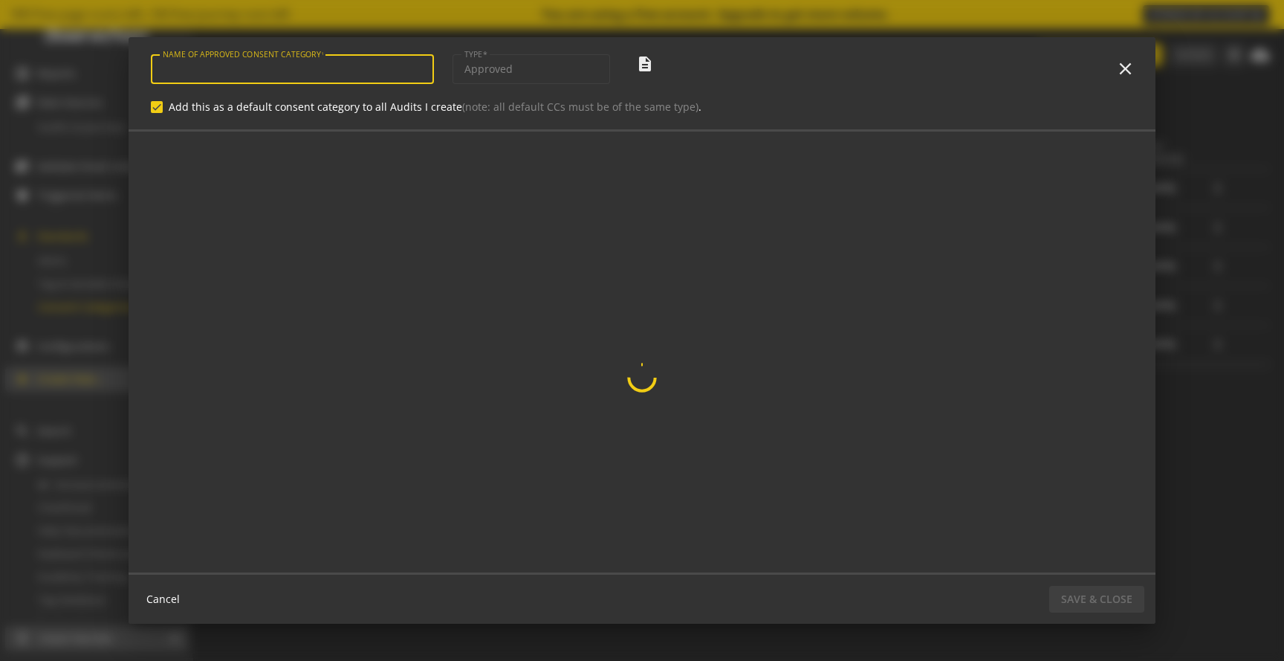
type input "Advertising | Turbotax | [GEOGRAPHIC_DATA]"
checkbox input "true"
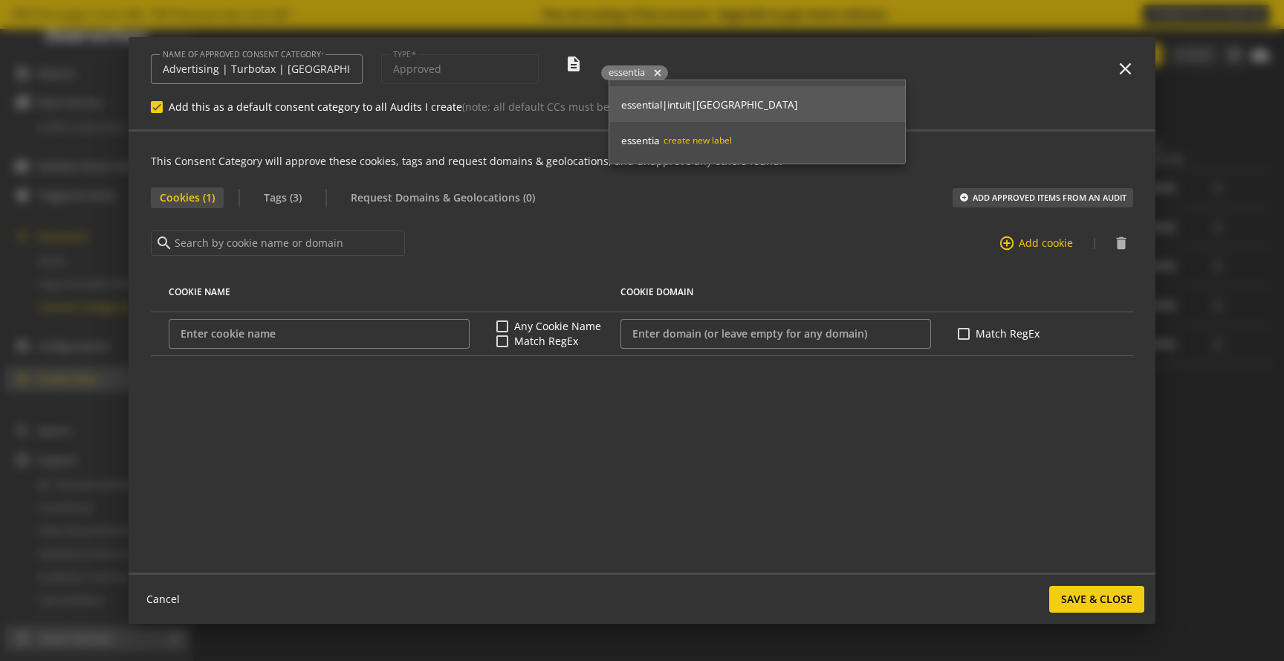
type input "essential"
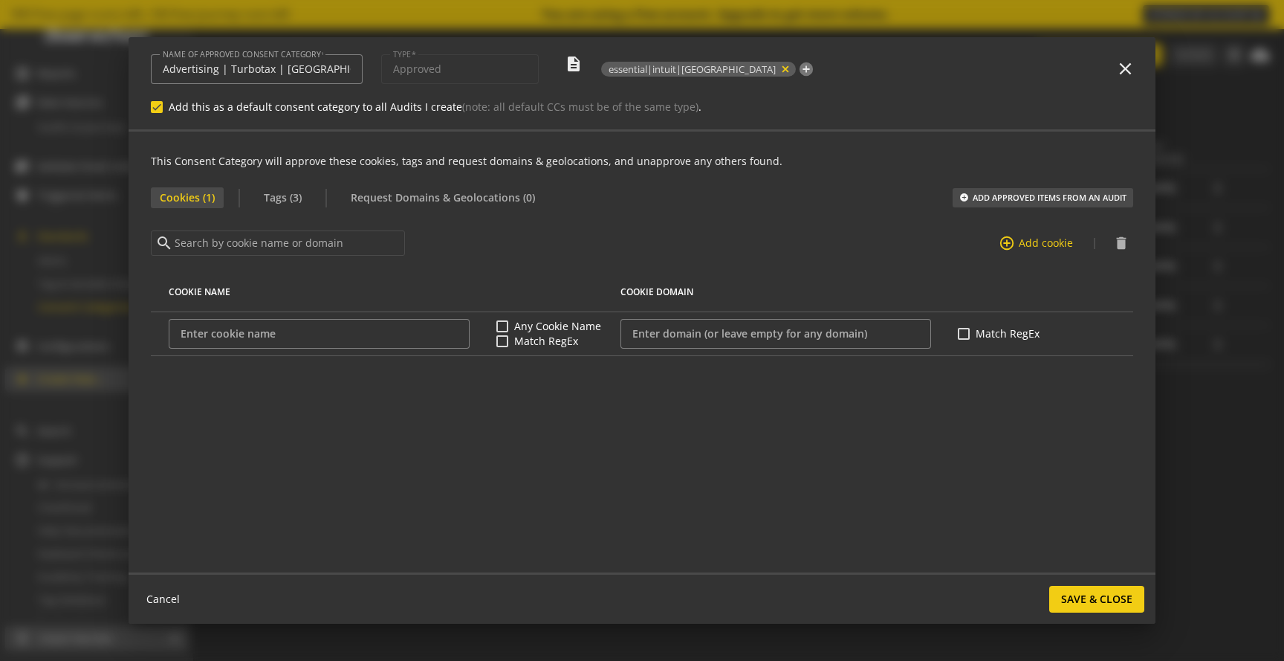
click at [780, 71] on mat-icon "close" at bounding box center [785, 69] width 10 height 10
click at [644, 69] on span "add label" at bounding box center [640, 72] width 38 height 13
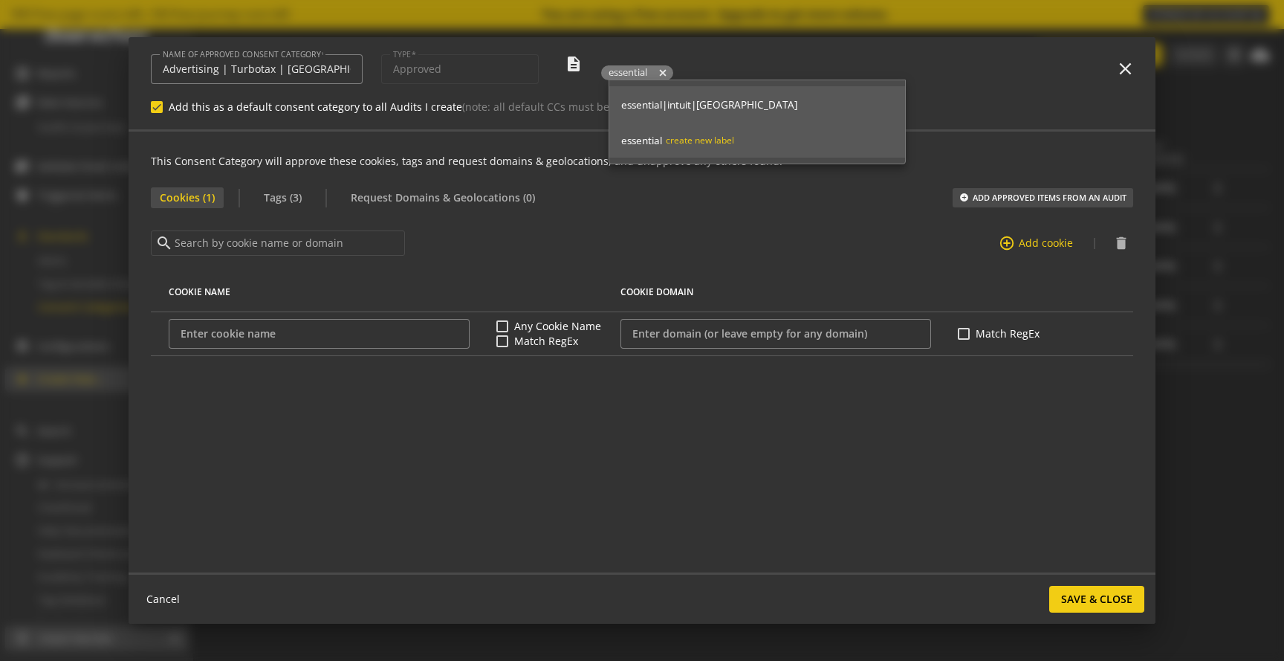
type input "essential"
click at [661, 135] on div "essential" at bounding box center [643, 140] width 45 height 13
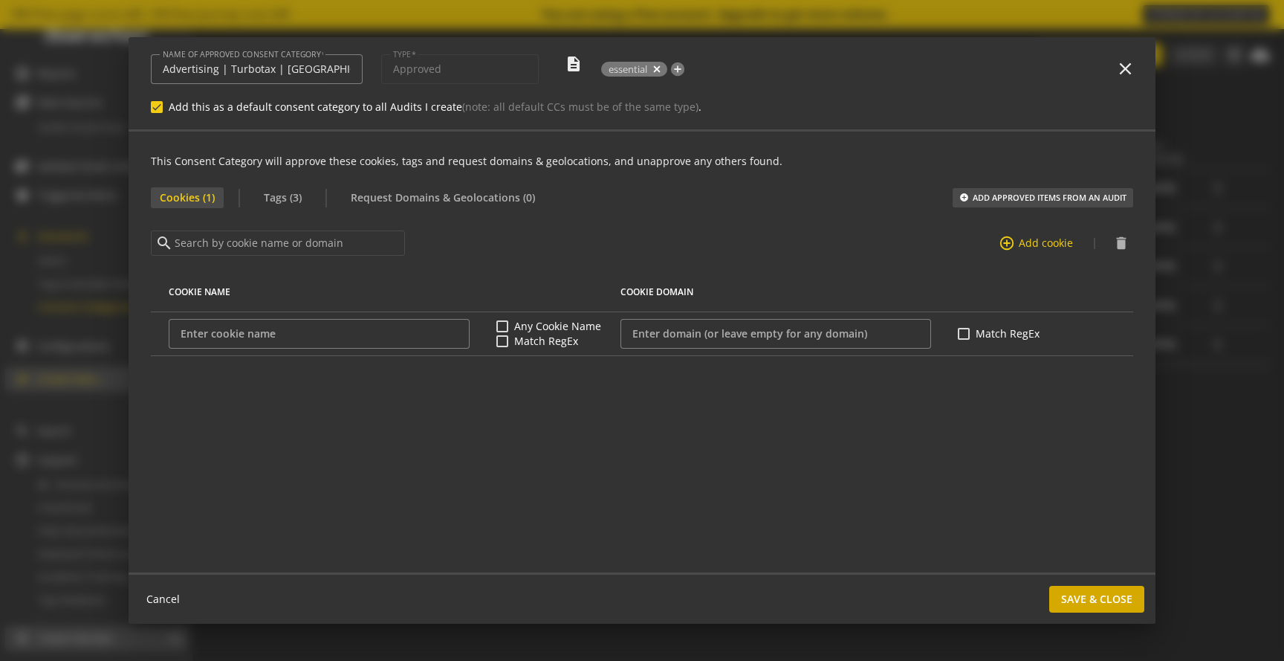
click at [1098, 607] on span "Save & Close" at bounding box center [1096, 599] width 71 height 27
click at [1074, 592] on span "Save & Close" at bounding box center [1096, 599] width 71 height 27
click at [1092, 602] on span "Save & Close" at bounding box center [1096, 599] width 71 height 27
click at [1132, 63] on mat-icon "close" at bounding box center [1124, 68] width 18 height 18
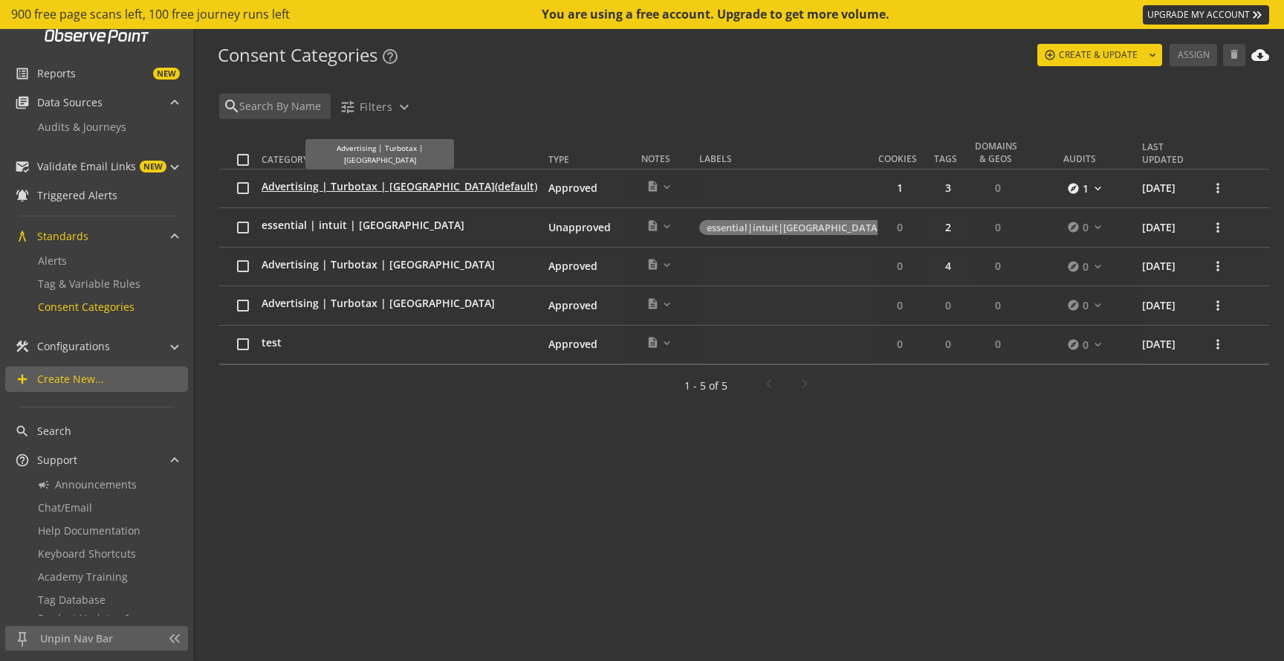
click at [495, 187] on span "(default)" at bounding box center [516, 186] width 42 height 14
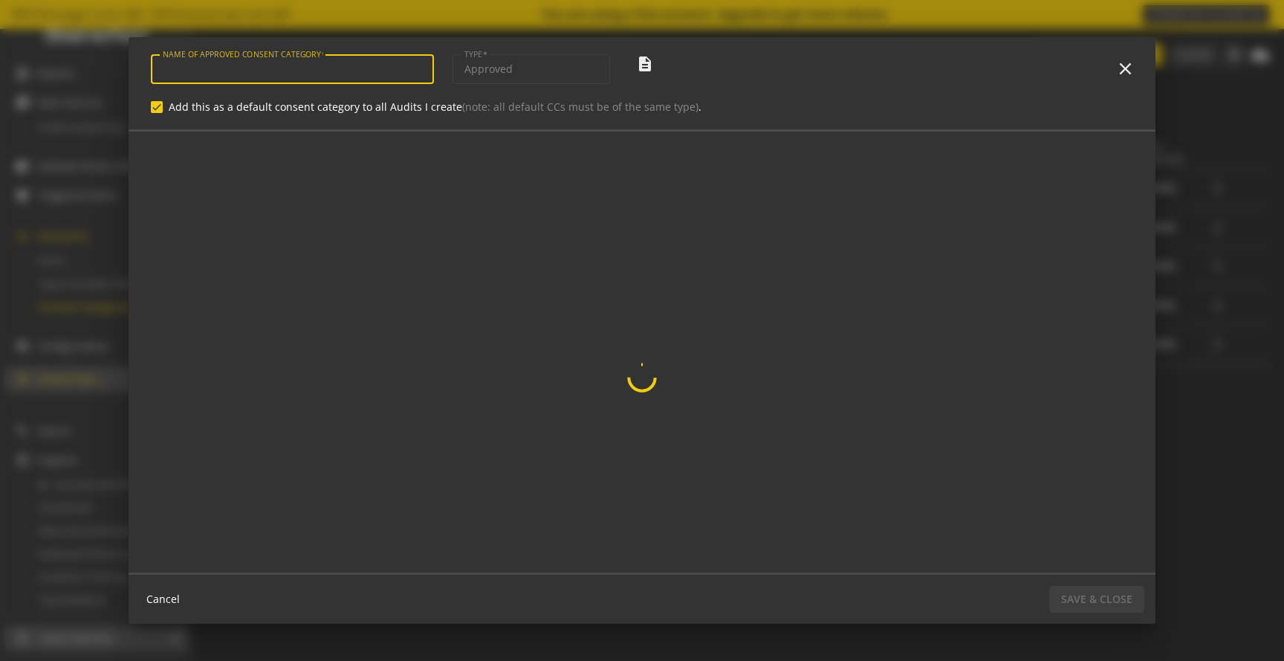
type input "Advertising | Turbotax | [GEOGRAPHIC_DATA]"
checkbox input "true"
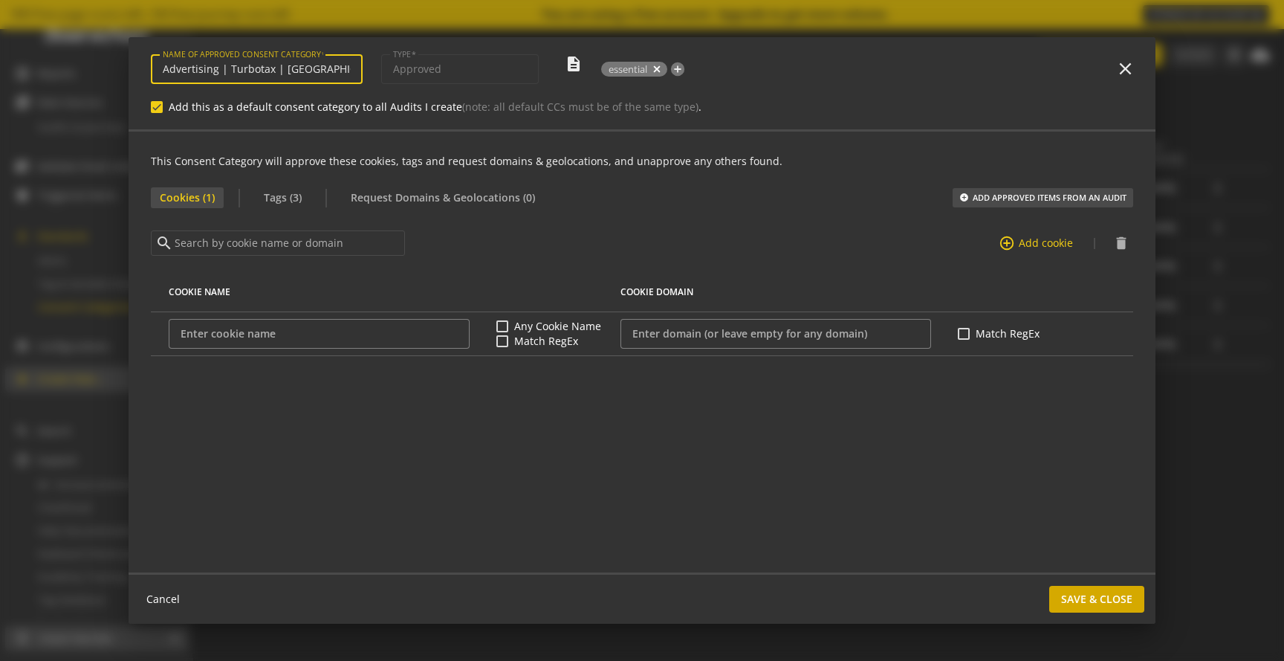
click at [1088, 598] on span "Save & Close" at bounding box center [1096, 599] width 71 height 27
